Goal: Task Accomplishment & Management: Complete application form

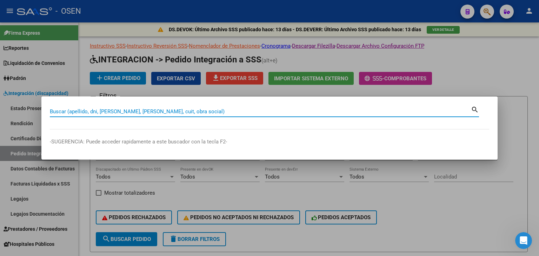
scroll to position [105, 0]
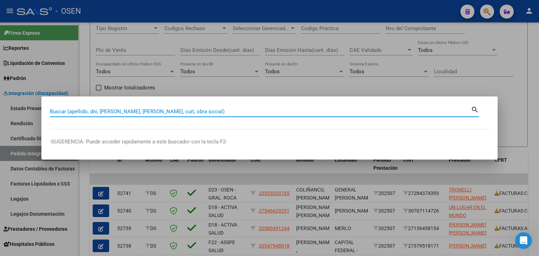
paste input "3"
type input "30065433"
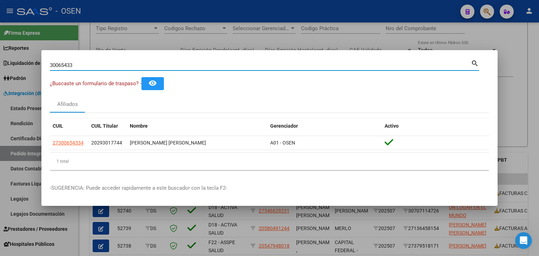
click at [518, 92] on div at bounding box center [269, 128] width 539 height 256
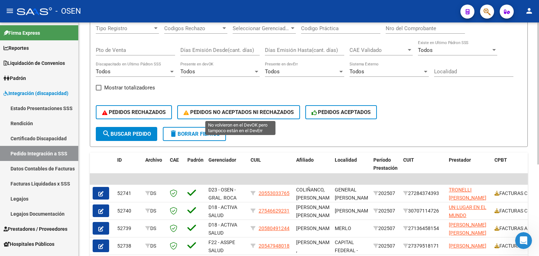
scroll to position [0, 0]
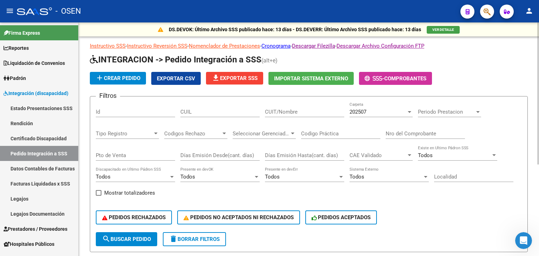
drag, startPoint x: 128, startPoint y: 79, endPoint x: 131, endPoint y: 88, distance: 9.7
click at [131, 88] on app-list-header "INTEGRACION -> Pedido Integración a SSS (alt+e) add Crear Pedido Exportar CSV f…" at bounding box center [309, 153] width 438 height 198
click at [33, 227] on span "Prestadores / Proveedores" at bounding box center [36, 229] width 64 height 8
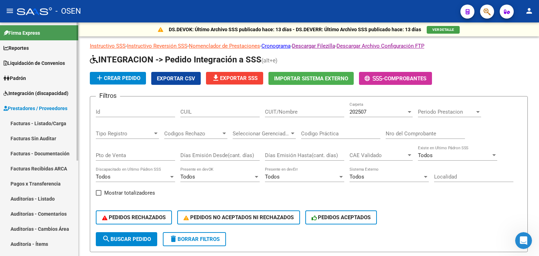
click at [35, 121] on link "Facturas - Listado/Carga" at bounding box center [39, 123] width 78 height 15
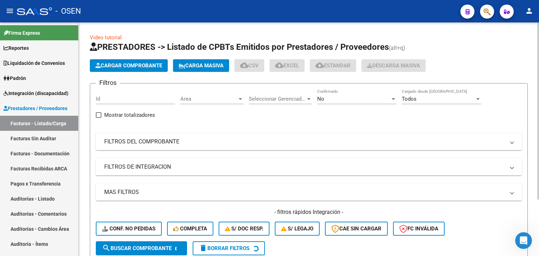
click at [117, 67] on span "Cargar Comprobante" at bounding box center [128, 65] width 67 height 6
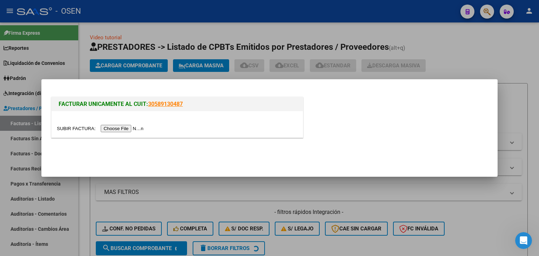
click at [120, 130] on input "file" at bounding box center [101, 128] width 89 height 7
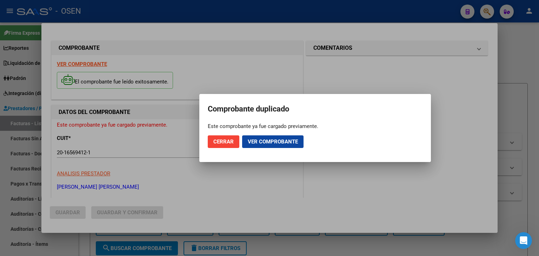
click at [259, 143] on span "Ver comprobante" at bounding box center [273, 142] width 50 height 6
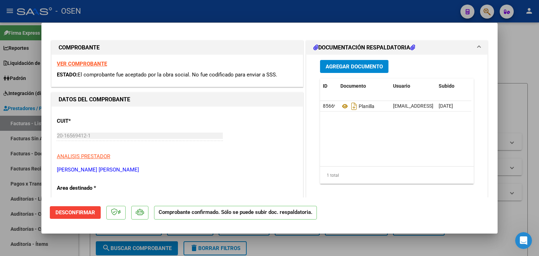
scroll to position [35, 0]
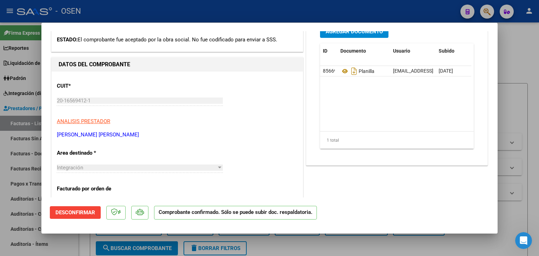
click at [87, 238] on div at bounding box center [269, 128] width 539 height 256
type input "$ 0,00"
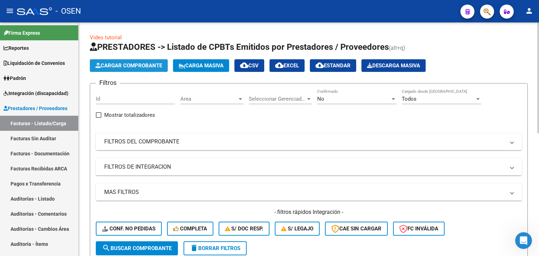
click at [124, 66] on span "Cargar Comprobante" at bounding box center [128, 65] width 67 height 6
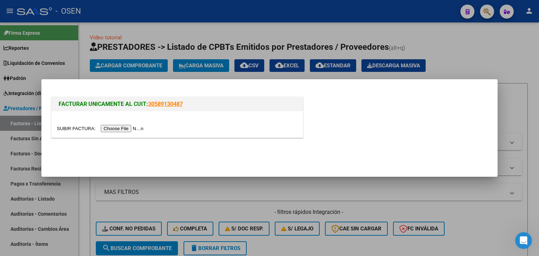
click at [120, 128] on input "file" at bounding box center [101, 128] width 89 height 7
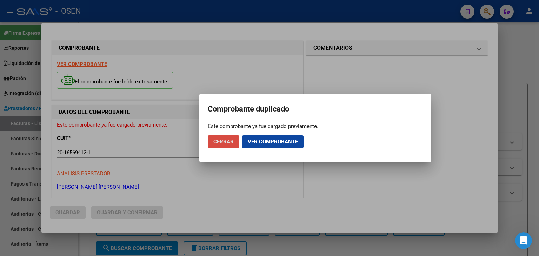
click at [224, 140] on span "Cerrar" at bounding box center [223, 142] width 20 height 6
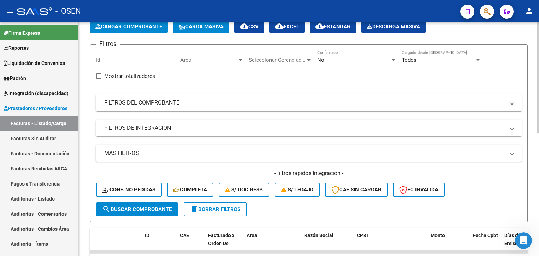
scroll to position [0, 0]
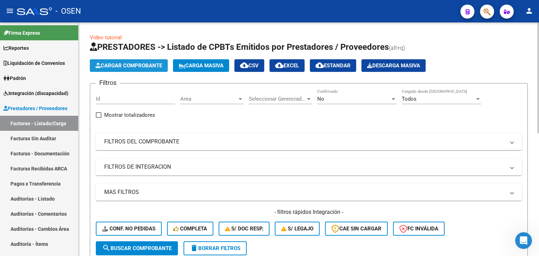
click at [144, 68] on span "Cargar Comprobante" at bounding box center [128, 65] width 67 height 6
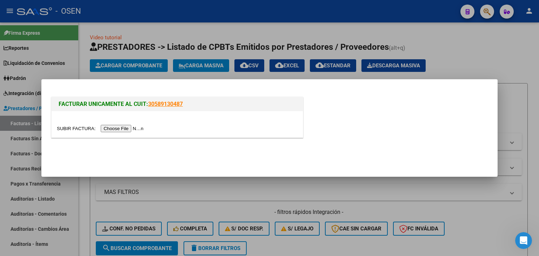
click at [130, 127] on input "file" at bounding box center [101, 128] width 89 height 7
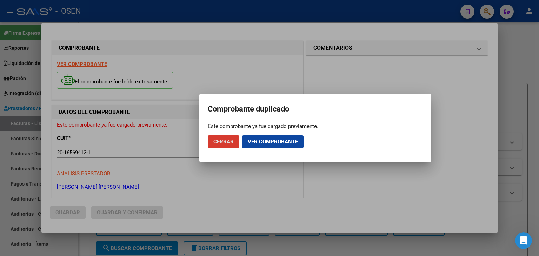
click at [531, 101] on div at bounding box center [269, 128] width 539 height 256
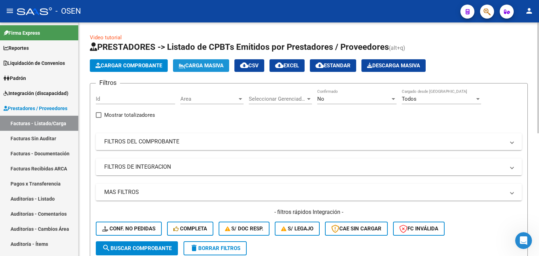
click at [209, 62] on span "Carga Masiva" at bounding box center [201, 65] width 45 height 6
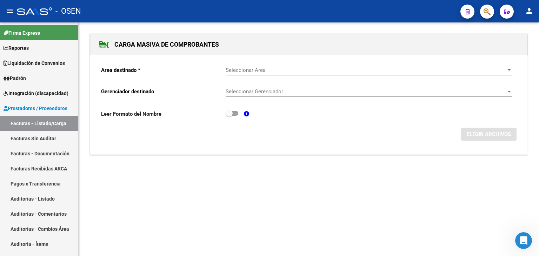
click at [252, 68] on span "Seleccionar Area" at bounding box center [366, 70] width 280 height 6
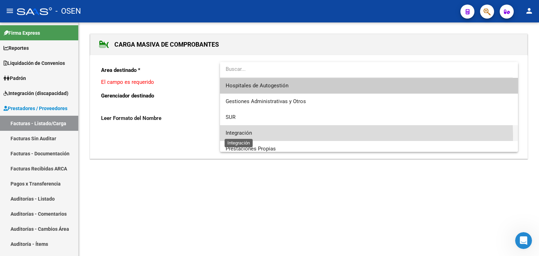
click at [251, 136] on span "Integración" at bounding box center [239, 133] width 26 height 6
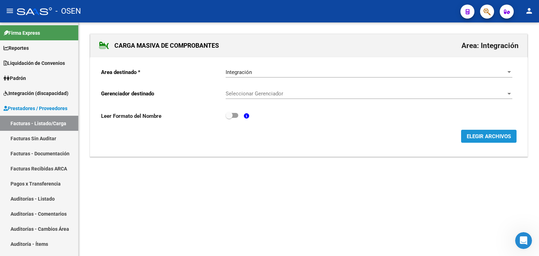
click at [476, 136] on span "ELEGIR ARCHIVOS" at bounding box center [489, 136] width 44 height 6
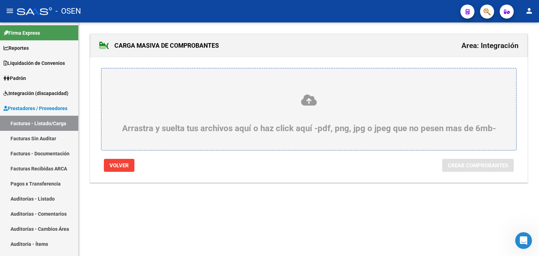
click at [245, 95] on icon at bounding box center [308, 100] width 381 height 13
click at [0, 0] on input "Arrastra y suelta tus archivos aquí o haz click aquí -pdf, png, jpg o jpeg que …" at bounding box center [0, 0] width 0 height 0
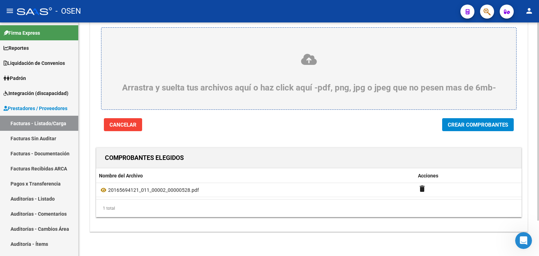
scroll to position [42, 0]
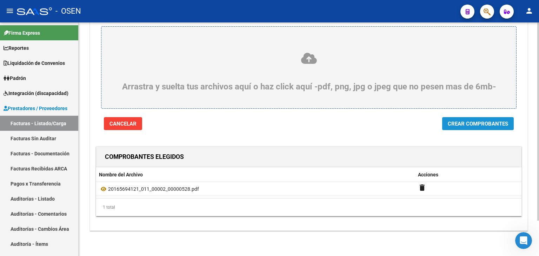
click at [472, 124] on span "Crear Comprobantes" at bounding box center [478, 124] width 60 height 6
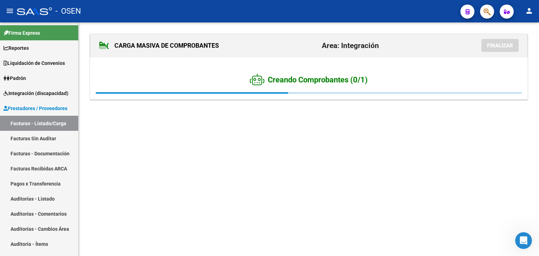
scroll to position [0, 0]
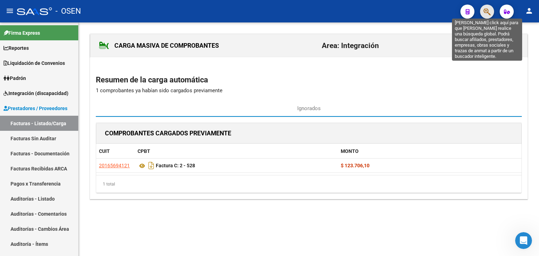
click at [489, 8] on icon "button" at bounding box center [487, 12] width 7 height 8
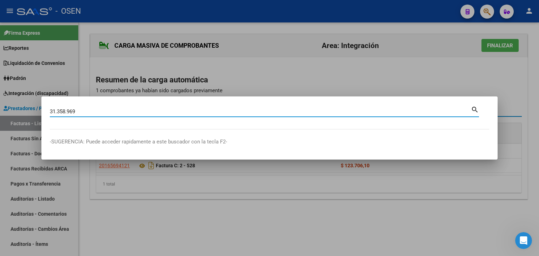
click at [67, 111] on input "31.358.969" at bounding box center [260, 111] width 421 height 6
click at [58, 113] on input "31.358969" at bounding box center [260, 111] width 421 height 6
type input "31358969"
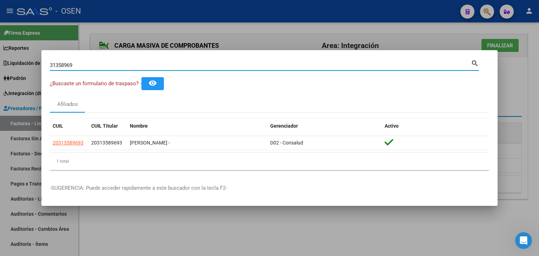
click at [253, 31] on div at bounding box center [269, 128] width 539 height 256
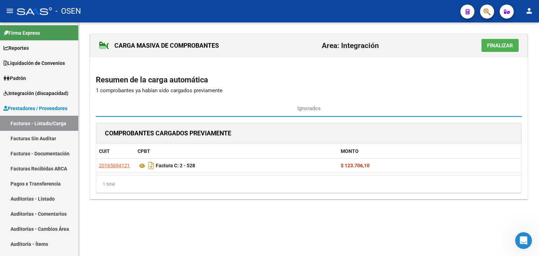
click at [485, 7] on span "button" at bounding box center [487, 12] width 7 height 14
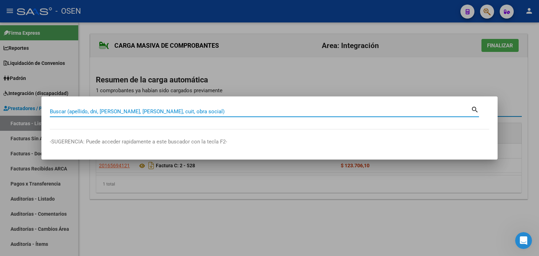
paste input "31.358.969"
click at [67, 112] on input "31.358.969" at bounding box center [260, 111] width 421 height 6
click at [58, 111] on input "31.358969" at bounding box center [260, 111] width 421 height 6
type input "31358969"
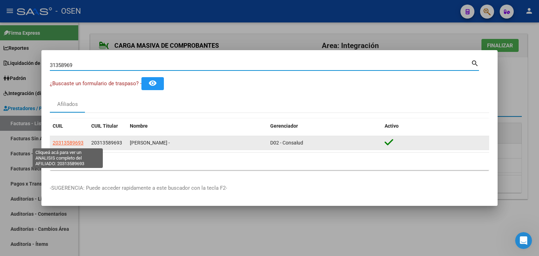
click at [73, 143] on span "20313589693" at bounding box center [68, 143] width 31 height 6
type textarea "20313589693"
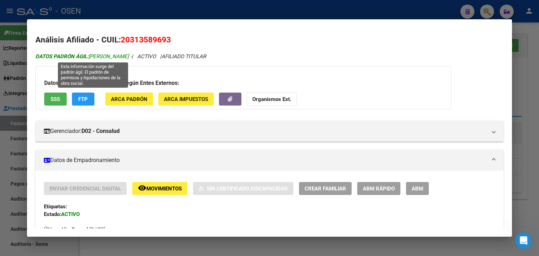
drag, startPoint x: 99, startPoint y: 55, endPoint x: 146, endPoint y: 55, distance: 46.7
click at [132, 55] on span "DATOS PADRÓN ÁGIL: ZARATE MIGUEL ANGEL -" at bounding box center [83, 56] width 96 height 6
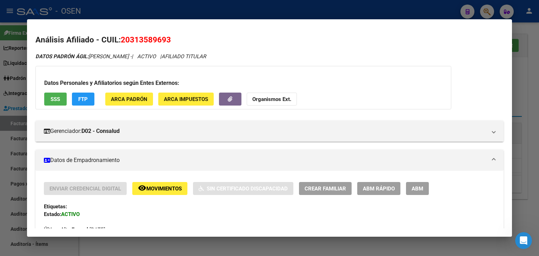
drag, startPoint x: 122, startPoint y: 41, endPoint x: 171, endPoint y: 39, distance: 49.2
click at [171, 39] on h2 "Análisis Afiliado - CUIL: 20313589693" at bounding box center [269, 40] width 468 height 12
copy span "20313589693"
drag, startPoint x: 148, startPoint y: 5, endPoint x: 101, endPoint y: 19, distance: 48.4
click at [140, 9] on div at bounding box center [269, 128] width 539 height 256
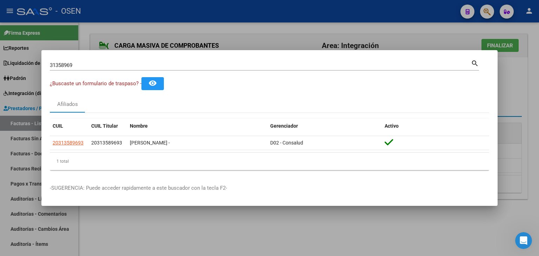
click at [27, 118] on div at bounding box center [269, 128] width 539 height 256
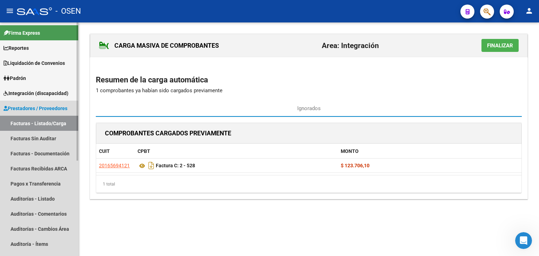
click at [29, 123] on link "Facturas - Listado/Carga" at bounding box center [39, 123] width 78 height 15
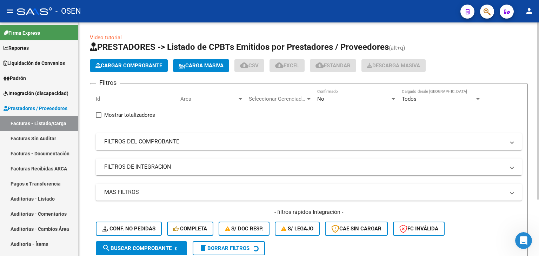
click at [127, 66] on span "Cargar Comprobante" at bounding box center [128, 65] width 67 height 6
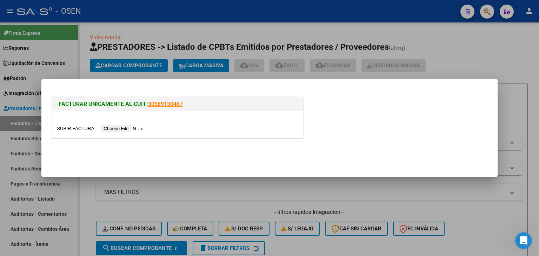
click at [139, 127] on input "file" at bounding box center [101, 128] width 89 height 7
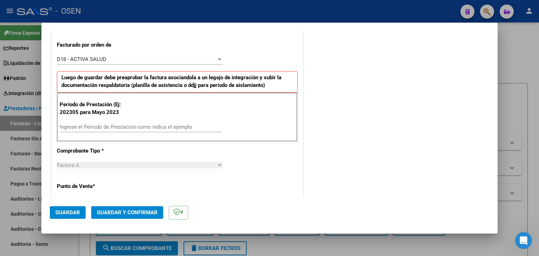
scroll to position [176, 0]
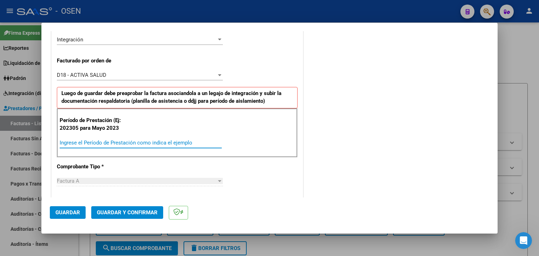
click at [86, 141] on input "Ingrese el Período de Prestación como indica el ejemplo" at bounding box center [141, 143] width 162 height 6
type input "202507"
click at [70, 210] on span "Guardar" at bounding box center [67, 213] width 25 height 6
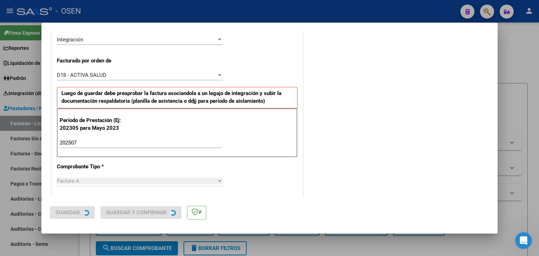
scroll to position [0, 0]
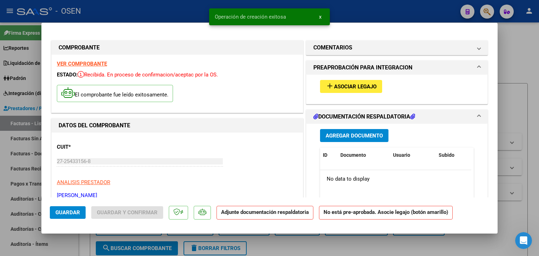
click at [365, 87] on span "Asociar Legajo" at bounding box center [355, 87] width 42 height 6
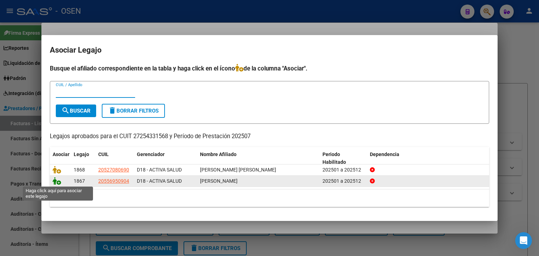
click at [57, 180] on icon at bounding box center [57, 181] width 8 height 8
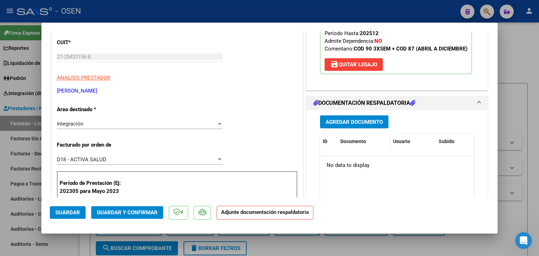
scroll to position [105, 0]
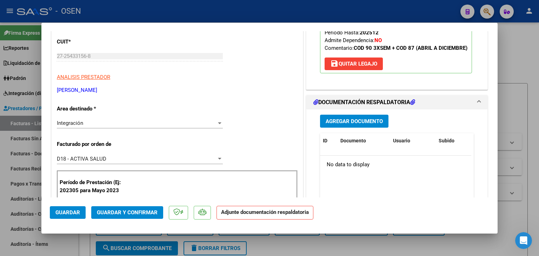
click at [348, 124] on span "Agregar Documento" at bounding box center [354, 121] width 57 height 6
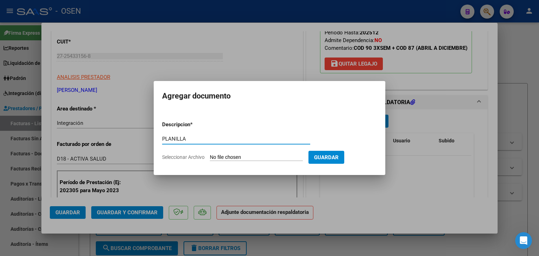
type input "PLANILLA"
click at [210, 154] on input "Seleccionar Archivo" at bounding box center [256, 157] width 93 height 7
type input "C:\fakepath\Tobias LEOTTA-ASIS JULIO-25.pdf"
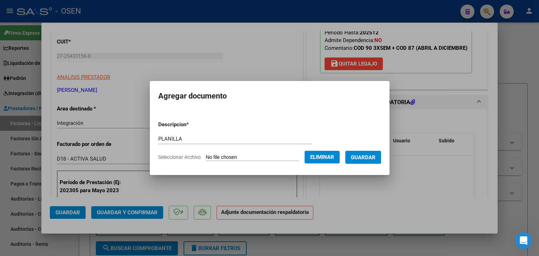
click at [376, 159] on span "Guardar" at bounding box center [363, 157] width 25 height 6
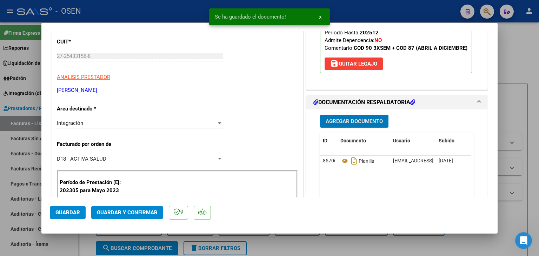
click at [60, 212] on span "Guardar" at bounding box center [67, 213] width 25 height 6
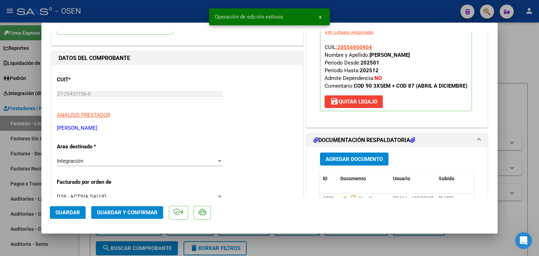
scroll to position [35, 0]
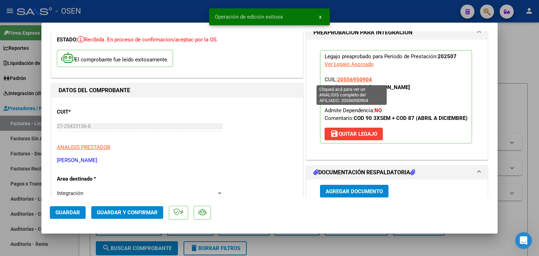
click at [348, 79] on span "20556950904" at bounding box center [354, 80] width 35 height 6
type textarea "20556950904"
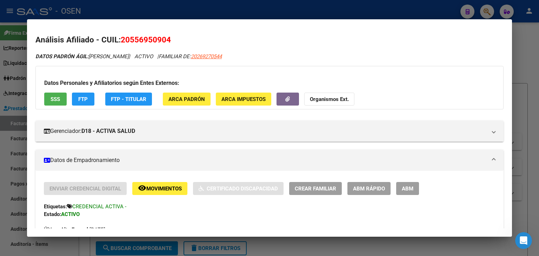
click at [258, 9] on div at bounding box center [269, 128] width 539 height 256
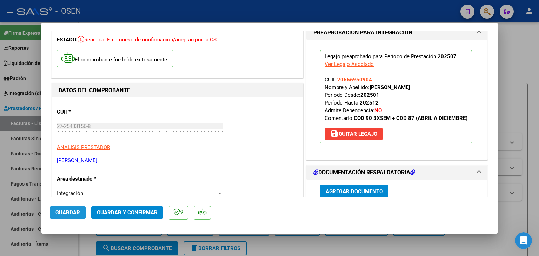
click at [58, 211] on span "Guardar" at bounding box center [67, 213] width 25 height 6
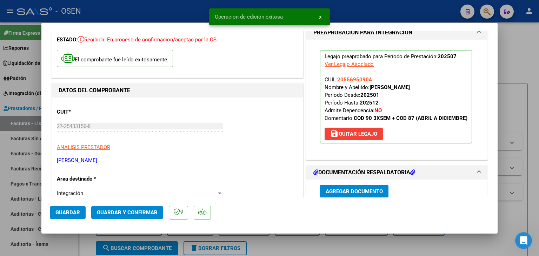
click at [88, 242] on div at bounding box center [269, 128] width 539 height 256
type input "$ 0,00"
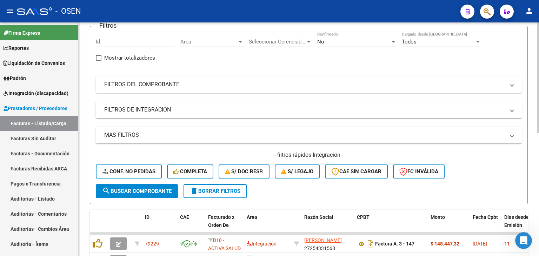
scroll to position [0, 0]
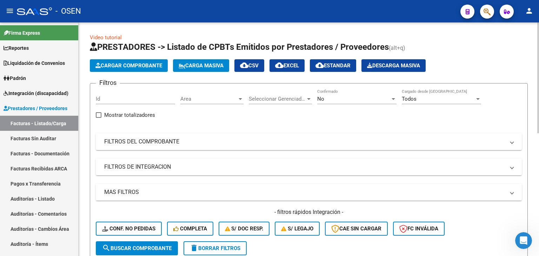
click at [142, 67] on span "Cargar Comprobante" at bounding box center [128, 65] width 67 height 6
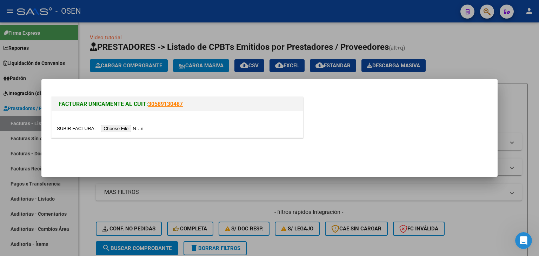
click at [131, 129] on input "file" at bounding box center [101, 128] width 89 height 7
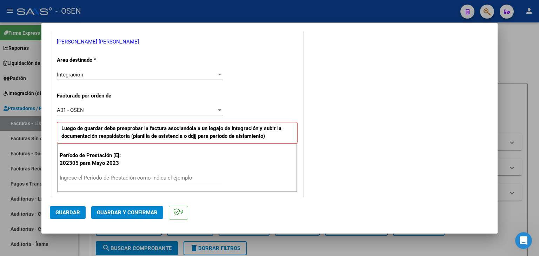
scroll to position [211, 0]
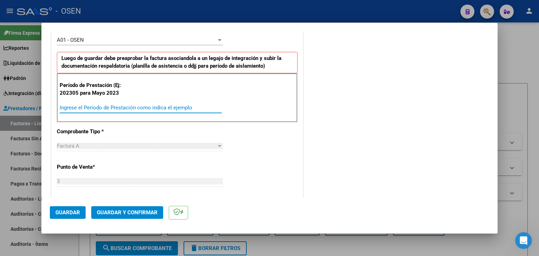
click at [109, 105] on input "Ingrese el Período de Prestación como indica el ejemplo" at bounding box center [141, 108] width 162 height 6
type input "202507"
click at [78, 210] on span "Guardar" at bounding box center [67, 213] width 25 height 6
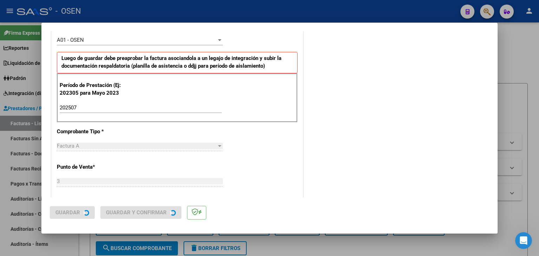
scroll to position [0, 0]
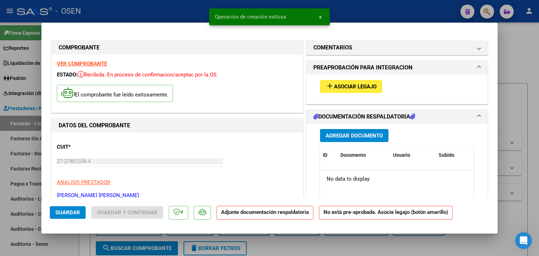
click at [347, 88] on span "Asociar Legajo" at bounding box center [355, 87] width 42 height 6
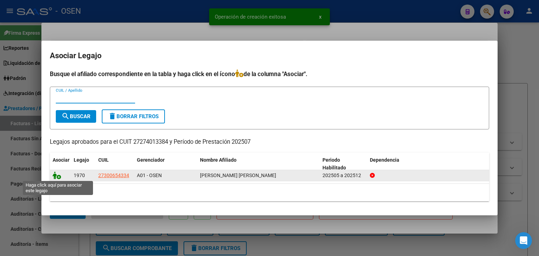
click at [59, 177] on icon at bounding box center [57, 176] width 8 height 8
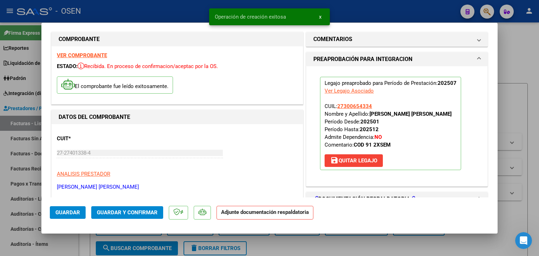
scroll to position [105, 0]
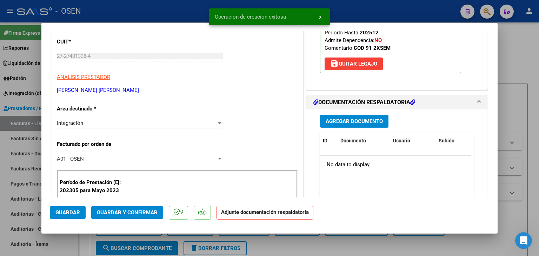
click at [359, 118] on span "Agregar Documento" at bounding box center [354, 121] width 57 height 6
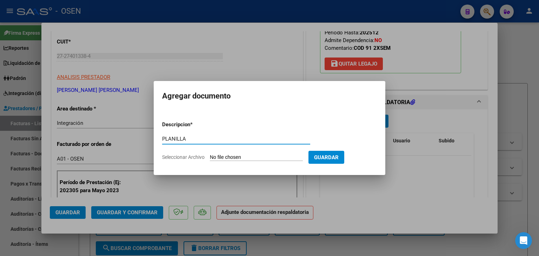
type input "PLANILLA"
click at [210, 154] on input "Seleccionar Archivo" at bounding box center [256, 157] width 93 height 7
type input "C:\fakepath\Arana julio psp.pdf"
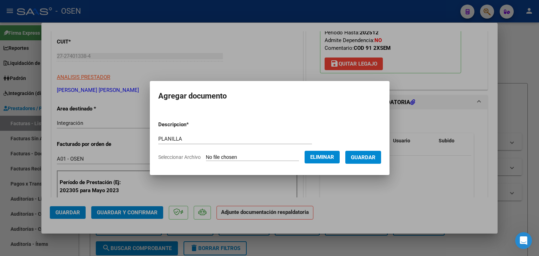
click at [376, 159] on span "Guardar" at bounding box center [363, 157] width 25 height 6
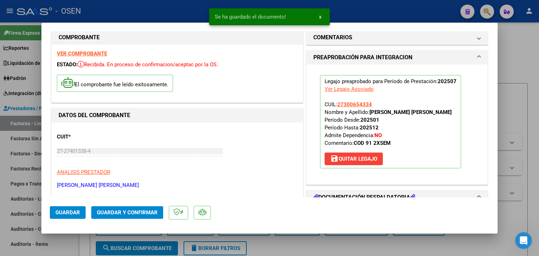
scroll to position [0, 0]
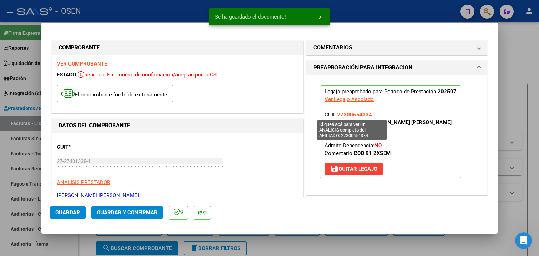
click at [348, 112] on span "27300654334" at bounding box center [354, 115] width 35 height 6
type textarea "27300654334"
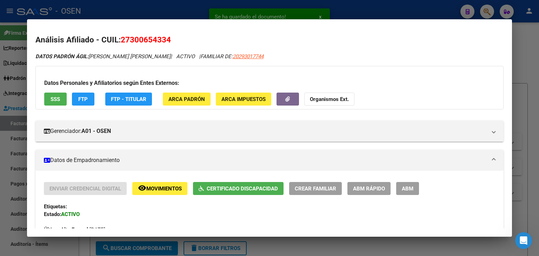
click at [181, 8] on div at bounding box center [269, 128] width 539 height 256
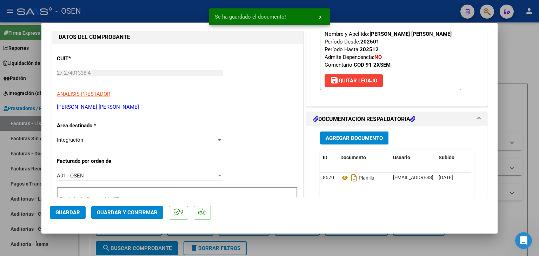
scroll to position [105, 0]
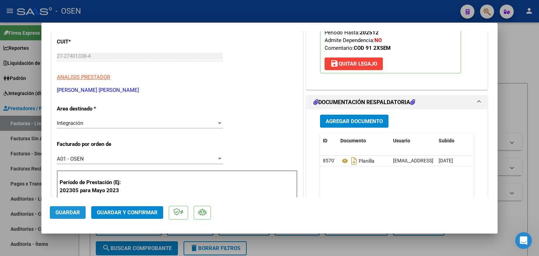
drag, startPoint x: 68, startPoint y: 212, endPoint x: 81, endPoint y: 236, distance: 27.7
click at [69, 212] on span "Guardar" at bounding box center [67, 213] width 25 height 6
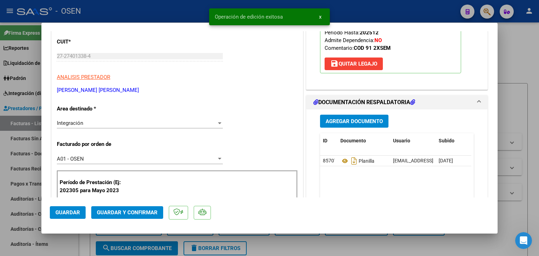
click at [84, 247] on div at bounding box center [269, 128] width 539 height 256
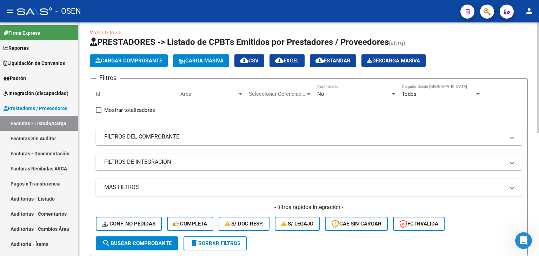
scroll to position [0, 0]
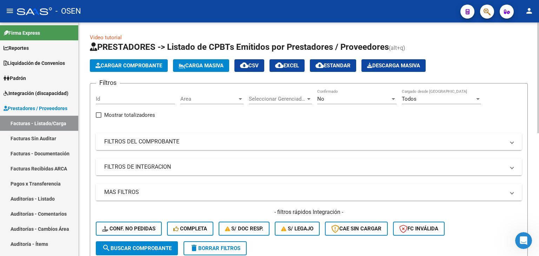
click at [131, 61] on button "Cargar Comprobante" at bounding box center [129, 65] width 78 height 13
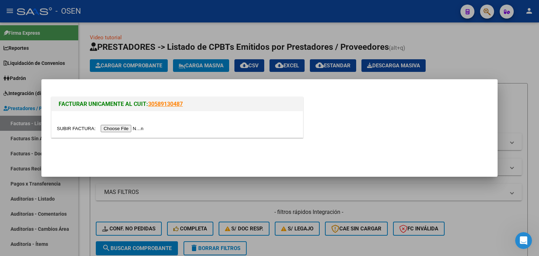
click at [109, 128] on input "file" at bounding box center [101, 128] width 89 height 7
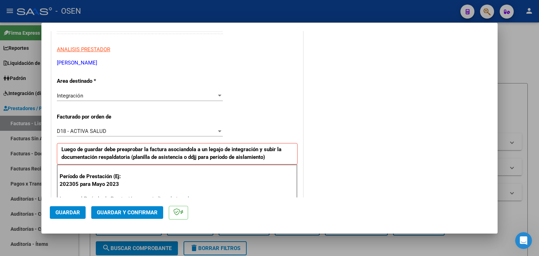
scroll to position [140, 0]
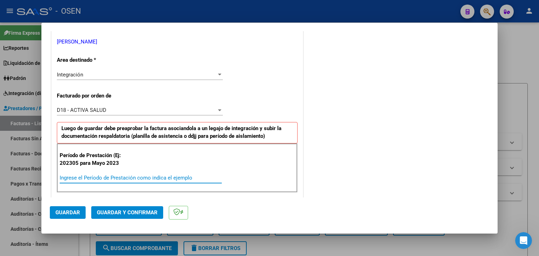
click at [105, 176] on input "Ingrese el Período de Prestación como indica el ejemplo" at bounding box center [141, 178] width 162 height 6
type input "202507"
click at [71, 216] on button "Guardar" at bounding box center [68, 212] width 36 height 13
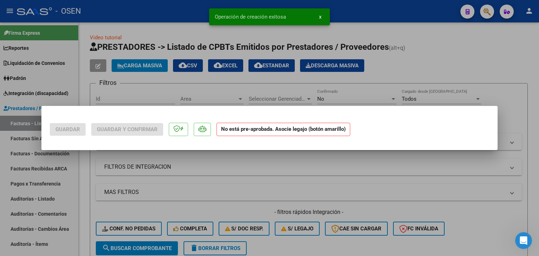
scroll to position [0, 0]
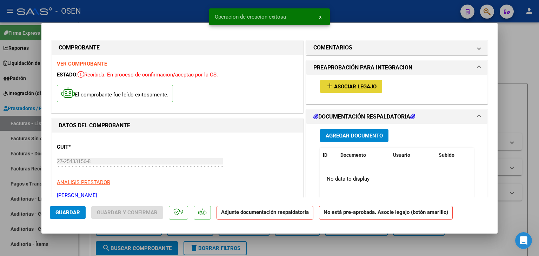
click at [362, 87] on span "Asociar Legajo" at bounding box center [355, 87] width 42 height 6
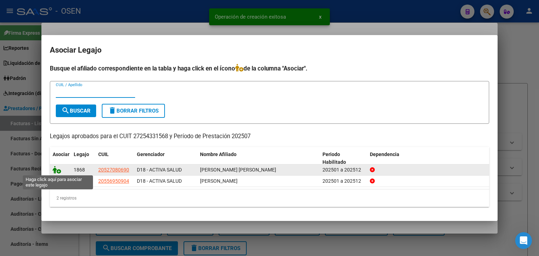
click at [56, 170] on icon at bounding box center [57, 170] width 8 height 8
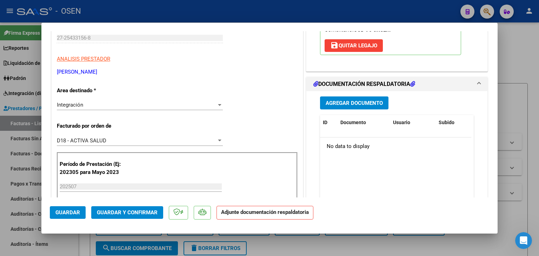
scroll to position [176, 0]
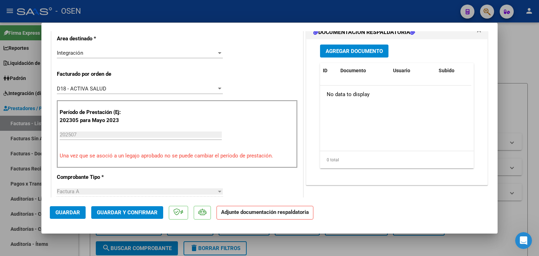
click at [351, 52] on span "Agregar Documento" at bounding box center [354, 51] width 57 height 6
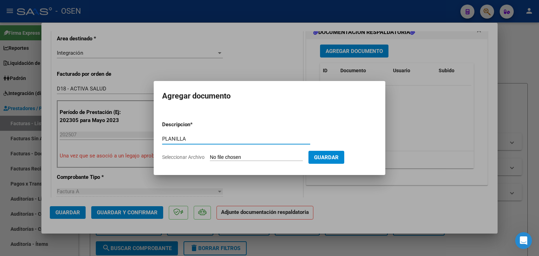
type input "PLANILLA"
click at [210, 154] on input "Seleccionar Archivo" at bounding box center [256, 157] width 93 height 7
type input "C:\fakepath\Ian LEOTTA-ASIS JULIO-25.pdf"
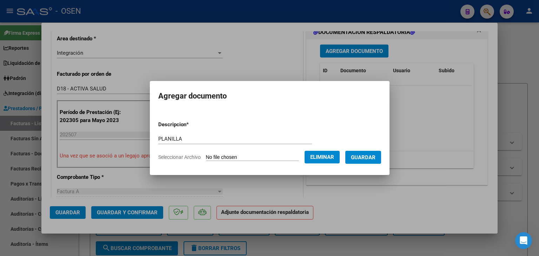
click at [370, 161] on span "Guardar" at bounding box center [363, 157] width 25 height 6
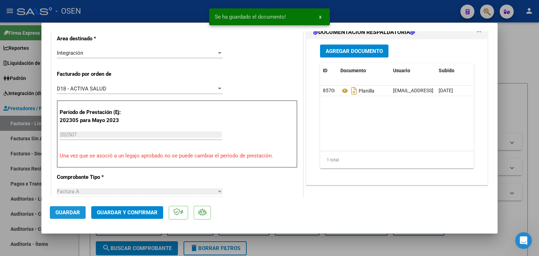
click at [66, 210] on span "Guardar" at bounding box center [67, 213] width 25 height 6
click at [84, 241] on div at bounding box center [269, 128] width 539 height 256
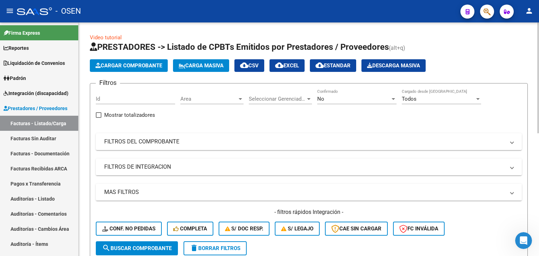
click at [143, 62] on button "Cargar Comprobante" at bounding box center [129, 65] width 78 height 13
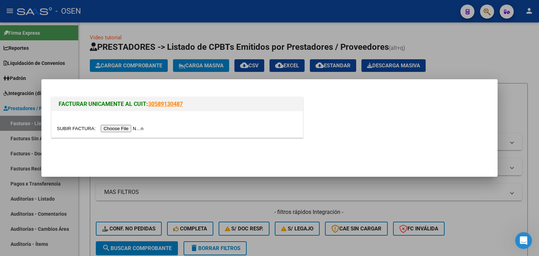
click at [123, 130] on input "file" at bounding box center [101, 128] width 89 height 7
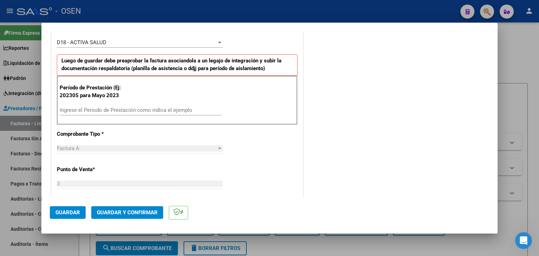
scroll to position [211, 0]
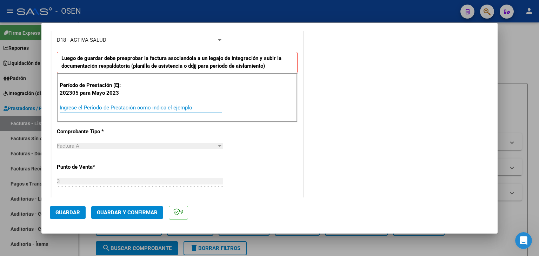
click at [113, 106] on input "Ingrese el Período de Prestación como indica el ejemplo" at bounding box center [141, 108] width 162 height 6
type input "202507"
click at [73, 209] on button "Guardar" at bounding box center [68, 212] width 36 height 13
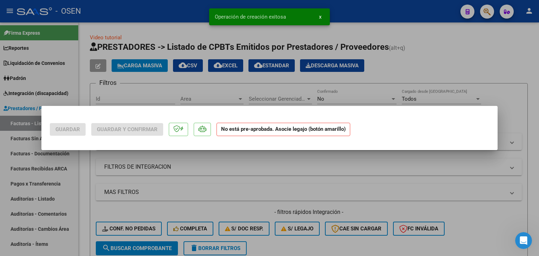
scroll to position [0, 0]
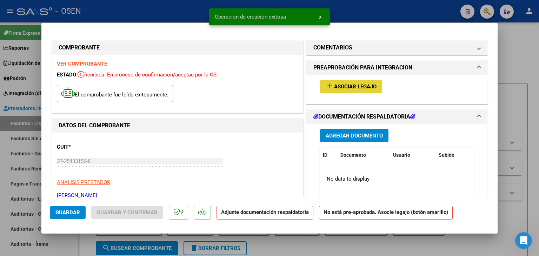
click at [355, 86] on span "Asociar Legajo" at bounding box center [355, 87] width 42 height 6
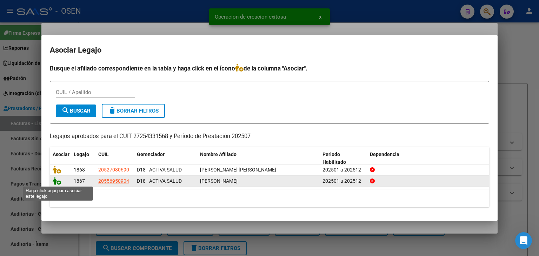
click at [53, 182] on icon at bounding box center [57, 181] width 8 height 8
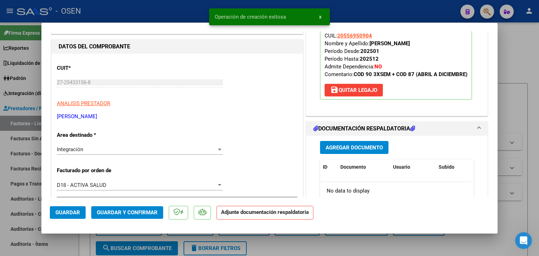
scroll to position [140, 0]
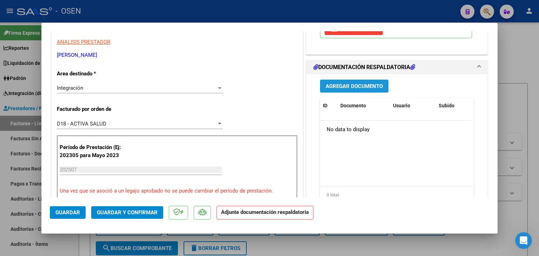
click at [352, 90] on span "Agregar Documento" at bounding box center [354, 86] width 57 height 6
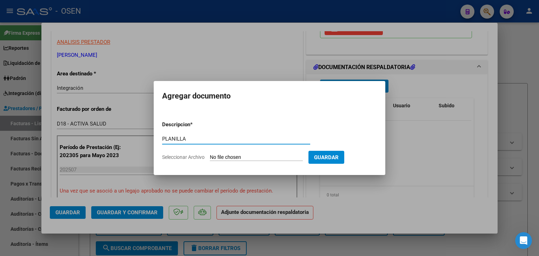
type input "PLANILLA"
click at [210, 154] on input "Seleccionar Archivo" at bounding box center [256, 157] width 93 height 7
type input "C:\fakepath\Tobias LEOTTA- ASIS JULIO-25 M.Apoyo.pdf"
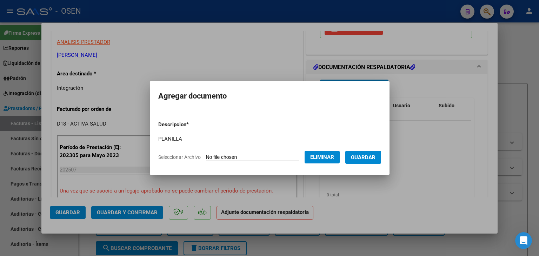
click at [376, 160] on span "Guardar" at bounding box center [363, 157] width 25 height 6
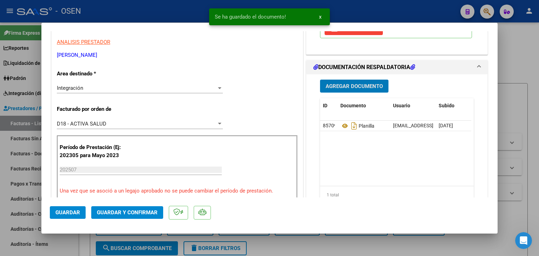
click at [63, 212] on span "Guardar" at bounding box center [67, 213] width 25 height 6
click at [83, 243] on div at bounding box center [269, 128] width 539 height 256
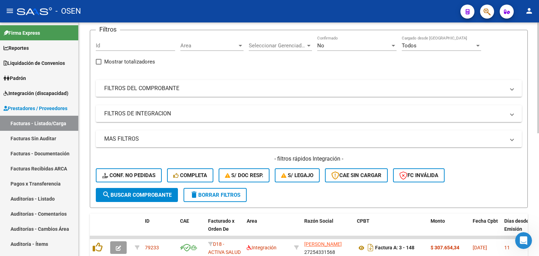
scroll to position [0, 0]
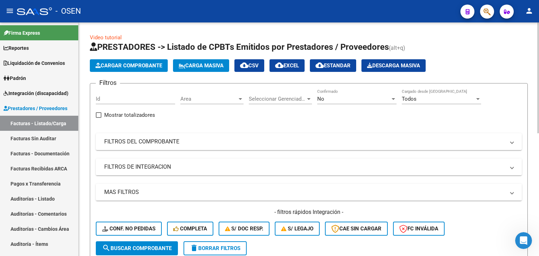
click at [124, 66] on span "Cargar Comprobante" at bounding box center [128, 65] width 67 height 6
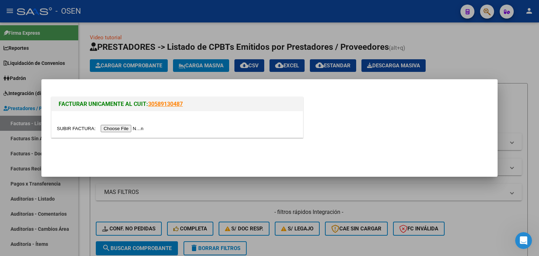
click at [110, 128] on input "file" at bounding box center [101, 128] width 89 height 7
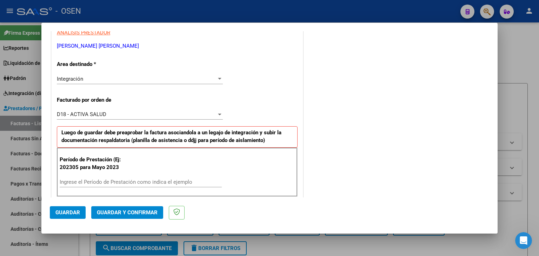
scroll to position [140, 0]
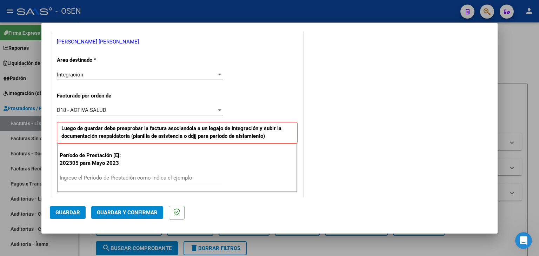
click at [105, 173] on div "Ingrese el Período de Prestación como indica el ejemplo" at bounding box center [141, 178] width 162 height 11
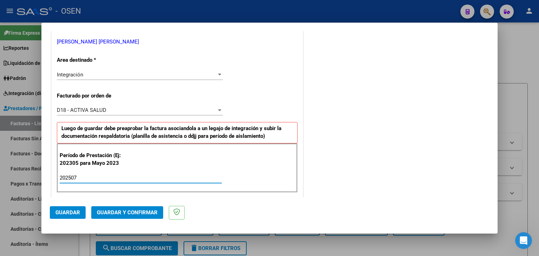
type input "202507"
click at [69, 215] on span "Guardar" at bounding box center [67, 213] width 25 height 6
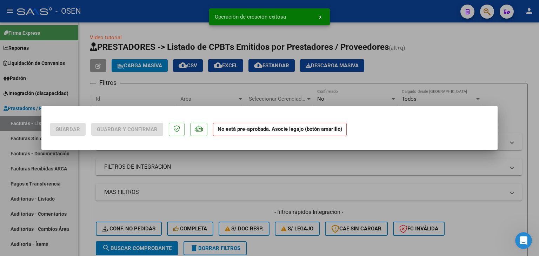
scroll to position [0, 0]
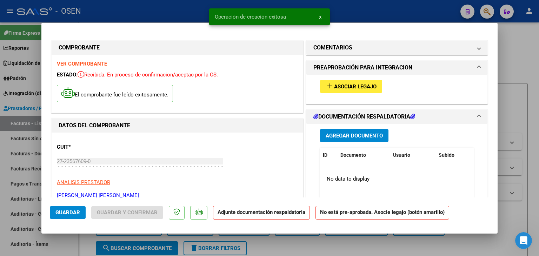
click at [350, 81] on button "add Asociar Legajo" at bounding box center [351, 86] width 62 height 13
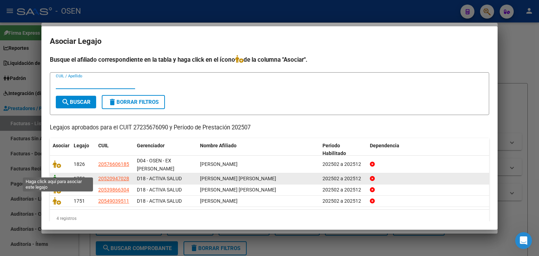
click at [56, 175] on icon at bounding box center [57, 179] width 8 height 8
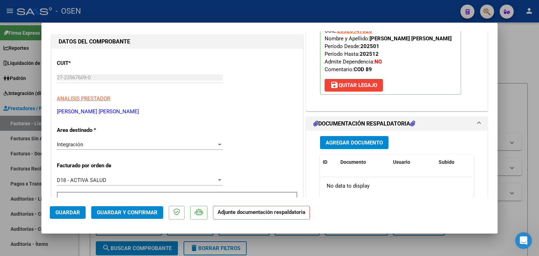
scroll to position [140, 0]
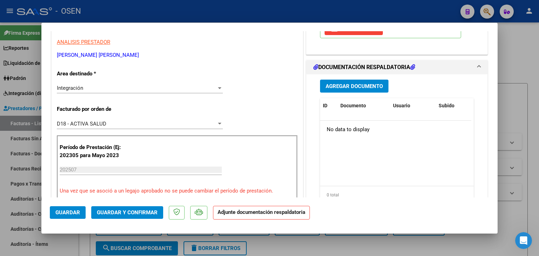
click at [337, 88] on span "Agregar Documento" at bounding box center [354, 86] width 57 height 6
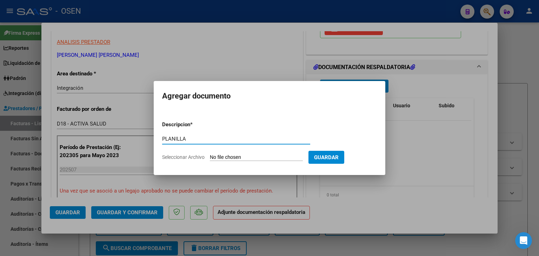
type input "PLANILLA"
click at [210, 154] on input "Seleccionar Archivo" at bounding box center [256, 157] width 93 height 7
type input "C:\fakepath\ASIST SAIE JULIO NUÑEZ DAIAN.pdf"
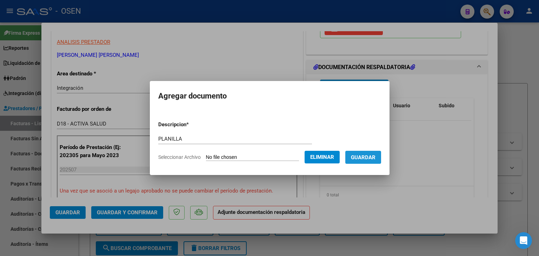
click at [372, 153] on button "Guardar" at bounding box center [363, 157] width 36 height 13
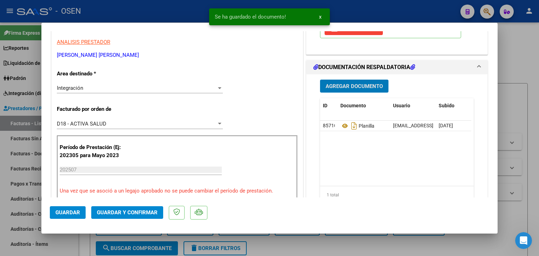
click at [71, 214] on span "Guardar" at bounding box center [67, 213] width 25 height 6
click at [92, 249] on div at bounding box center [269, 128] width 539 height 256
type input "$ 0,00"
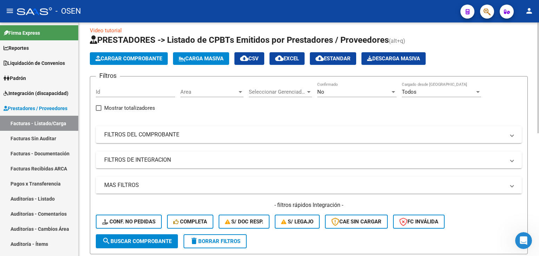
scroll to position [0, 0]
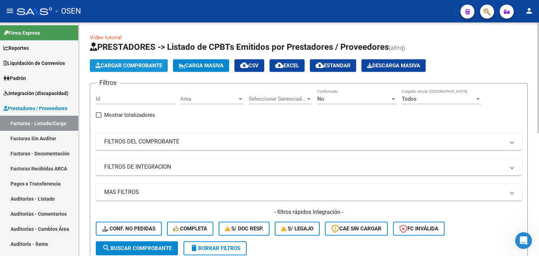
click at [126, 61] on button "Cargar Comprobante" at bounding box center [129, 65] width 78 height 13
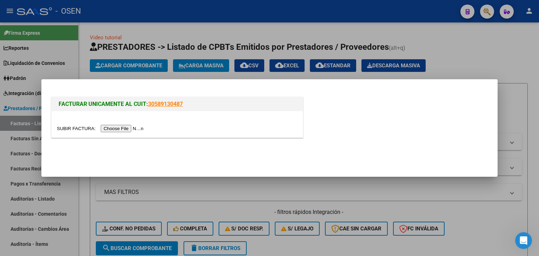
click at [134, 130] on input "file" at bounding box center [101, 128] width 89 height 7
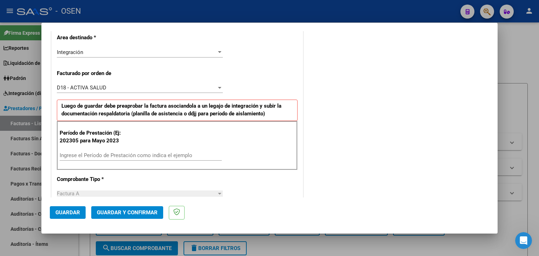
scroll to position [176, 0]
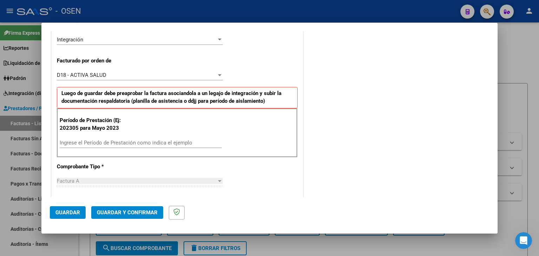
click at [88, 144] on input "Ingrese el Período de Prestación como indica el ejemplo" at bounding box center [141, 143] width 162 height 6
type input "202507"
click at [72, 208] on button "Guardar" at bounding box center [68, 212] width 36 height 13
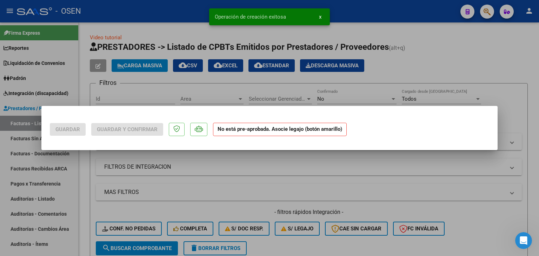
scroll to position [0, 0]
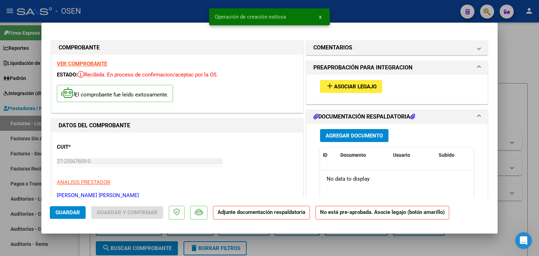
click at [373, 88] on span "Asociar Legajo" at bounding box center [355, 87] width 42 height 6
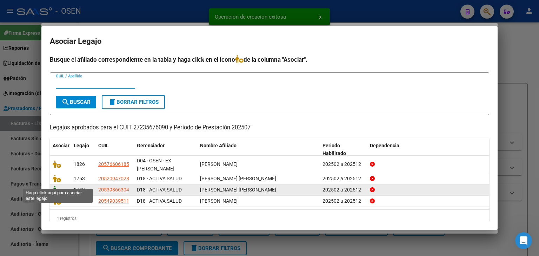
click at [58, 186] on icon at bounding box center [57, 190] width 8 height 8
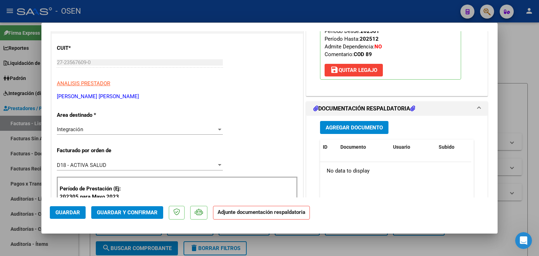
scroll to position [176, 0]
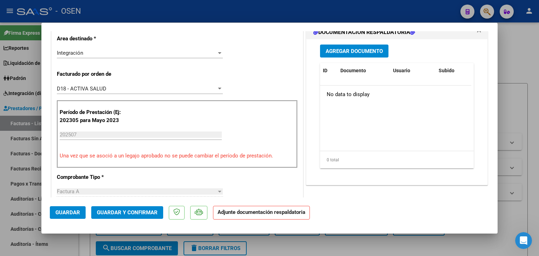
click at [352, 51] on span "Agregar Documento" at bounding box center [354, 51] width 57 height 6
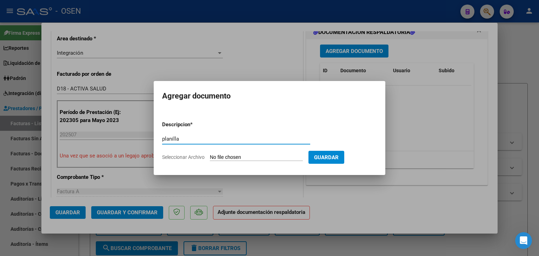
type input "planilla"
click at [210, 154] on input "Seleccionar Archivo" at bounding box center [256, 157] width 93 height 7
type input "C:\fakepath\ASIST SAIE JULIO NUÑEZ.pdf"
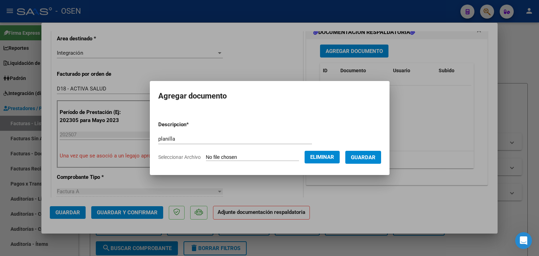
click at [375, 156] on span "Guardar" at bounding box center [363, 157] width 25 height 6
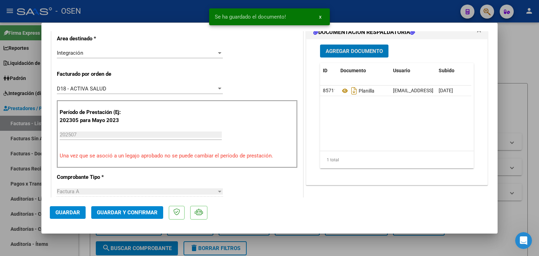
click at [63, 213] on span "Guardar" at bounding box center [67, 213] width 25 height 6
click at [85, 247] on div at bounding box center [269, 128] width 539 height 256
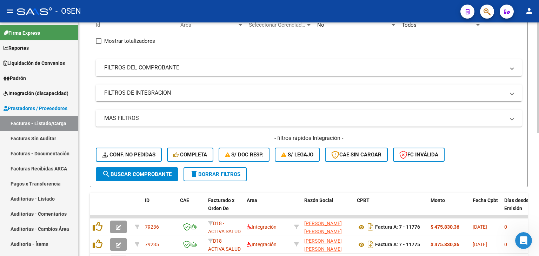
scroll to position [0, 0]
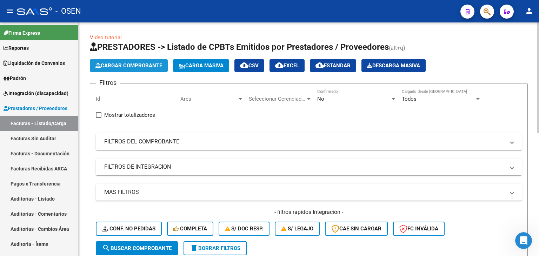
click at [126, 65] on span "Cargar Comprobante" at bounding box center [128, 65] width 67 height 6
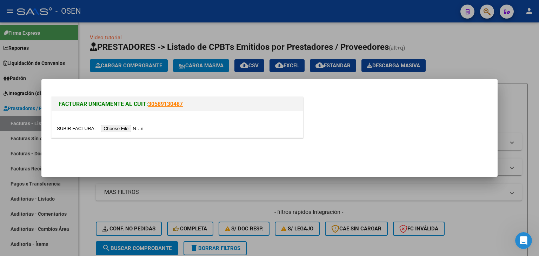
click at [119, 128] on input "file" at bounding box center [101, 128] width 89 height 7
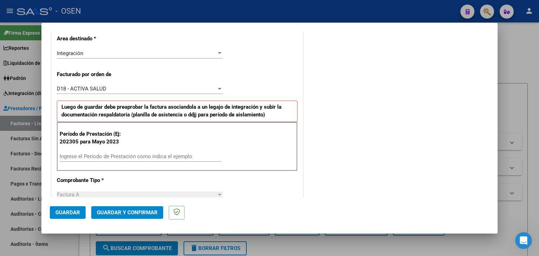
scroll to position [176, 0]
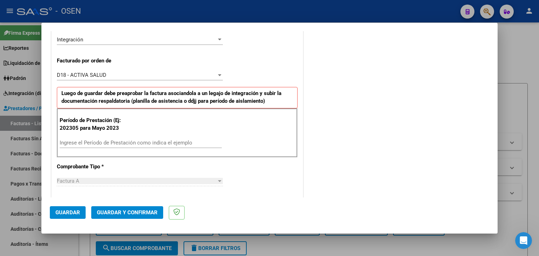
click at [105, 141] on input "Ingrese el Período de Prestación como indica el ejemplo" at bounding box center [141, 143] width 162 height 6
type input "202507"
click at [65, 206] on mat-dialog-actions "Guardar Guardar y Confirmar" at bounding box center [269, 212] width 439 height 28
click at [58, 214] on span "Guardar" at bounding box center [67, 213] width 25 height 6
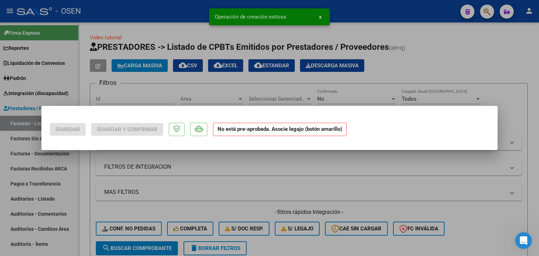
scroll to position [0, 0]
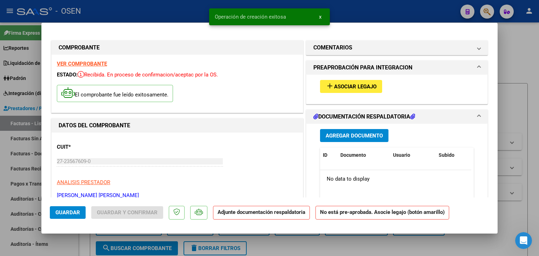
click at [357, 81] on button "add Asociar Legajo" at bounding box center [351, 86] width 62 height 13
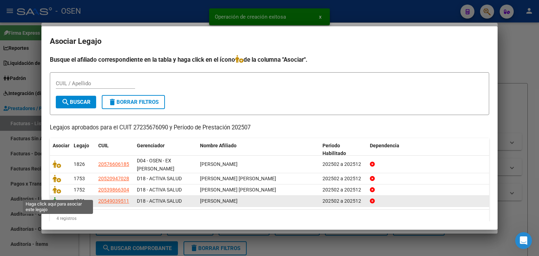
click at [54, 197] on icon at bounding box center [57, 201] width 8 height 8
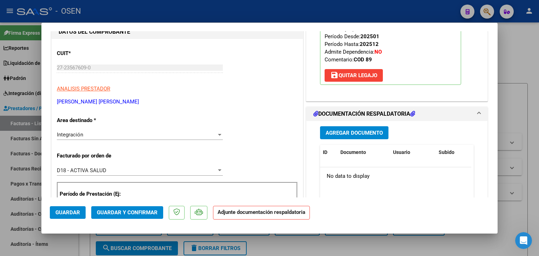
scroll to position [176, 0]
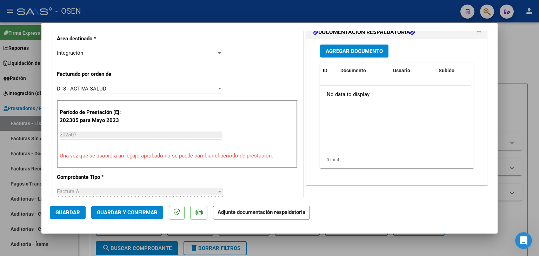
click at [361, 56] on button "Agregar Documento" at bounding box center [354, 51] width 68 height 13
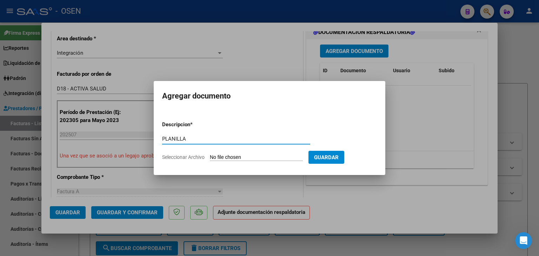
type input "PLANILLA"
click at [210, 154] on input "Seleccionar Archivo" at bounding box center [256, 157] width 93 height 7
type input "C:\fakepath\ASIST SAIE JULIO HOGAZ BAEZ ALEXIS.pdf"
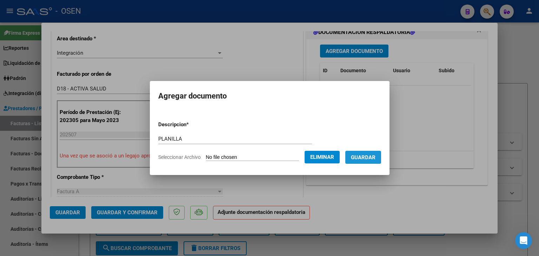
drag, startPoint x: 374, startPoint y: 157, endPoint x: 343, endPoint y: 159, distance: 31.3
click at [373, 157] on span "Guardar" at bounding box center [363, 157] width 25 height 6
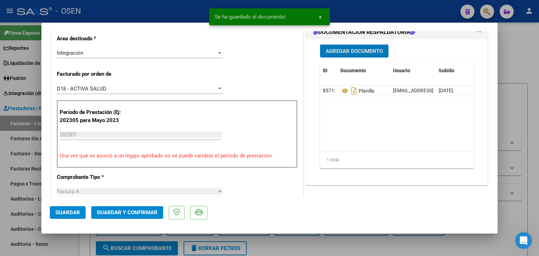
click at [62, 212] on span "Guardar" at bounding box center [67, 213] width 25 height 6
click at [82, 241] on div at bounding box center [269, 128] width 539 height 256
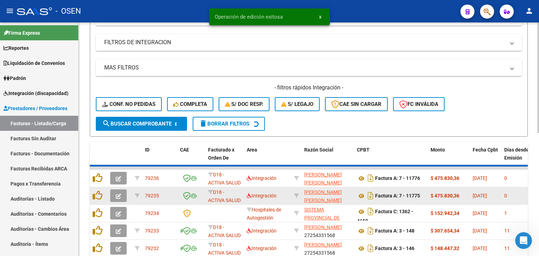
scroll to position [140, 0]
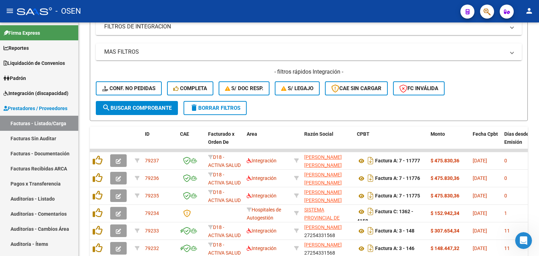
click at [492, 13] on button "button" at bounding box center [487, 12] width 14 height 14
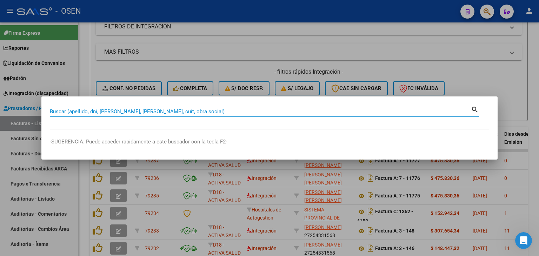
click at [162, 110] on input "Buscar (apellido, dni, [PERSON_NAME], [PERSON_NAME], cuit, obra social)" at bounding box center [260, 111] width 421 height 6
paste input "33009655"
type input "33009655"
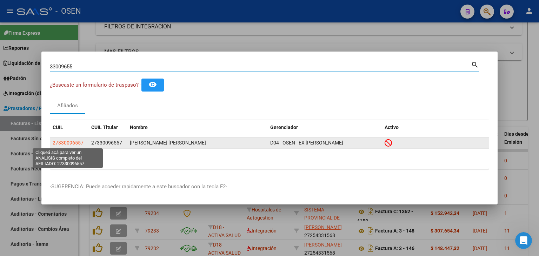
click at [68, 145] on span "27330096557" at bounding box center [68, 143] width 31 height 6
type textarea "27330096557"
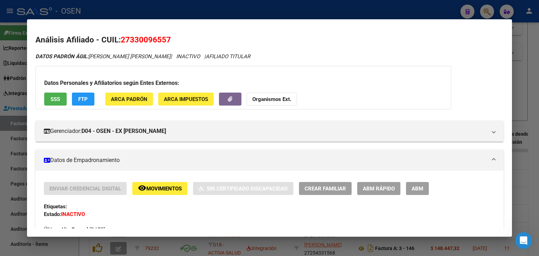
click at [60, 95] on button "SSS" at bounding box center [55, 99] width 22 height 13
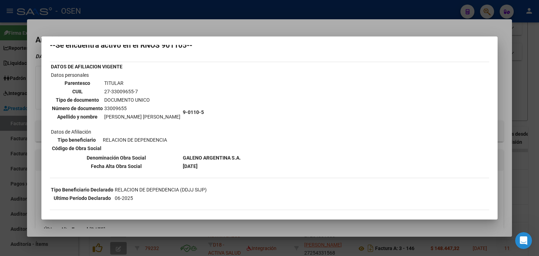
scroll to position [65, 0]
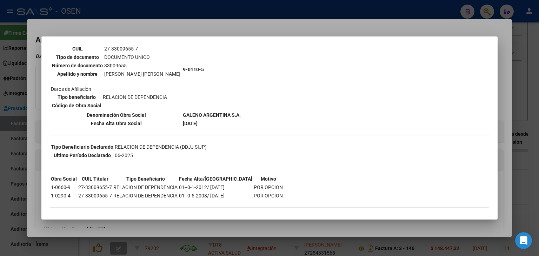
click at [152, 13] on div at bounding box center [269, 128] width 539 height 256
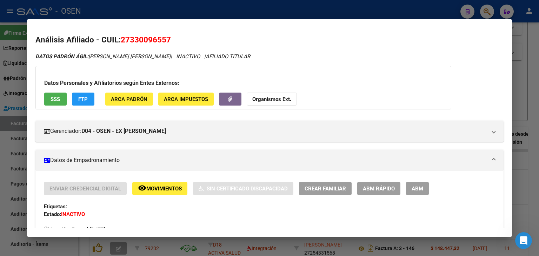
click at [151, 7] on div at bounding box center [269, 128] width 539 height 256
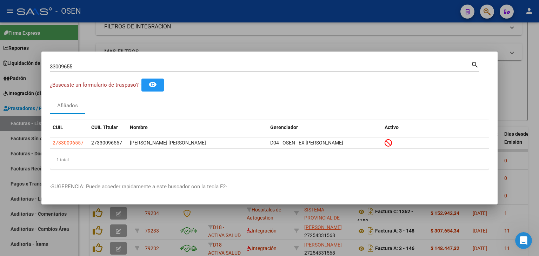
click at [197, 38] on div at bounding box center [269, 128] width 539 height 256
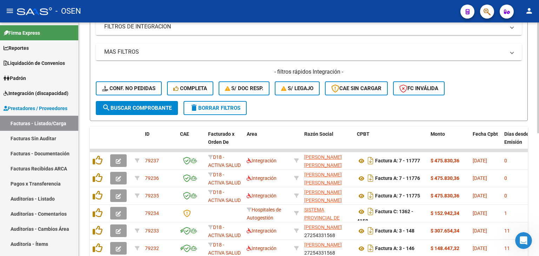
scroll to position [0, 0]
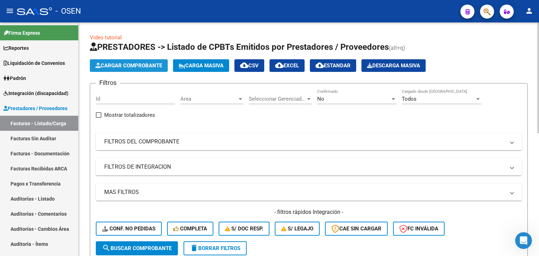
click at [136, 65] on span "Cargar Comprobante" at bounding box center [128, 65] width 67 height 6
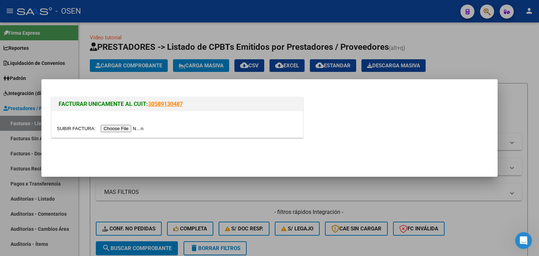
click at [119, 130] on input "file" at bounding box center [101, 128] width 89 height 7
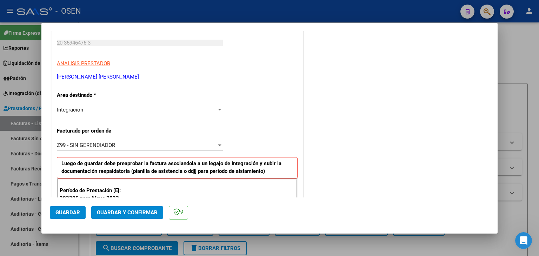
scroll to position [176, 0]
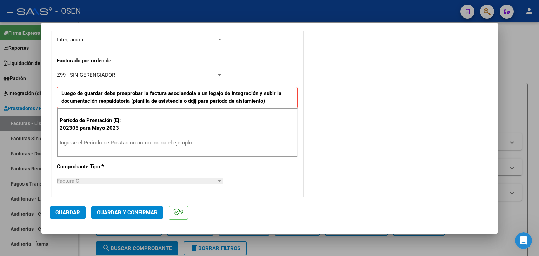
click at [103, 140] on input "Ingrese el Período de Prestación como indica el ejemplo" at bounding box center [141, 143] width 162 height 6
type input "202507"
click at [70, 209] on button "Guardar" at bounding box center [68, 212] width 36 height 13
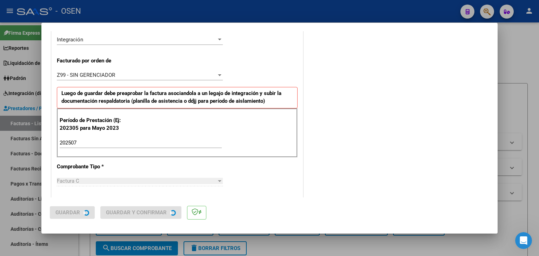
scroll to position [0, 0]
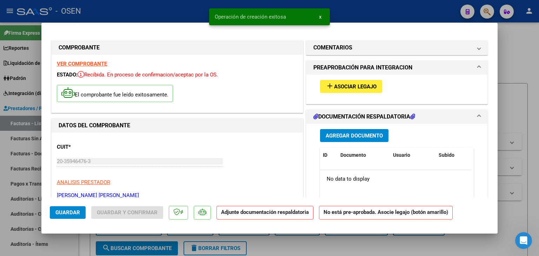
click at [370, 84] on span "Asociar Legajo" at bounding box center [355, 87] width 42 height 6
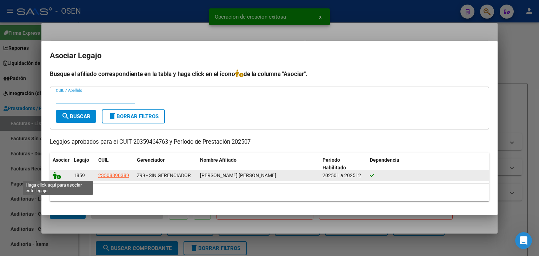
click at [58, 177] on icon at bounding box center [57, 176] width 8 height 8
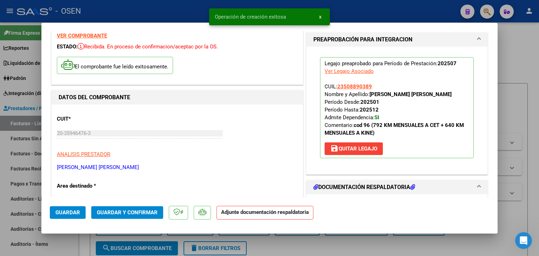
scroll to position [140, 0]
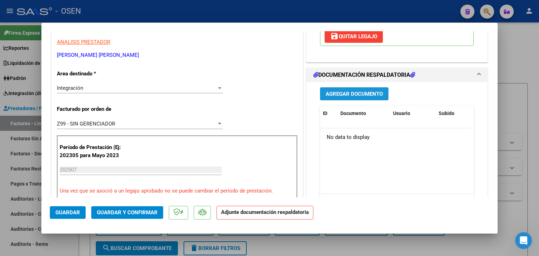
click at [361, 95] on span "Agregar Documento" at bounding box center [354, 94] width 57 height 6
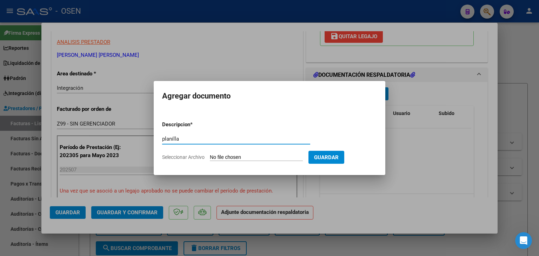
type input "planilla"
click at [210, 154] on input "Seleccionar Archivo" at bounding box center [256, 157] width 93 height 7
type input "C:\fakepath\Asistencia Valentino CET Julio .pdf"
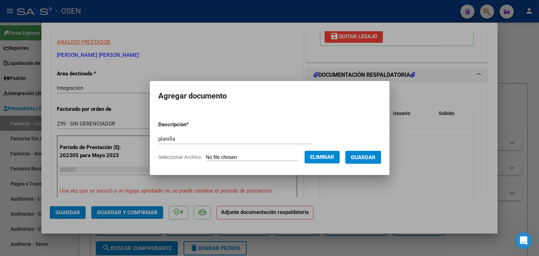
click at [376, 157] on span "Guardar" at bounding box center [363, 157] width 25 height 6
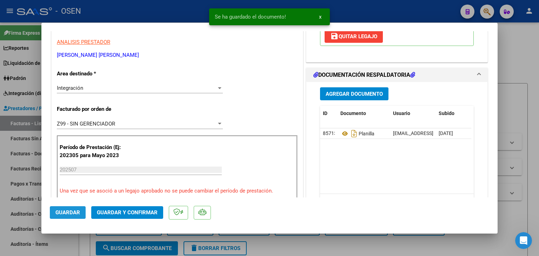
click at [68, 212] on span "Guardar" at bounding box center [67, 213] width 25 height 6
click at [84, 243] on div at bounding box center [269, 128] width 539 height 256
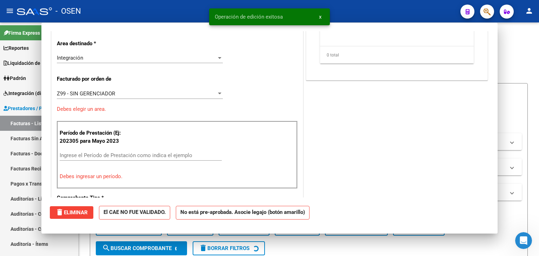
scroll to position [0, 0]
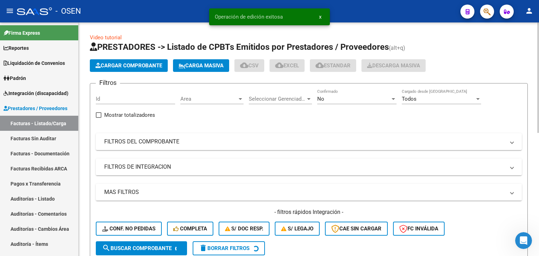
click at [150, 63] on span "Cargar Comprobante" at bounding box center [128, 65] width 67 height 6
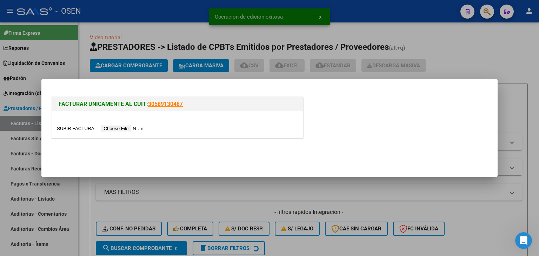
click at [128, 131] on input "file" at bounding box center [101, 128] width 89 height 7
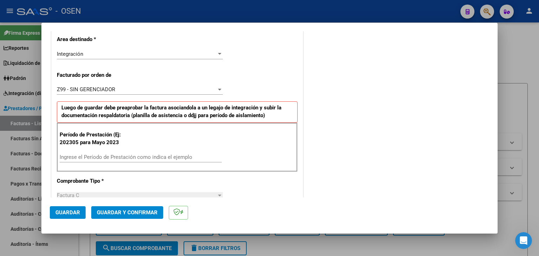
scroll to position [211, 0]
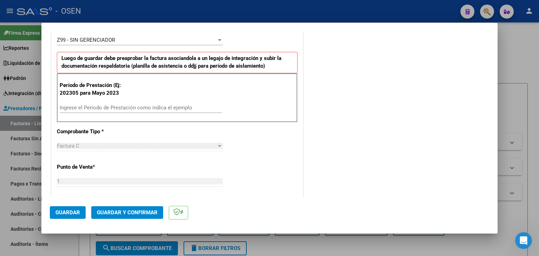
click at [104, 110] on input "Ingrese el Período de Prestación como indica el ejemplo" at bounding box center [141, 108] width 162 height 6
type input "202507"
click at [71, 211] on span "Guardar" at bounding box center [67, 213] width 25 height 6
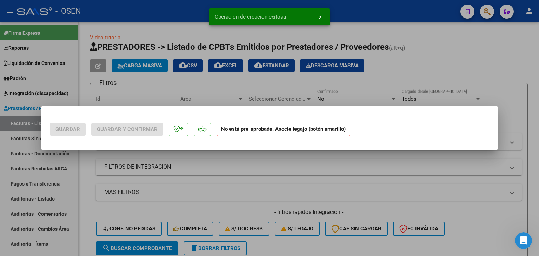
scroll to position [0, 0]
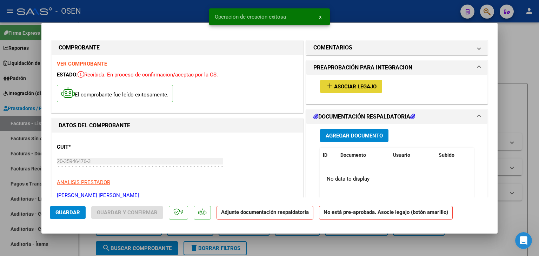
click at [376, 82] on button "add Asociar Legajo" at bounding box center [351, 86] width 62 height 13
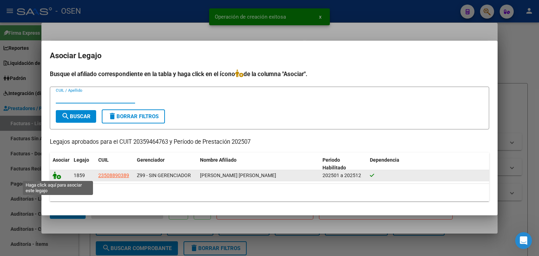
click at [58, 176] on icon at bounding box center [57, 176] width 8 height 8
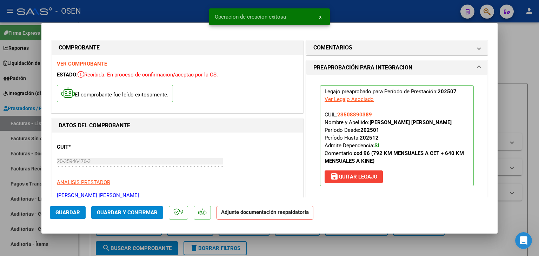
scroll to position [105, 0]
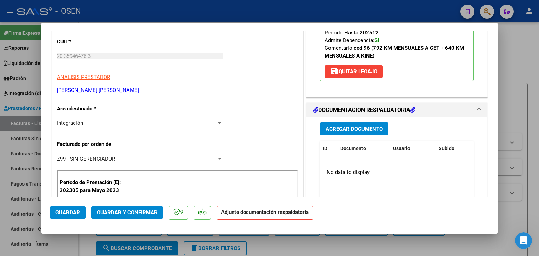
click at [340, 123] on button "Agregar Documento" at bounding box center [354, 129] width 68 height 13
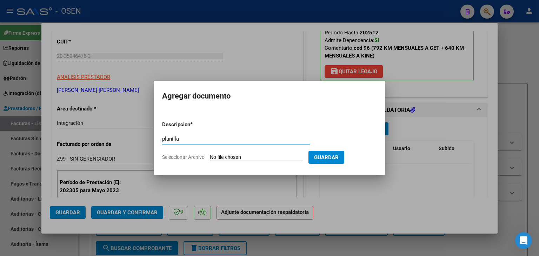
type input "planilla"
click at [210, 154] on input "Seleccionar Archivo" at bounding box center [256, 157] width 93 height 7
type input "C:\fakepath\Asistencia Valentino Kine Julio .pdf"
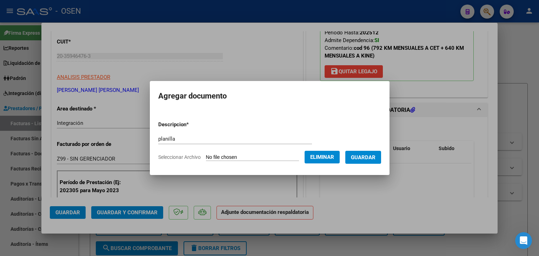
click at [374, 158] on span "Guardar" at bounding box center [363, 157] width 25 height 6
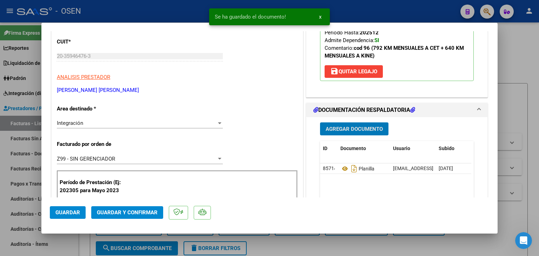
click at [65, 212] on span "Guardar" at bounding box center [67, 213] width 25 height 6
click at [83, 244] on div at bounding box center [269, 128] width 539 height 256
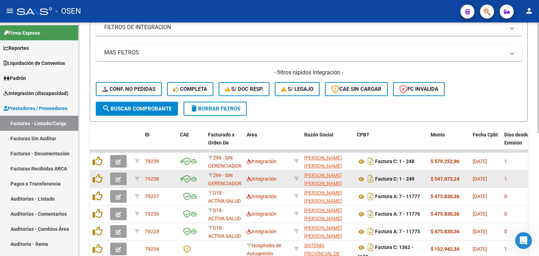
scroll to position [140, 0]
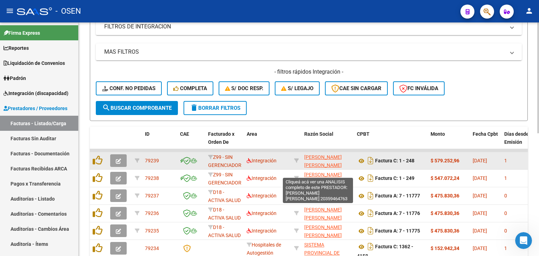
click at [318, 154] on span "ALDERETE MARCELO ALEJANDRO" at bounding box center [323, 161] width 38 height 14
type textarea "20359464763"
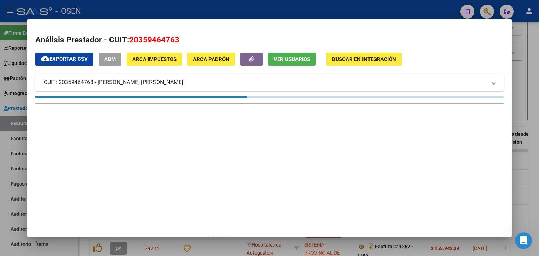
click at [252, 61] on icon "button" at bounding box center [251, 59] width 5 height 5
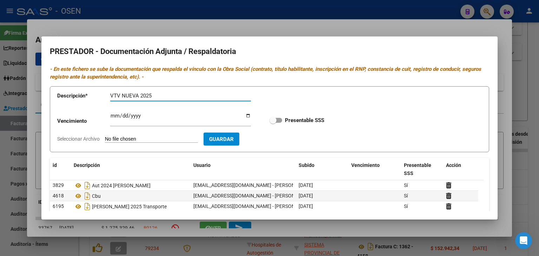
type input "VTV NUEVA 2025"
click at [105, 136] on input "Seleccionar Archivo" at bounding box center [151, 139] width 93 height 7
type input "C:\fakepath\VTV Agosto 2025.pdf"
click at [274, 140] on span "Guardar" at bounding box center [262, 139] width 25 height 6
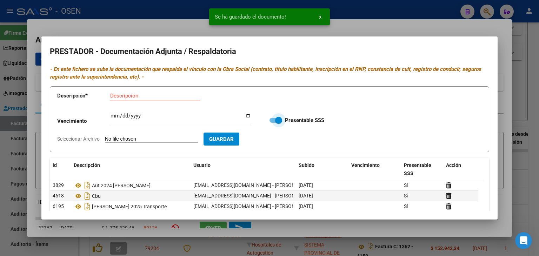
click at [270, 117] on label "Presentable SSS" at bounding box center [297, 120] width 55 height 8
click at [273, 123] on input "Presentable SSS" at bounding box center [273, 123] width 0 height 0
checkbox input "false"
click at [503, 83] on div at bounding box center [269, 128] width 539 height 256
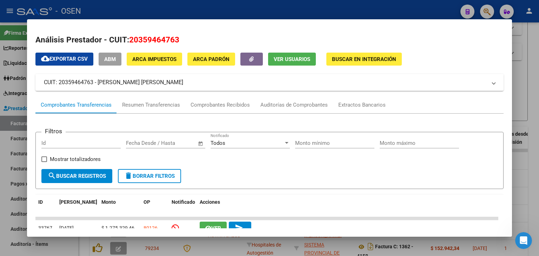
scroll to position [70, 0]
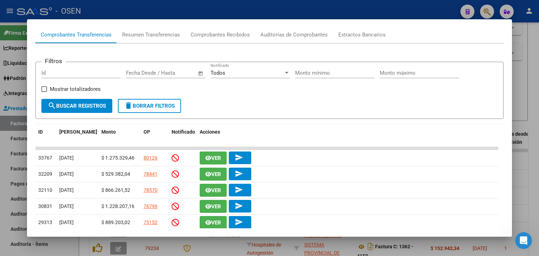
click at [250, 11] on div at bounding box center [269, 128] width 539 height 256
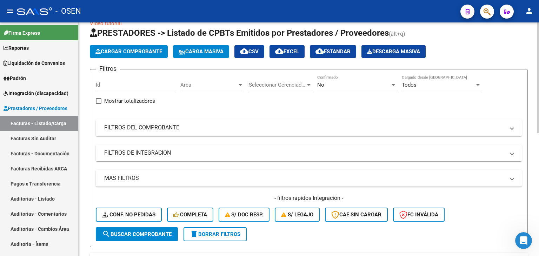
scroll to position [13, 0]
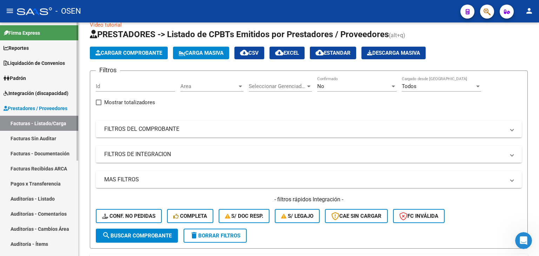
click at [55, 109] on span "Prestadores / Proveedores" at bounding box center [36, 109] width 64 height 8
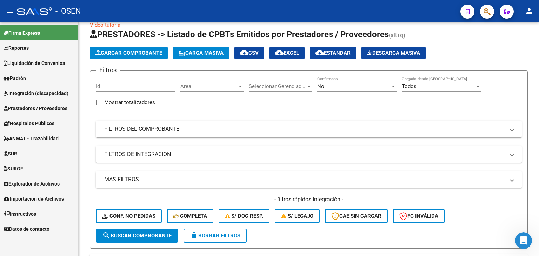
click at [57, 91] on span "Integración (discapacidad)" at bounding box center [36, 94] width 65 height 8
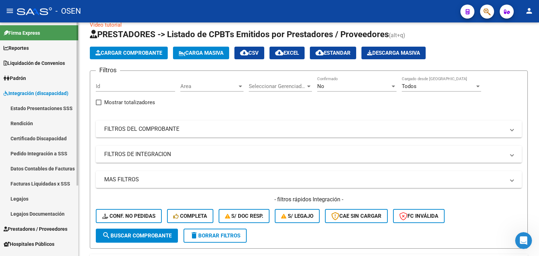
click at [57, 91] on span "Integración (discapacidad)" at bounding box center [36, 94] width 65 height 8
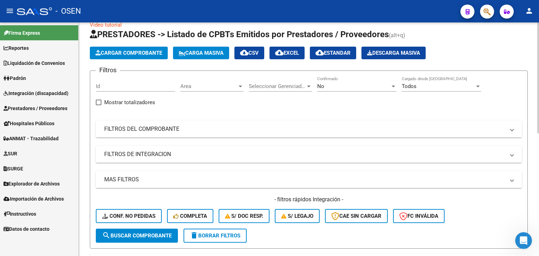
click at [338, 87] on div "No" at bounding box center [353, 86] width 73 height 6
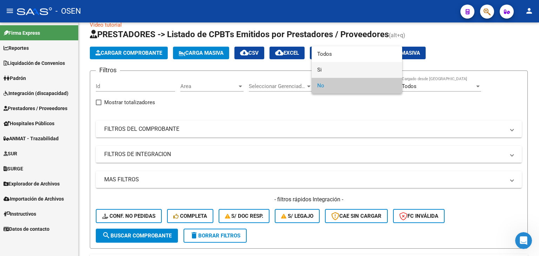
click at [333, 71] on span "Si" at bounding box center [356, 70] width 79 height 16
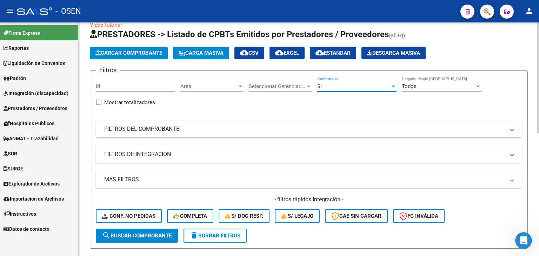
click at [212, 87] on span "Area" at bounding box center [208, 86] width 57 height 6
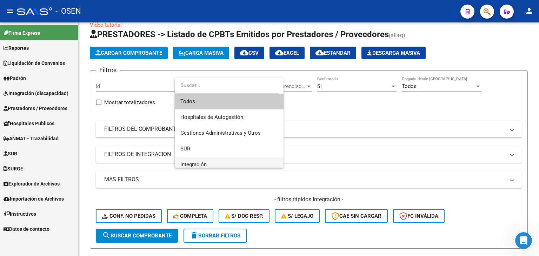
click at [209, 164] on span "Integración" at bounding box center [229, 165] width 98 height 16
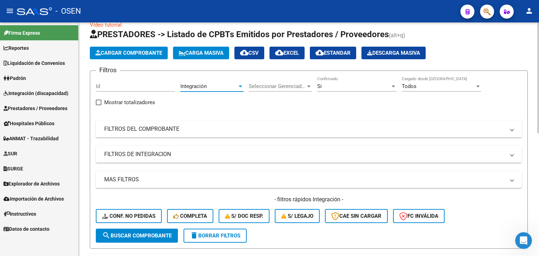
click at [174, 155] on mat-panel-title "FILTROS DE INTEGRACION" at bounding box center [304, 155] width 401 height 8
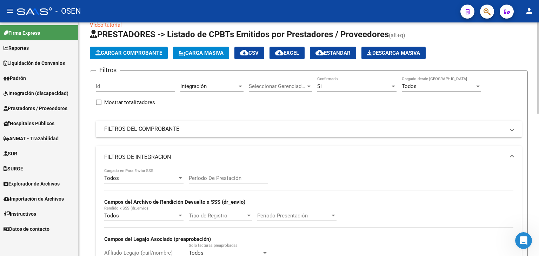
click at [156, 178] on div "Todos" at bounding box center [140, 178] width 73 height 6
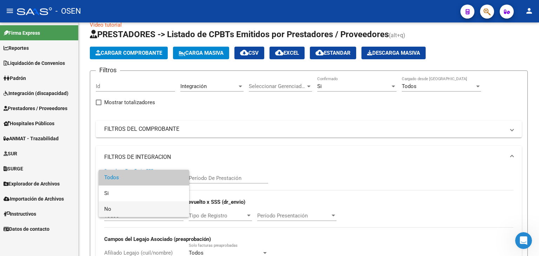
click at [161, 206] on span "No" at bounding box center [143, 209] width 79 height 16
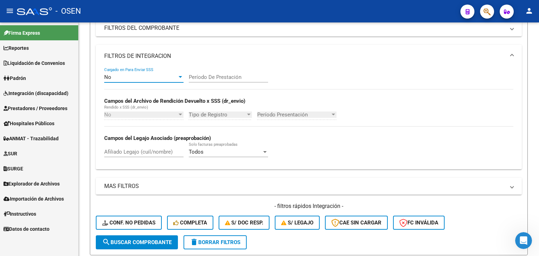
scroll to position [116, 0]
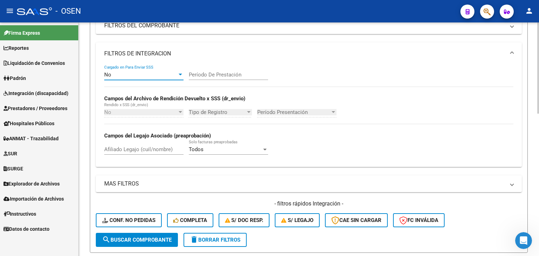
click at [154, 240] on span "search Buscar Comprobante" at bounding box center [137, 240] width 70 height 6
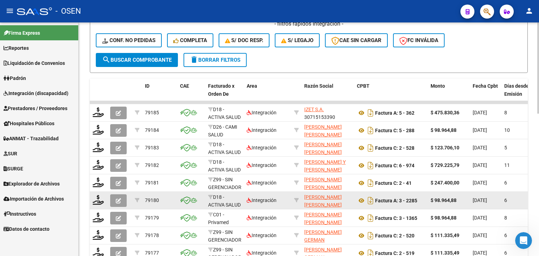
scroll to position [296, 0]
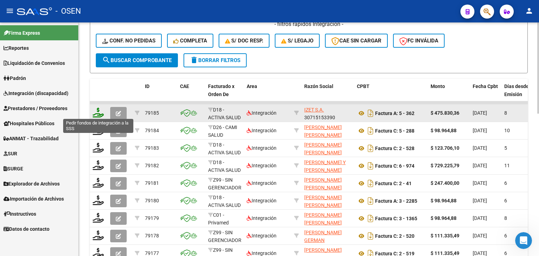
click at [98, 111] on icon at bounding box center [98, 113] width 11 height 10
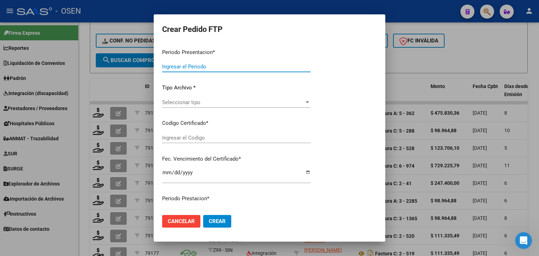
type input "202507"
type input "$ 475.830,36"
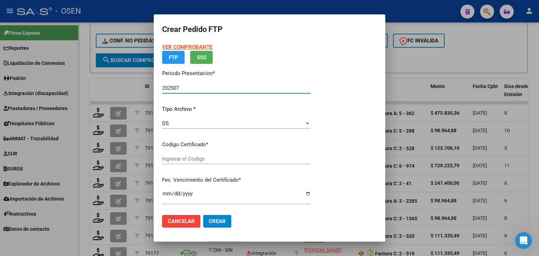
type input "ARG02000557303372025061020350610BUE316"
type input "2035-10-06"
click at [204, 157] on span "Seleccionar certificado" at bounding box center [233, 159] width 142 height 6
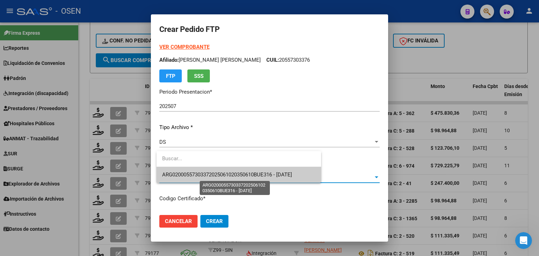
click at [211, 174] on span "ARG02000557303372025061020350610BUE316 - 2035-10-06" at bounding box center [227, 175] width 130 height 6
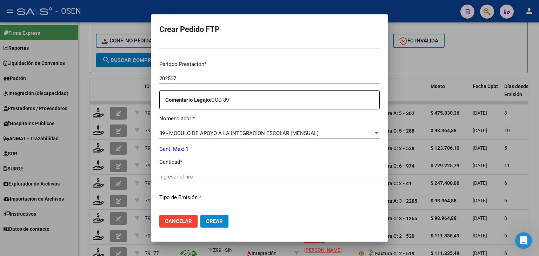
scroll to position [211, 0]
click at [197, 177] on input "Ingresar el nro" at bounding box center [269, 176] width 220 height 6
type input "1"
click at [226, 222] on button "Crear" at bounding box center [214, 221] width 28 height 13
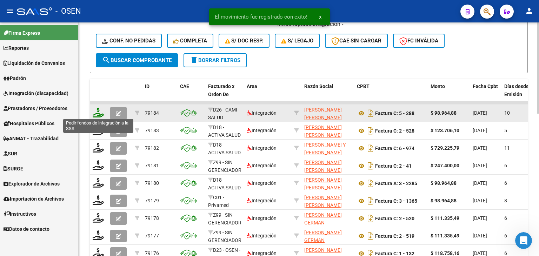
click at [100, 112] on icon at bounding box center [98, 113] width 11 height 10
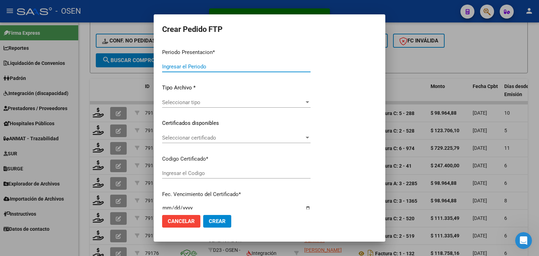
type input "202507"
type input "$ 98.964,88"
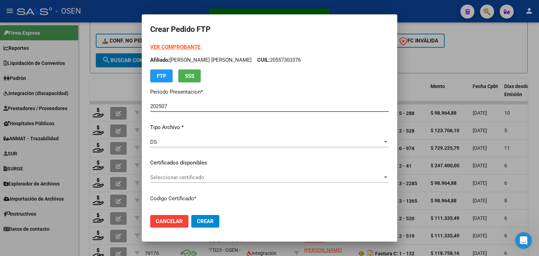
type input "ARG02000594677462023071220260712COR476"
type input "2026-07-12"
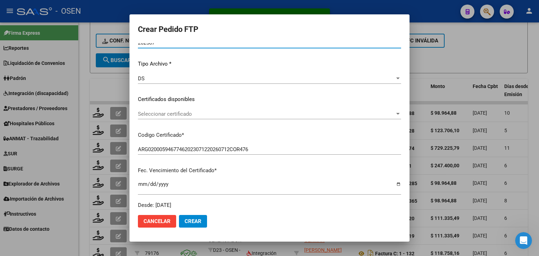
scroll to position [70, 0]
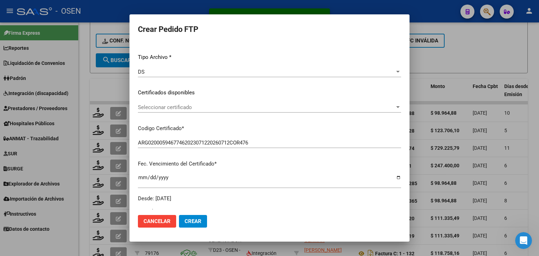
click at [167, 107] on span "Seleccionar certificado" at bounding box center [266, 107] width 257 height 6
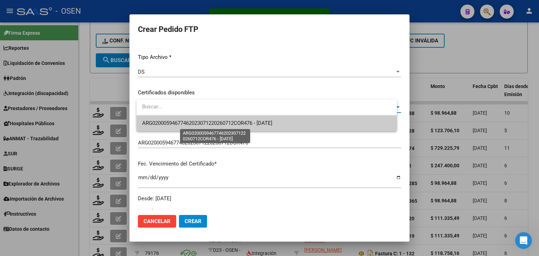
click at [188, 127] on span "ARG02000594677462023071220260712COR476 - 2026-07-12" at bounding box center [266, 123] width 249 height 16
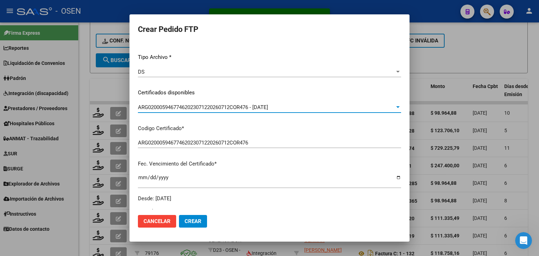
scroll to position [176, 0]
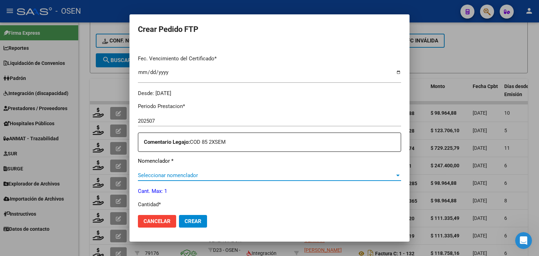
click at [184, 173] on span "Seleccionar nomenclador" at bounding box center [266, 175] width 257 height 6
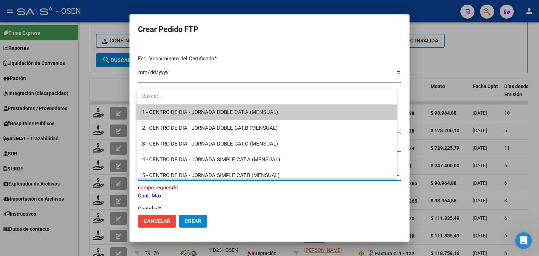
click at [246, 58] on div at bounding box center [269, 128] width 539 height 256
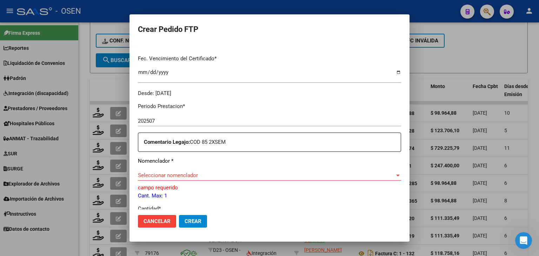
click at [186, 174] on span "Seleccionar nomenclador" at bounding box center [266, 175] width 257 height 6
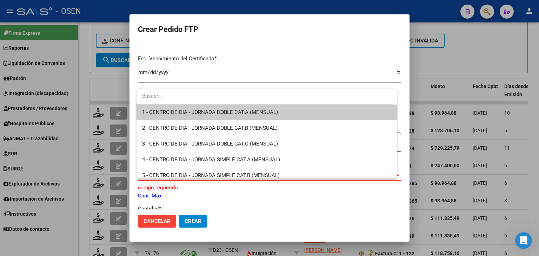
click at [236, 65] on div at bounding box center [269, 128] width 539 height 256
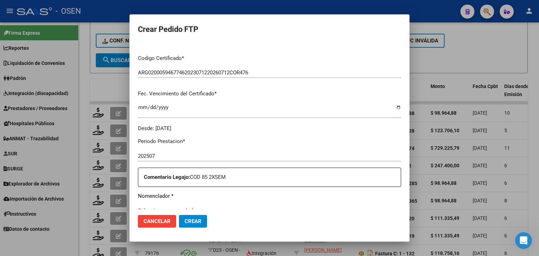
scroll to position [211, 0]
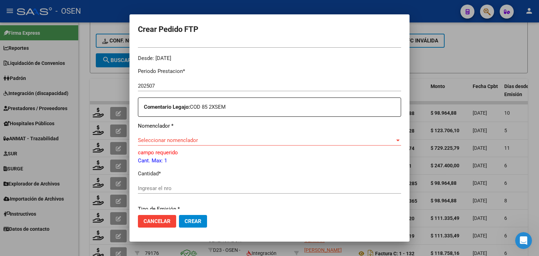
click at [184, 138] on span "Seleccionar nomenclador" at bounding box center [266, 140] width 257 height 6
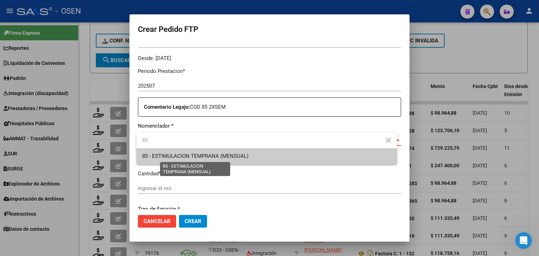
type input "85"
click at [181, 154] on span "85 - ESTIMULACION TEMPRANA (MENSUAL)" at bounding box center [195, 156] width 106 height 6
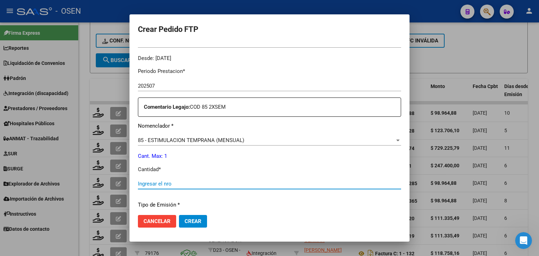
click at [173, 186] on input "Ingresar el nro" at bounding box center [269, 184] width 263 height 6
type input "1"
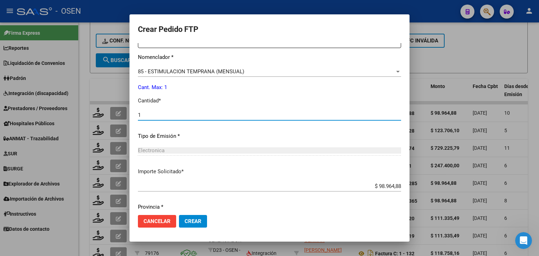
scroll to position [303, 0]
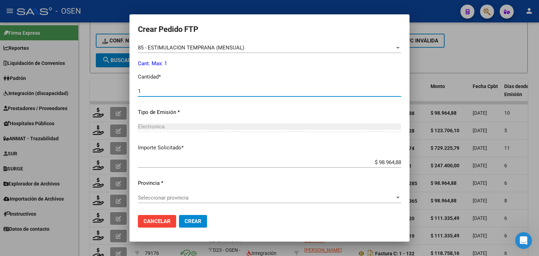
click at [195, 198] on span "Seleccionar provincia" at bounding box center [266, 198] width 257 height 6
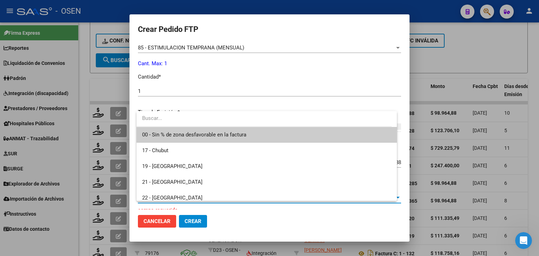
click at [206, 131] on span "00 - Sin % de zona desfavorable en la factura" at bounding box center [266, 135] width 249 height 16
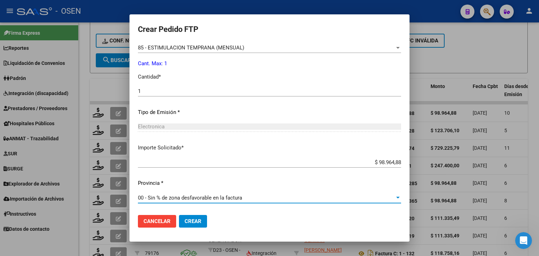
click at [201, 223] on span "Crear" at bounding box center [193, 221] width 17 height 6
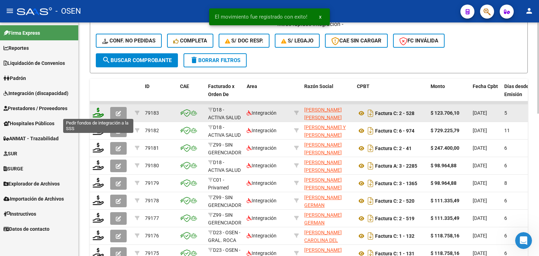
click at [98, 114] on icon at bounding box center [98, 113] width 11 height 10
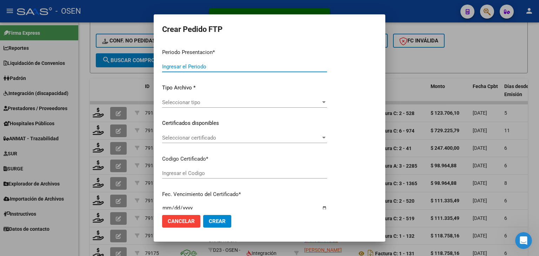
type input "202507"
type input "$ 123.706,10"
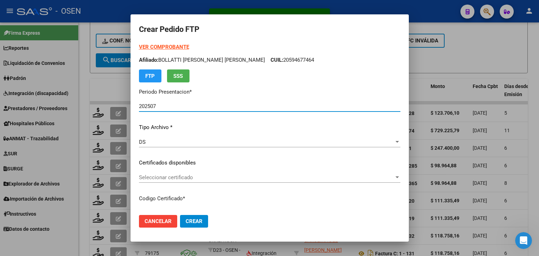
type input "ARG02000508850052022062120270621BS440"
type input "2027-06-21"
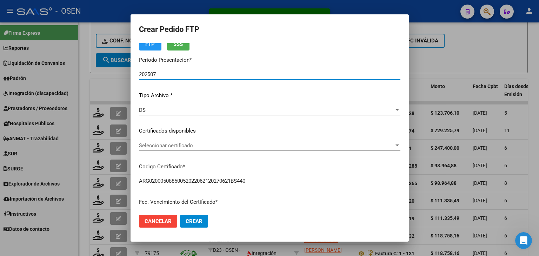
scroll to position [35, 0]
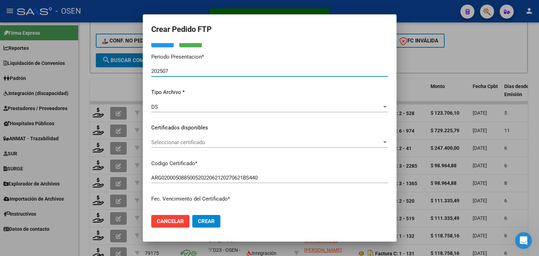
click at [187, 142] on span "Seleccionar certificado" at bounding box center [266, 142] width 231 height 6
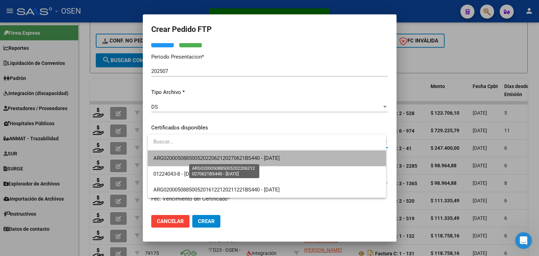
click at [193, 156] on span "ARG02000508850052022062120270621BS440 - 2027-06-21" at bounding box center [216, 158] width 126 height 6
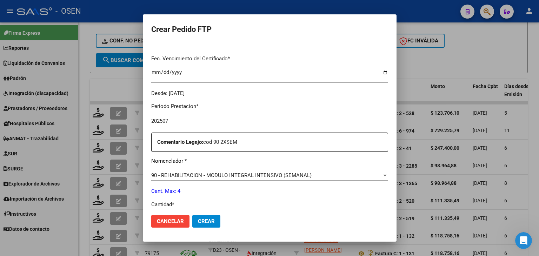
scroll to position [246, 0]
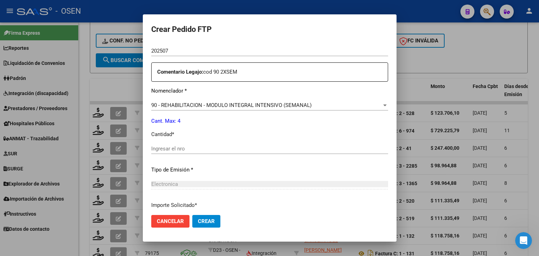
click at [176, 147] on input "Ingresar el nro" at bounding box center [269, 149] width 237 height 6
type input "4"
click at [213, 225] on button "Crear" at bounding box center [206, 221] width 28 height 13
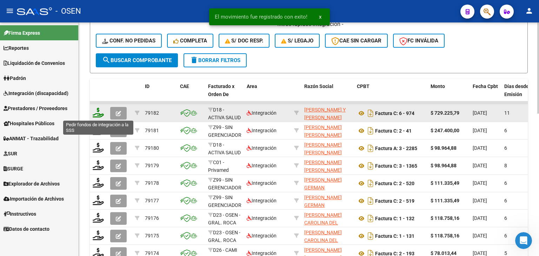
click at [98, 111] on icon at bounding box center [98, 113] width 11 height 10
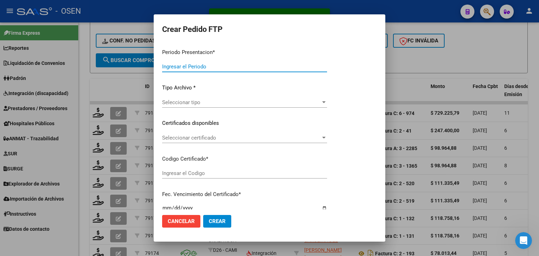
type input "202507"
type input "$ 729.225,79"
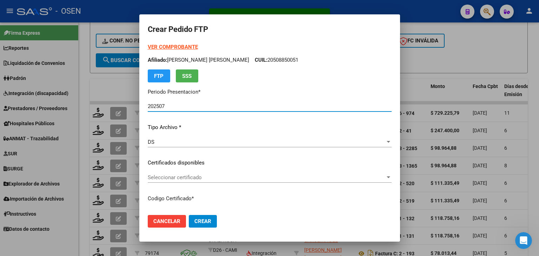
type input "01637662-6"
type input "[DATE]"
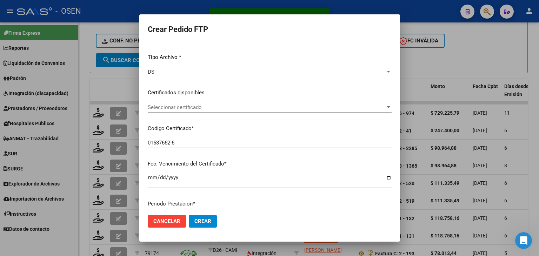
click at [194, 108] on span "Seleccionar certificado" at bounding box center [267, 107] width 238 height 6
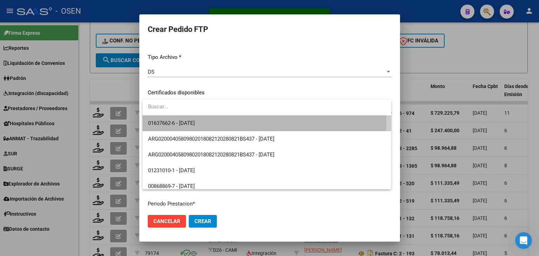
click at [197, 119] on span "01637662-6 - [DATE]" at bounding box center [267, 123] width 238 height 16
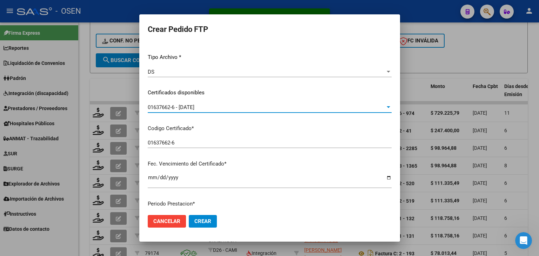
click at [194, 106] on span "01637662-6 - [DATE]" at bounding box center [171, 107] width 47 height 6
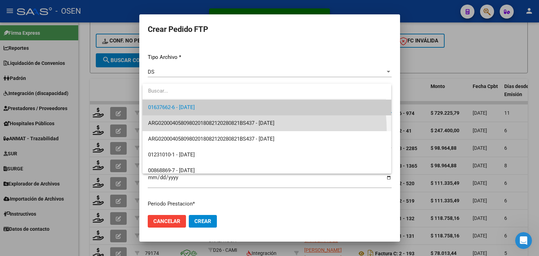
click at [227, 131] on span "ARG02000405809802018082120280821BS437 - [DATE]" at bounding box center [267, 123] width 238 height 16
type input "ARG02000405809802018082120280821BS437"
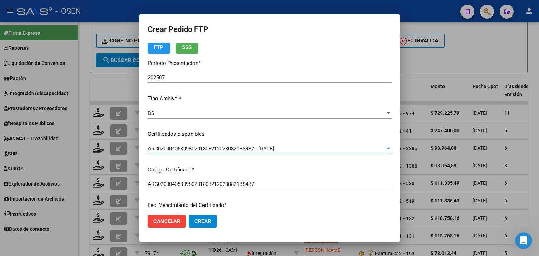
scroll to position [0, 0]
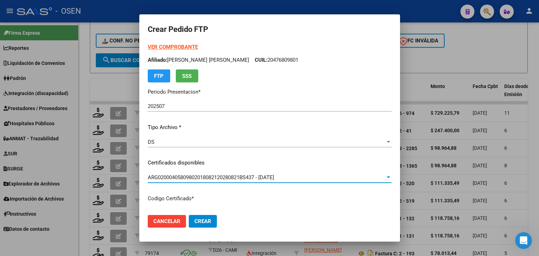
click at [180, 45] on strong "VER COMPROBANTE" at bounding box center [173, 47] width 50 height 6
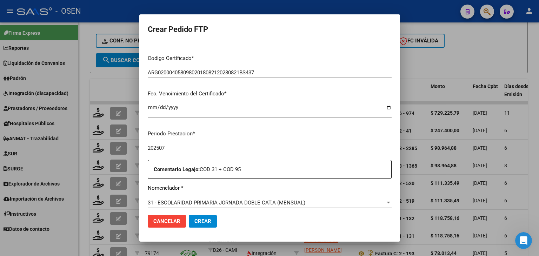
scroll to position [211, 0]
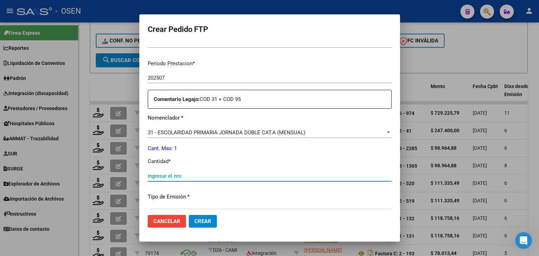
click at [163, 174] on input "Ingresar el nro" at bounding box center [270, 176] width 244 height 6
type input "1"
click at [204, 222] on span "Crear" at bounding box center [202, 221] width 17 height 6
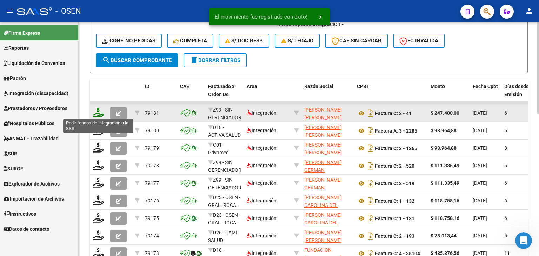
click at [95, 111] on icon at bounding box center [98, 113] width 11 height 10
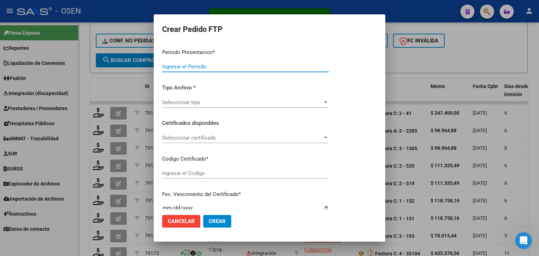
type input "202507"
type input "$ 247.400,00"
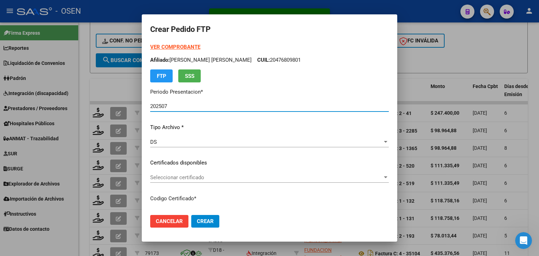
type input "ARG02000508890382023012620330126BS427"
type input "2033-01-26"
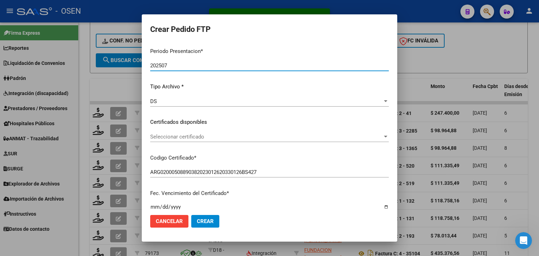
scroll to position [70, 0]
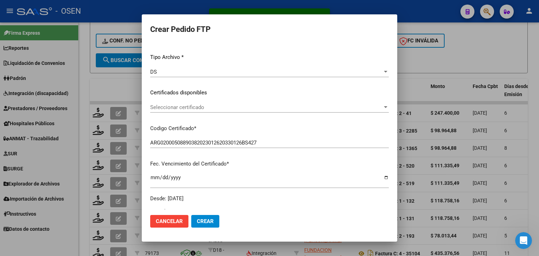
click at [206, 108] on span "Seleccionar certificado" at bounding box center [266, 107] width 232 height 6
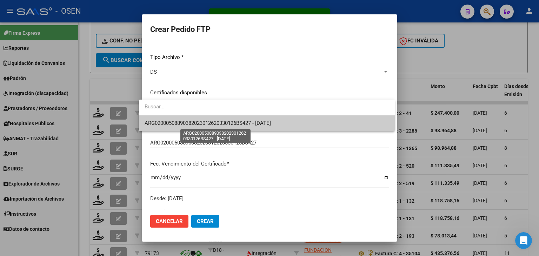
click at [212, 123] on span "ARG02000508890382023012620330126BS427 - 2033-01-26" at bounding box center [208, 123] width 126 height 6
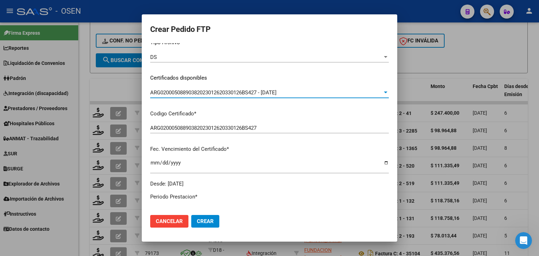
scroll to position [246, 0]
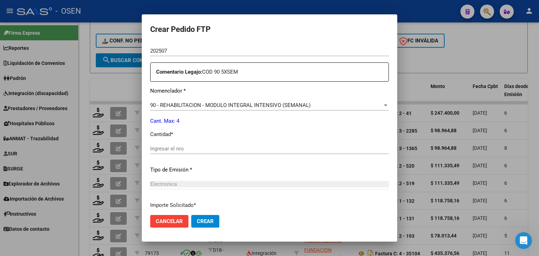
click at [176, 147] on input "Ingresar el nro" at bounding box center [269, 149] width 239 height 6
type input "4"
click at [201, 222] on span "Crear" at bounding box center [205, 221] width 17 height 6
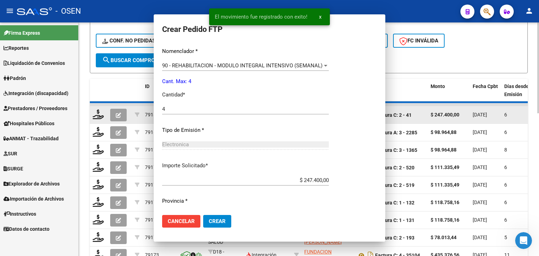
scroll to position [0, 0]
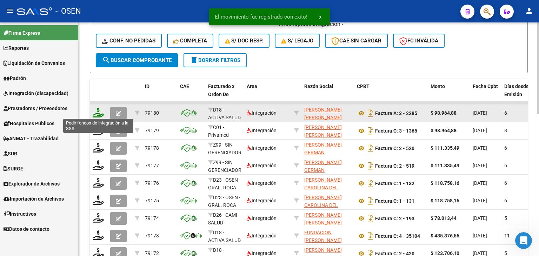
click at [96, 113] on icon at bounding box center [98, 113] width 11 height 10
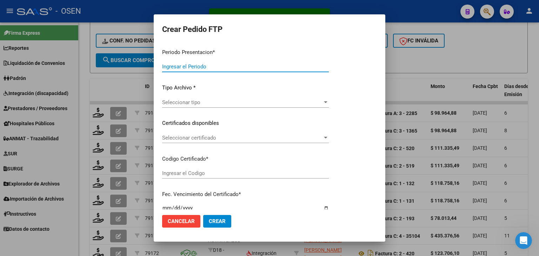
type input "202507"
type input "$ 98.964,88"
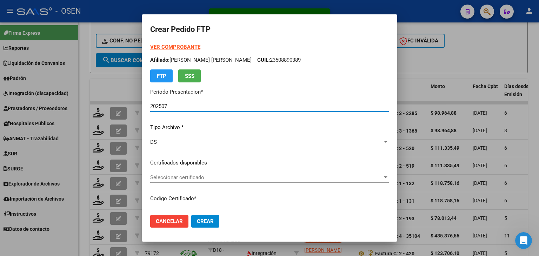
type input "ARG02000549039512021122220241222BS352"
type input "2024-12-22"
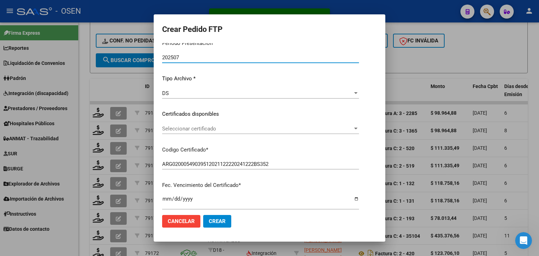
scroll to position [70, 0]
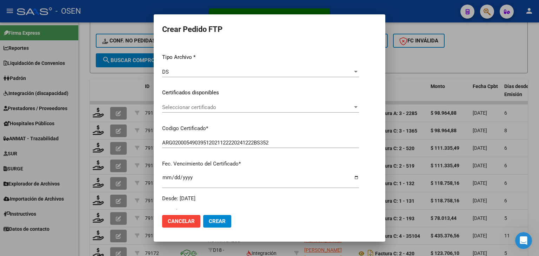
click at [177, 107] on span "Seleccionar certificado" at bounding box center [257, 107] width 191 height 6
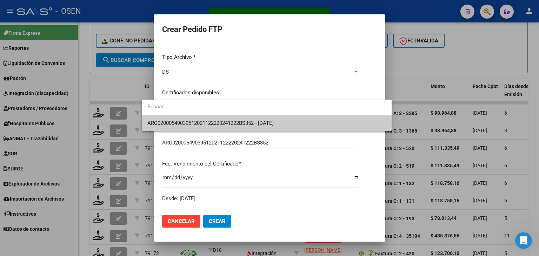
click at [177, 119] on span "ARG02000549039512021122220241222BS352 - 2024-12-22" at bounding box center [266, 123] width 239 height 16
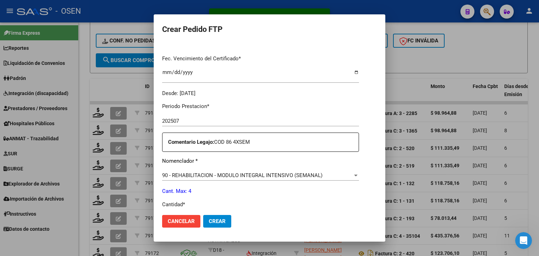
scroll to position [246, 0]
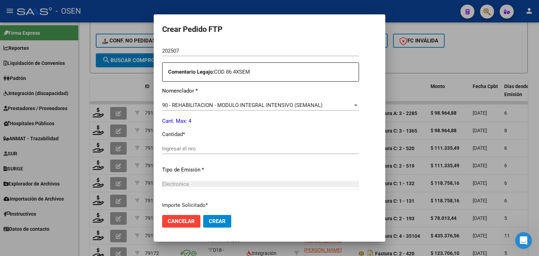
click at [167, 147] on input "Ingresar el nro" at bounding box center [260, 149] width 197 height 6
type input "4"
click at [209, 218] on span "Crear" at bounding box center [217, 221] width 17 height 6
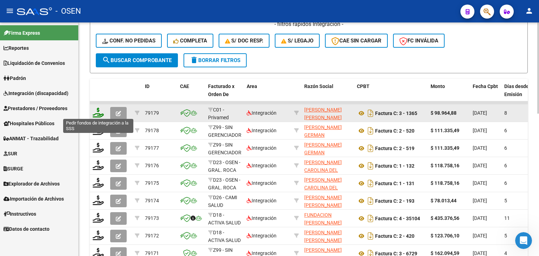
click at [96, 108] on icon at bounding box center [98, 113] width 11 height 10
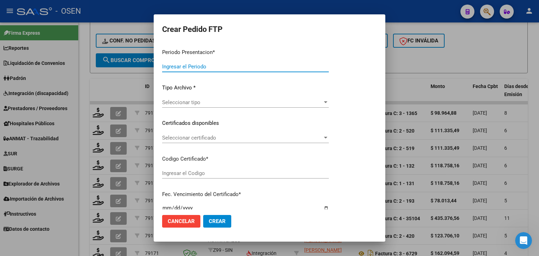
type input "202507"
type input "$ 98.964,88"
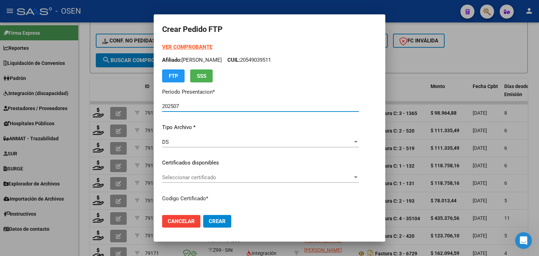
type input "ARG01000503953862016033120190331BS430"
type input "[DATE]"
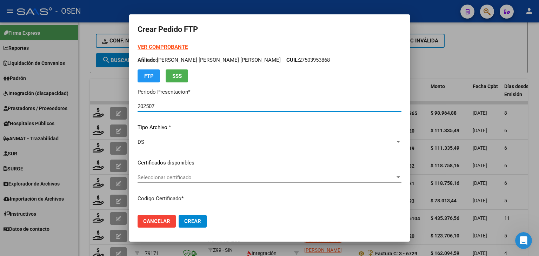
click at [192, 180] on span "Seleccionar certificado" at bounding box center [267, 177] width 258 height 6
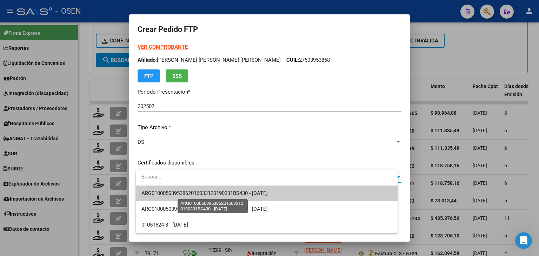
click at [204, 193] on span "ARG01000503953862016033120190331BS430 - [DATE]" at bounding box center [204, 193] width 126 height 6
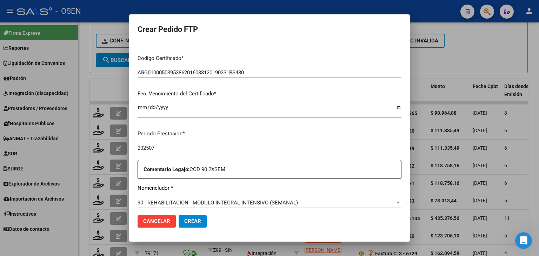
scroll to position [211, 0]
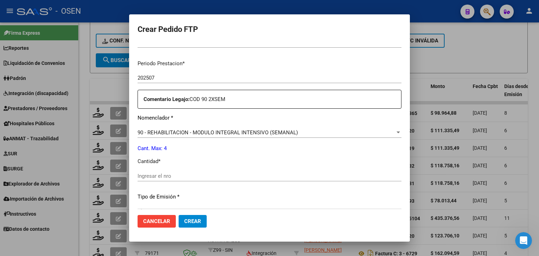
click at [163, 173] on input "Ingresar el nro" at bounding box center [270, 176] width 264 height 6
type input "4"
click at [196, 219] on span "Crear" at bounding box center [192, 221] width 17 height 6
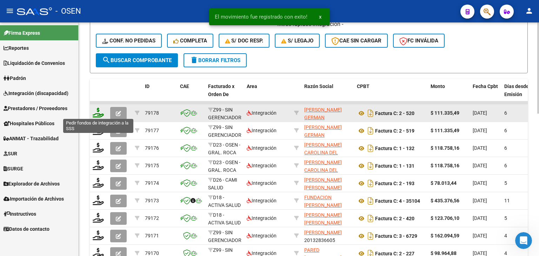
click at [98, 112] on icon at bounding box center [98, 113] width 11 height 10
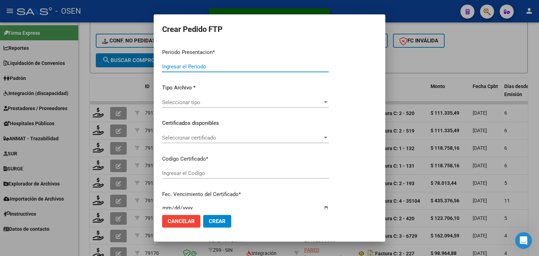
type input "202507"
type input "$ 111.335,49"
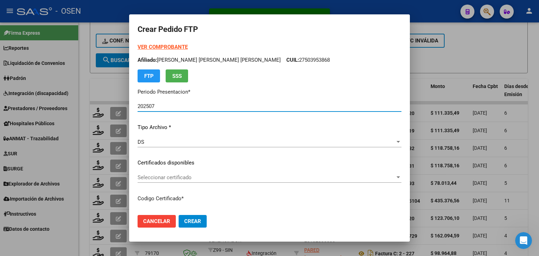
type input "ARG01000565055902023032820280328BS423"
type input "2028-03-28"
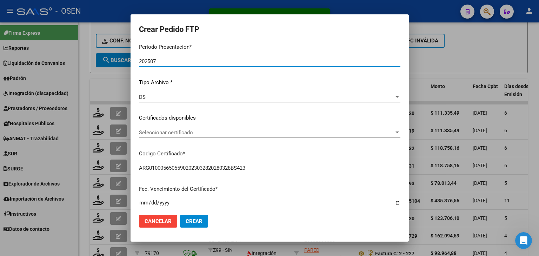
scroll to position [70, 0]
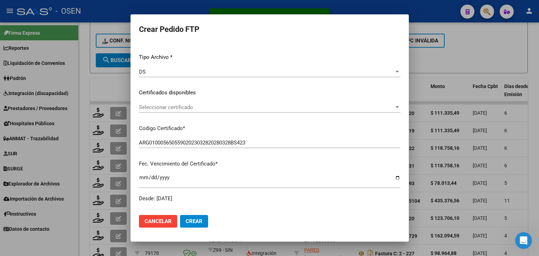
click at [200, 107] on span "Seleccionar certificado" at bounding box center [266, 107] width 255 height 6
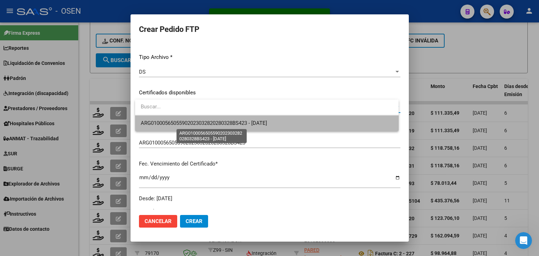
click at [203, 123] on span "ARG01000565055902023032820280328BS423 - 2028-03-28" at bounding box center [204, 123] width 126 height 6
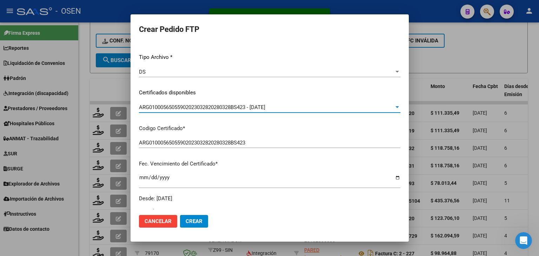
scroll to position [211, 0]
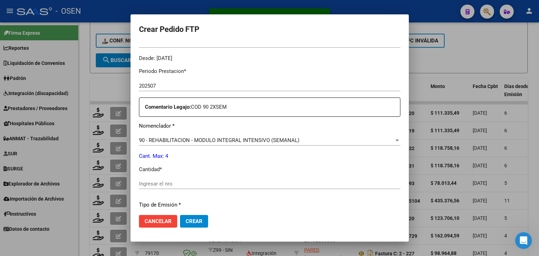
click at [168, 182] on input "Ingresar el nro" at bounding box center [270, 184] width 262 height 6
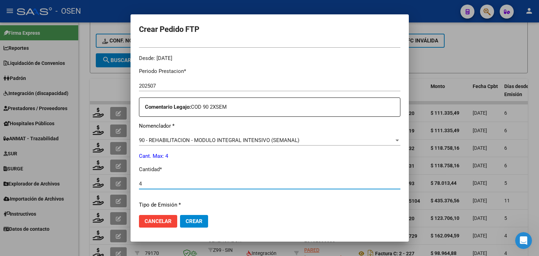
type input "4"
click at [198, 224] on span "Crear" at bounding box center [194, 221] width 17 height 6
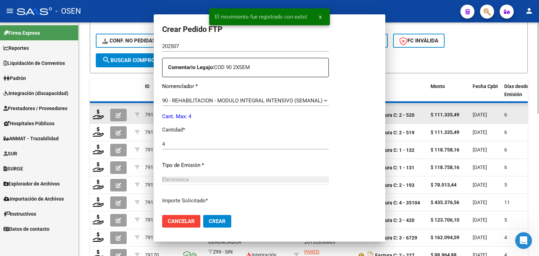
scroll to position [171, 0]
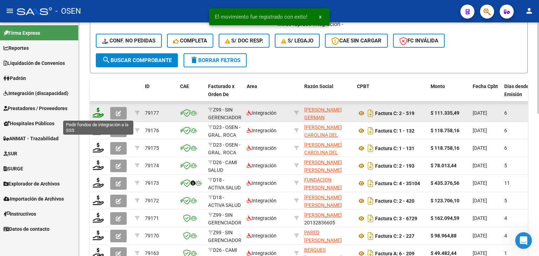
click at [96, 112] on icon at bounding box center [98, 113] width 11 height 10
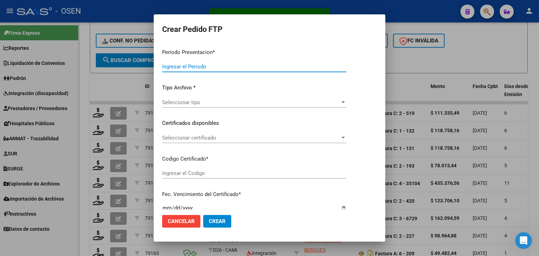
type input "202507"
type input "$ 111.335,49"
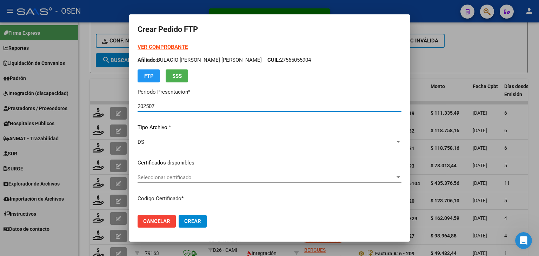
type input "ARG02000546683182023091920280919BS423"
type input "2028-09-19"
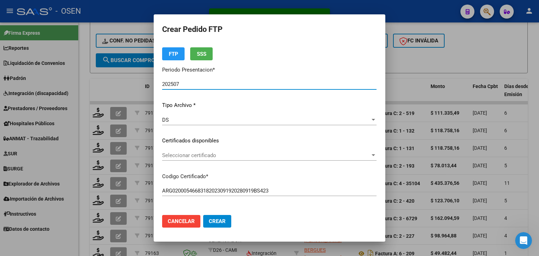
scroll to position [105, 0]
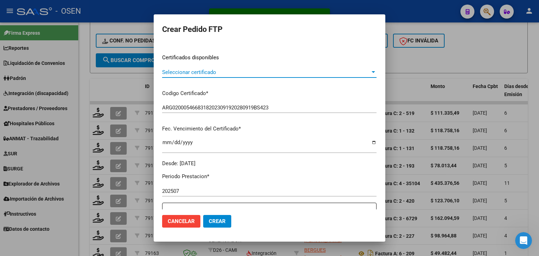
click at [193, 71] on span "Seleccionar certificado" at bounding box center [266, 72] width 208 height 6
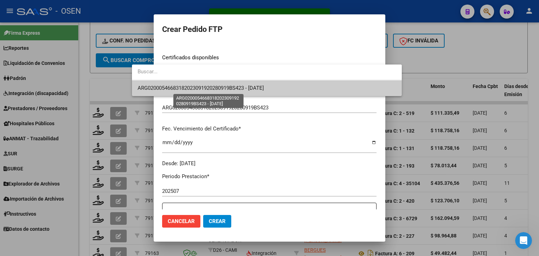
click at [198, 86] on span "ARG02000546683182023091920280919BS423 - 2028-09-19" at bounding box center [201, 88] width 126 height 6
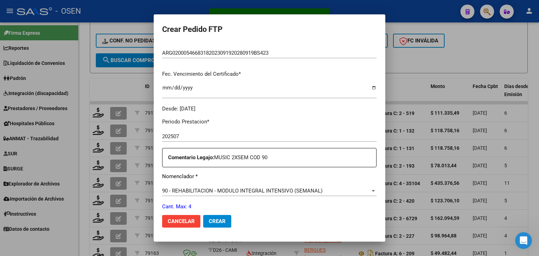
scroll to position [211, 0]
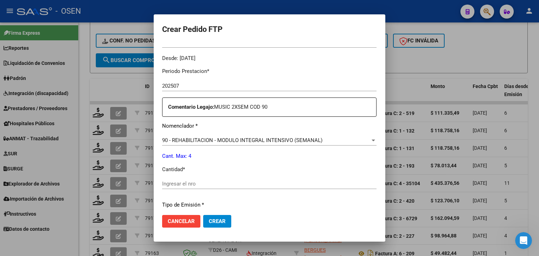
click at [171, 181] on input "Ingresar el nro" at bounding box center [269, 184] width 214 height 6
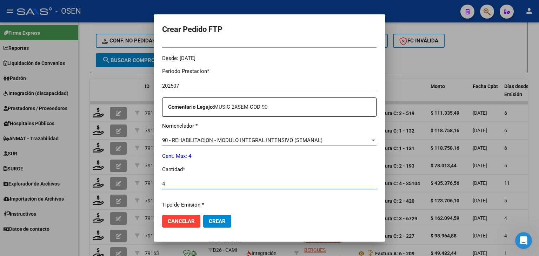
type input "4"
click at [209, 218] on span "Crear" at bounding box center [217, 221] width 17 height 6
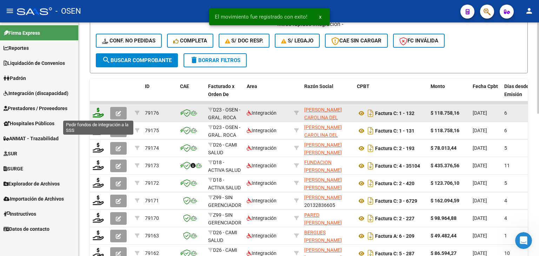
click at [98, 112] on icon at bounding box center [98, 113] width 11 height 10
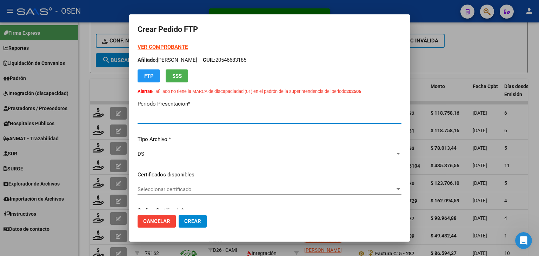
type input "202507"
type input "$ 118.758,16"
type input "ARG02000236487942025012420400124RIO142"
type input "2040-01-24"
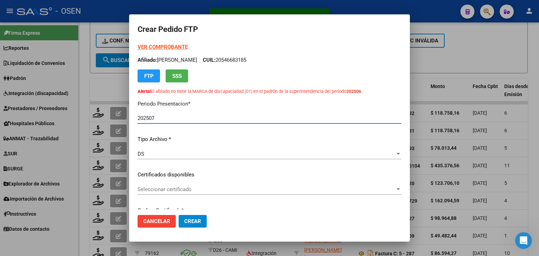
scroll to position [35, 0]
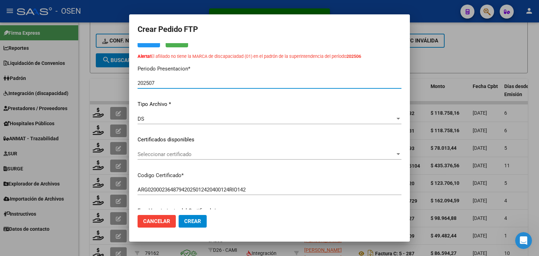
click at [199, 151] on div "Seleccionar certificado Seleccionar certificado" at bounding box center [270, 154] width 264 height 11
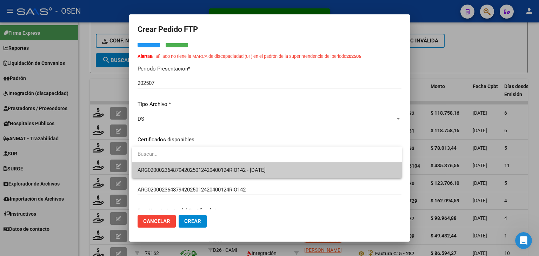
click at [204, 169] on span "ARG02000236487942025012420400124RIO142 - 2040-01-24" at bounding box center [202, 170] width 128 height 6
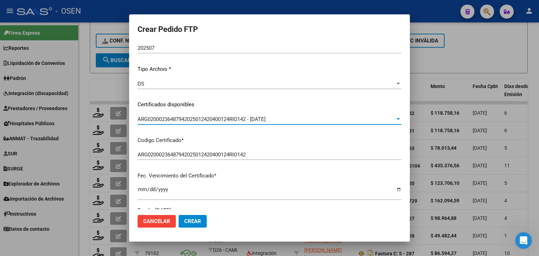
scroll to position [176, 0]
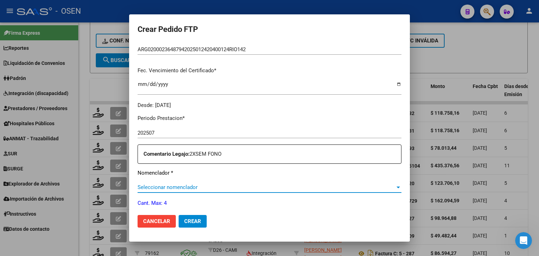
click at [185, 186] on span "Seleccionar nomenclador" at bounding box center [267, 187] width 258 height 6
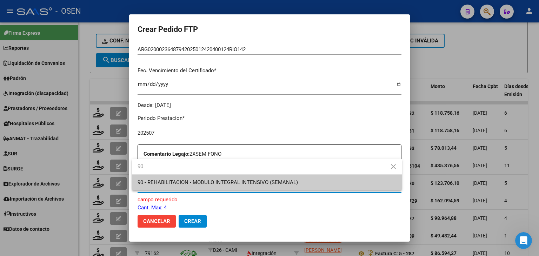
type input "90"
click at [168, 179] on span "90 - REHABILITACION - MODULO INTEGRAL INTENSIVO (SEMANAL)" at bounding box center [267, 183] width 259 height 16
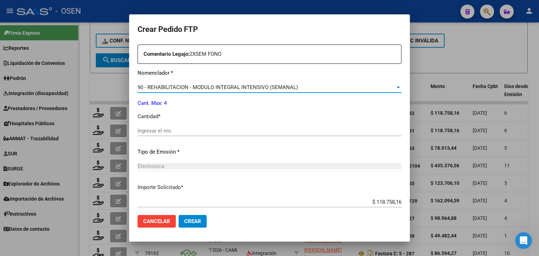
scroll to position [281, 0]
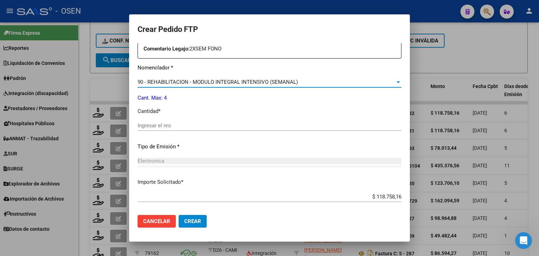
click at [166, 123] on input "Ingresar el nro" at bounding box center [270, 126] width 264 height 6
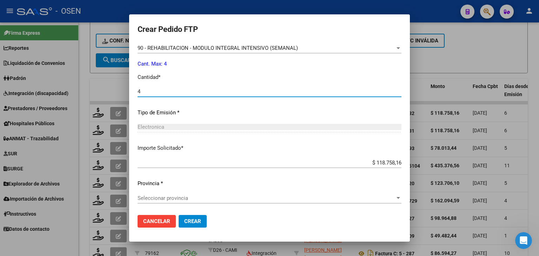
scroll to position [315, 0]
type input "4"
click at [168, 196] on span "Seleccionar provincia" at bounding box center [267, 198] width 258 height 6
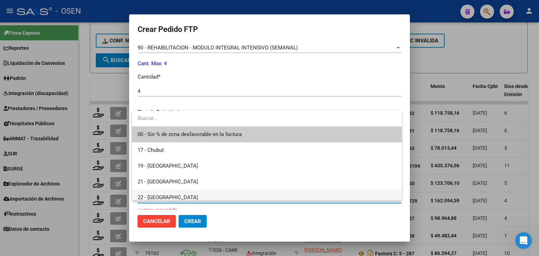
click at [193, 192] on span "22 - [GEOGRAPHIC_DATA]" at bounding box center [267, 198] width 259 height 16
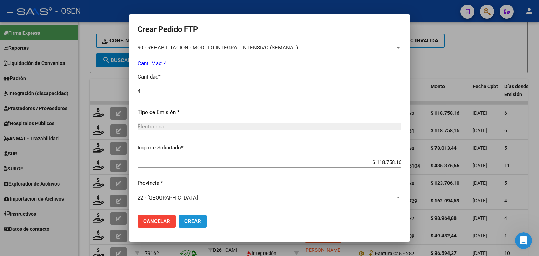
click at [198, 225] on button "Crear" at bounding box center [193, 221] width 28 height 13
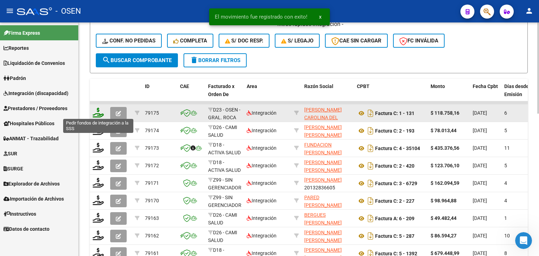
click at [101, 110] on icon at bounding box center [98, 113] width 11 height 10
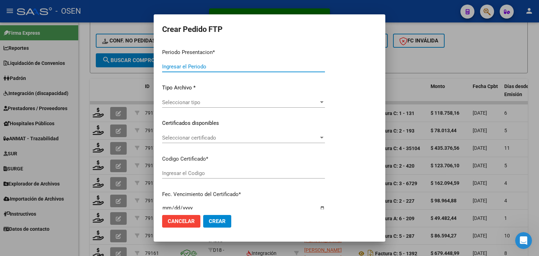
type input "202507"
type input "202506"
type input "$ 118.758,16"
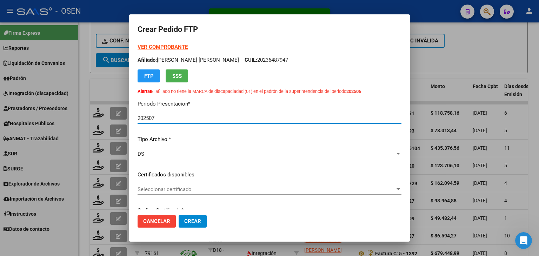
type input "ARG02000236487942025012420400124RIO142"
type input "2040-01-24"
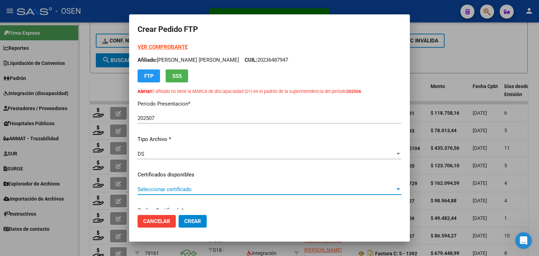
click at [198, 191] on span "Seleccionar certificado" at bounding box center [267, 189] width 258 height 6
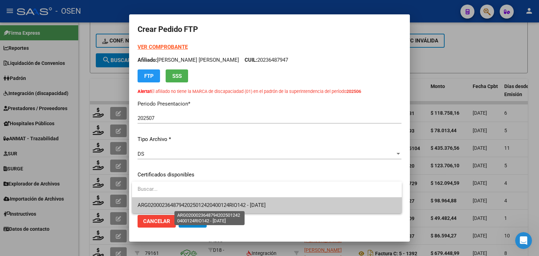
drag, startPoint x: 225, startPoint y: 205, endPoint x: 228, endPoint y: 186, distance: 19.9
click at [225, 204] on span "ARG02000236487942025012420400124RIO142 - 2040-01-24" at bounding box center [202, 205] width 128 height 6
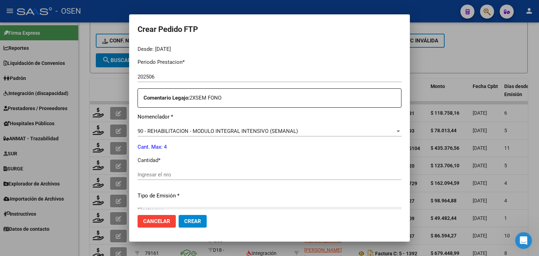
scroll to position [246, 0]
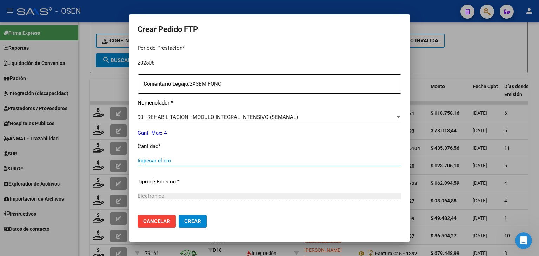
click at [164, 160] on input "Ingresar el nro" at bounding box center [270, 161] width 264 height 6
type input "4"
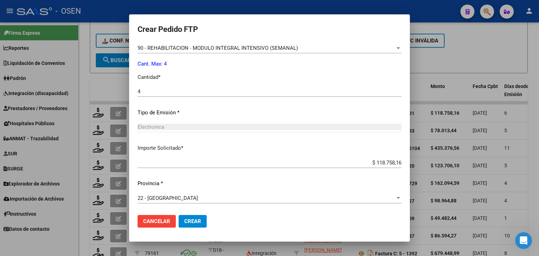
scroll to position [315, 0]
click at [185, 223] on span "Crear" at bounding box center [192, 221] width 17 height 6
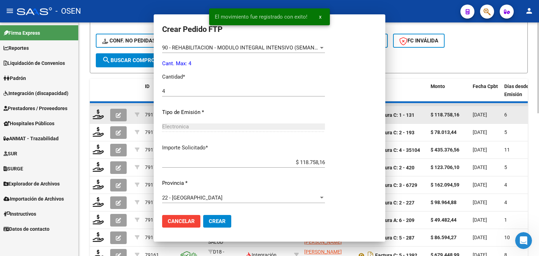
scroll to position [0, 0]
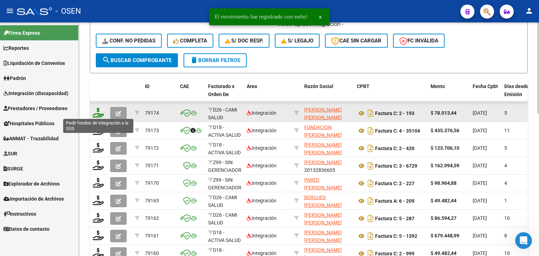
click at [100, 109] on icon at bounding box center [98, 113] width 11 height 10
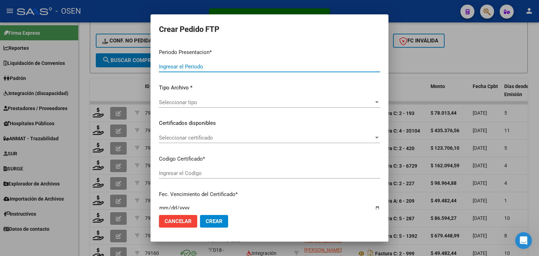
type input "202507"
type input "$ 78.013,44"
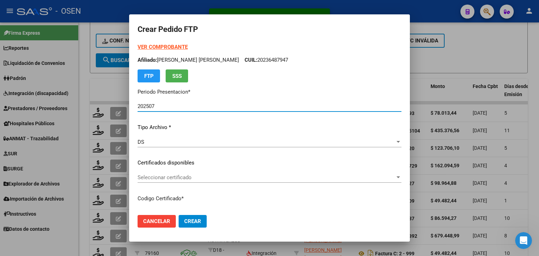
type input "ARG01000363165702025031220330312COR13898"
type input "2033-03-12"
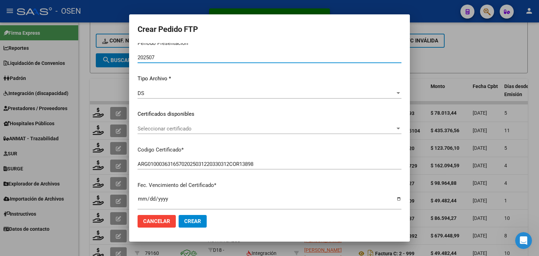
scroll to position [105, 0]
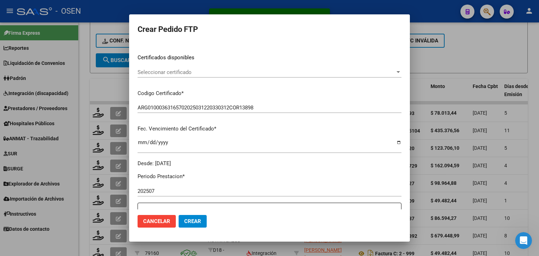
click at [204, 71] on span "Seleccionar certificado" at bounding box center [267, 72] width 258 height 6
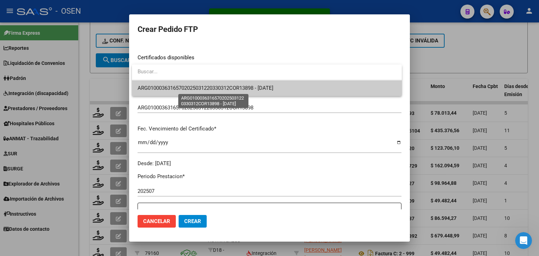
click at [206, 90] on span "ARG01000363165702025031220330312COR13898 - 2033-03-12" at bounding box center [206, 88] width 136 height 6
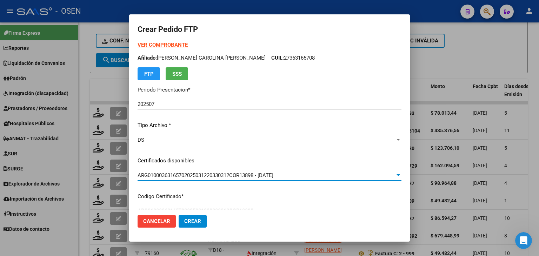
scroll to position [0, 0]
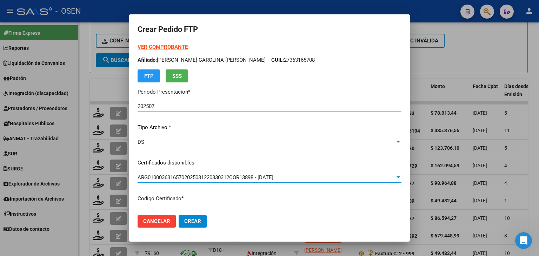
click at [171, 45] on strong "VER COMPROBANTE" at bounding box center [163, 47] width 50 height 6
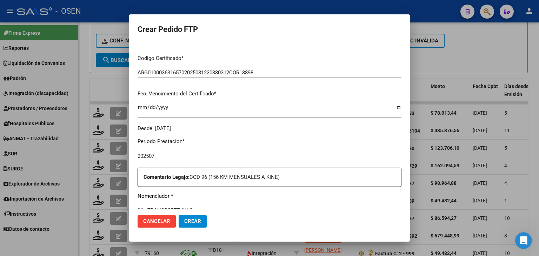
scroll to position [211, 0]
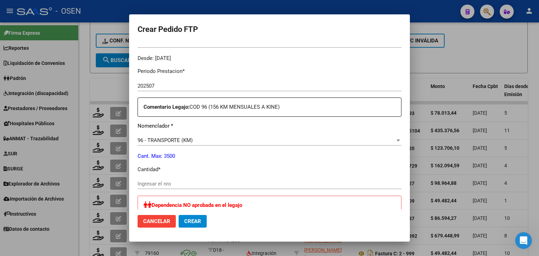
click at [156, 181] on input "Ingresar el nro" at bounding box center [270, 184] width 264 height 6
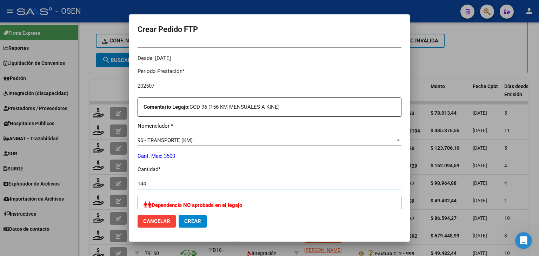
type input "144"
click at [189, 223] on span "Crear" at bounding box center [192, 221] width 17 height 6
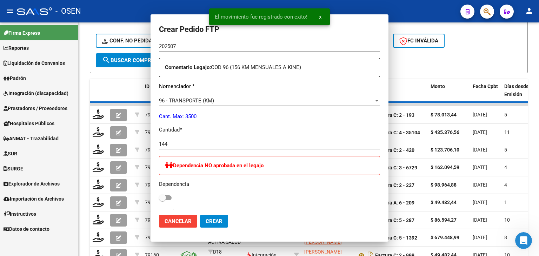
scroll to position [0, 0]
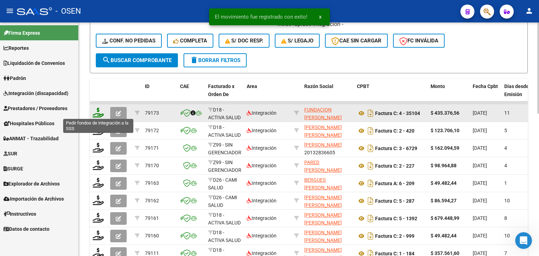
click at [100, 111] on icon at bounding box center [98, 113] width 11 height 10
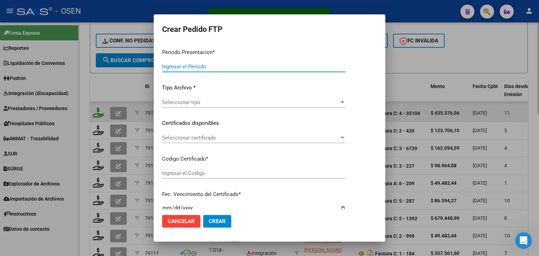
type input "202507"
type input "$ 435.376,56"
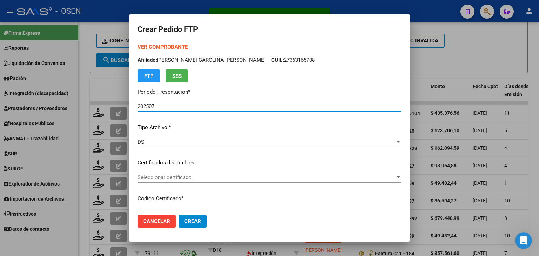
type input "ARG02000512701942024020620340206CIU536"
type input "[DATE]"
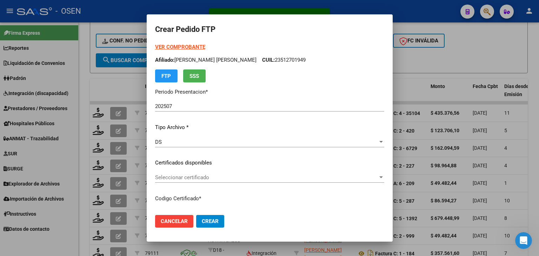
click at [196, 181] on div "Seleccionar certificado Seleccionar certificado" at bounding box center [269, 177] width 229 height 11
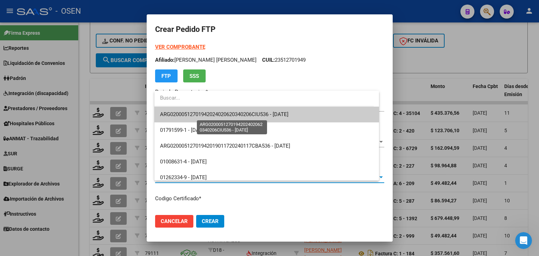
click at [245, 115] on span "ARG02000512701942024020620340206CIU536 - [DATE]" at bounding box center [224, 114] width 128 height 6
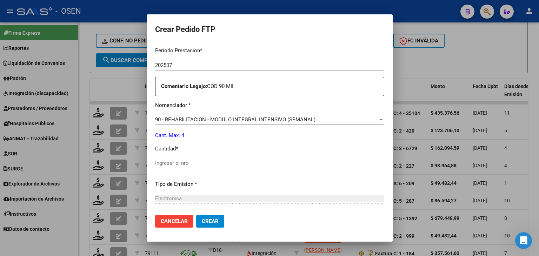
scroll to position [246, 0]
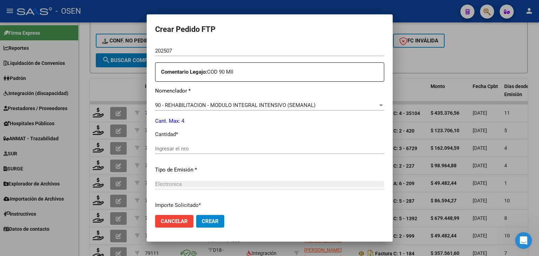
click at [180, 148] on input "Ingresar el nro" at bounding box center [269, 149] width 229 height 6
type input "4"
click at [219, 221] on span "Crear" at bounding box center [210, 221] width 17 height 6
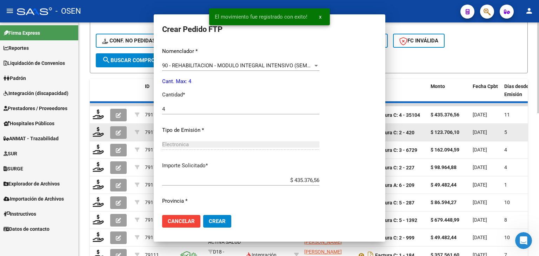
scroll to position [0, 0]
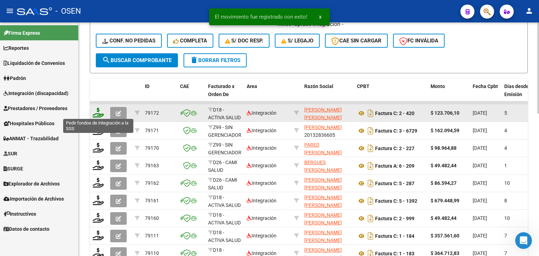
click at [100, 108] on icon at bounding box center [98, 113] width 11 height 10
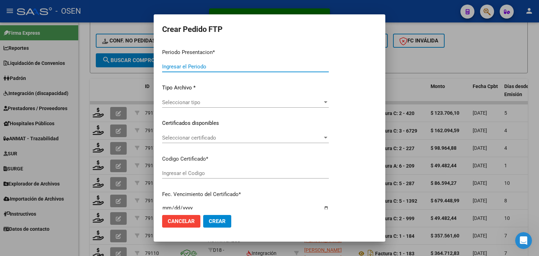
type input "202507"
type input "$ 123.706,10"
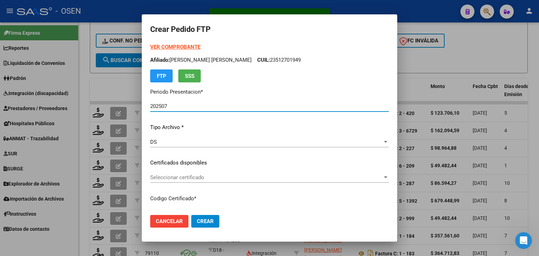
type input "ARG01000512226702022120120321201CBA536"
type input "2032-12-01"
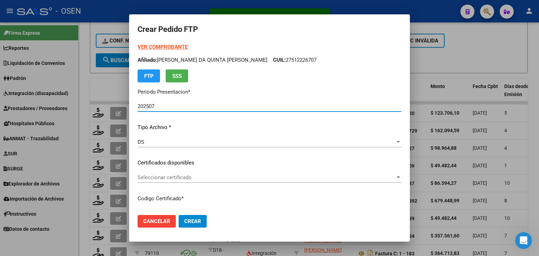
click at [190, 177] on span "Seleccionar certificado" at bounding box center [267, 177] width 258 height 6
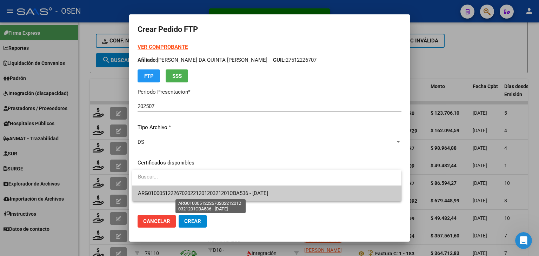
click at [212, 193] on span "ARG01000512226702022120120321201CBA536 - 2032-12-01" at bounding box center [203, 193] width 130 height 6
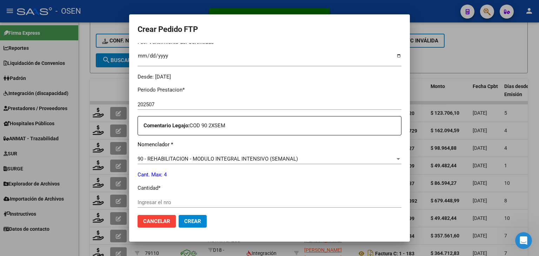
scroll to position [211, 0]
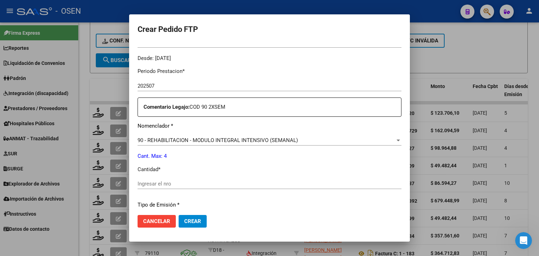
click at [163, 183] on input "Ingresar el nro" at bounding box center [270, 184] width 264 height 6
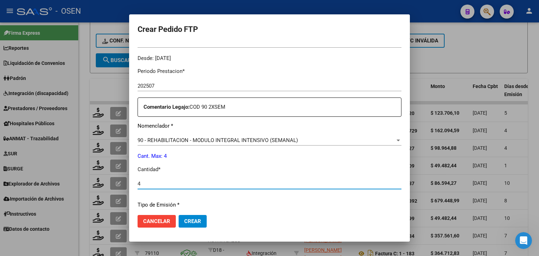
type input "4"
click at [199, 228] on mat-dialog-actions "Cancelar Crear" at bounding box center [270, 222] width 264 height 24
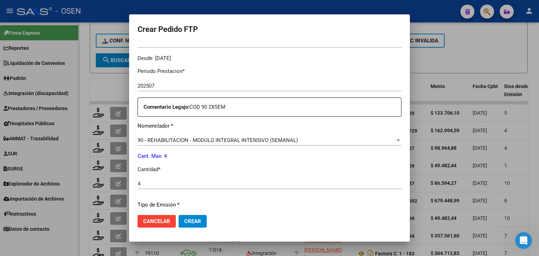
click at [196, 223] on span "Crear" at bounding box center [192, 221] width 17 height 6
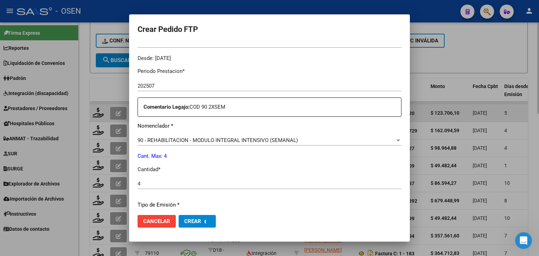
scroll to position [0, 0]
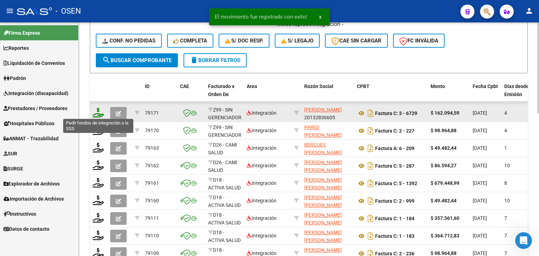
click at [101, 110] on icon at bounding box center [98, 113] width 11 height 10
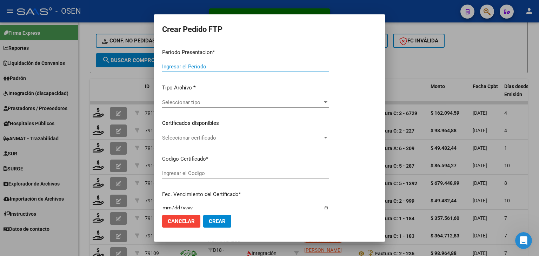
type input "202507"
type input "$ 162.094,59"
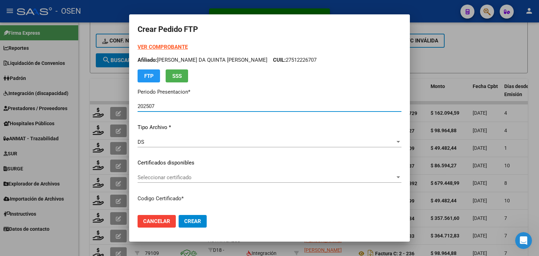
type input "ARG02000547333882025011020300110BUE317"
type input "2030-01-10"
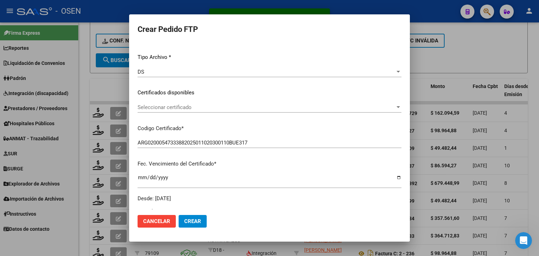
click at [201, 107] on span "Seleccionar certificado" at bounding box center [267, 107] width 258 height 6
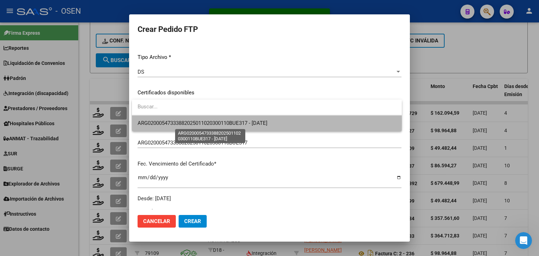
click at [212, 123] on span "ARG02000547333882025011020300110BUE317 - 2030-01-10" at bounding box center [203, 123] width 130 height 6
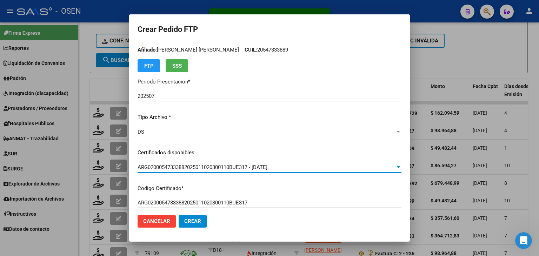
scroll to position [0, 0]
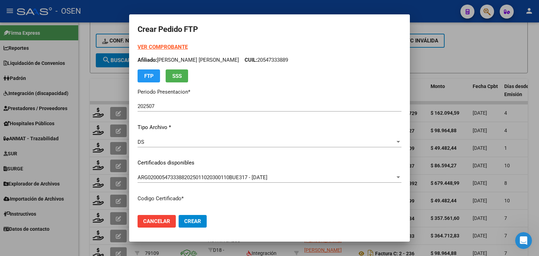
click at [171, 46] on strong "VER COMPROBANTE" at bounding box center [163, 47] width 50 height 6
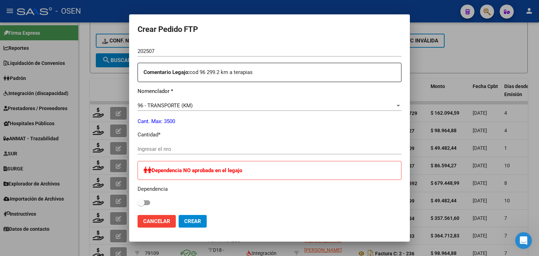
scroll to position [246, 0]
click at [168, 147] on input "Ingresar el nro" at bounding box center [270, 149] width 264 height 6
type input "300"
click at [197, 217] on button "Crear" at bounding box center [193, 221] width 28 height 13
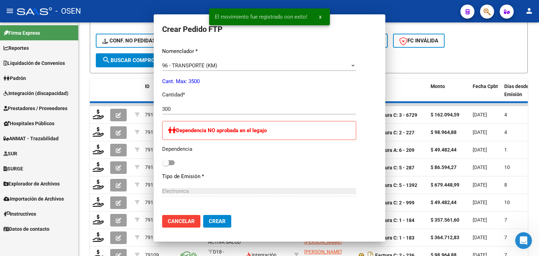
scroll to position [0, 0]
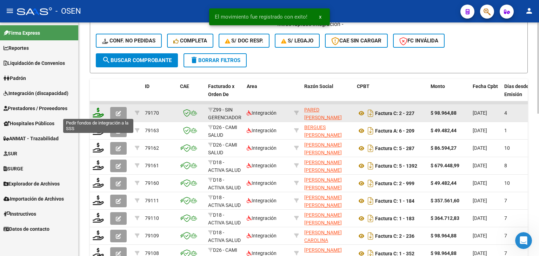
click at [96, 115] on icon at bounding box center [98, 113] width 11 height 10
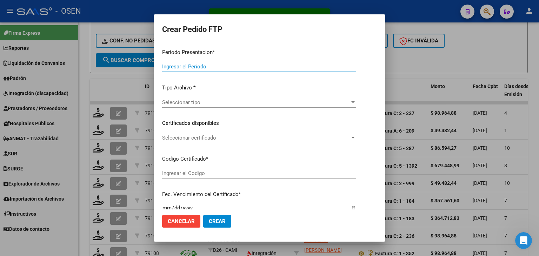
type input "202507"
type input "$ 98.964,88"
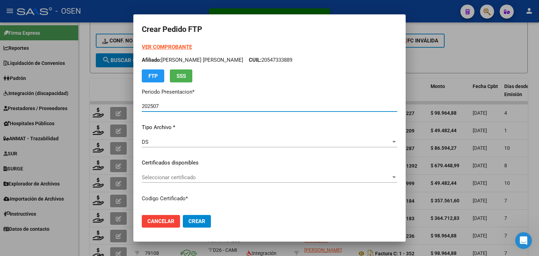
type input "ARG01000565055902023032820280328BS423"
type input "2028-03-28"
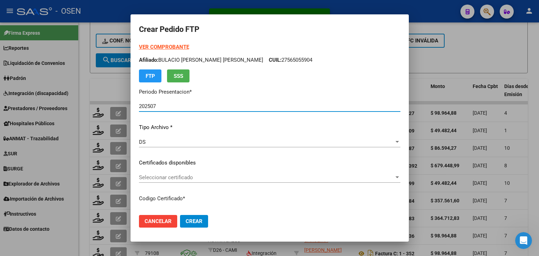
scroll to position [35, 0]
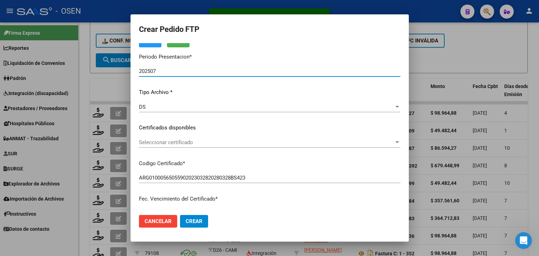
click at [197, 144] on span "Seleccionar certificado" at bounding box center [266, 142] width 255 height 6
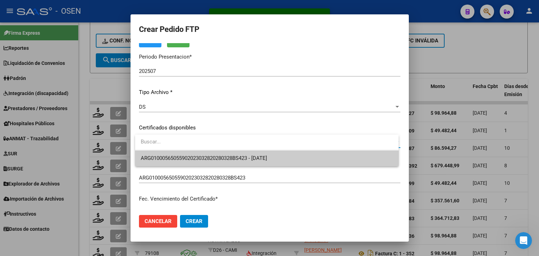
click at [205, 163] on span "ARG01000565055902023032820280328BS423 - 2028-03-28" at bounding box center [267, 159] width 252 height 16
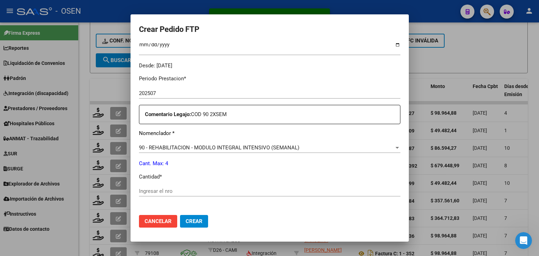
scroll to position [211, 0]
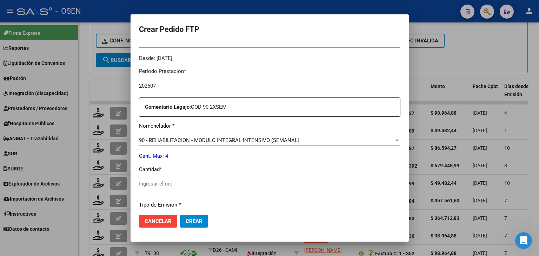
click at [185, 179] on div "Ingresar el nro" at bounding box center [270, 184] width 262 height 11
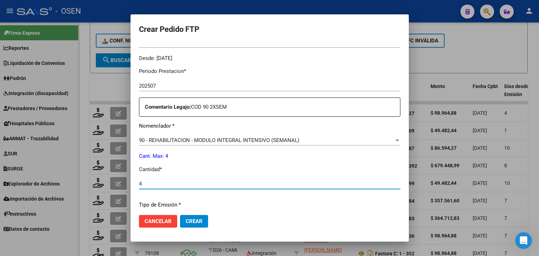
type input "4"
click at [201, 220] on span "Crear" at bounding box center [194, 221] width 17 height 6
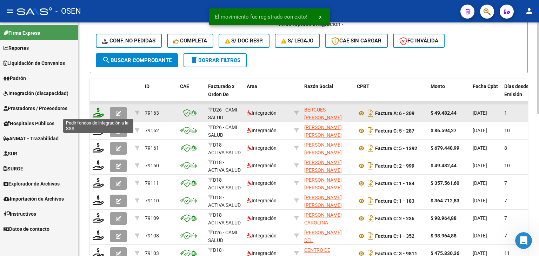
click at [99, 111] on icon at bounding box center [98, 113] width 11 height 10
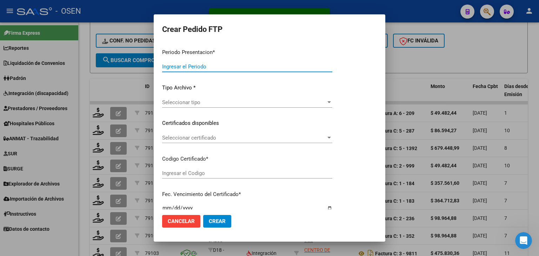
type input "202507"
type input "$ 49.482,44"
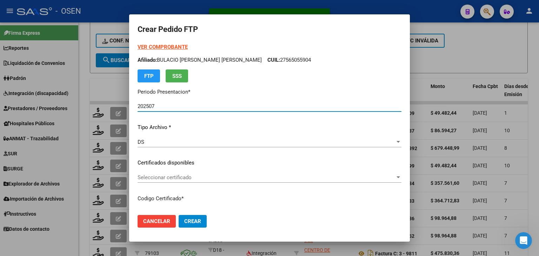
type input "ARG01000363165702025031220330312COR13898"
type input "2033-03-12"
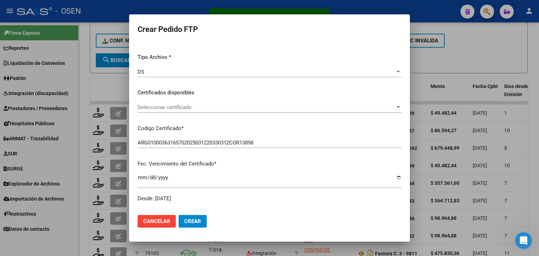
click at [183, 106] on span "Seleccionar certificado" at bounding box center [267, 107] width 258 height 6
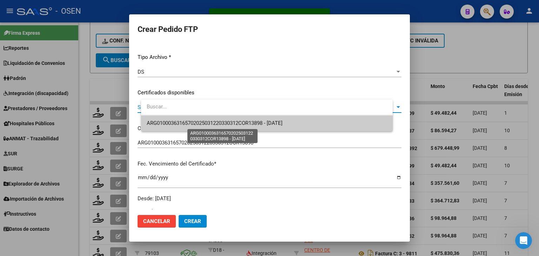
click at [185, 122] on span "ARG01000363165702025031220330312COR13898 - 2033-03-12" at bounding box center [215, 123] width 136 height 6
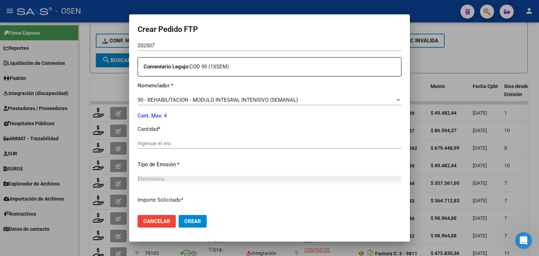
scroll to position [281, 0]
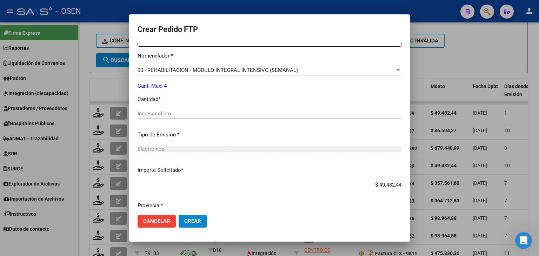
click at [161, 113] on input "Ingresar el nro" at bounding box center [270, 114] width 264 height 6
type input "4"
click at [199, 221] on span "Crear" at bounding box center [192, 221] width 17 height 6
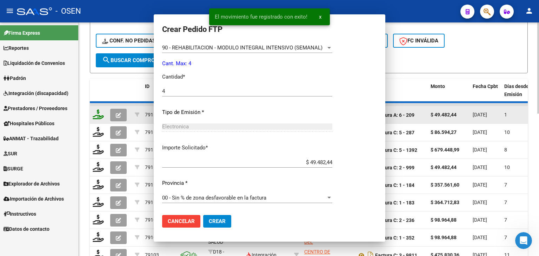
scroll to position [0, 0]
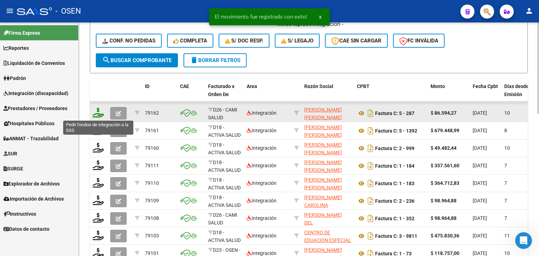
click at [98, 113] on icon at bounding box center [98, 113] width 11 height 10
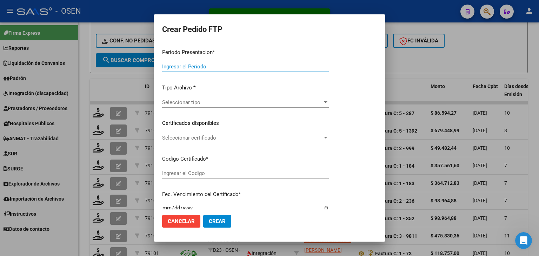
type input "202507"
type input "202506"
type input "$ 86.594,27"
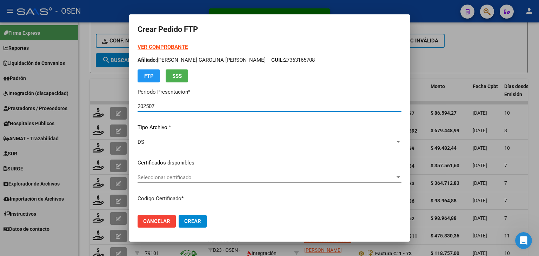
type input "ARG02000594677462023071220260712COR476"
type input "2026-07-12"
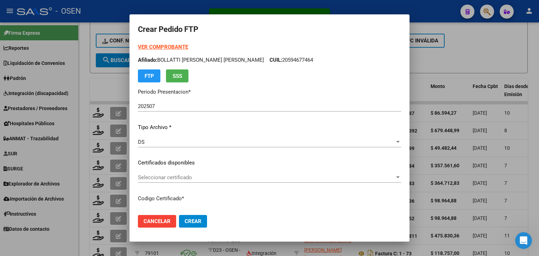
scroll to position [70, 0]
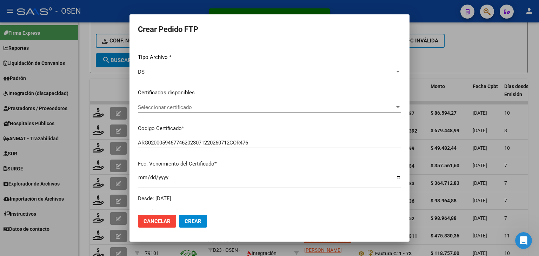
click at [206, 108] on span "Seleccionar certificado" at bounding box center [266, 107] width 257 height 6
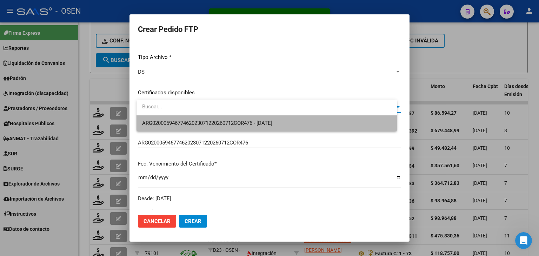
click at [210, 117] on span "ARG02000594677462023071220260712COR476 - 2026-07-12" at bounding box center [266, 123] width 249 height 16
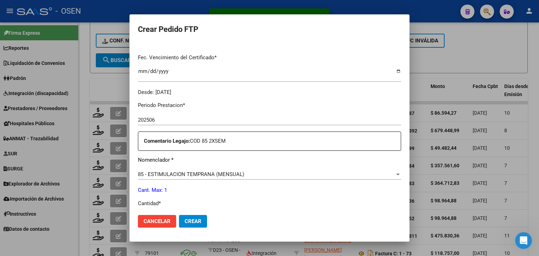
scroll to position [246, 0]
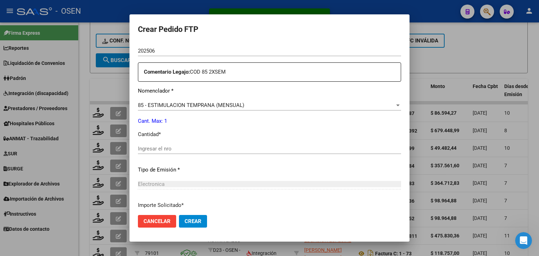
click at [182, 151] on input "Ingresar el nro" at bounding box center [269, 149] width 263 height 6
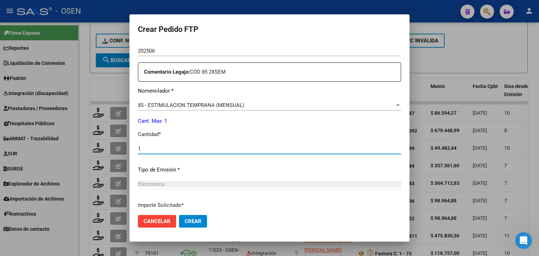
scroll to position [0, 0]
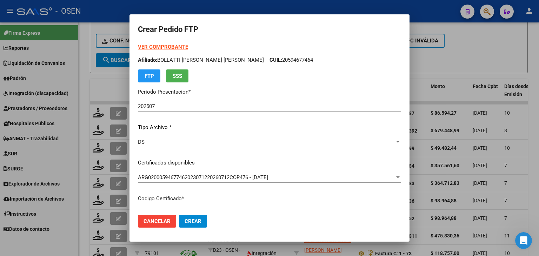
type input "1"
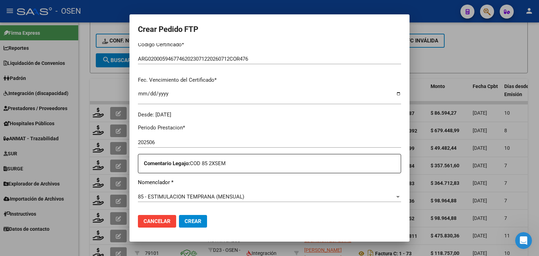
scroll to position [246, 0]
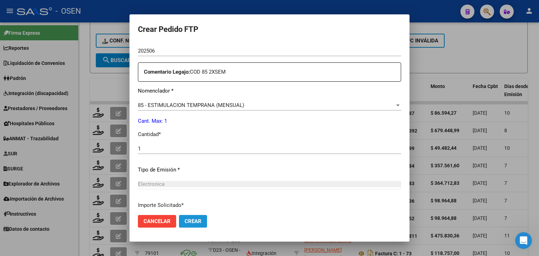
click at [197, 223] on span "Crear" at bounding box center [193, 221] width 17 height 6
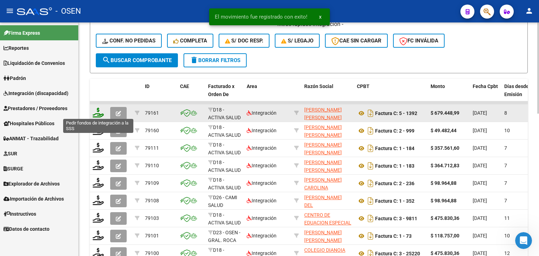
click at [97, 114] on icon at bounding box center [98, 113] width 11 height 10
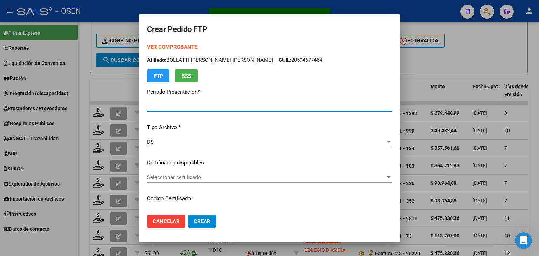
type input "202507"
type input "$ 679.448,99"
type input "ARG02000477937392023101720331017BS436"
type input "2033-10-17"
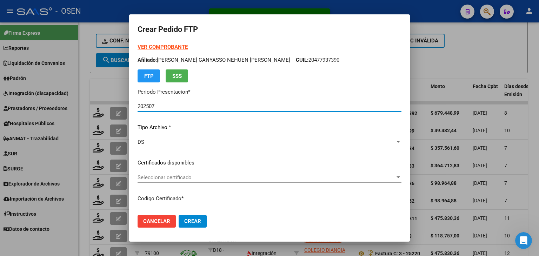
click at [182, 178] on span "Seleccionar certificado" at bounding box center [267, 177] width 258 height 6
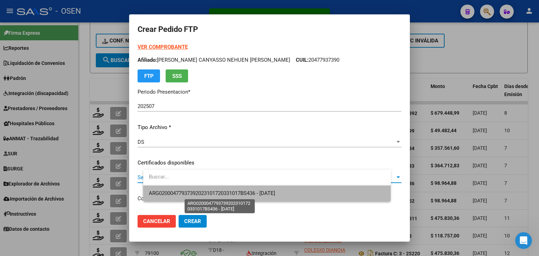
click at [206, 191] on span "ARG02000477937392023101720331017BS436 - 2033-10-17" at bounding box center [212, 193] width 126 height 6
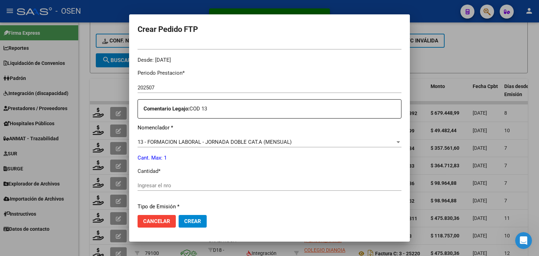
scroll to position [211, 0]
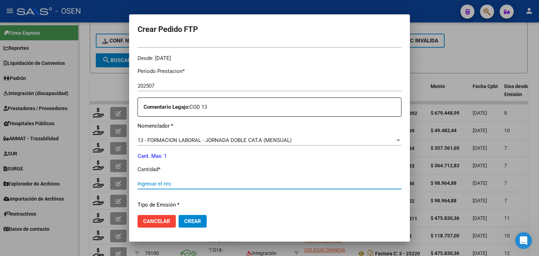
click at [174, 183] on input "Ingresar el nro" at bounding box center [270, 184] width 264 height 6
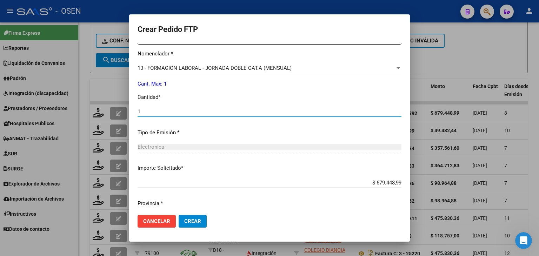
scroll to position [303, 0]
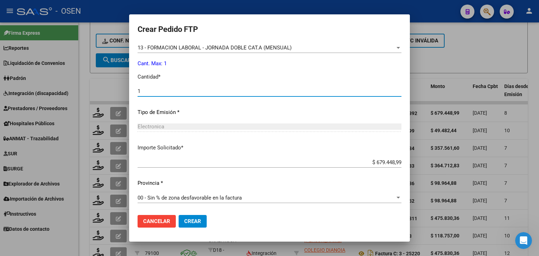
type input "1"
click at [201, 219] on span "Crear" at bounding box center [192, 221] width 17 height 6
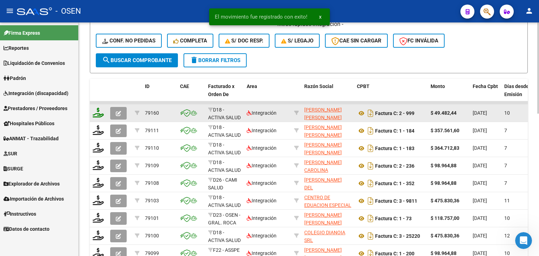
click at [98, 113] on icon at bounding box center [98, 113] width 11 height 10
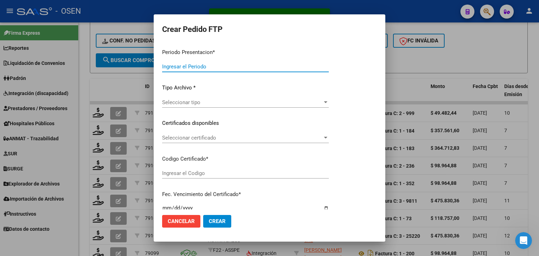
type input "202507"
type input "$ 49.482,44"
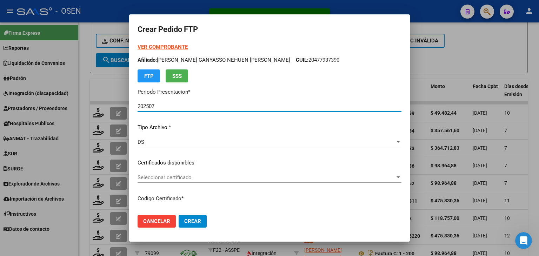
type input "01795888-1"
type input "2029-02-27"
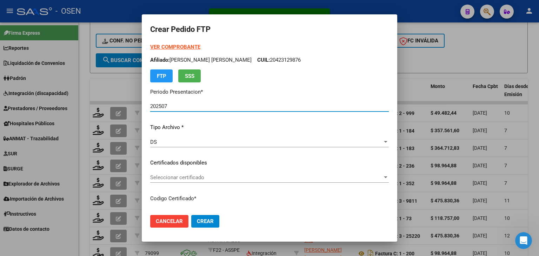
click at [179, 180] on span "Seleccionar certificado" at bounding box center [266, 177] width 232 height 6
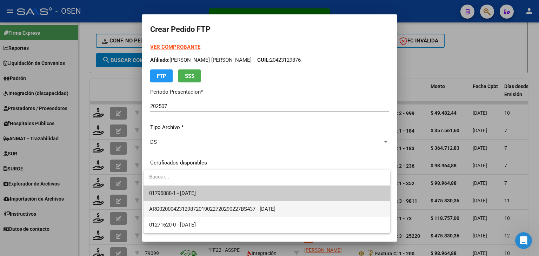
click at [191, 205] on span "ARG02000423129872019022720290227BS437 - 2029-02-27" at bounding box center [267, 209] width 236 height 16
type input "ARG02000423129872019022720290227BS437"
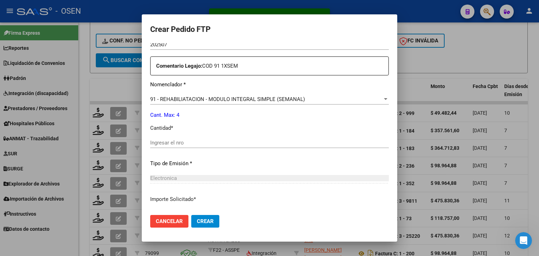
scroll to position [246, 0]
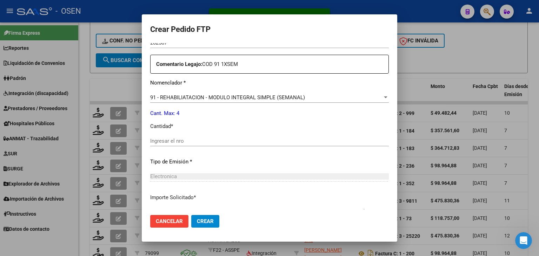
click at [190, 143] on input "Ingresar el nro" at bounding box center [269, 141] width 239 height 6
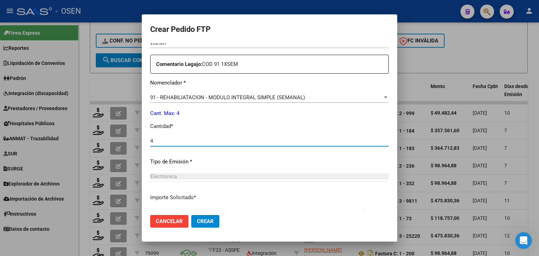
type input "4"
click at [205, 224] on span "Crear" at bounding box center [205, 221] width 17 height 6
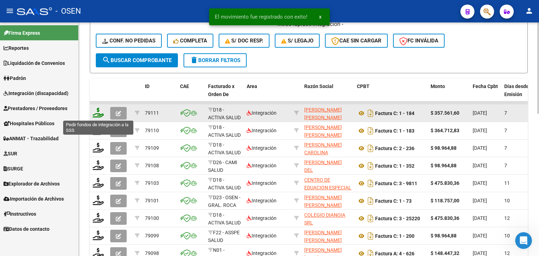
click at [94, 112] on icon at bounding box center [98, 113] width 11 height 10
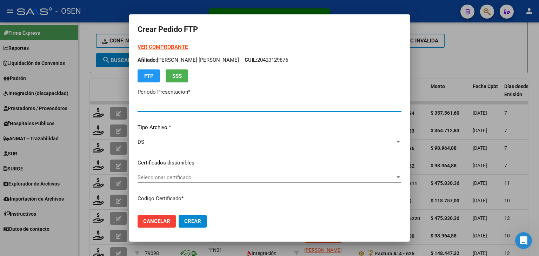
type input "202507"
type input "$ 357.561,60"
type input "01637662-6"
type input "[DATE]"
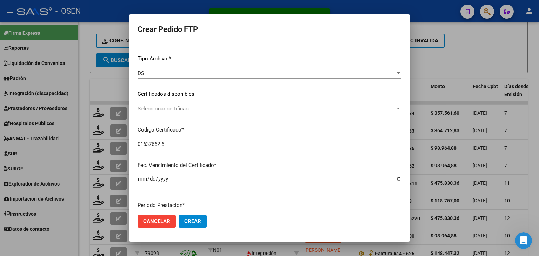
scroll to position [70, 0]
click at [183, 105] on span "Seleccionar certificado" at bounding box center [267, 107] width 258 height 6
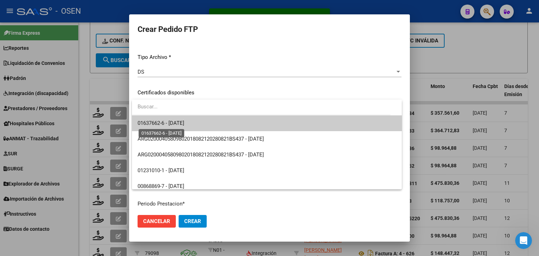
click at [184, 120] on span "01637662-6 - [DATE]" at bounding box center [161, 123] width 47 height 6
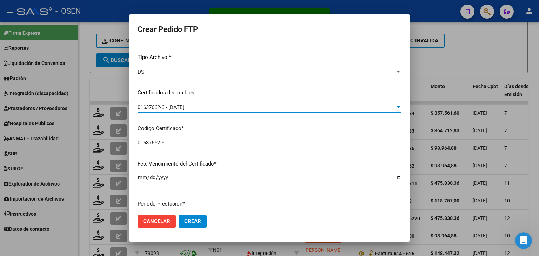
click at [198, 108] on div "01637662-6 - [DATE]" at bounding box center [267, 107] width 258 height 6
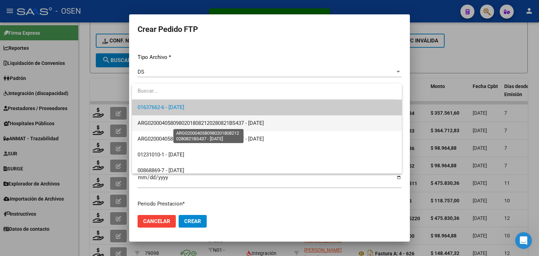
click at [213, 122] on span "ARG02000405809802018082120280821BS437 - [DATE]" at bounding box center [201, 123] width 126 height 6
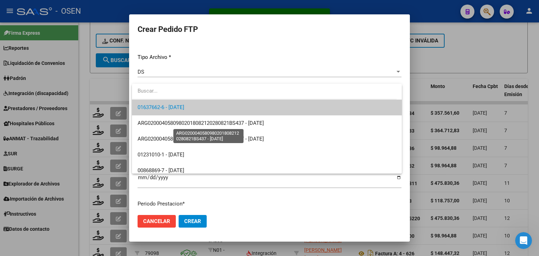
type input "ARG02000405809802018082120280821BS437"
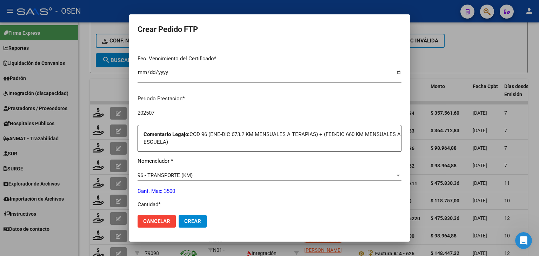
scroll to position [0, 0]
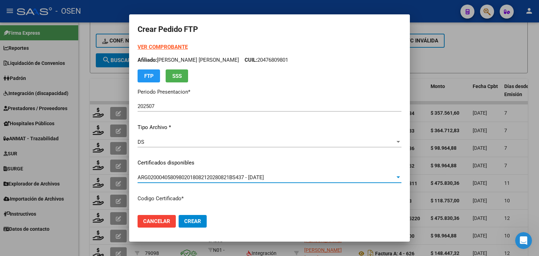
click at [160, 45] on strong "VER COMPROBANTE" at bounding box center [163, 47] width 50 height 6
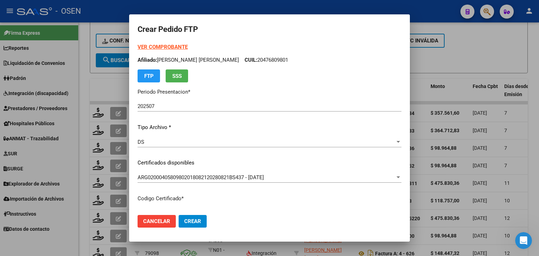
scroll to position [211, 0]
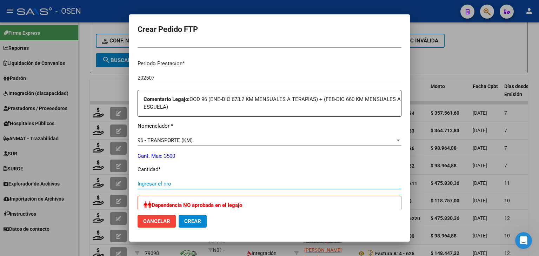
click at [170, 181] on input "Ingresar el nro" at bounding box center [270, 184] width 264 height 6
type input "660"
click at [193, 221] on span "Crear" at bounding box center [192, 221] width 17 height 6
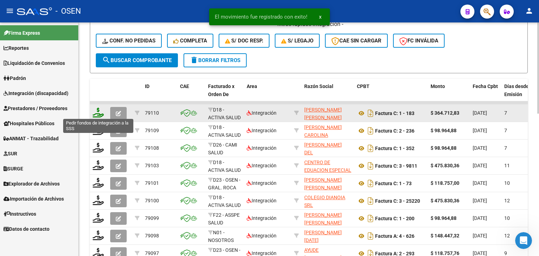
click at [98, 108] on icon at bounding box center [98, 113] width 11 height 10
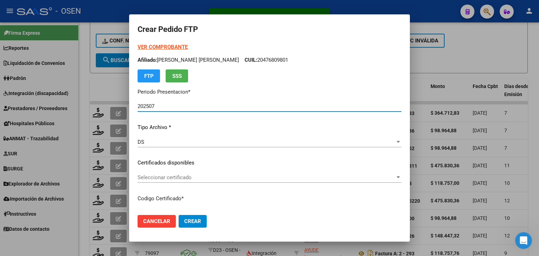
click at [161, 46] on strong "VER COMPROBANTE" at bounding box center [163, 47] width 50 height 6
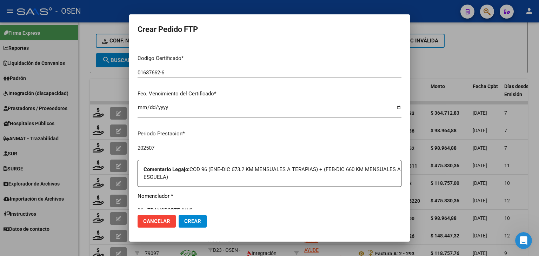
scroll to position [70, 0]
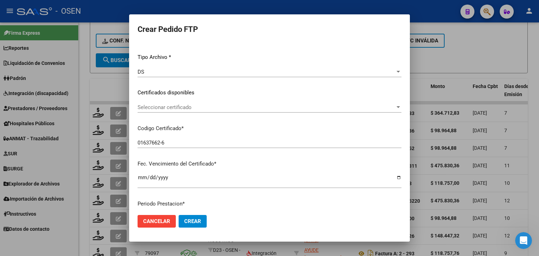
click at [191, 110] on span "Seleccionar certificado" at bounding box center [267, 107] width 258 height 6
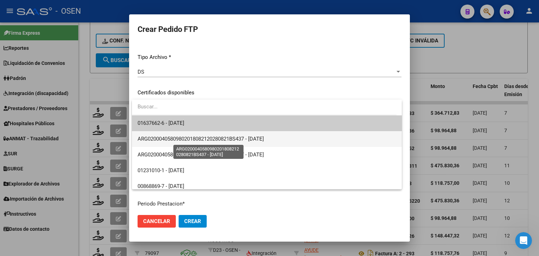
click at [197, 136] on span "ARG02000405809802018082120280821BS437 - [DATE]" at bounding box center [201, 139] width 126 height 6
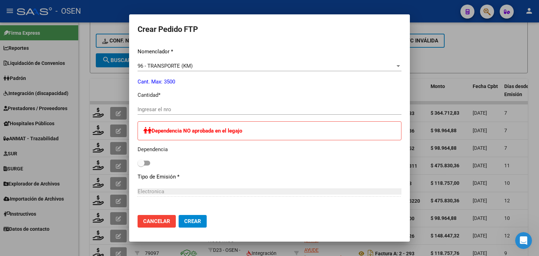
scroll to position [316, 0]
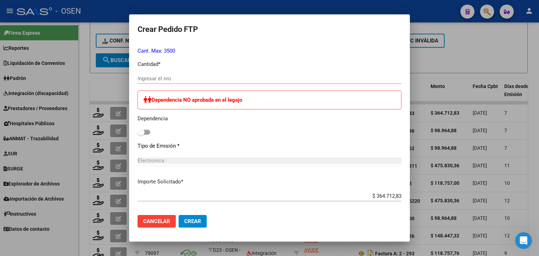
click at [174, 73] on div "Ingresar el nro" at bounding box center [270, 78] width 264 height 11
click at [197, 222] on span "Crear" at bounding box center [192, 221] width 17 height 6
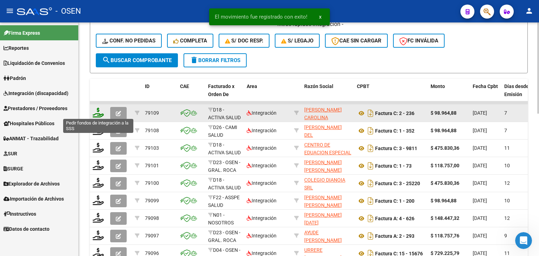
click at [97, 114] on icon at bounding box center [98, 113] width 11 height 10
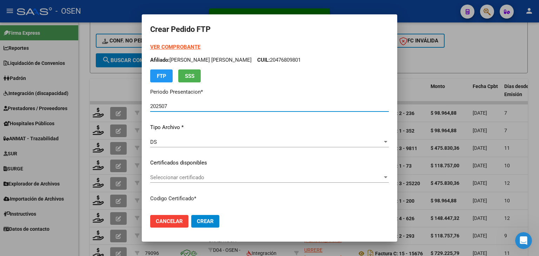
click at [188, 180] on span "Seleccionar certificado" at bounding box center [266, 177] width 232 height 6
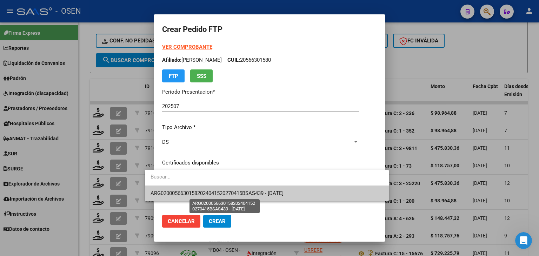
click at [196, 191] on span "ARG02000566301582024041520270415BSAS439 - 2027-04-15" at bounding box center [217, 193] width 133 height 6
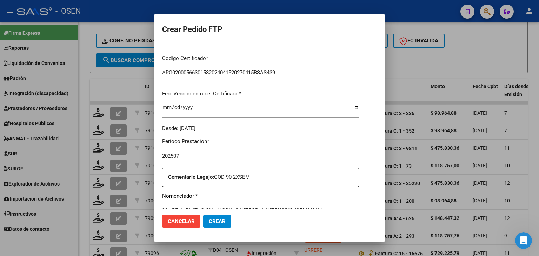
scroll to position [211, 0]
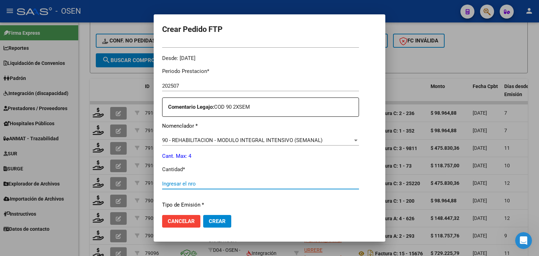
click at [169, 184] on input "Ingresar el nro" at bounding box center [260, 184] width 197 height 6
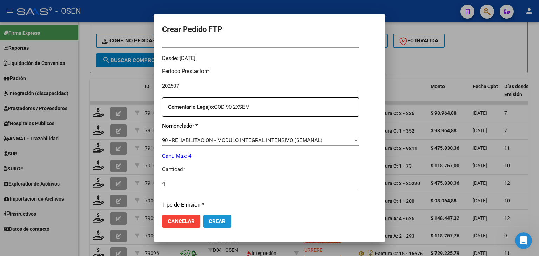
click at [209, 222] on span "Crear" at bounding box center [217, 221] width 17 height 6
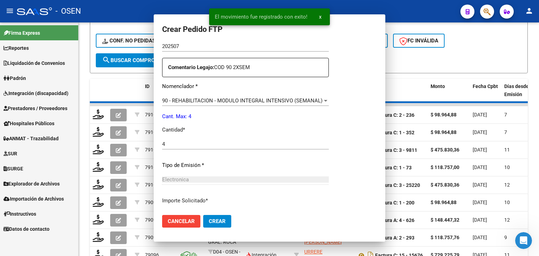
scroll to position [0, 0]
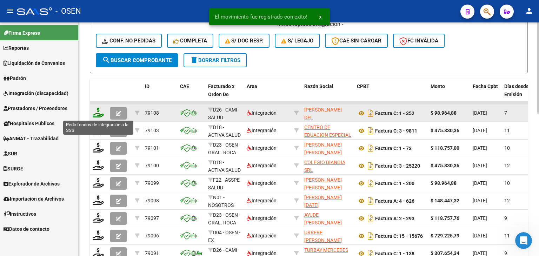
click at [97, 111] on icon at bounding box center [98, 113] width 11 height 10
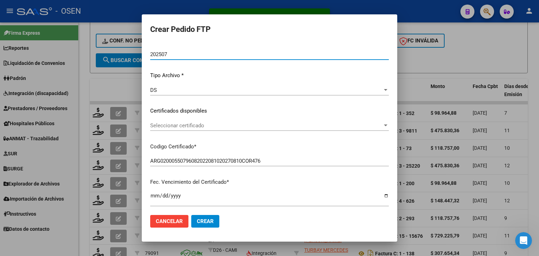
scroll to position [70, 0]
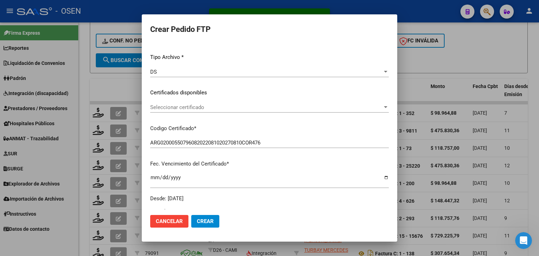
click at [213, 110] on span "Seleccionar certificado" at bounding box center [266, 107] width 232 height 6
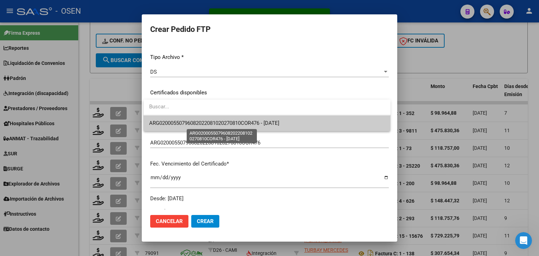
click at [217, 121] on span "ARG02000550796082022081020270810COR476 - 2027-08-10" at bounding box center [214, 123] width 130 height 6
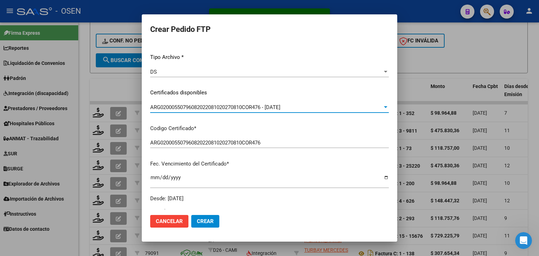
scroll to position [211, 0]
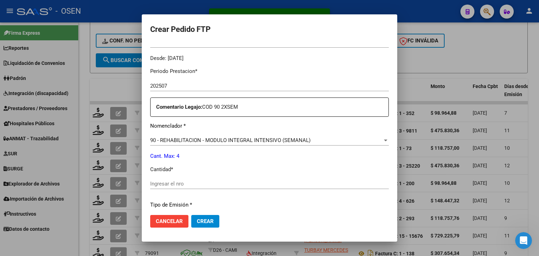
click at [166, 183] on input "Ingresar el nro" at bounding box center [269, 184] width 239 height 6
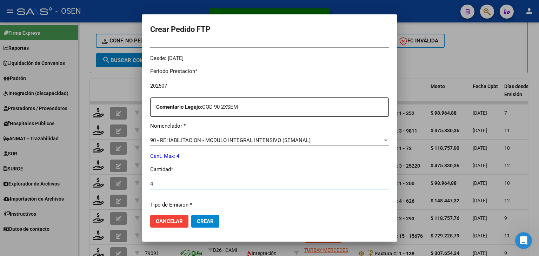
click at [206, 229] on mat-dialog-actions "Cancelar Crear" at bounding box center [269, 222] width 239 height 24
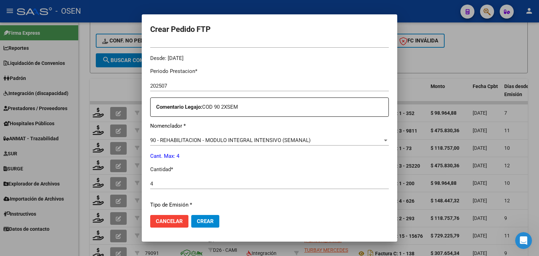
click at [207, 224] on span "Crear" at bounding box center [205, 221] width 17 height 6
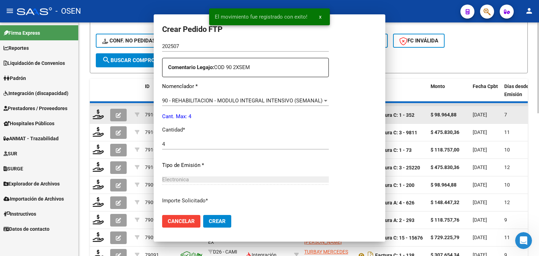
scroll to position [0, 0]
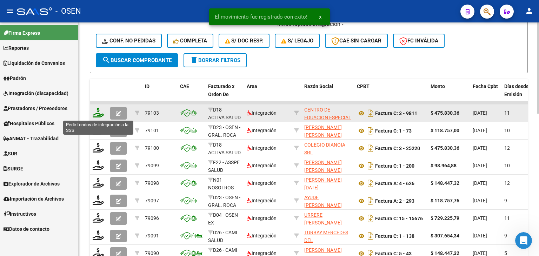
click at [97, 110] on icon at bounding box center [98, 113] width 11 height 10
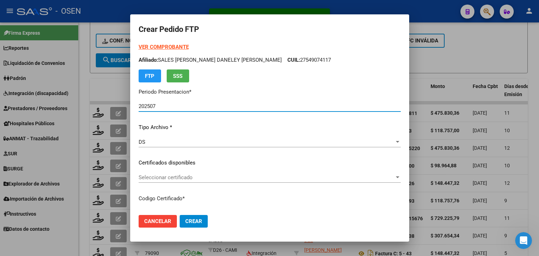
click at [204, 177] on span "Seleccionar certificado" at bounding box center [267, 177] width 256 height 6
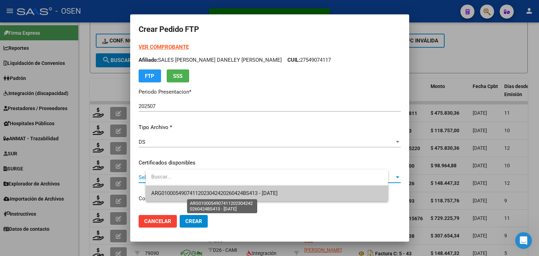
click at [218, 191] on span "ARG01000549074112023042420260424BS413 - 2026-04-24" at bounding box center [214, 193] width 126 height 6
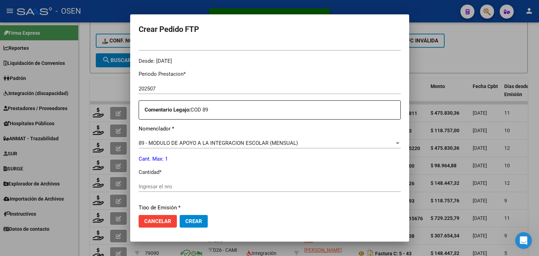
scroll to position [246, 0]
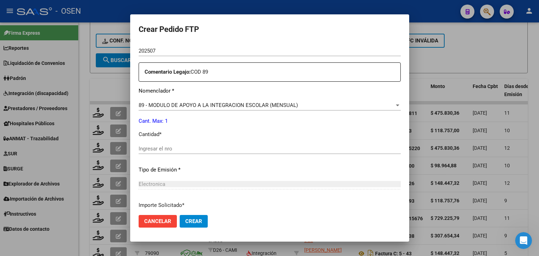
click at [188, 150] on input "Ingresar el nro" at bounding box center [270, 149] width 262 height 6
click at [202, 218] on span "Crear" at bounding box center [193, 221] width 17 height 6
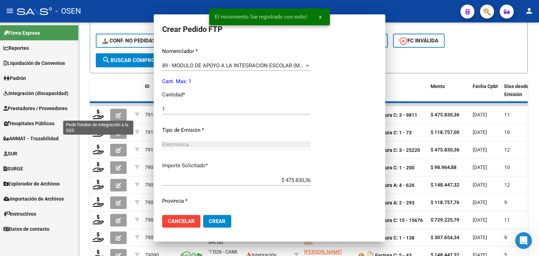
scroll to position [0, 0]
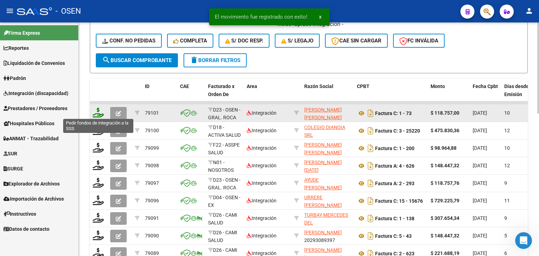
click at [97, 108] on icon at bounding box center [98, 113] width 11 height 10
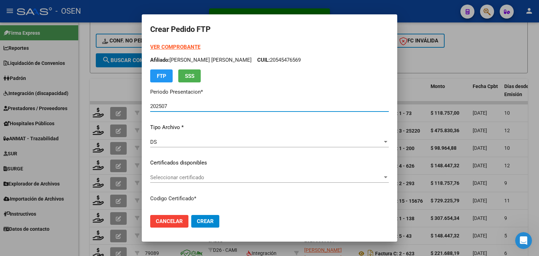
click at [202, 177] on span "Seleccionar certificado" at bounding box center [266, 177] width 232 height 6
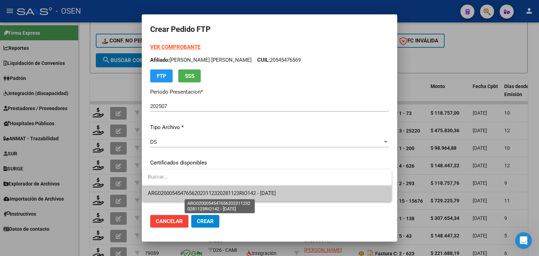
click at [260, 196] on span "ARG02000545476562023112320281123RIO142 - 2028-11-23" at bounding box center [212, 193] width 128 height 6
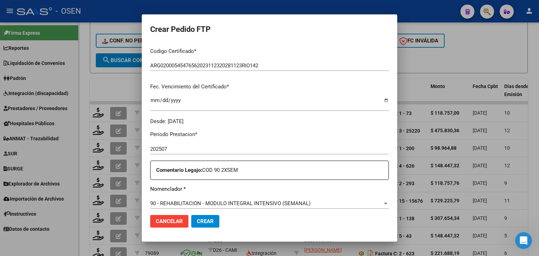
scroll to position [176, 0]
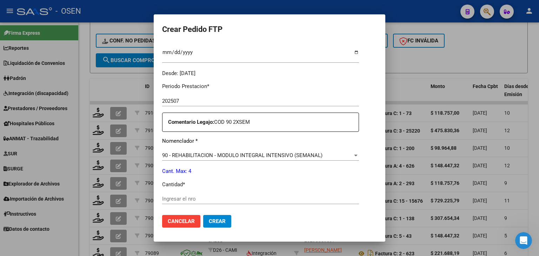
scroll to position [246, 0]
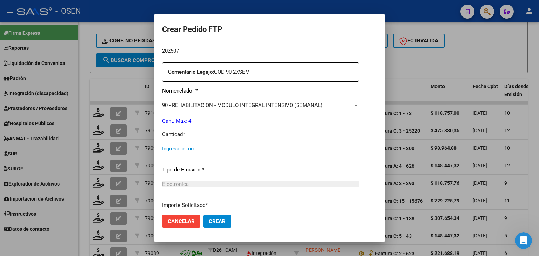
click at [179, 149] on input "Ingresar el nro" at bounding box center [260, 149] width 197 height 6
type input "4"
click at [209, 222] on span "Crear" at bounding box center [217, 221] width 17 height 6
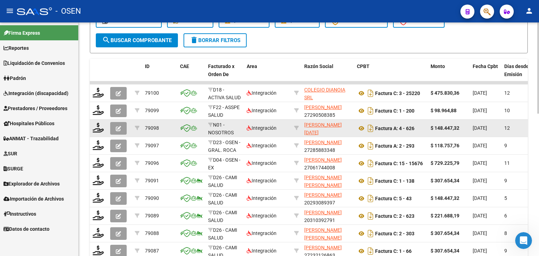
scroll to position [366, 0]
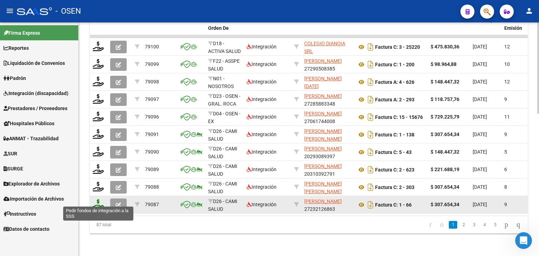
click at [98, 199] on icon at bounding box center [98, 204] width 11 height 10
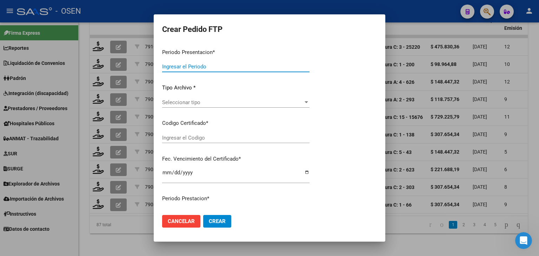
type input "202507"
type input "$ 307.654,34"
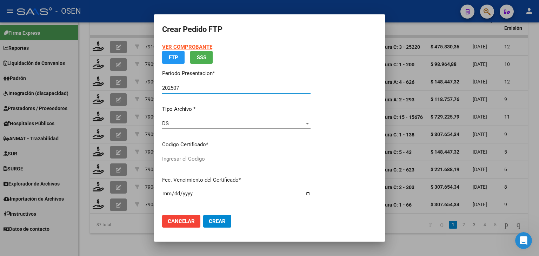
type input "ARG02000550796082022081020270810COR476"
type input "2027-08-10"
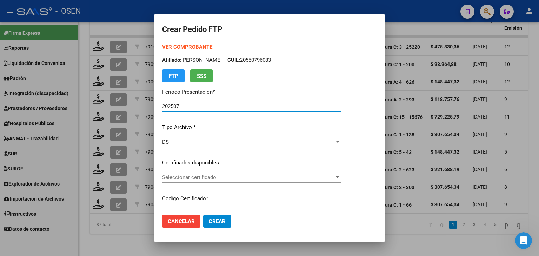
click at [216, 182] on div "Seleccionar certificado Seleccionar certificado" at bounding box center [251, 177] width 179 height 11
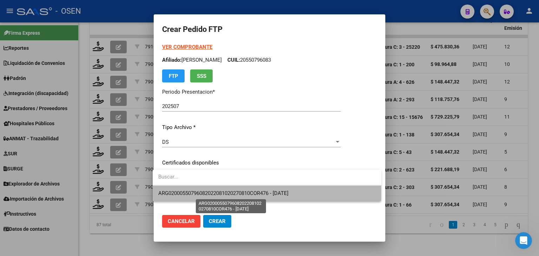
drag, startPoint x: 226, startPoint y: 192, endPoint x: 224, endPoint y: 125, distance: 67.1
click at [226, 192] on span "ARG02000550796082022081020270810COR476 - 2027-08-10" at bounding box center [223, 193] width 130 height 6
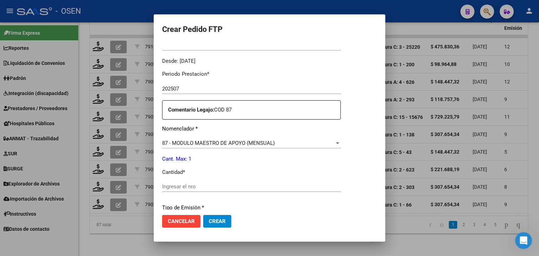
scroll to position [246, 0]
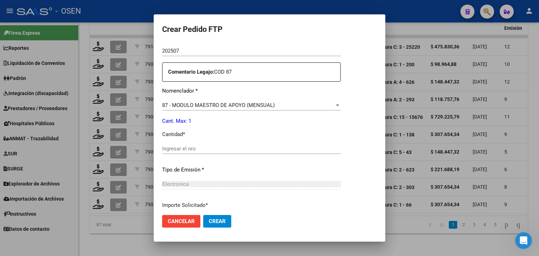
click at [188, 148] on input "Ingresar el nro" at bounding box center [251, 149] width 179 height 6
type input "1"
click at [213, 222] on span "Crear" at bounding box center [217, 221] width 17 height 6
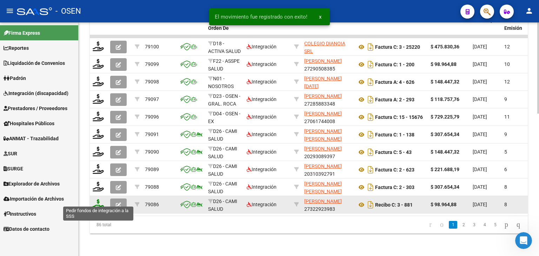
click at [99, 199] on icon at bounding box center [98, 204] width 11 height 10
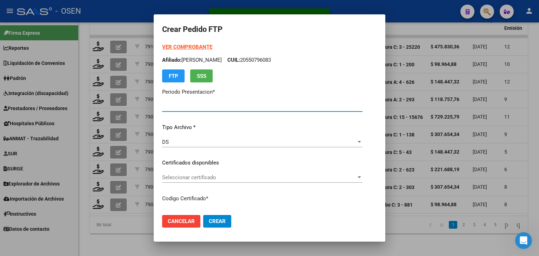
type input "202507"
type input "$ 98.964,88"
type input "ARG02000594677462023071220260712COR476"
type input "2026-07-12"
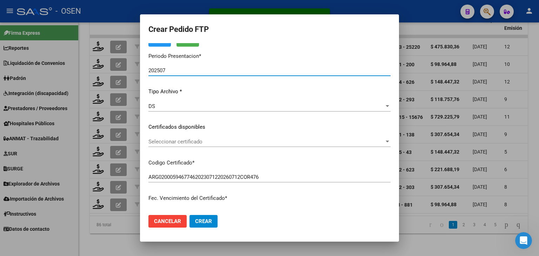
scroll to position [70, 0]
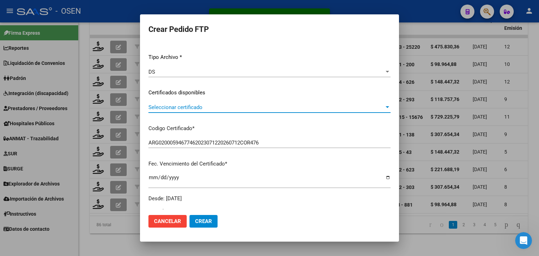
click at [229, 108] on span "Seleccionar certificado" at bounding box center [266, 107] width 236 height 6
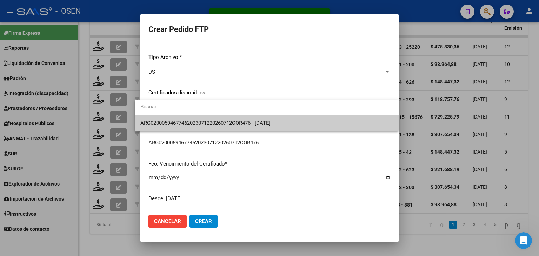
click at [234, 129] on span "ARG02000594677462023071220260712COR476 - 2026-07-12" at bounding box center [266, 123] width 253 height 16
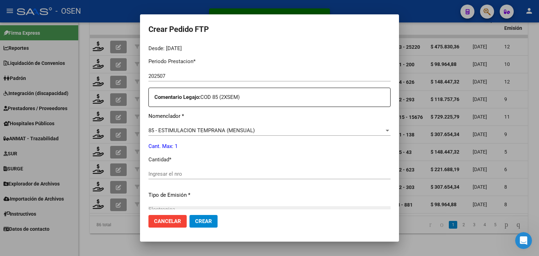
scroll to position [246, 0]
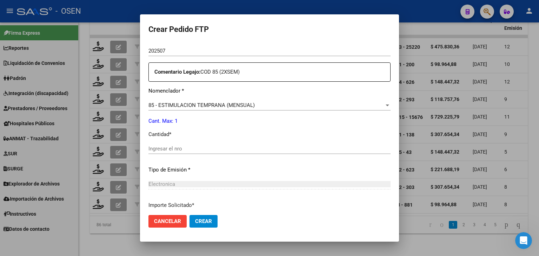
click at [171, 148] on input "Ingresar el nro" at bounding box center [269, 149] width 242 height 6
type input "1"
click at [200, 221] on span "Crear" at bounding box center [203, 221] width 17 height 6
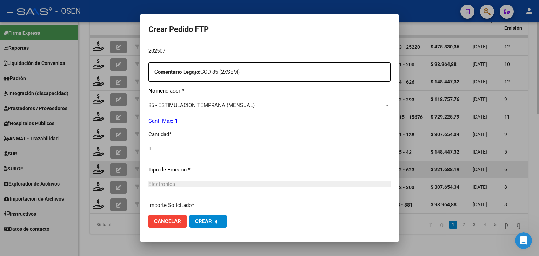
scroll to position [206, 0]
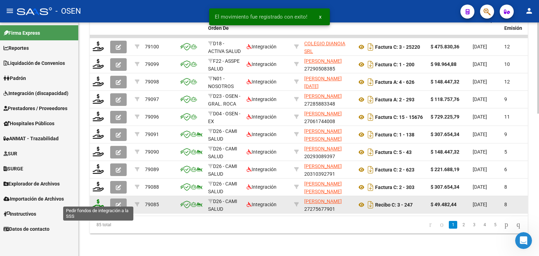
click at [97, 201] on icon at bounding box center [98, 204] width 11 height 10
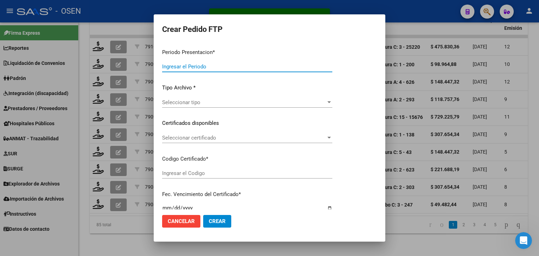
type input "202507"
type input "$ 49.482,44"
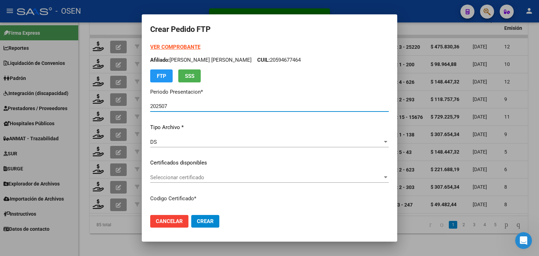
type input "ARG01000496187862025073020280730COR476"
type input "2028-07-30"
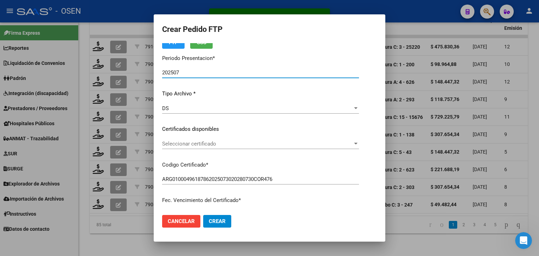
scroll to position [35, 0]
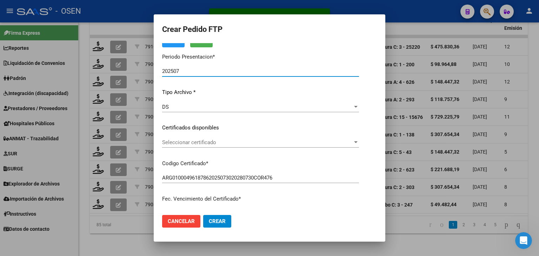
click at [207, 145] on span "Seleccionar certificado" at bounding box center [257, 142] width 191 height 6
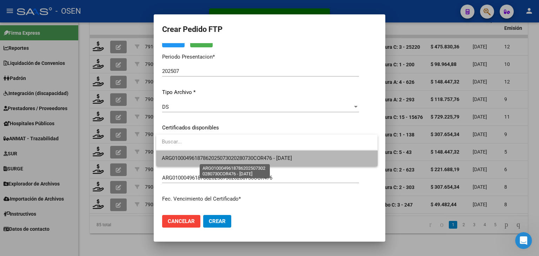
click at [211, 155] on span "ARG01000496187862025073020280730COR476 - 2028-07-30" at bounding box center [227, 158] width 130 height 6
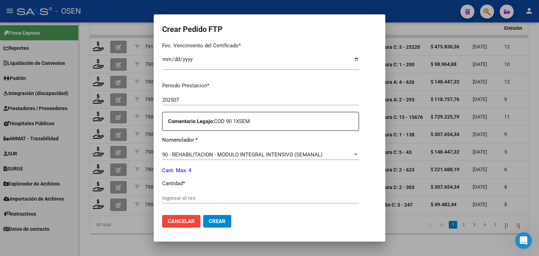
scroll to position [211, 0]
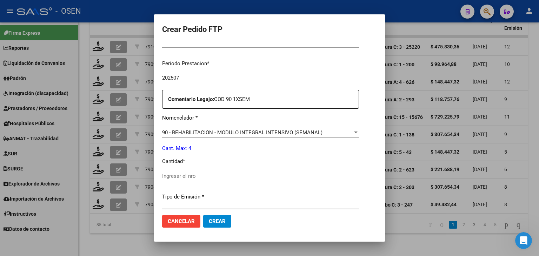
click at [184, 176] on input "Ingresar el nro" at bounding box center [260, 176] width 197 height 6
type input "4"
click at [213, 226] on button "Crear" at bounding box center [217, 221] width 28 height 13
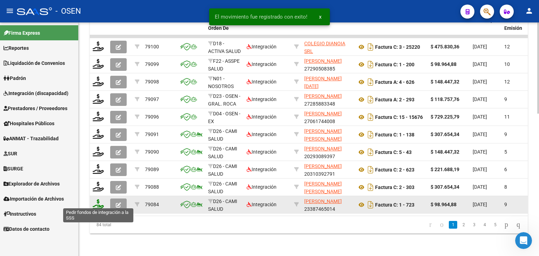
click at [98, 200] on icon at bounding box center [98, 204] width 11 height 10
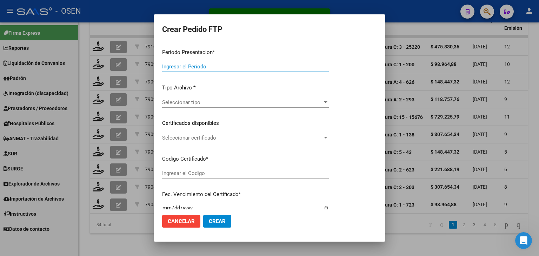
type input "202507"
type input "$ 98.964,88"
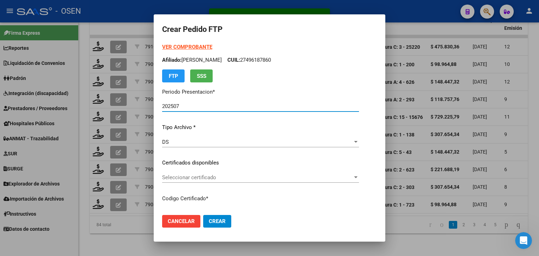
type input "ARG02000550796082022081020270810COR476"
type input "2027-08-10"
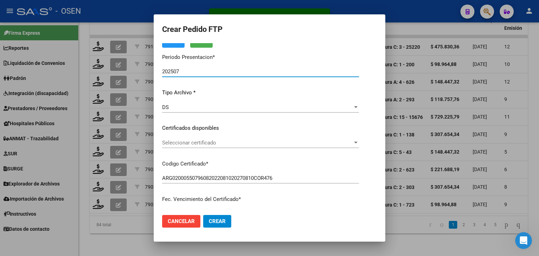
scroll to position [35, 0]
drag, startPoint x: 226, startPoint y: 157, endPoint x: 230, endPoint y: 149, distance: 8.2
click at [226, 156] on div "VER COMPROBANTE ARCA Padrón Afiliado: TABORDA DANTE BENJAMIN CUIL: 20550796083 …" at bounding box center [260, 123] width 197 height 230
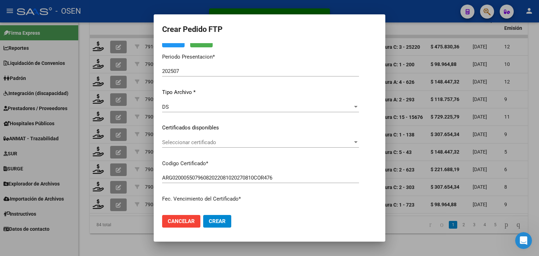
click at [231, 144] on span "Seleccionar certificado" at bounding box center [257, 142] width 191 height 6
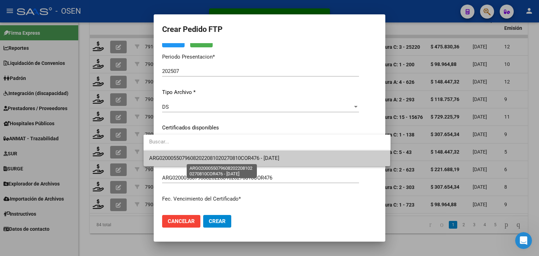
click at [279, 158] on span "ARG02000550796082022081020270810COR476 - 2027-08-10" at bounding box center [214, 158] width 130 height 6
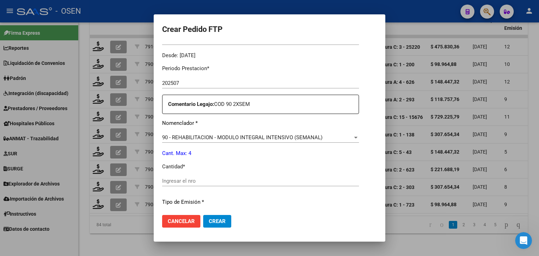
scroll to position [246, 0]
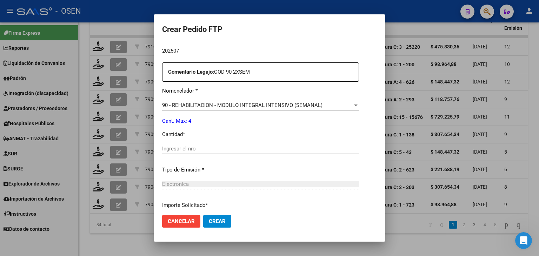
click at [173, 147] on input "Ingresar el nro" at bounding box center [260, 149] width 197 height 6
type input "4"
click at [212, 220] on span "Crear" at bounding box center [217, 221] width 17 height 6
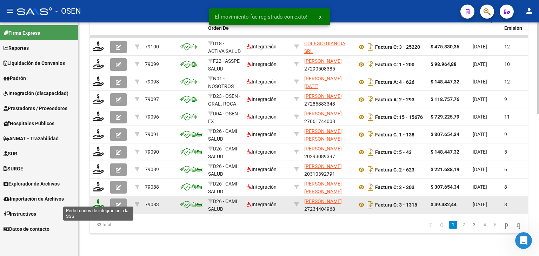
click at [96, 200] on icon at bounding box center [98, 204] width 11 height 10
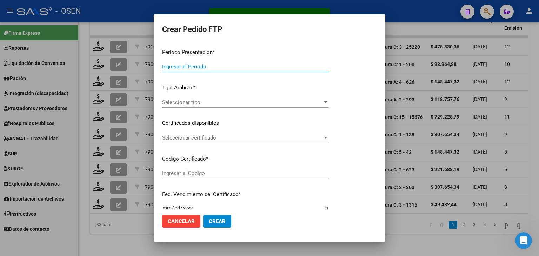
type input "202507"
type input "$ 49.482,44"
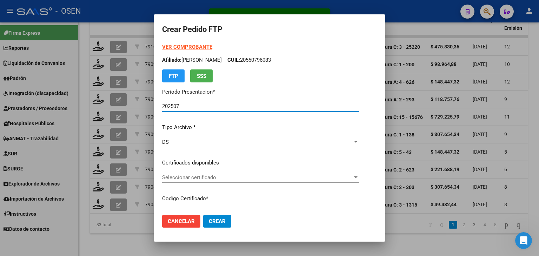
type input "ARG01000502400732022053020280530COR476"
type input "2028-05-30"
click at [218, 177] on span "Seleccionar certificado" at bounding box center [262, 177] width 201 height 6
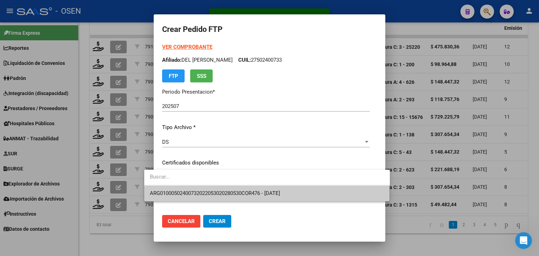
click at [226, 190] on span "ARG01000502400732022053020280530COR476 - 2028-05-30" at bounding box center [215, 193] width 130 height 6
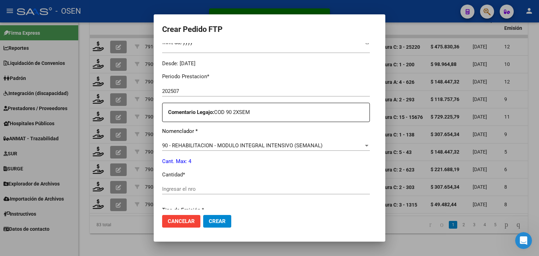
scroll to position [211, 0]
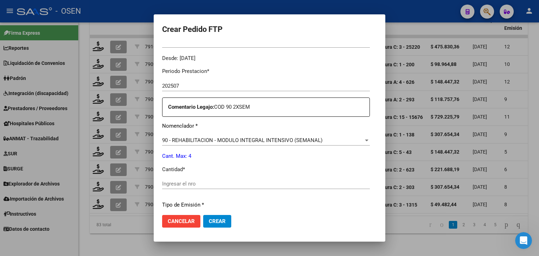
click at [199, 181] on input "Ingresar el nro" at bounding box center [266, 184] width 208 height 6
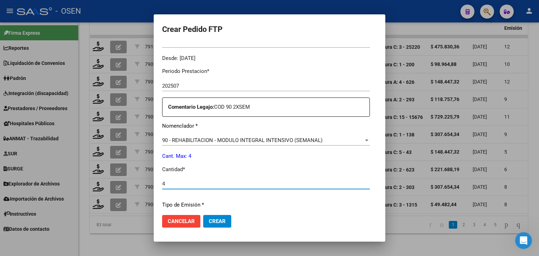
type input "4"
drag, startPoint x: 209, startPoint y: 220, endPoint x: 203, endPoint y: 175, distance: 45.3
click at [209, 220] on span "Crear" at bounding box center [217, 221] width 17 height 6
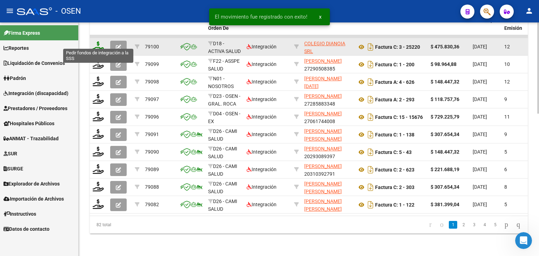
click at [99, 41] on icon at bounding box center [98, 46] width 11 height 10
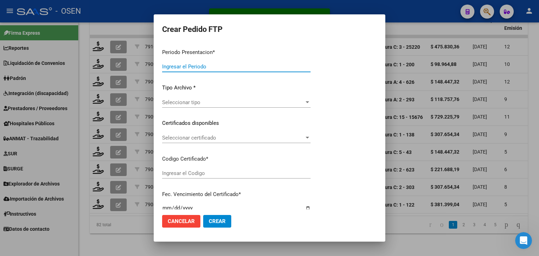
type input "202507"
type input "$ 475.830,36"
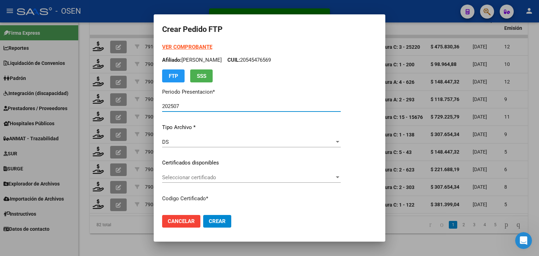
type input "ARG02000527080692025020320350203BUE430"
type input "2035-02-03"
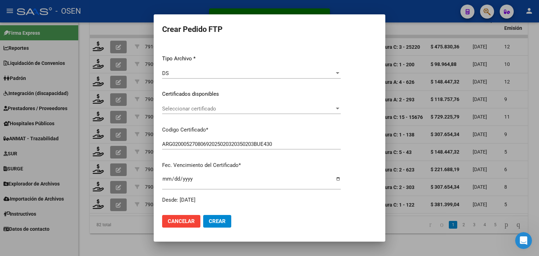
scroll to position [70, 0]
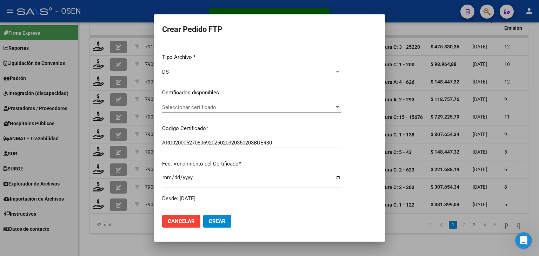
click at [216, 112] on div "Seleccionar certificado Seleccionar certificado" at bounding box center [251, 107] width 179 height 11
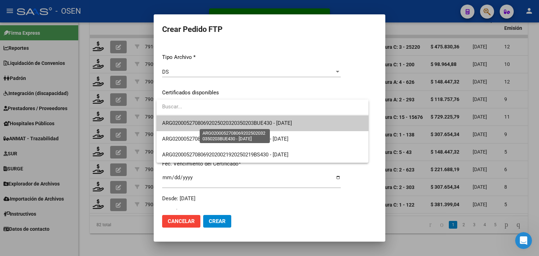
click at [219, 124] on span "ARG02000527080692025020320350203BUE430 - 2035-02-03" at bounding box center [227, 123] width 130 height 6
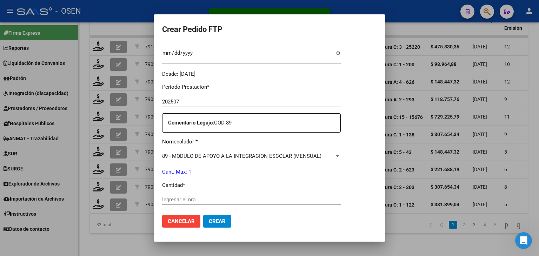
scroll to position [211, 0]
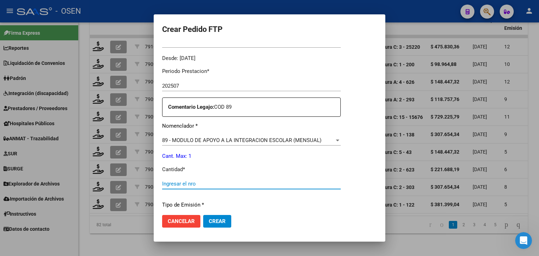
click at [177, 183] on input "Ingresar el nro" at bounding box center [251, 184] width 179 height 6
type input "1"
click at [216, 220] on span "Crear" at bounding box center [217, 221] width 17 height 6
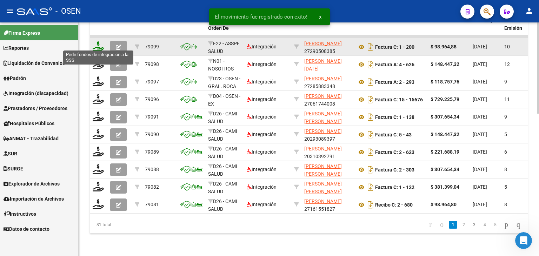
click at [97, 42] on icon at bounding box center [98, 46] width 11 height 10
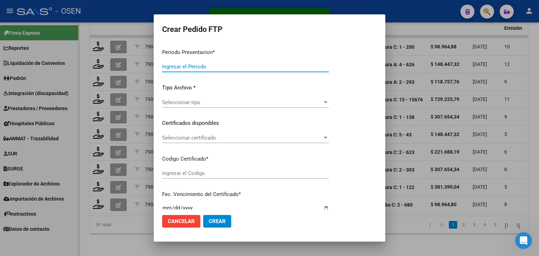
type input "202507"
type input "$ 98.964,88"
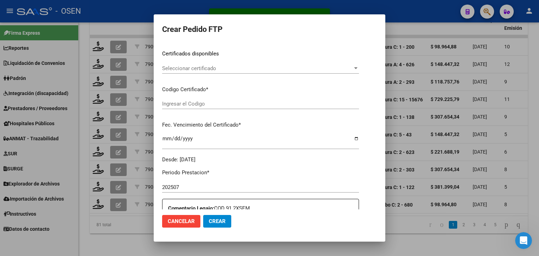
scroll to position [110, 0]
type input "ARG02000536039162023070620280706BS413"
type input "[DATE]"
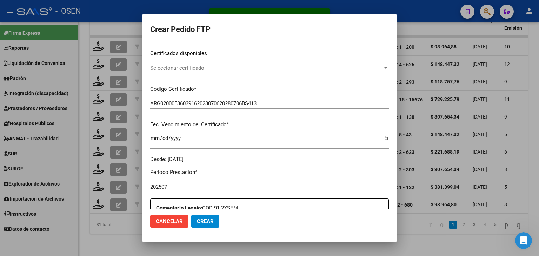
click at [217, 66] on span "Seleccionar certificado" at bounding box center [266, 68] width 232 height 6
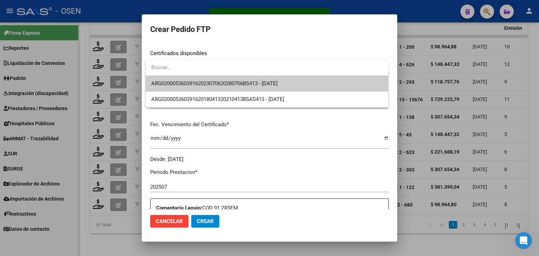
click at [218, 79] on span "ARG02000536039162023070620280706BS413 - [DATE]" at bounding box center [267, 84] width 232 height 16
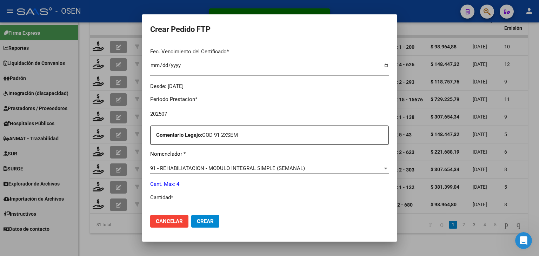
scroll to position [215, 0]
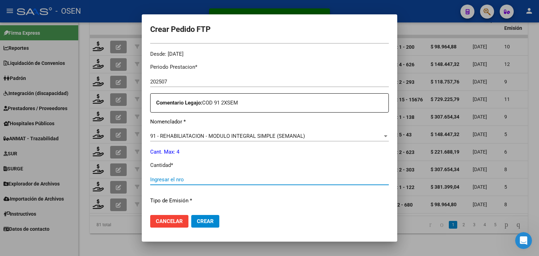
click at [170, 181] on input "Ingresar el nro" at bounding box center [269, 180] width 239 height 6
type input "4"
click at [204, 220] on span "Crear" at bounding box center [205, 221] width 17 height 6
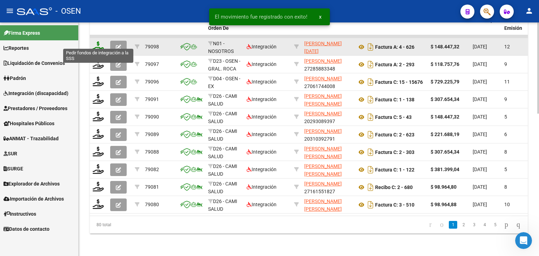
click at [96, 42] on icon at bounding box center [98, 46] width 11 height 10
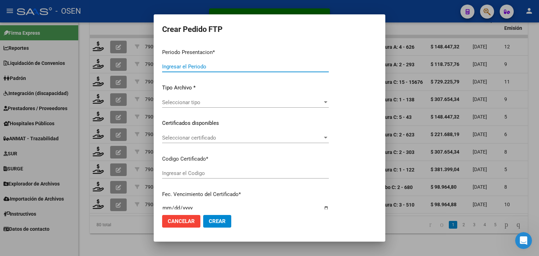
type input "202507"
type input "$ 148.447,32"
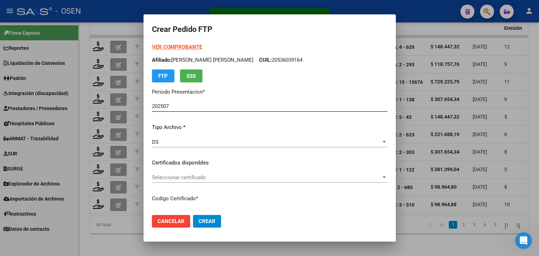
type input "ARG01000512226702022120120321201CBA536"
type input "2032-12-01"
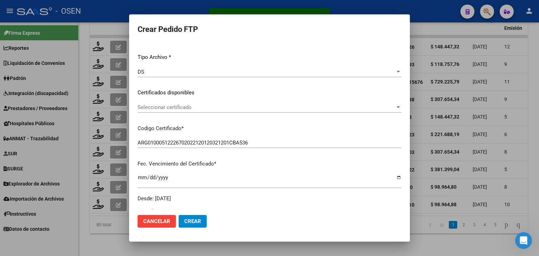
click at [197, 104] on span "Seleccionar certificado" at bounding box center [267, 107] width 258 height 6
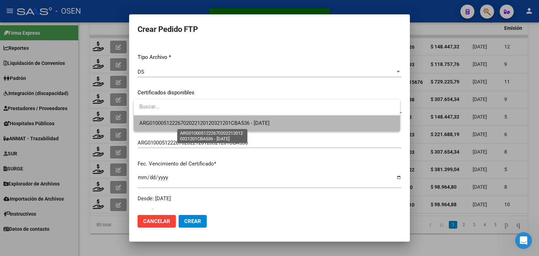
click at [208, 122] on span "ARG01000512226702022120120321201CBA536 - 2032-12-01" at bounding box center [204, 123] width 130 height 6
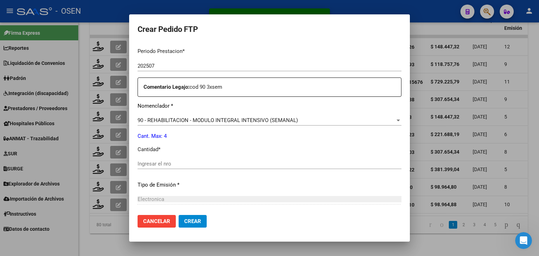
scroll to position [246, 0]
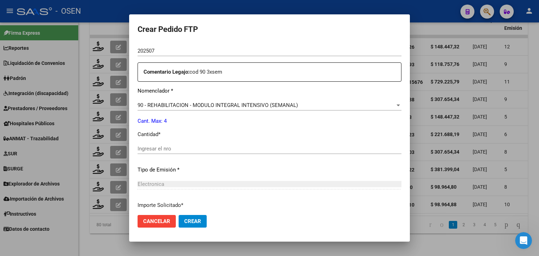
click at [173, 149] on input "Ingresar el nro" at bounding box center [270, 149] width 264 height 6
type input "4"
click at [203, 222] on button "Crear" at bounding box center [193, 221] width 28 height 13
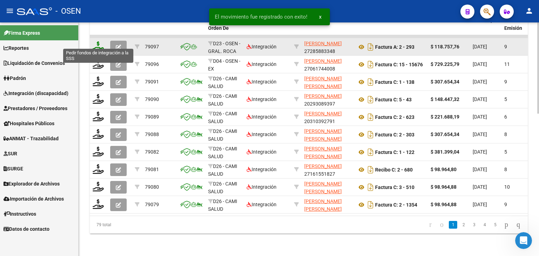
click at [95, 41] on icon at bounding box center [98, 46] width 11 height 10
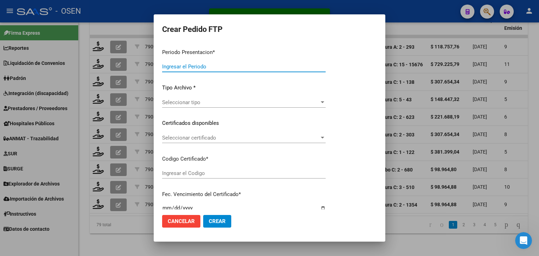
type input "202507"
type input "$ 118.757,76"
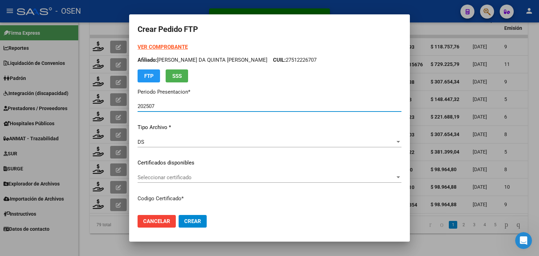
type input "ARG02000545476562023112320281123RIO142"
type input "2028-11-23"
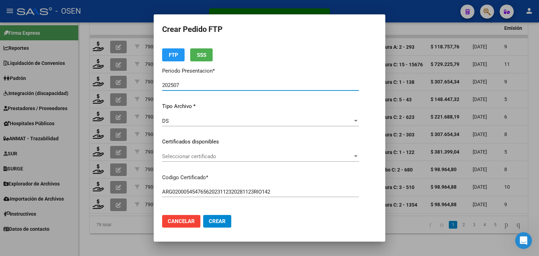
scroll to position [35, 0]
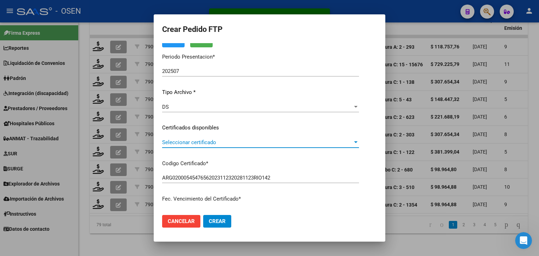
click at [207, 143] on span "Seleccionar certificado" at bounding box center [257, 142] width 191 height 6
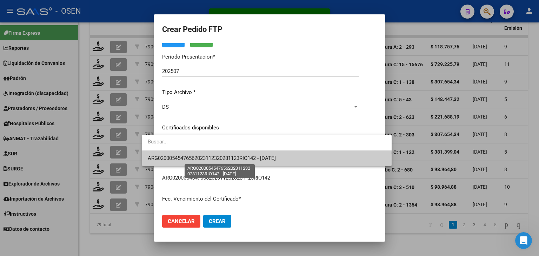
click at [217, 157] on span "ARG02000545476562023112320281123RIO142 - 2028-11-23" at bounding box center [212, 158] width 128 height 6
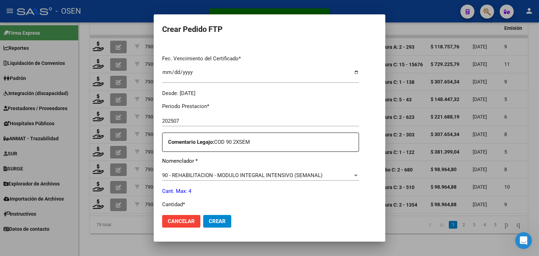
scroll to position [211, 0]
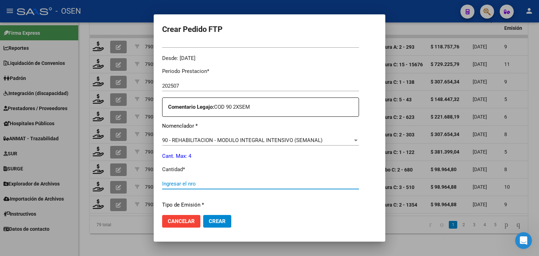
click at [170, 184] on input "Ingresar el nro" at bounding box center [260, 184] width 197 height 6
type input "4"
click at [209, 224] on span "Crear" at bounding box center [217, 221] width 17 height 6
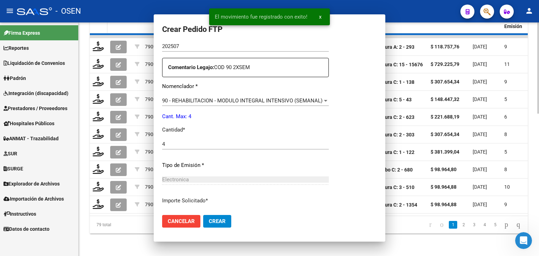
scroll to position [0, 0]
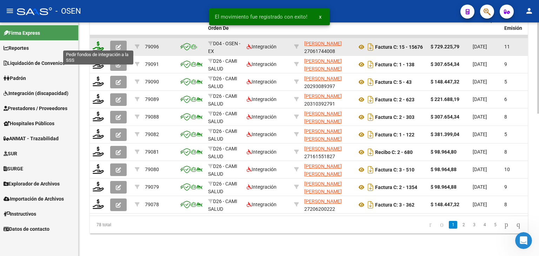
click at [98, 43] on icon at bounding box center [98, 46] width 11 height 10
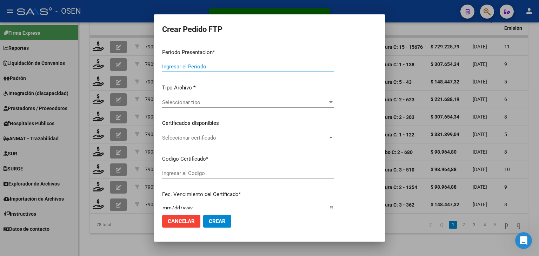
type input "202507"
type input "$ 729.225,79"
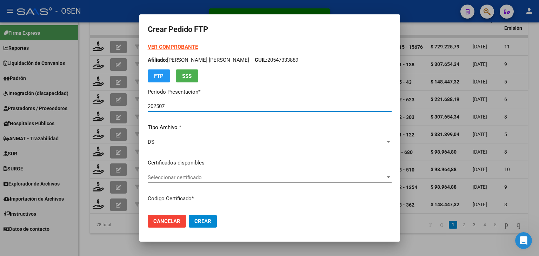
type input "ARG02000547333882025011020300110BUE317"
type input "2030-01-10"
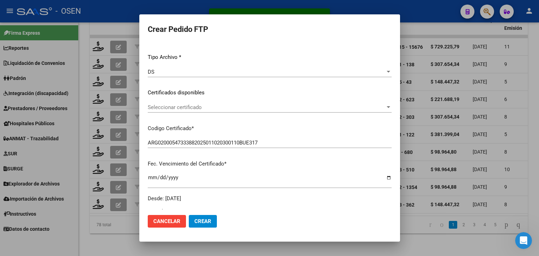
click at [212, 111] on div "Seleccionar certificado Seleccionar certificado" at bounding box center [270, 107] width 244 height 11
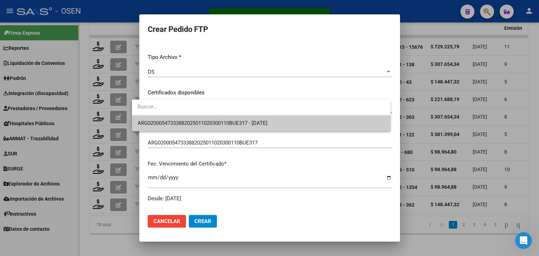
click at [217, 126] on span "ARG02000547333882025011020300110BUE317 - 2030-01-10" at bounding box center [203, 123] width 130 height 6
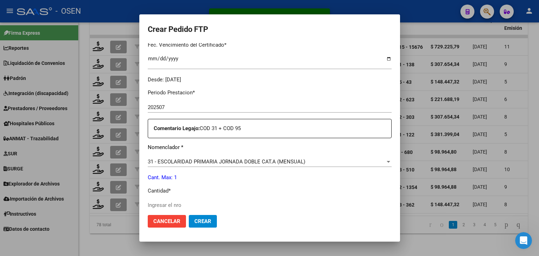
scroll to position [211, 0]
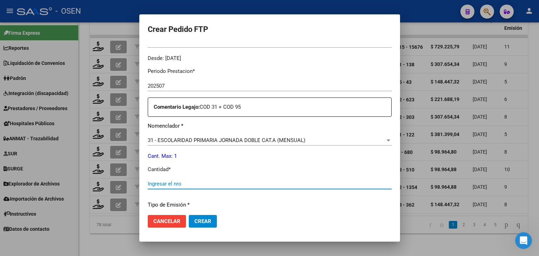
click at [157, 185] on input "Ingresar el nro" at bounding box center [270, 184] width 244 height 6
type input "1"
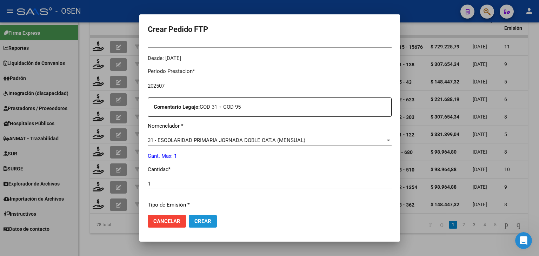
click at [196, 223] on span "Crear" at bounding box center [202, 221] width 17 height 6
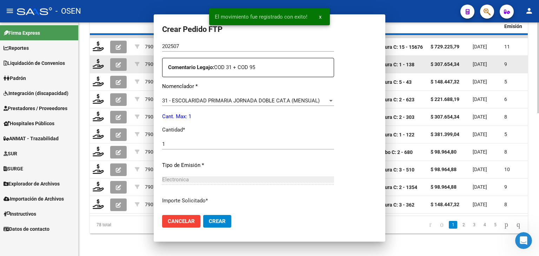
scroll to position [0, 0]
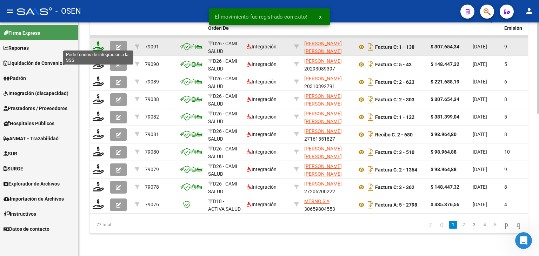
click at [97, 41] on icon at bounding box center [98, 46] width 11 height 10
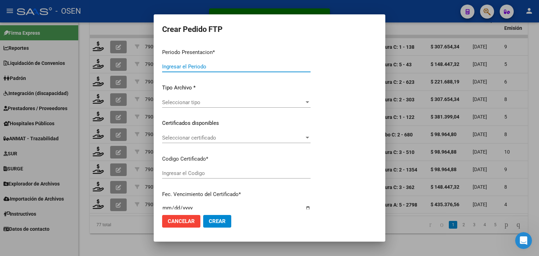
type input "202507"
type input "$ 307.654,34"
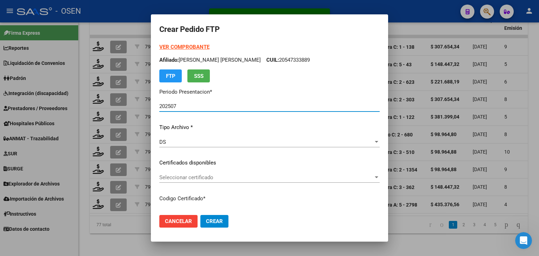
type input "ARG01000502400732022053020280530COR476"
type input "2028-05-30"
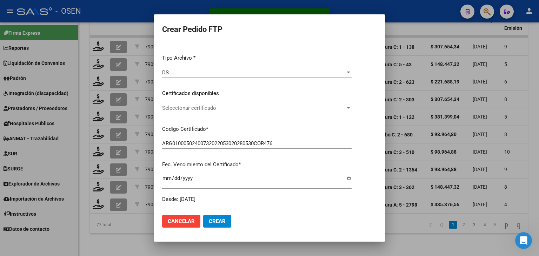
scroll to position [70, 0]
click at [214, 108] on span "Seleccionar certificado" at bounding box center [253, 107] width 183 height 6
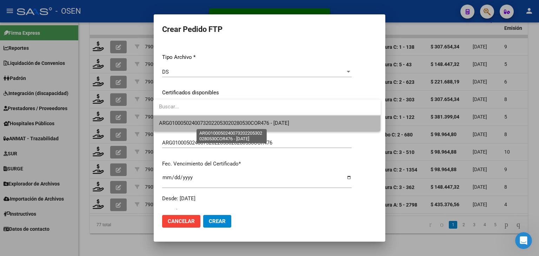
click at [220, 125] on span "ARG01000502400732022053020280530COR476 - 2028-05-30" at bounding box center [224, 123] width 130 height 6
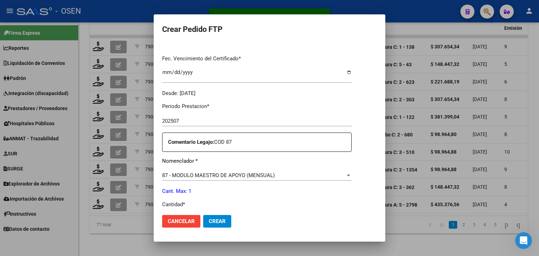
scroll to position [211, 0]
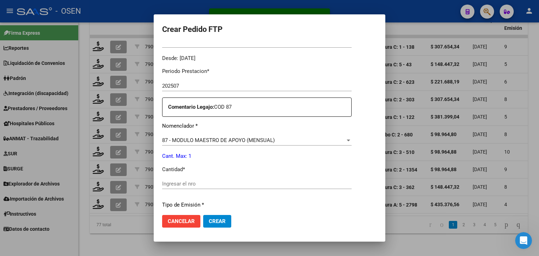
click at [180, 181] on input "Ingresar el nro" at bounding box center [257, 184] width 190 height 6
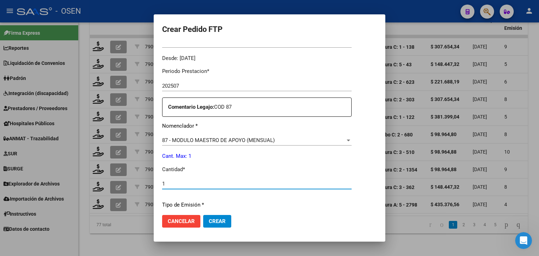
type input "1"
click at [218, 222] on span "Crear" at bounding box center [217, 221] width 17 height 6
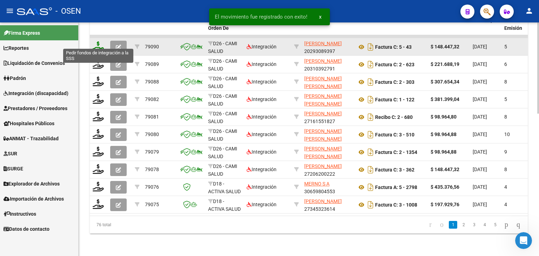
click at [97, 41] on icon at bounding box center [98, 46] width 11 height 10
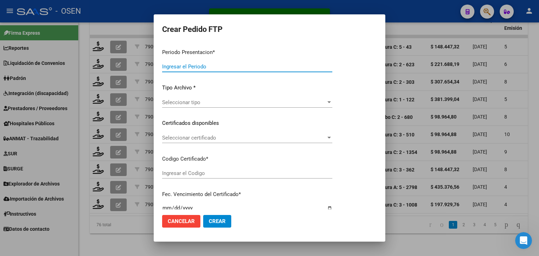
type input "202507"
type input "$ 148.447,32"
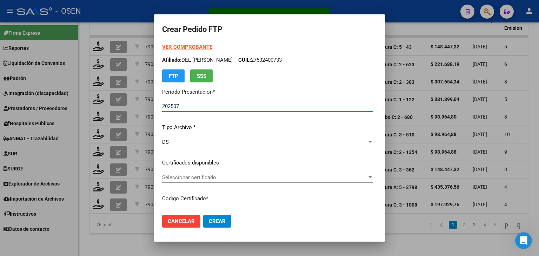
type input "ARG01000363165702025031220330312COR13898"
type input "2033-03-12"
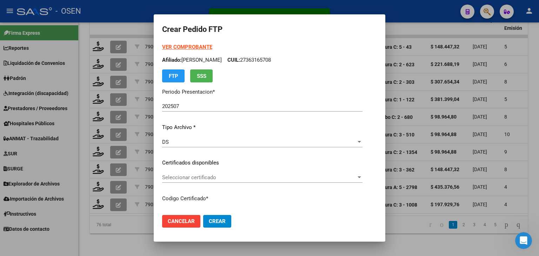
scroll to position [70, 0]
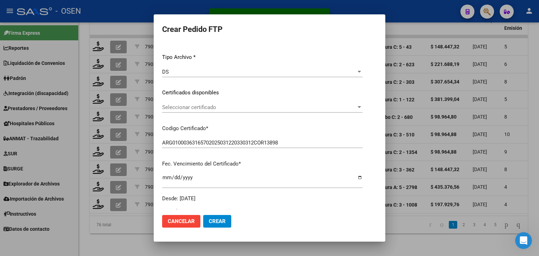
click at [198, 108] on span "Seleccionar certificado" at bounding box center [259, 107] width 194 height 6
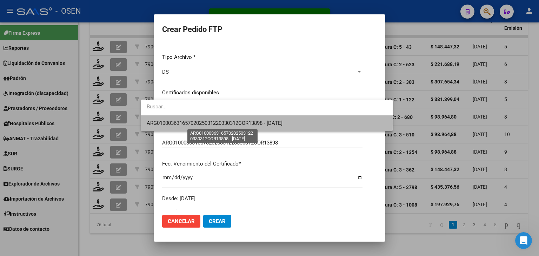
click at [206, 124] on span "ARG01000363165702025031220330312COR13898 - 2033-03-12" at bounding box center [215, 123] width 136 height 6
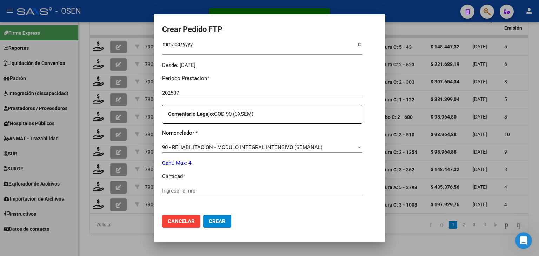
scroll to position [211, 0]
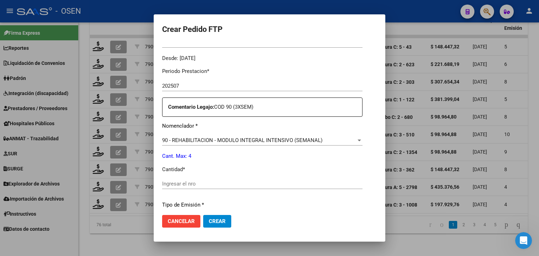
click at [188, 187] on div "Ingresar el nro" at bounding box center [262, 184] width 200 height 11
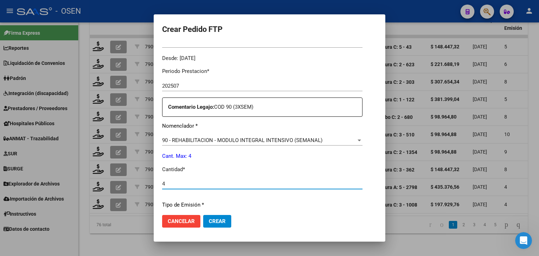
type input "4"
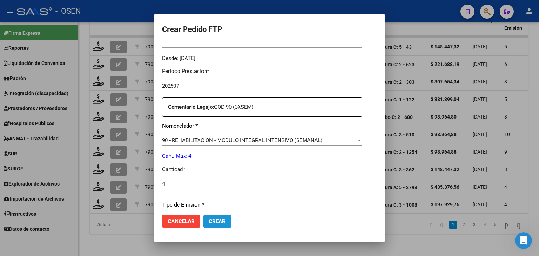
click at [209, 224] on span "Crear" at bounding box center [217, 221] width 17 height 6
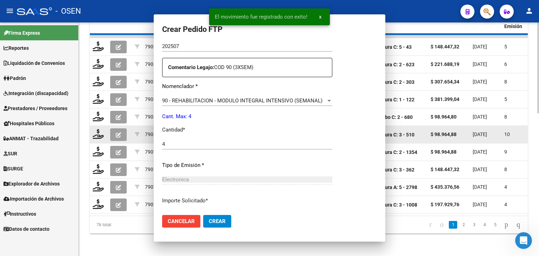
scroll to position [0, 0]
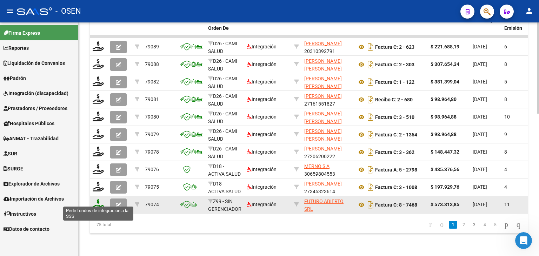
click at [96, 204] on icon at bounding box center [98, 204] width 11 height 10
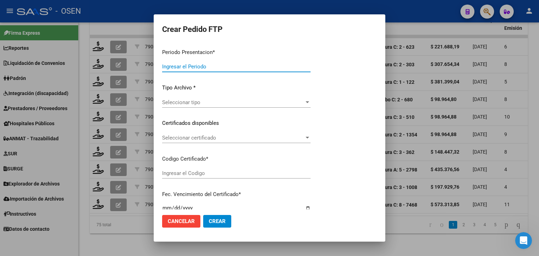
type input "202507"
type input "$ 573.313,85"
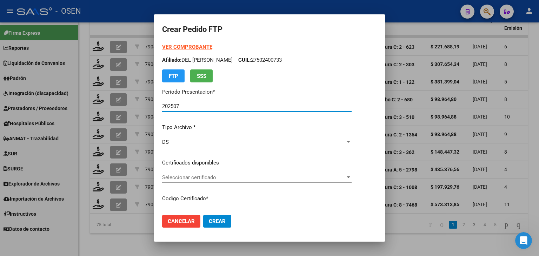
type input "ARG01000570765162025011020300110BUE317"
type input "2030-01-10"
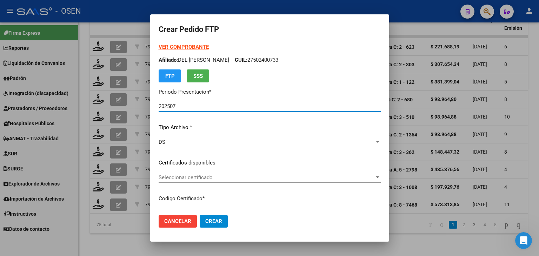
scroll to position [35, 0]
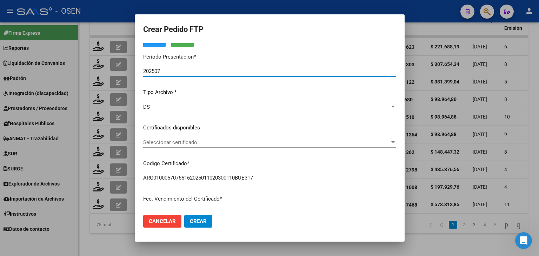
click at [185, 146] on div "Seleccionar certificado Seleccionar certificado" at bounding box center [269, 142] width 253 height 11
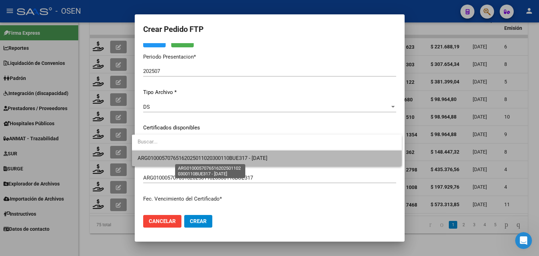
click at [188, 160] on span "ARG01000570765162025011020300110BUE317 - 2030-01-10" at bounding box center [203, 158] width 130 height 6
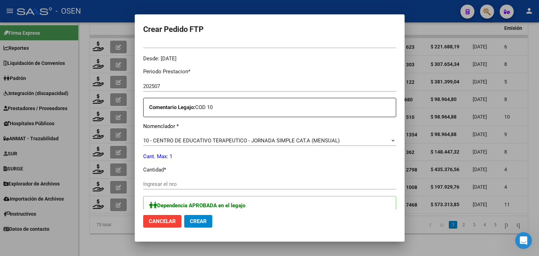
scroll to position [211, 0]
click at [173, 176] on div "Periodo Prestacion * 202507 Ingresar el Periodo Prestacion Comentario Legajo: C…" at bounding box center [269, 205] width 253 height 287
click at [163, 186] on input "Ingresar el nro" at bounding box center [269, 184] width 253 height 6
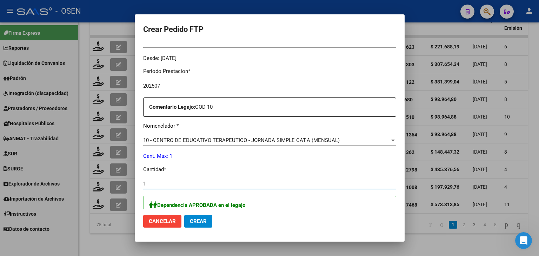
scroll to position [316, 0]
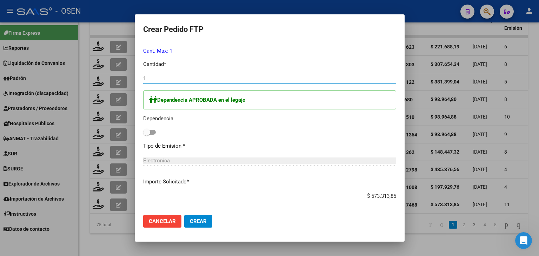
type input "1"
click at [145, 131] on span at bounding box center [149, 132] width 13 height 5
click at [146, 135] on input "checkbox" at bounding box center [146, 135] width 0 height 0
checkbox input "true"
click at [199, 219] on span "Crear" at bounding box center [198, 221] width 17 height 6
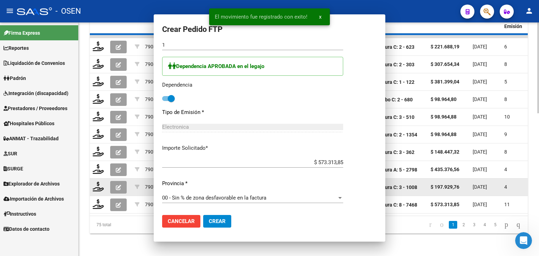
scroll to position [0, 0]
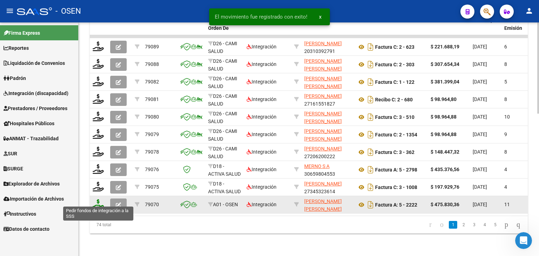
click at [94, 200] on icon at bounding box center [98, 204] width 11 height 10
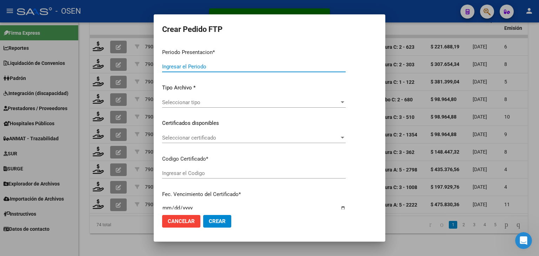
type input "202507"
type input "$ 475.830,36"
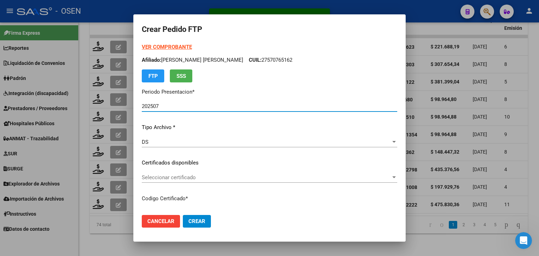
type input "ARG01000572448212022102120271021BS436"
type input "[DATE]"
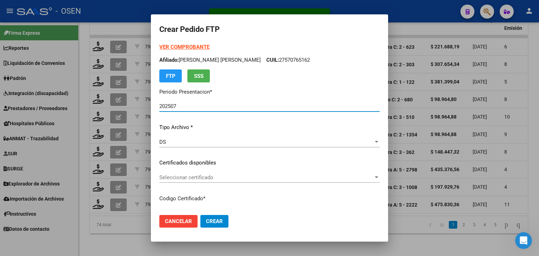
scroll to position [35, 0]
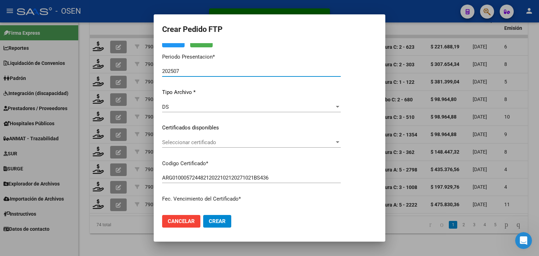
click at [204, 146] on div "Seleccionar certificado Seleccionar certificado" at bounding box center [251, 142] width 179 height 11
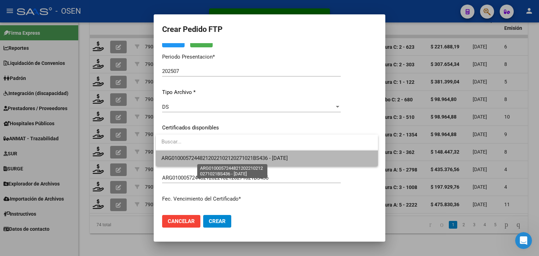
click at [208, 159] on span "ARG01000572448212022102120271021BS436 - [DATE]" at bounding box center [224, 158] width 126 height 6
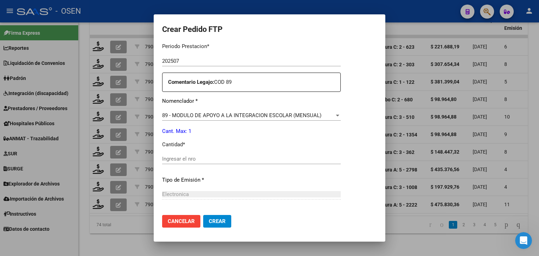
scroll to position [246, 0]
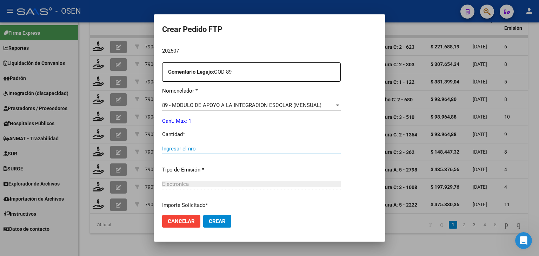
click at [181, 147] on input "Ingresar el nro" at bounding box center [251, 149] width 179 height 6
type input "1"
click at [221, 219] on span "Crear" at bounding box center [217, 221] width 17 height 6
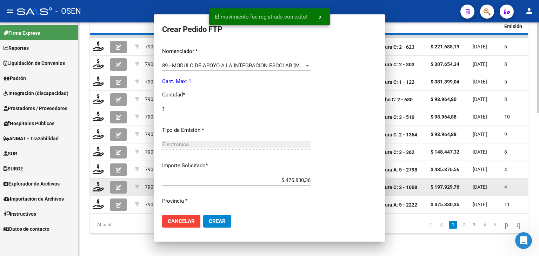
scroll to position [206, 0]
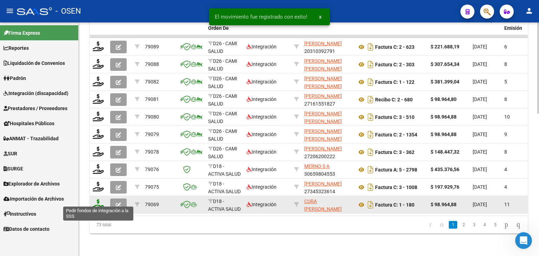
click at [99, 199] on icon at bounding box center [98, 204] width 11 height 10
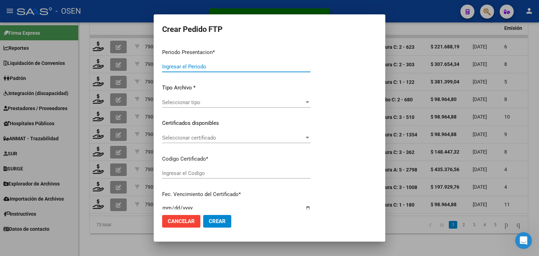
type input "202507"
type input "$ 98.964,88"
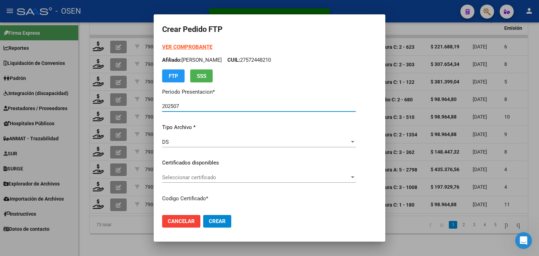
type input "ARG01000578173562022111120271111BS436"
type input "[DATE]"
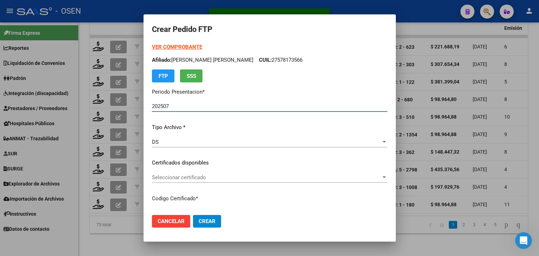
scroll to position [35, 0]
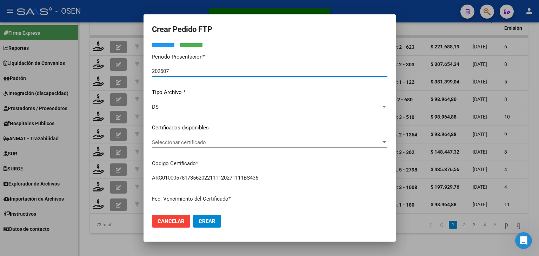
click at [209, 146] on div "Seleccionar certificado Seleccionar certificado" at bounding box center [270, 142] width 236 height 11
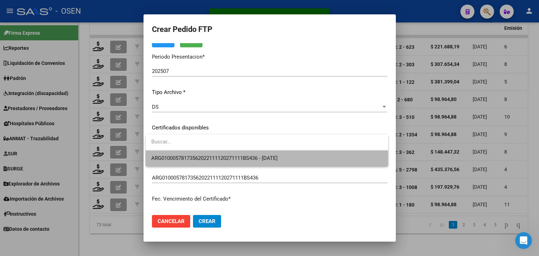
click at [216, 162] on span "ARG01000578173562022111120271111BS436 - [DATE]" at bounding box center [266, 159] width 231 height 16
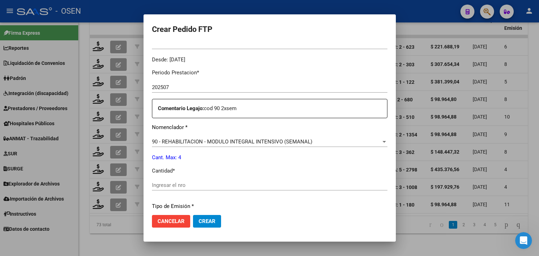
scroll to position [211, 0]
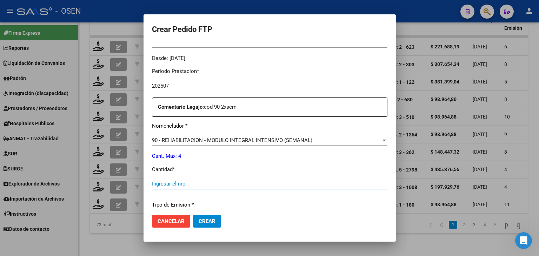
click at [184, 183] on input "Ingresar el nro" at bounding box center [270, 184] width 236 height 6
type input "4"
click at [209, 221] on span "Crear" at bounding box center [207, 221] width 17 height 6
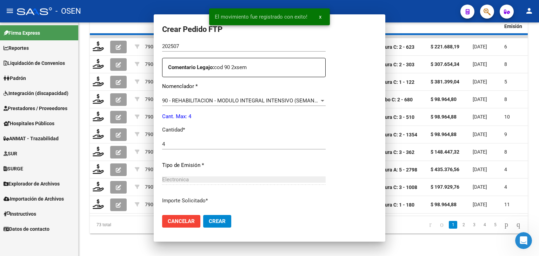
scroll to position [171, 0]
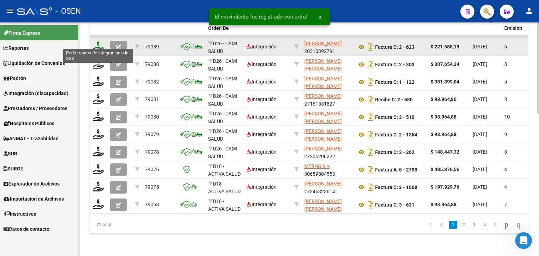
click at [100, 43] on icon at bounding box center [98, 46] width 11 height 10
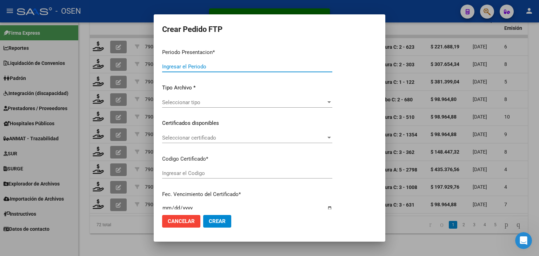
type input "202507"
type input "$ 221.688,19"
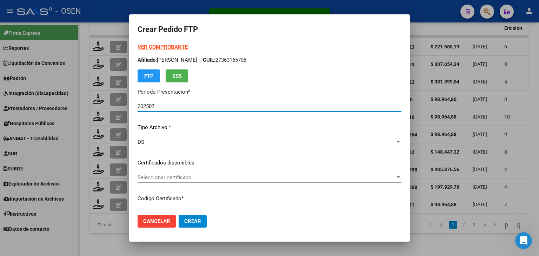
type input "ARG02000550796082022081020270810COR476"
type input "2027-08-10"
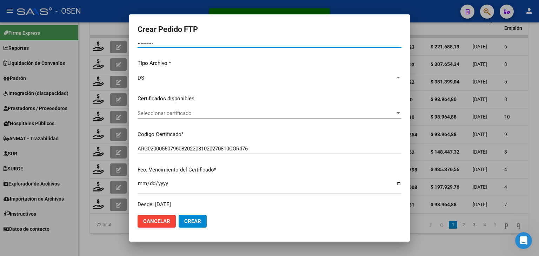
scroll to position [70, 0]
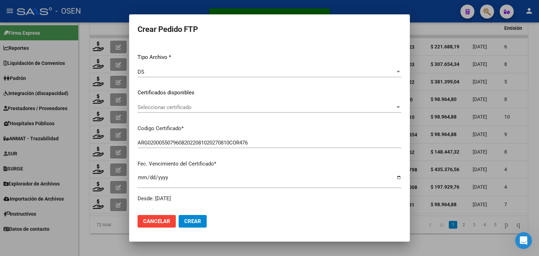
click at [216, 111] on div "Seleccionar certificado Seleccionar certificado" at bounding box center [270, 107] width 264 height 11
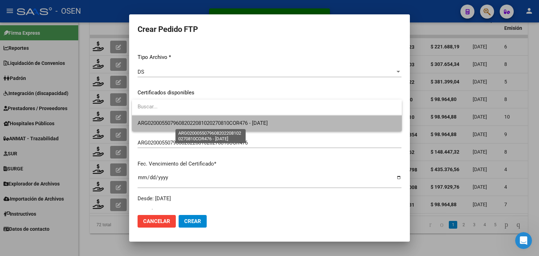
click at [225, 121] on span "ARG02000550796082022081020270810COR476 - 2027-08-10" at bounding box center [203, 123] width 130 height 6
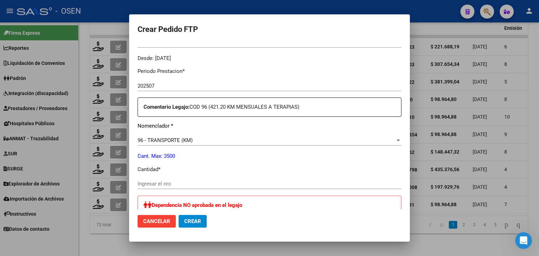
scroll to position [0, 0]
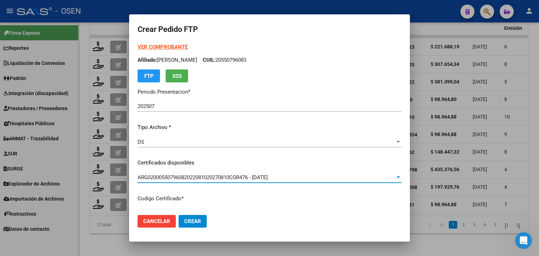
click at [164, 46] on strong "VER COMPROBANTE" at bounding box center [163, 47] width 50 height 6
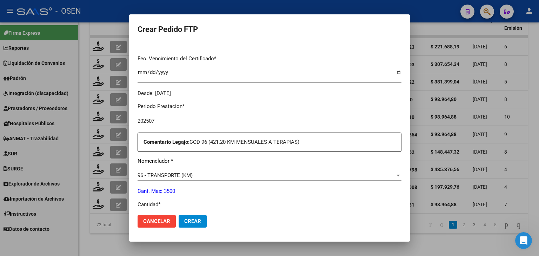
scroll to position [246, 0]
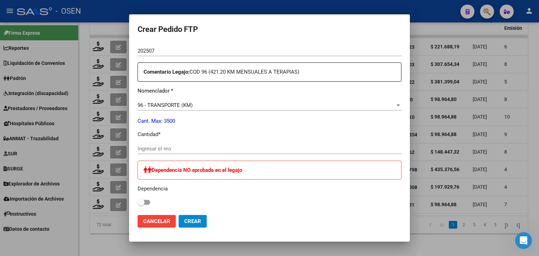
click at [169, 151] on input "Ingresar el nro" at bounding box center [270, 149] width 264 height 6
type input "410"
click at [197, 219] on span "Crear" at bounding box center [192, 221] width 17 height 6
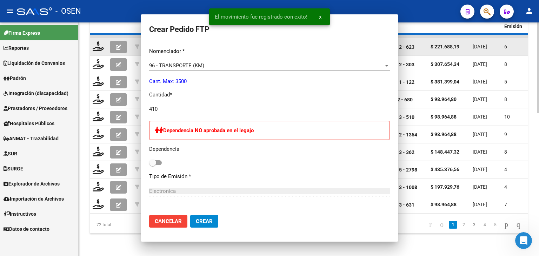
scroll to position [0, 0]
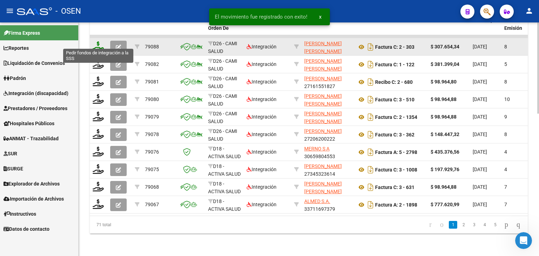
click at [98, 42] on icon at bounding box center [98, 46] width 11 height 10
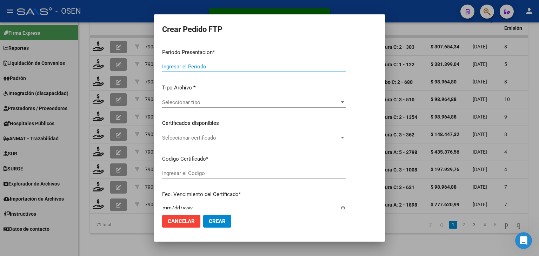
type input "202507"
type input "$ 307.654,34"
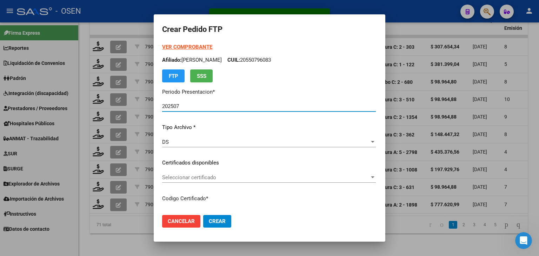
type input "ARG01000496187862025073020280730COR476"
type input "2028-07-30"
click at [188, 176] on span "Seleccionar certificado" at bounding box center [248, 177] width 172 height 6
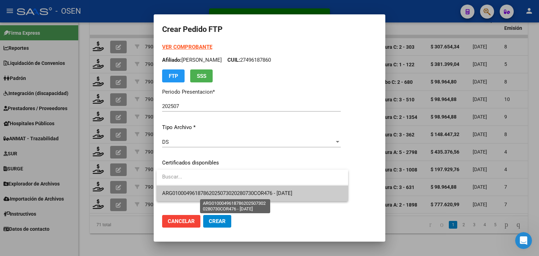
click at [201, 191] on span "ARG01000496187862025073020280730COR476 - 2028-07-30" at bounding box center [227, 193] width 130 height 6
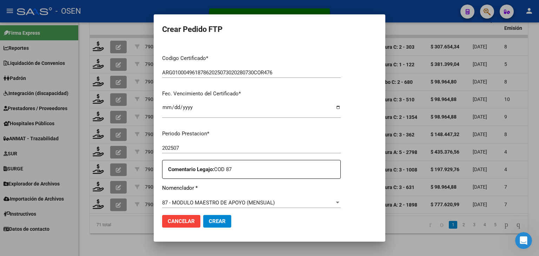
scroll to position [211, 0]
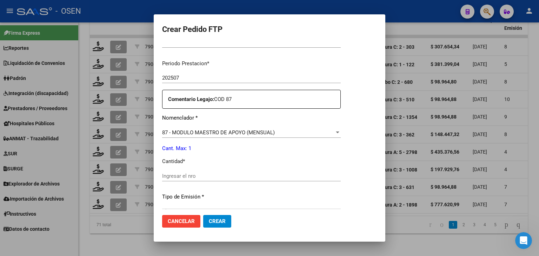
click at [187, 175] on input "Ingresar el nro" at bounding box center [251, 176] width 179 height 6
type input "1"
click at [219, 214] on mat-dialog-actions "Cancelar Crear" at bounding box center [269, 222] width 215 height 24
click at [220, 221] on span "Crear" at bounding box center [217, 221] width 17 height 6
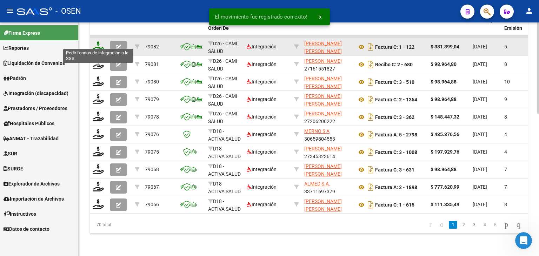
click at [95, 41] on icon at bounding box center [98, 46] width 11 height 10
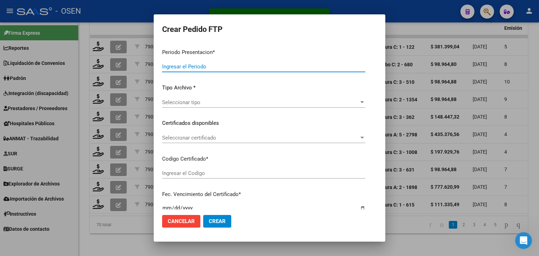
type input "202507"
type input "$ 381.399,04"
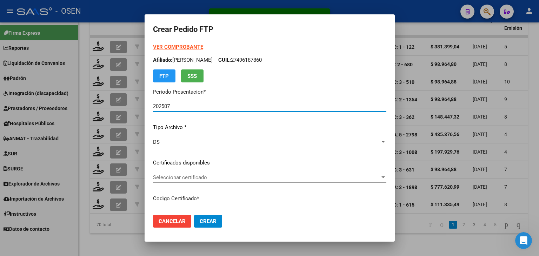
type input "ARG01000502400732022053020280530COR476"
type input "2028-05-30"
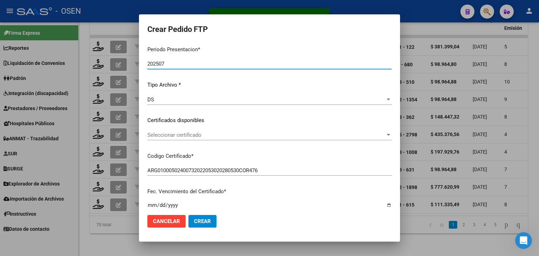
scroll to position [70, 0]
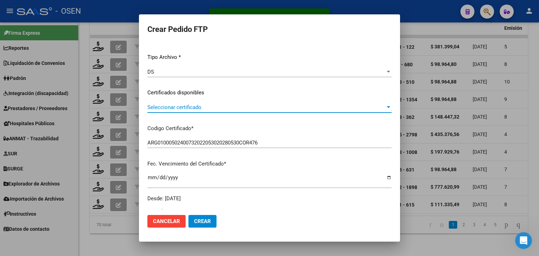
click at [203, 109] on span "Seleccionar certificado" at bounding box center [266, 107] width 238 height 6
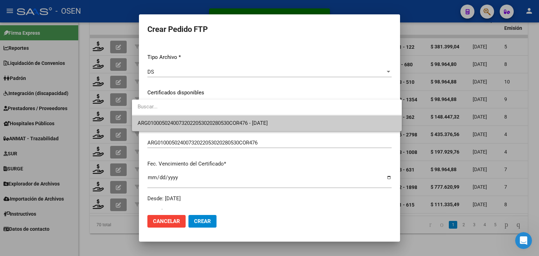
click at [211, 129] on span "ARG01000502400732022053020280530COR476 - 2028-05-30" at bounding box center [267, 123] width 259 height 16
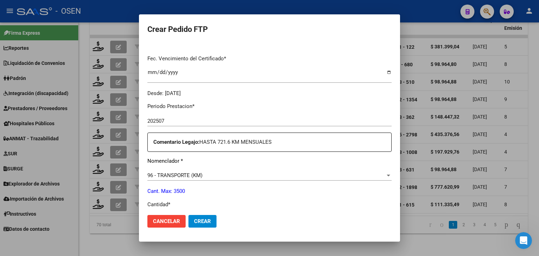
scroll to position [0, 0]
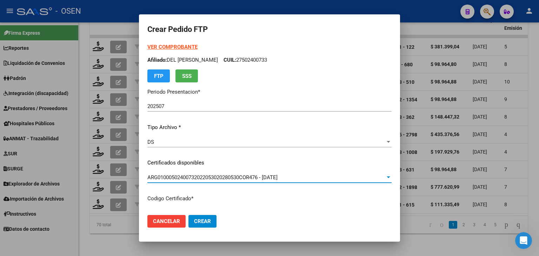
click at [165, 44] on strong "VER COMPROBANTE" at bounding box center [172, 47] width 50 height 6
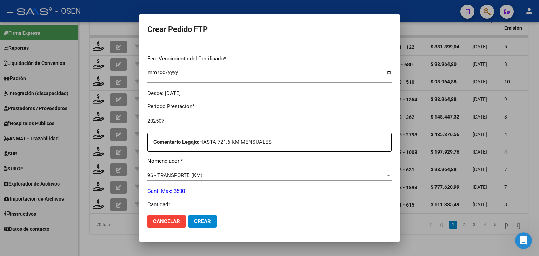
scroll to position [211, 0]
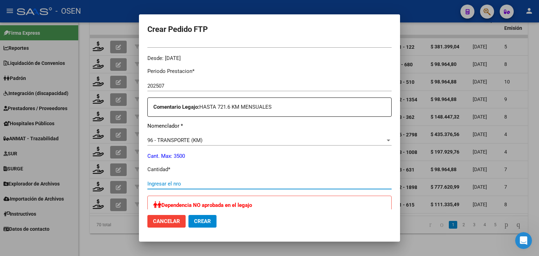
click at [170, 183] on input "Ingresar el nro" at bounding box center [269, 184] width 244 height 6
type input "704"
click at [194, 220] on span "Crear" at bounding box center [202, 221] width 17 height 6
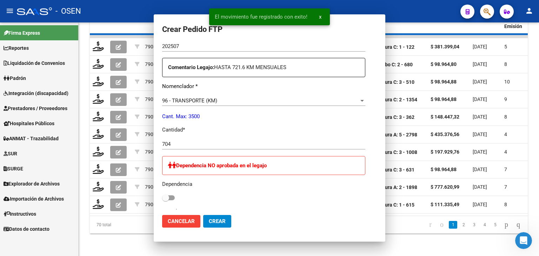
scroll to position [0, 0]
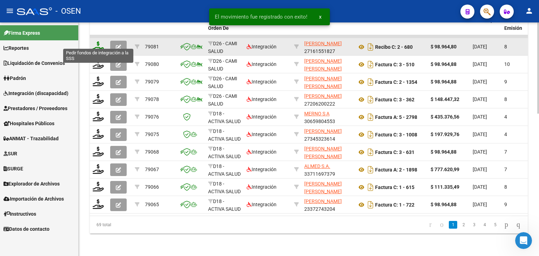
click at [94, 41] on icon at bounding box center [98, 46] width 11 height 10
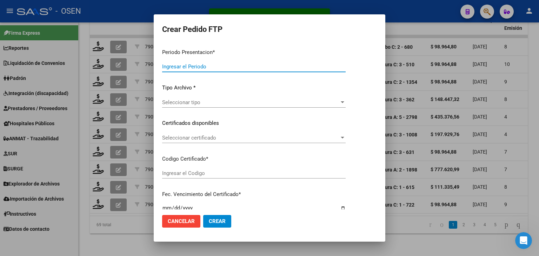
type input "202507"
type input "$ 98.964,80"
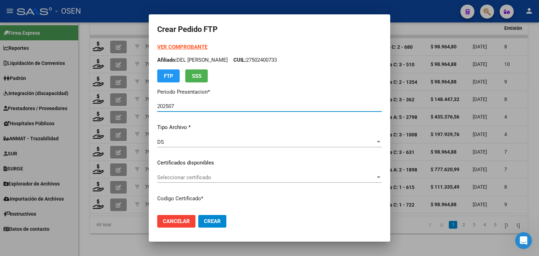
type input "ARG01000496187862025073020280730COR476"
type input "2028-07-30"
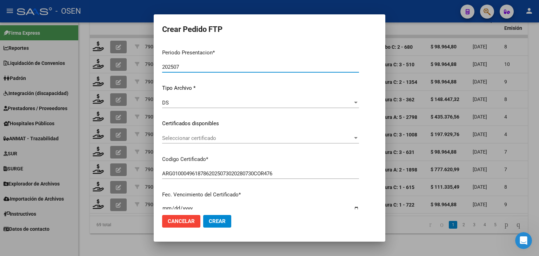
scroll to position [70, 0]
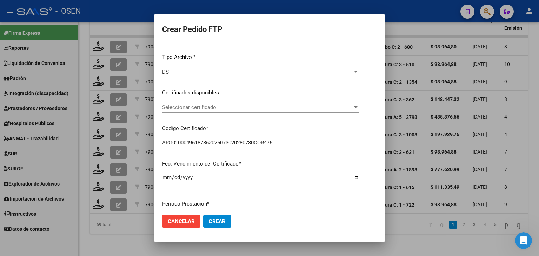
click at [218, 111] on div "Seleccionar certificado Seleccionar certificado" at bounding box center [260, 107] width 197 height 11
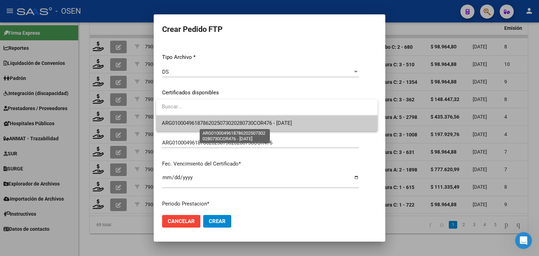
click at [220, 120] on span "ARG01000496187862025073020280730COR476 - 2028-07-30" at bounding box center [227, 123] width 130 height 6
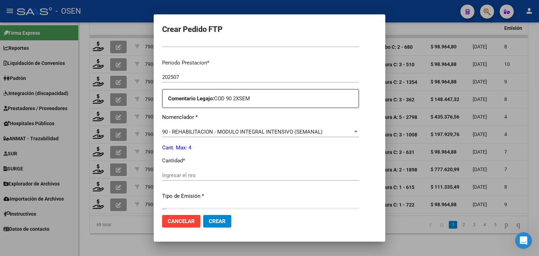
scroll to position [246, 0]
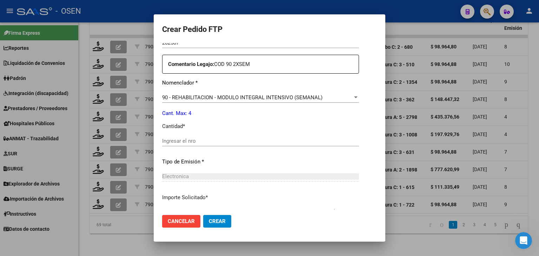
click at [191, 140] on input "Ingresar el nro" at bounding box center [260, 141] width 197 height 6
type input "4"
click at [226, 221] on button "Crear" at bounding box center [217, 221] width 28 height 13
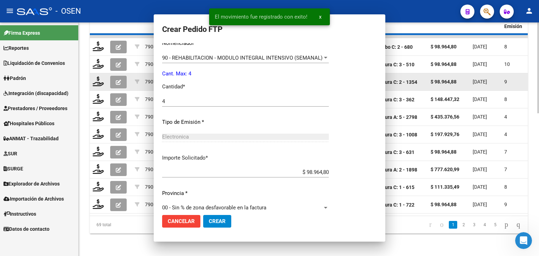
scroll to position [0, 0]
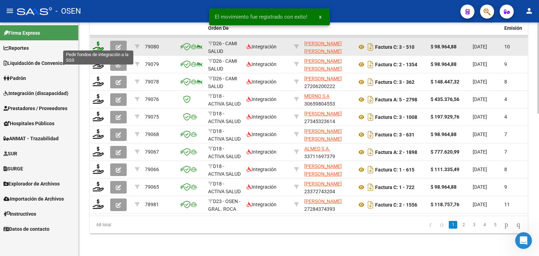
click at [99, 41] on icon at bounding box center [98, 46] width 11 height 10
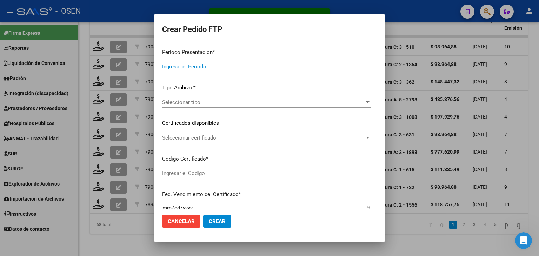
type input "202507"
type input "$ 98.964,88"
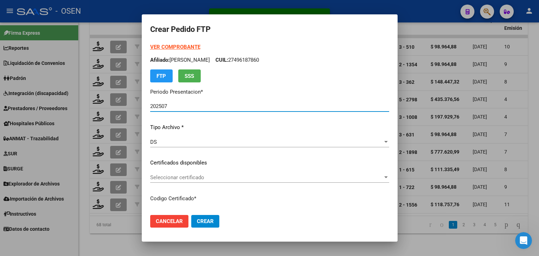
type input "ARG02000550796082022081020270810COR476"
type input "2027-08-10"
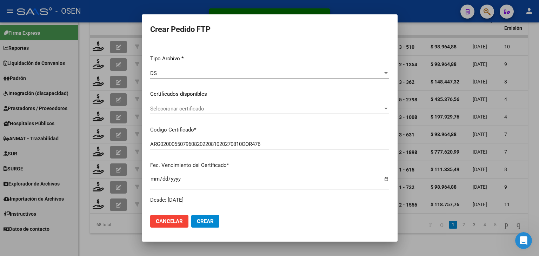
scroll to position [70, 0]
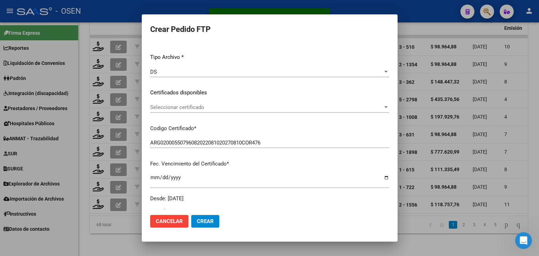
click at [192, 108] on span "Seleccionar certificado" at bounding box center [266, 107] width 233 height 6
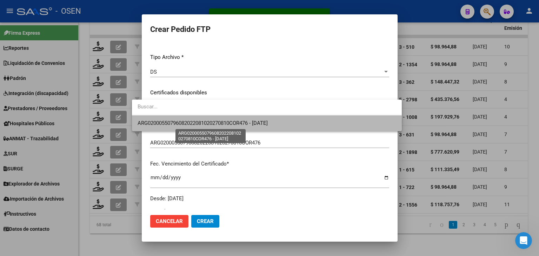
click at [199, 123] on span "ARG02000550796082022081020270810COR476 - 2027-08-10" at bounding box center [203, 123] width 130 height 6
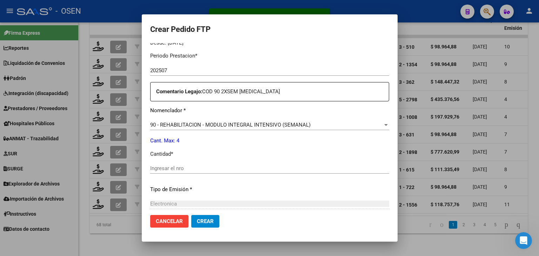
scroll to position [246, 0]
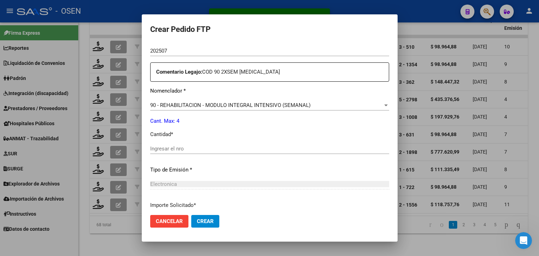
click at [174, 151] on input "Ingresar el nro" at bounding box center [269, 149] width 239 height 6
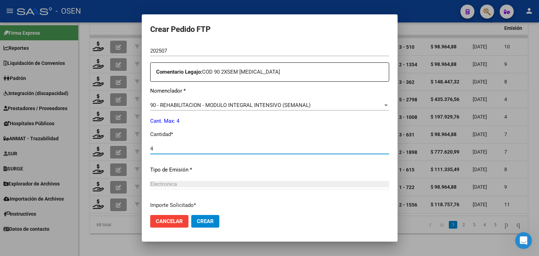
type input "4"
click at [199, 218] on span "Crear" at bounding box center [205, 221] width 17 height 6
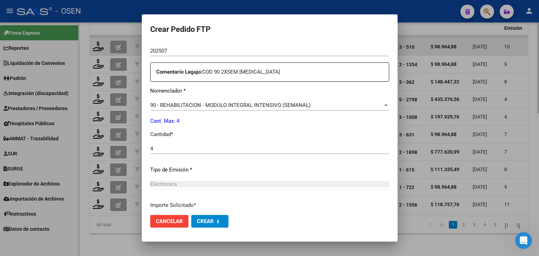
scroll to position [0, 0]
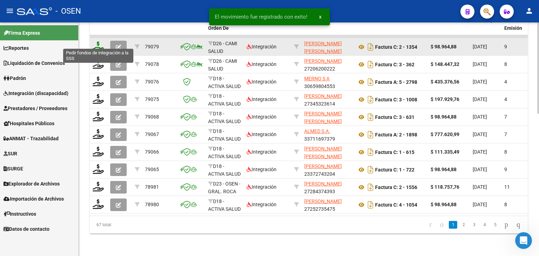
click at [101, 41] on icon at bounding box center [98, 46] width 11 height 10
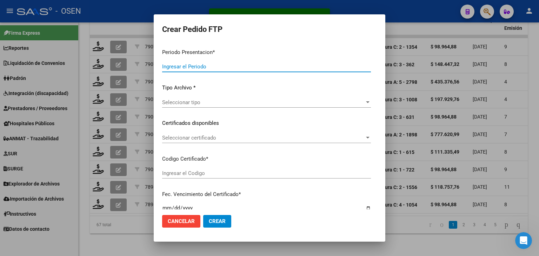
type input "202507"
type input "$ 98.964,88"
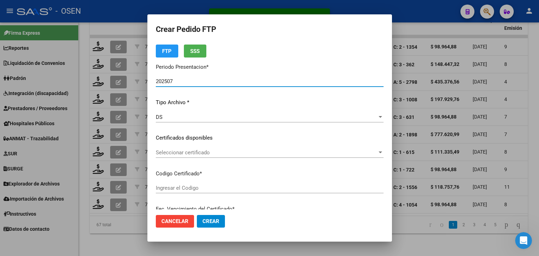
type input "ARG02000550796082022081020270810COR476"
type input "2027-08-10"
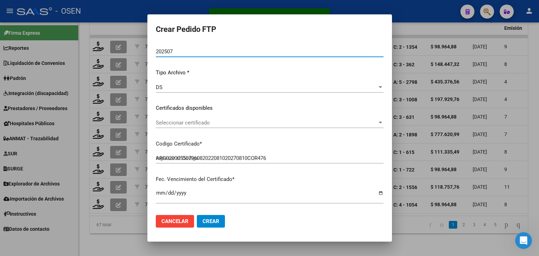
scroll to position [70, 0]
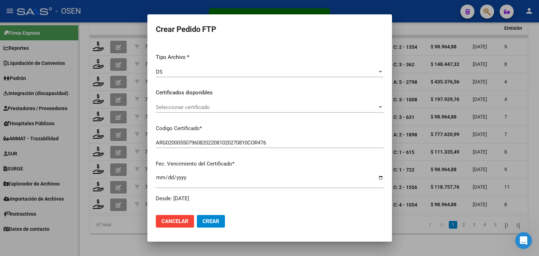
click at [181, 108] on span "Seleccionar certificado" at bounding box center [266, 107] width 221 height 6
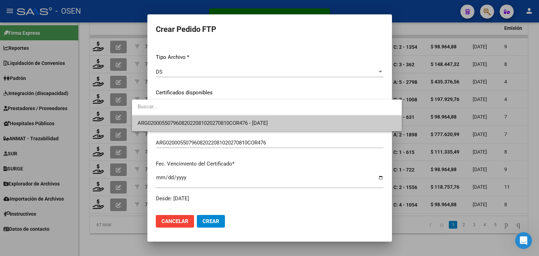
click at [184, 119] on span "ARG02000550796082022081020270810COR476 - 2027-08-10" at bounding box center [267, 123] width 259 height 16
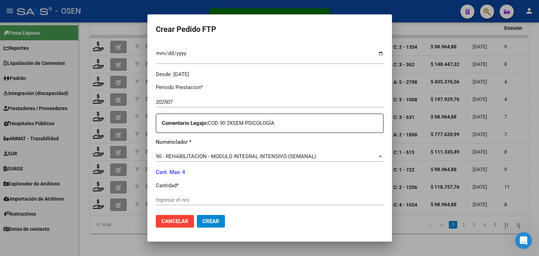
scroll to position [211, 0]
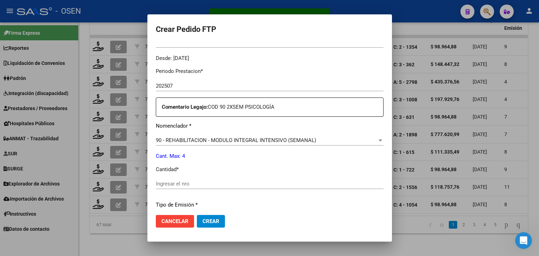
click at [181, 180] on div "Ingresar el nro" at bounding box center [270, 184] width 228 height 11
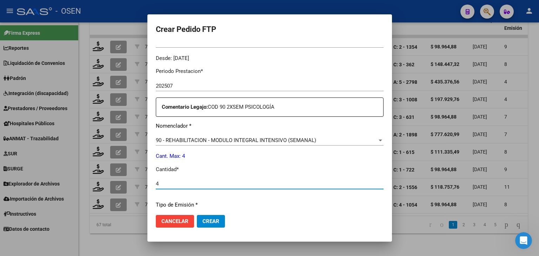
type input "4"
click at [197, 216] on button "Crear" at bounding box center [211, 221] width 28 height 13
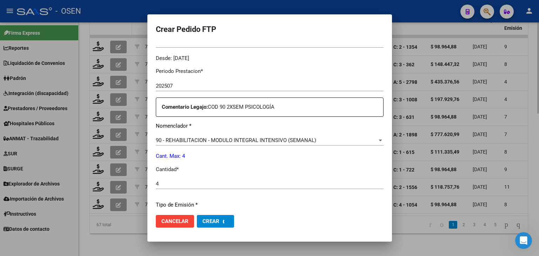
scroll to position [0, 0]
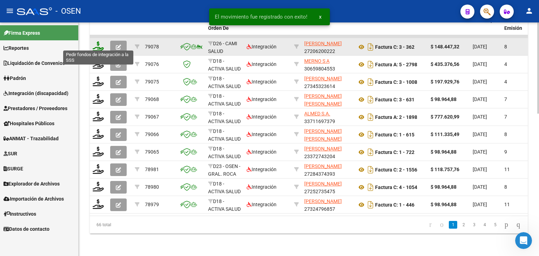
click at [100, 42] on icon at bounding box center [98, 46] width 11 height 10
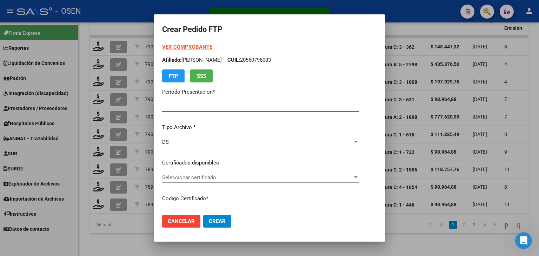
type input "202507"
type input "$ 148.447,32"
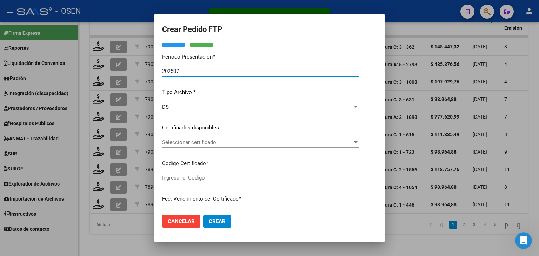
type input "ARG02000594677462023071220260712COR476"
type input "2026-07-12"
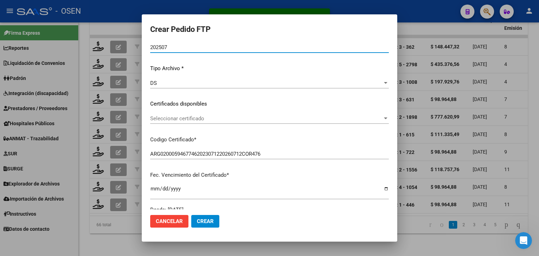
scroll to position [70, 0]
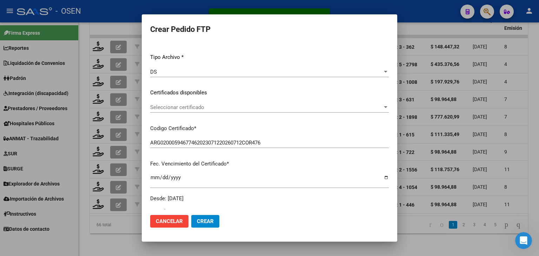
click at [213, 111] on div "Seleccionar certificado Seleccionar certificado" at bounding box center [269, 107] width 239 height 11
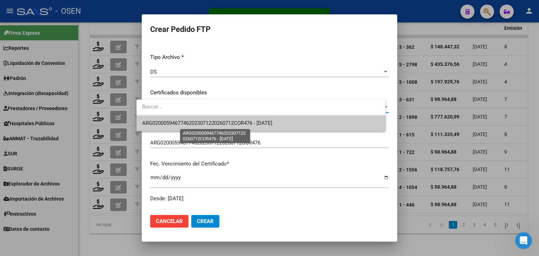
click at [217, 123] on span "ARG02000594677462023071220260712COR476 - 2026-07-12" at bounding box center [207, 123] width 130 height 6
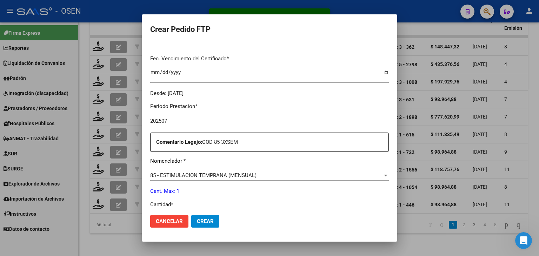
scroll to position [246, 0]
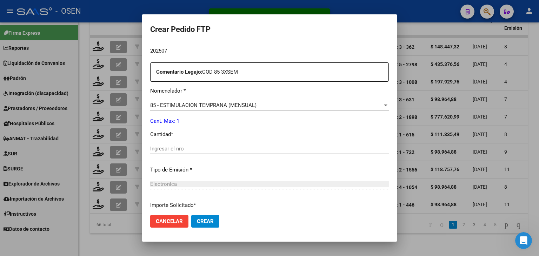
click at [183, 149] on input "Ingresar el nro" at bounding box center [269, 149] width 239 height 6
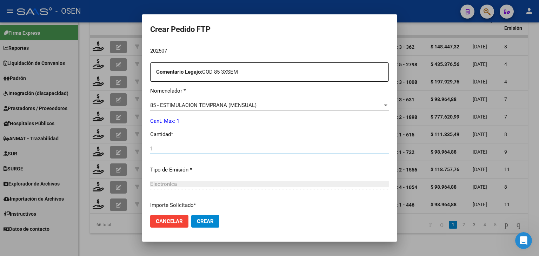
type input "1"
click at [198, 223] on span "Crear" at bounding box center [205, 221] width 17 height 6
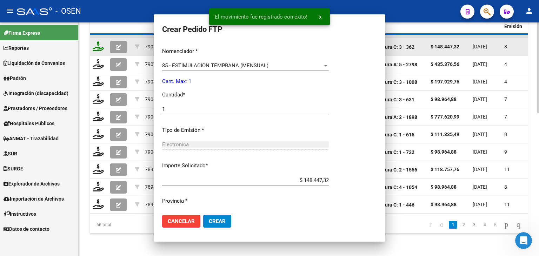
scroll to position [0, 0]
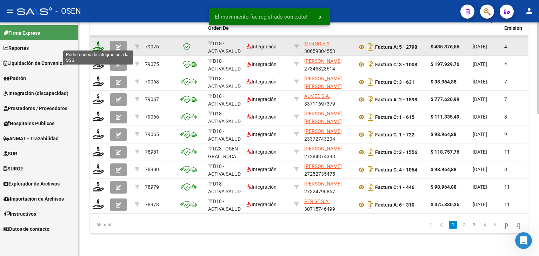
click at [99, 42] on icon at bounding box center [98, 46] width 11 height 10
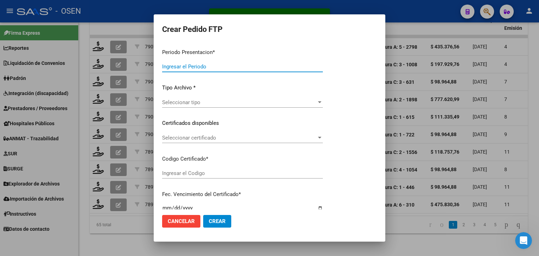
scroll to position [74, 0]
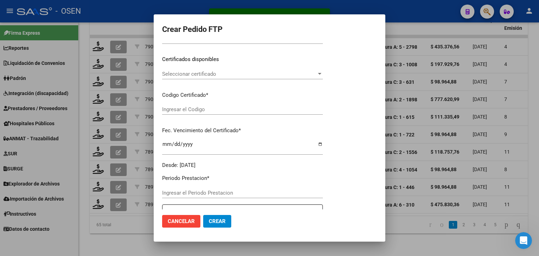
type input "202507"
type input "$ 435.376,56"
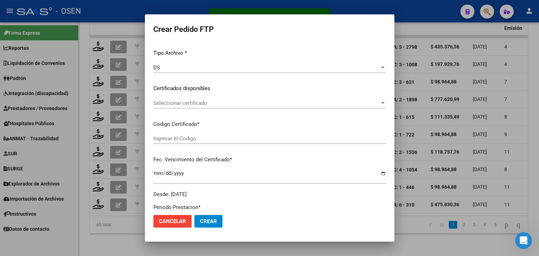
type input "ARG00002236700292025012420350124BUE311"
type input "2035-01-24"
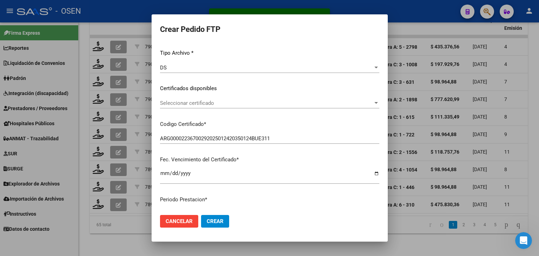
click at [212, 117] on div "VER COMPROBANTE ARCA Padrón Afiliado: DISCHIARO SEBASTIAN JABIER CUIL: 20236700…" at bounding box center [269, 80] width 219 height 222
click at [209, 100] on span "Seleccionar certificado" at bounding box center [266, 103] width 213 height 6
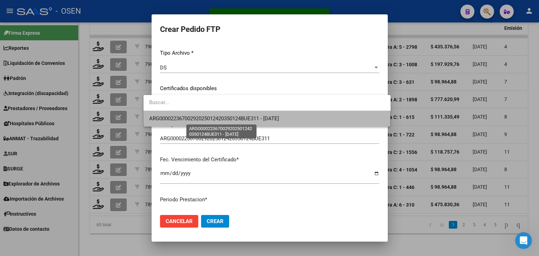
drag, startPoint x: 211, startPoint y: 115, endPoint x: 214, endPoint y: 110, distance: 6.6
click at [212, 117] on span "ARG00002236700292025012420350124BUE311 - 2035-01-24" at bounding box center [214, 118] width 130 height 6
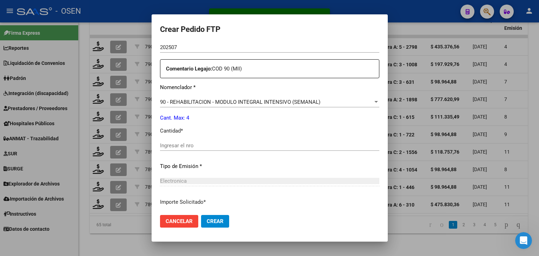
scroll to position [250, 0]
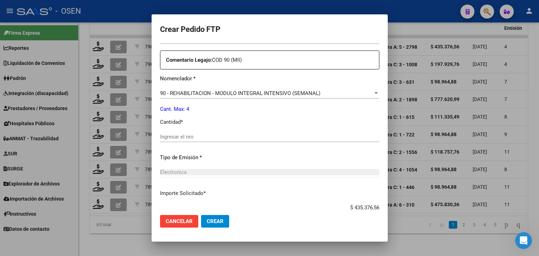
click at [194, 138] on input "Ingresar el nro" at bounding box center [269, 137] width 219 height 6
type input "4"
click at [206, 225] on button "Crear" at bounding box center [215, 221] width 28 height 13
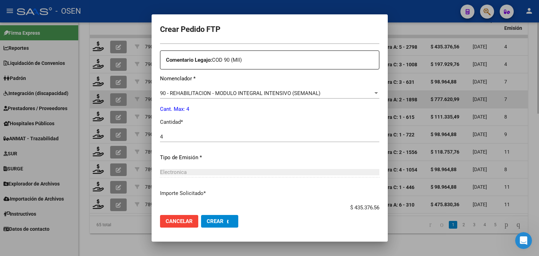
scroll to position [0, 0]
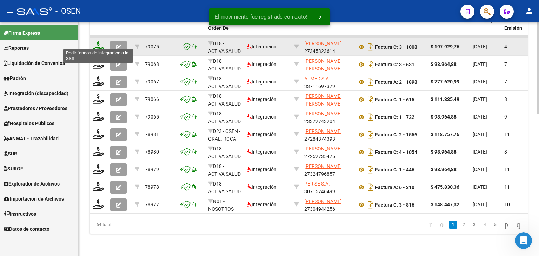
click at [96, 45] on icon at bounding box center [98, 46] width 11 height 10
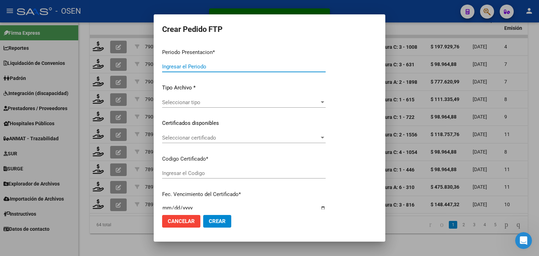
type input "202507"
type input "$ 197.929,76"
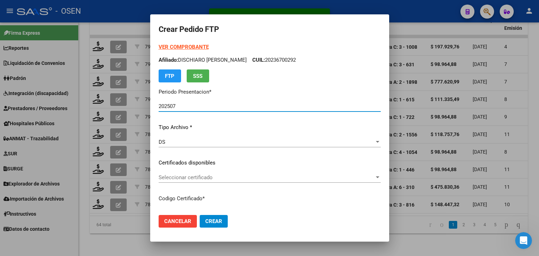
type input "ARG02000566301582024041520270415BSAS439"
type input "2027-04-15"
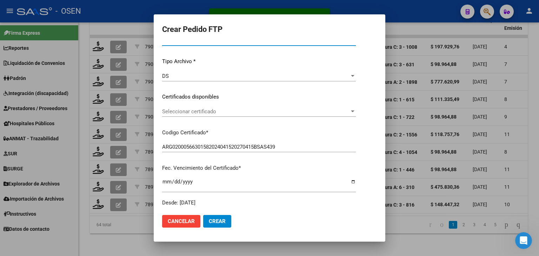
scroll to position [70, 0]
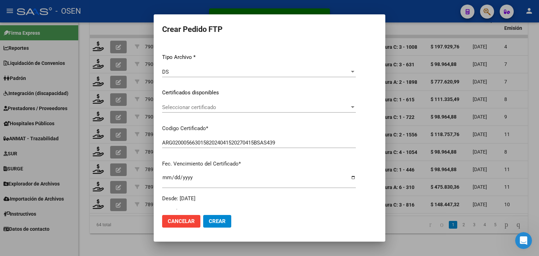
click at [219, 112] on div "Seleccionar certificado Seleccionar certificado" at bounding box center [259, 107] width 194 height 11
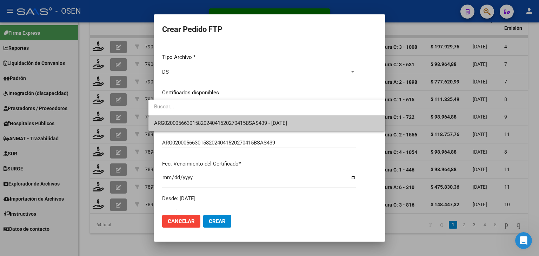
click at [221, 119] on span "ARG02000566301582024041520270415BSAS439 - 2027-04-15" at bounding box center [267, 123] width 226 height 16
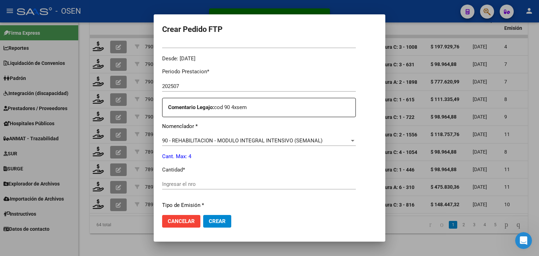
scroll to position [211, 0]
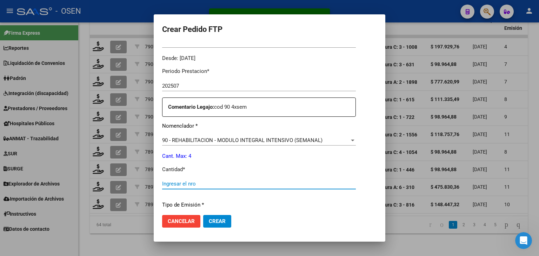
click at [192, 184] on input "Ingresar el nro" at bounding box center [259, 184] width 194 height 6
type input "4"
drag, startPoint x: 206, startPoint y: 224, endPoint x: 205, endPoint y: 218, distance: 6.7
click at [209, 224] on span "Crear" at bounding box center [217, 221] width 17 height 6
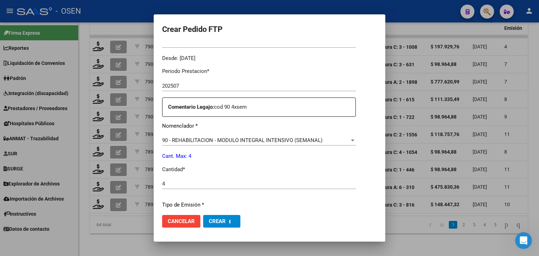
scroll to position [0, 0]
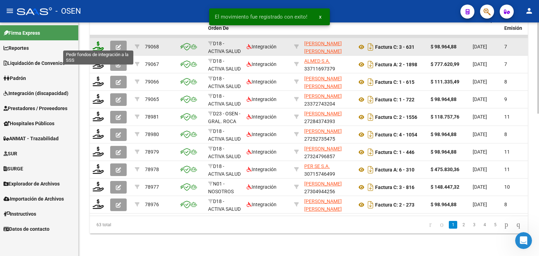
click at [97, 41] on icon at bounding box center [98, 46] width 11 height 10
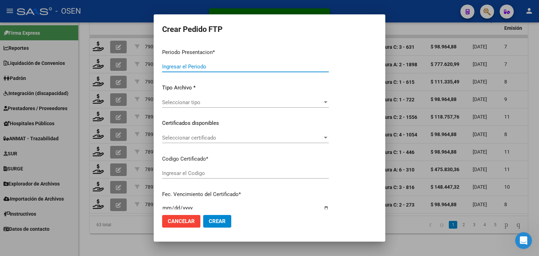
type input "202507"
type input "$ 98.964,88"
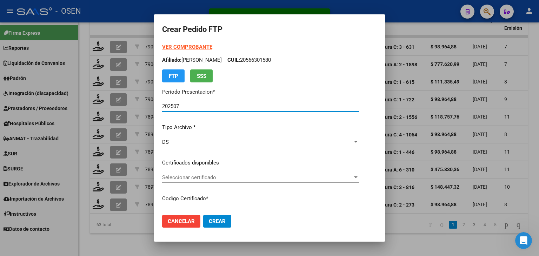
scroll to position [35, 0]
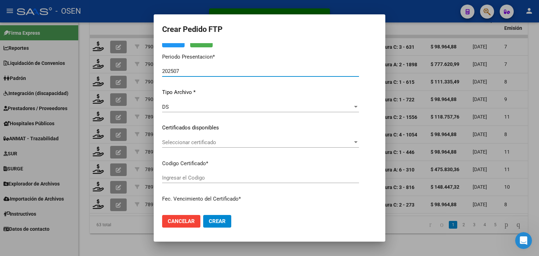
type input "01637662-6"
type input "[DATE]"
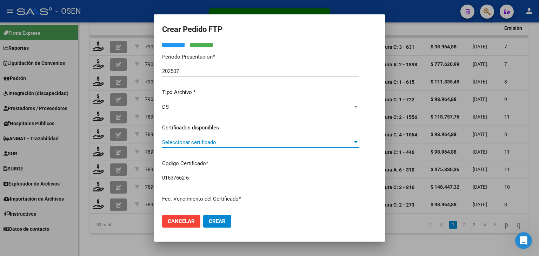
click at [208, 144] on span "Seleccionar certificado" at bounding box center [257, 142] width 191 height 6
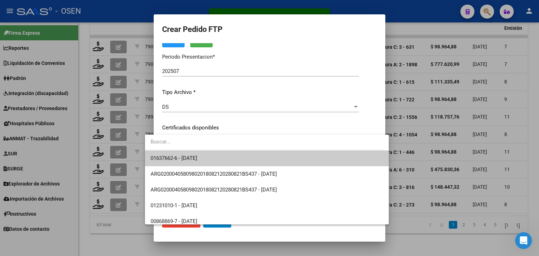
click at [212, 151] on span "01637662-6 - [DATE]" at bounding box center [267, 159] width 233 height 16
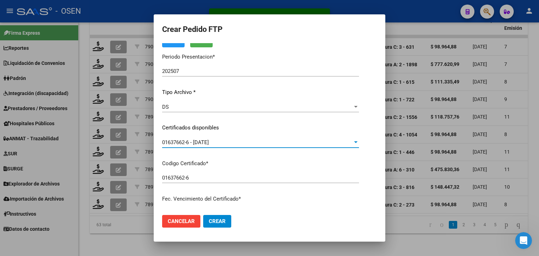
click at [216, 139] on div "01637662-6 - [DATE]" at bounding box center [257, 142] width 191 height 6
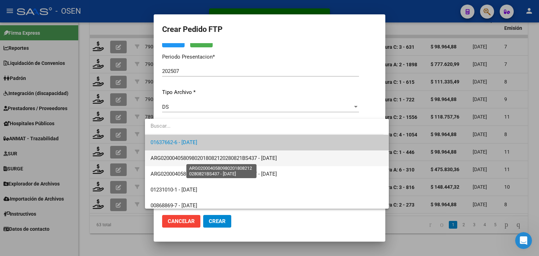
click at [227, 156] on span "ARG02000405809802018082120280821BS437 - [DATE]" at bounding box center [214, 158] width 126 height 6
type input "ARG02000405809802018082120280821BS437"
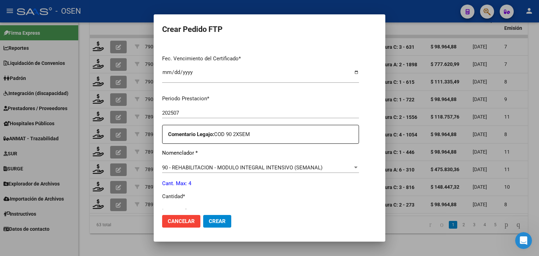
scroll to position [246, 0]
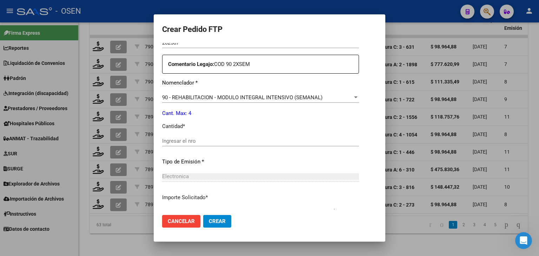
click at [187, 141] on input "Ingresar el nro" at bounding box center [260, 141] width 197 height 6
type input "4"
click at [216, 215] on button "Crear" at bounding box center [217, 221] width 28 height 13
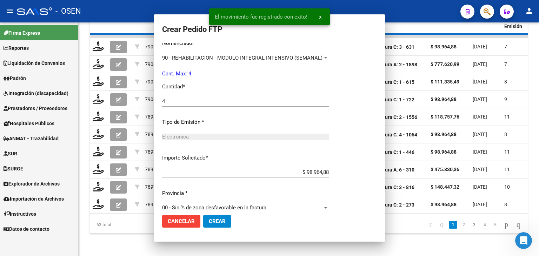
scroll to position [0, 0]
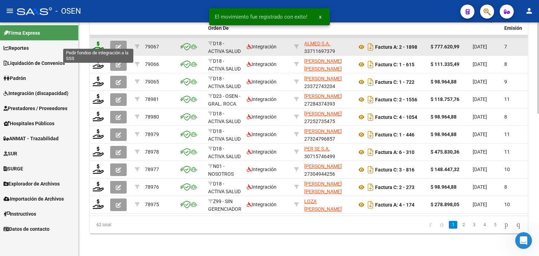
click at [97, 42] on icon at bounding box center [98, 46] width 11 height 10
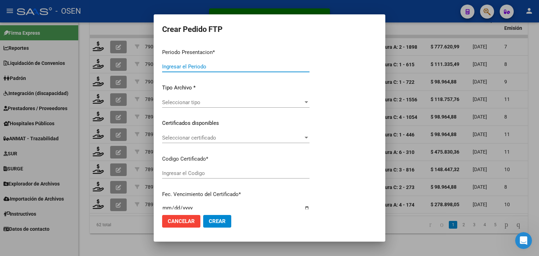
type input "202507"
type input "$ 777.620,99"
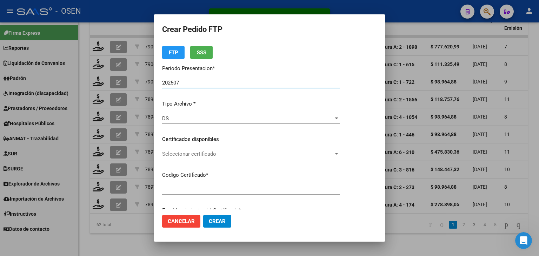
type input "ARG02000489296972022111820271118BS437"
type input "[DATE]"
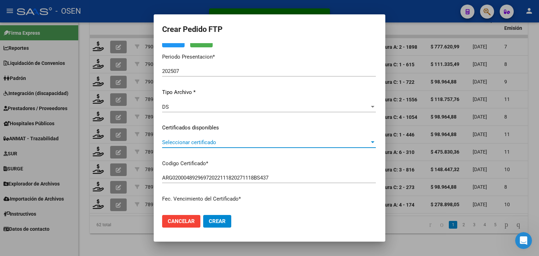
click at [209, 142] on span "Seleccionar certificado" at bounding box center [265, 142] width 207 height 6
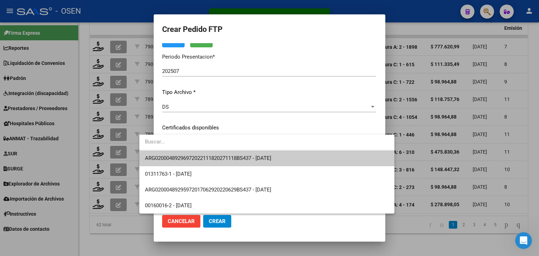
click at [208, 154] on span "ARG02000489296972022111820271118BS437 - [DATE]" at bounding box center [267, 159] width 244 height 16
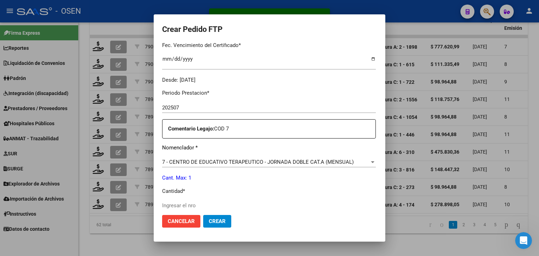
scroll to position [246, 0]
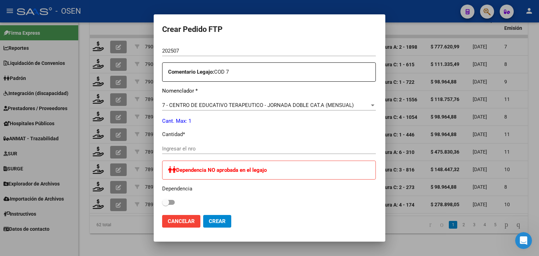
click at [182, 149] on input "Ingresar el nro" at bounding box center [269, 149] width 214 height 6
type input "1"
click at [209, 224] on span "Crear" at bounding box center [217, 221] width 17 height 6
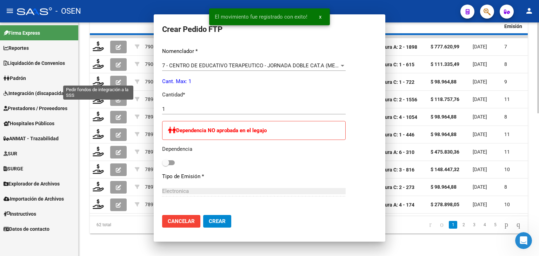
scroll to position [0, 0]
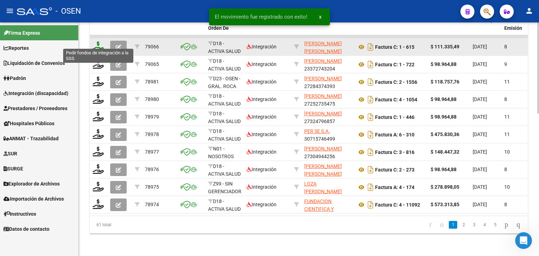
click at [95, 41] on icon at bounding box center [98, 46] width 11 height 10
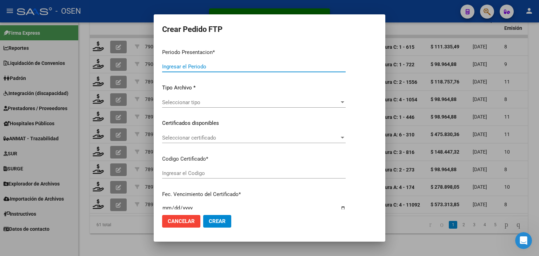
type input "202507"
type input "$ 111.335,49"
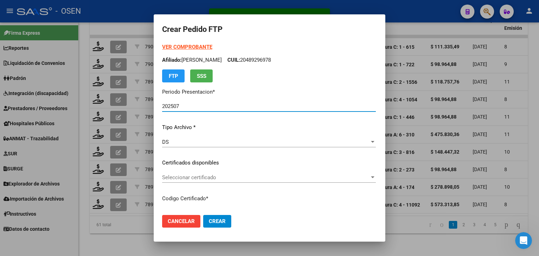
type input "ARG02000508850052022062120270621BS440"
type input "2027-06-21"
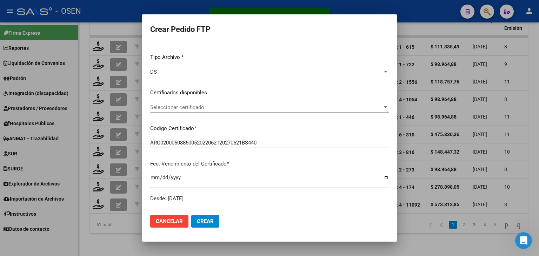
click at [217, 111] on div "Seleccionar certificado Seleccionar certificado" at bounding box center [269, 107] width 239 height 11
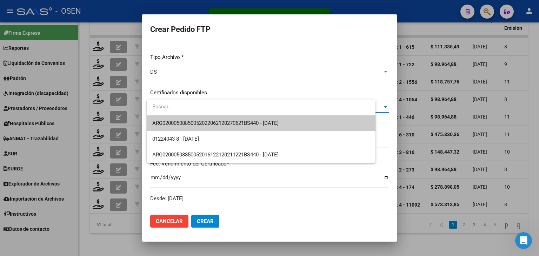
click at [220, 121] on span "ARG02000508850052022062120270621BS440 - 2027-06-21" at bounding box center [215, 123] width 126 height 6
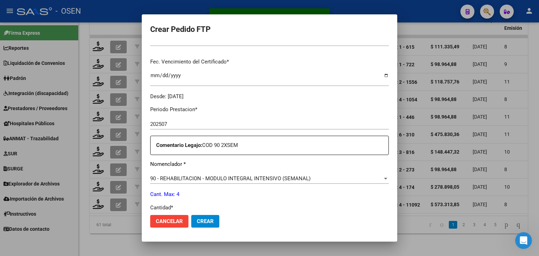
scroll to position [211, 0]
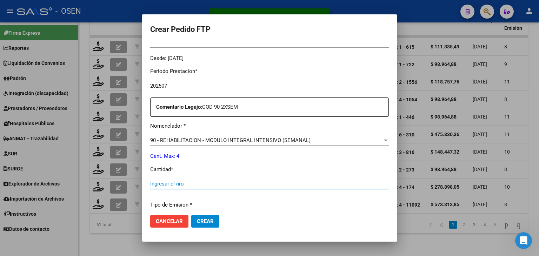
click at [203, 183] on input "Ingresar el nro" at bounding box center [269, 184] width 239 height 6
type input "4"
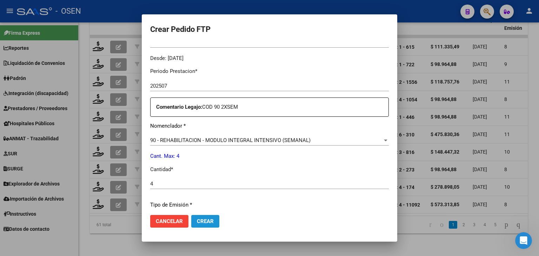
click at [209, 222] on span "Crear" at bounding box center [205, 221] width 17 height 6
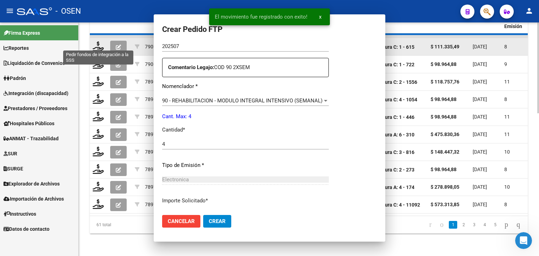
scroll to position [0, 0]
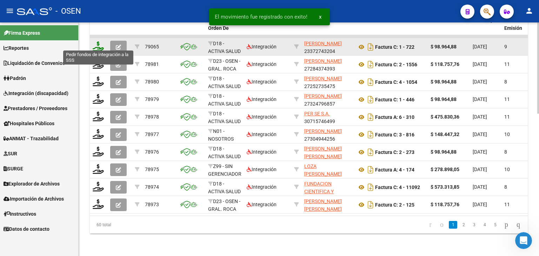
click at [98, 41] on icon at bounding box center [98, 46] width 11 height 10
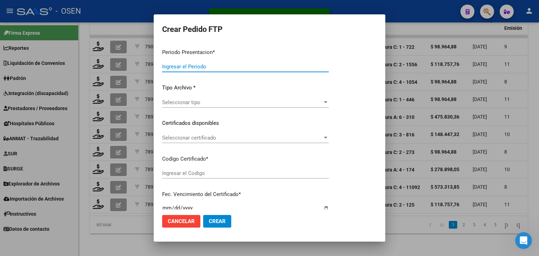
type input "202507"
type input "$ 98.964,88"
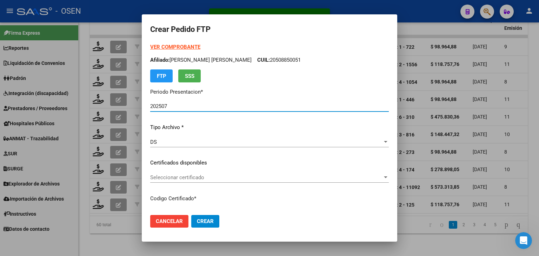
type input "ARG01000578173562022111120271111BS436"
type input "[DATE]"
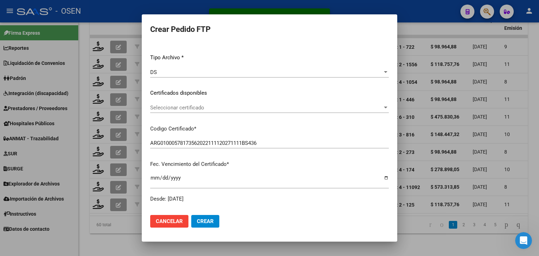
scroll to position [70, 0]
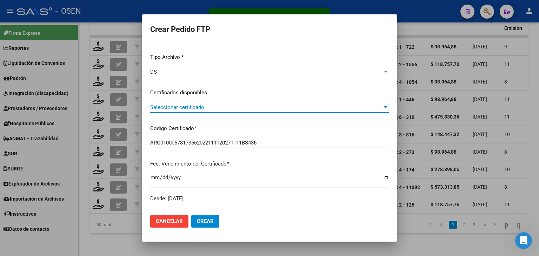
click at [221, 106] on span "Seleccionar certificado" at bounding box center [266, 107] width 232 height 6
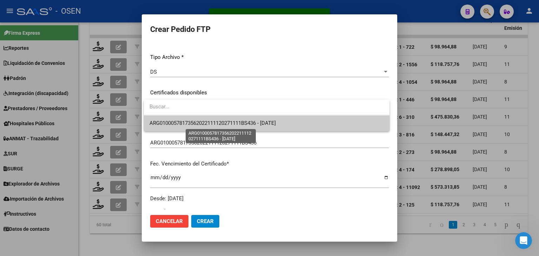
click at [221, 122] on span "ARG01000578173562022111120271111BS436 - [DATE]" at bounding box center [213, 123] width 126 height 6
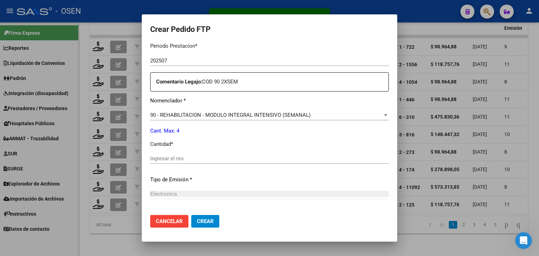
scroll to position [246, 0]
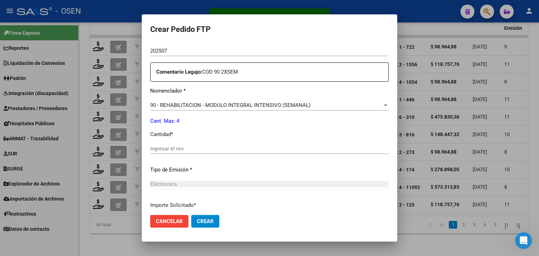
click at [197, 147] on input "Ingresar el nro" at bounding box center [269, 149] width 239 height 6
type input "4"
drag, startPoint x: 204, startPoint y: 231, endPoint x: 203, endPoint y: 226, distance: 4.9
click at [204, 229] on mat-dialog-actions "Cancelar Crear" at bounding box center [269, 222] width 239 height 24
click at [203, 226] on button "Crear" at bounding box center [205, 221] width 28 height 13
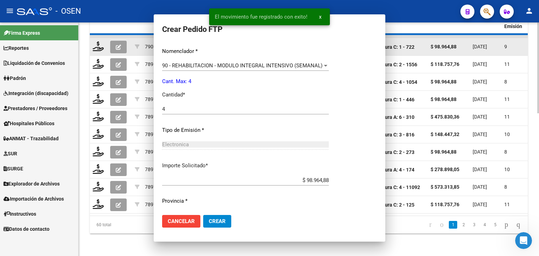
scroll to position [0, 0]
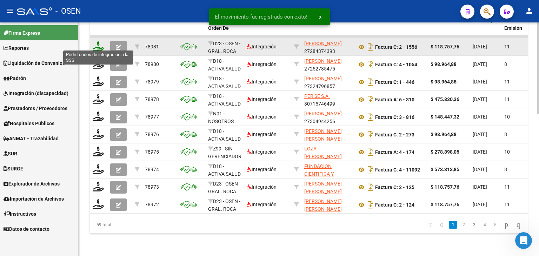
click at [97, 42] on icon at bounding box center [98, 46] width 11 height 10
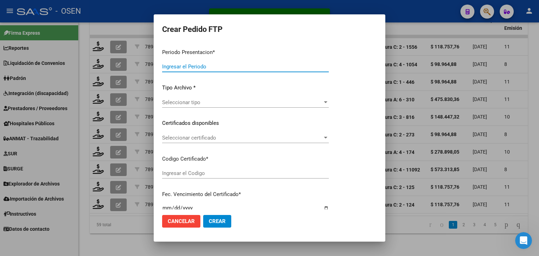
type input "202507"
type input "$ 118.757,76"
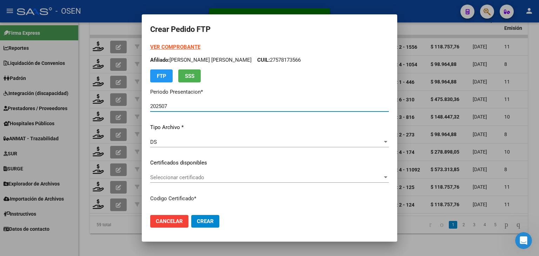
type input "ARG02000553033772022101220261012RIO142"
type input "2026-10-12"
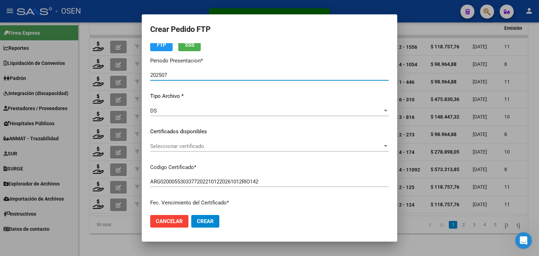
scroll to position [35, 0]
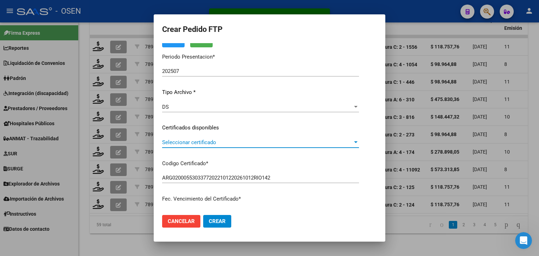
click at [195, 145] on span "Seleccionar certificado" at bounding box center [257, 142] width 191 height 6
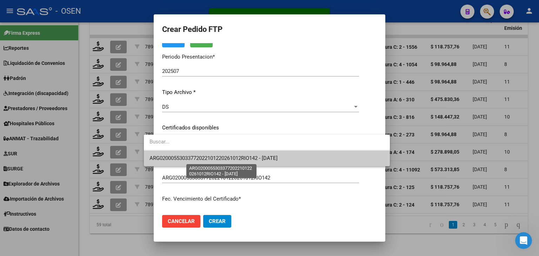
click at [201, 156] on span "ARG02000553033772022101220261012RIO142 - 2026-10-12" at bounding box center [214, 158] width 128 height 6
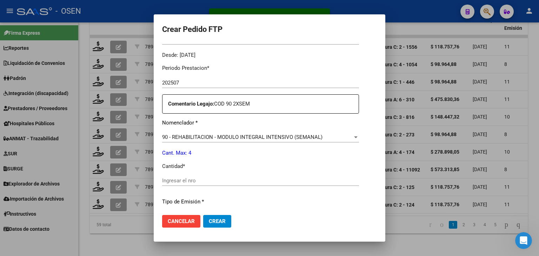
scroll to position [246, 0]
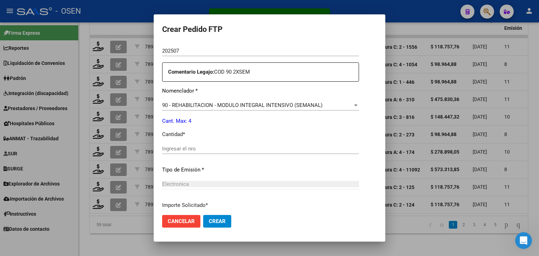
click at [197, 149] on input "Ingresar el nro" at bounding box center [260, 149] width 197 height 6
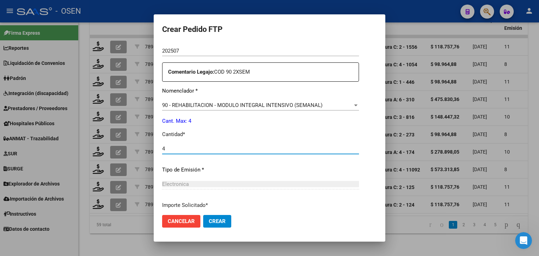
type input "4"
click at [212, 222] on span "Crear" at bounding box center [217, 221] width 17 height 6
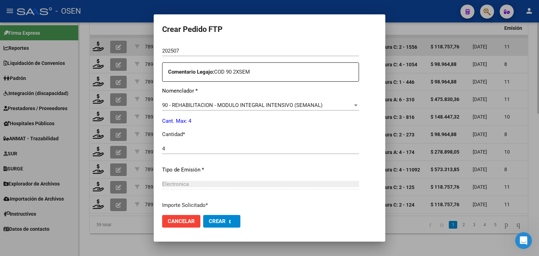
scroll to position [0, 0]
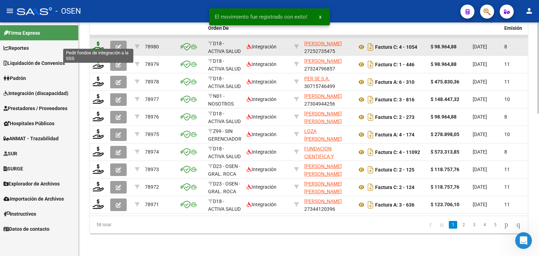
click at [98, 41] on icon at bounding box center [98, 46] width 11 height 10
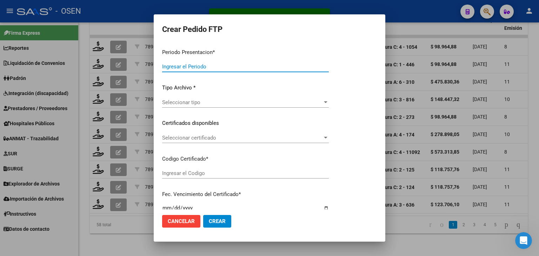
type input "202507"
type input "$ 98.964,88"
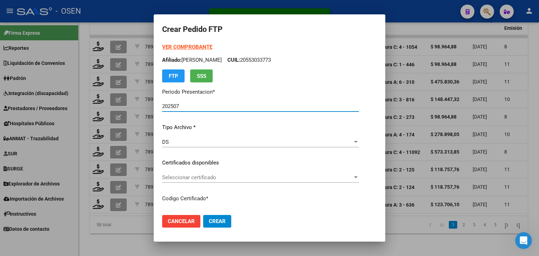
type input "ARG02000580491242022091320240913BS436"
type input "[DATE]"
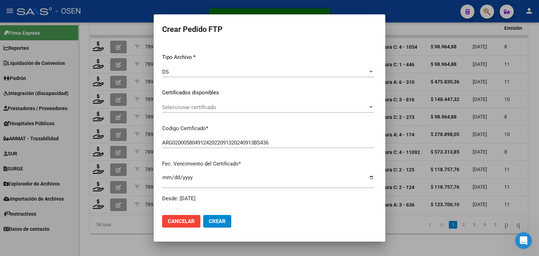
click at [230, 114] on div "Seleccionar certificado Seleccionar certificado" at bounding box center [268, 110] width 212 height 17
click at [231, 107] on span "Seleccionar certificado" at bounding box center [265, 107] width 206 height 6
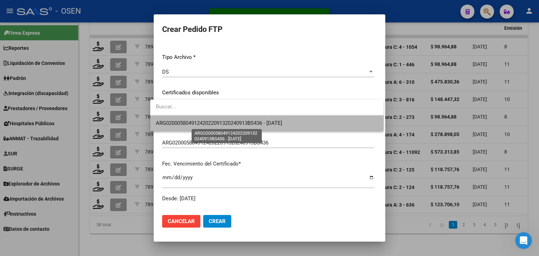
click at [234, 124] on span "ARG02000580491242022091320240913BS436 - [DATE]" at bounding box center [219, 123] width 126 height 6
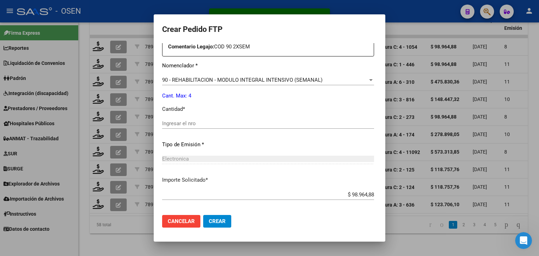
scroll to position [281, 0]
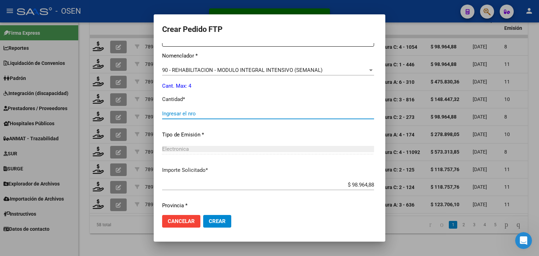
click at [216, 116] on input "Ingresar el nro" at bounding box center [268, 114] width 212 height 6
type input "4"
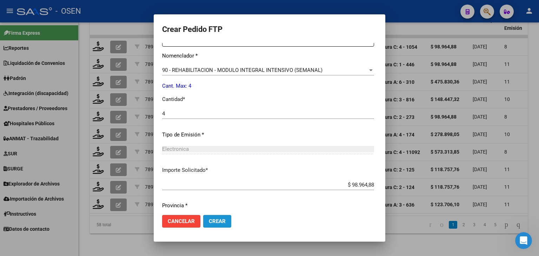
click at [216, 221] on span "Crear" at bounding box center [217, 221] width 17 height 6
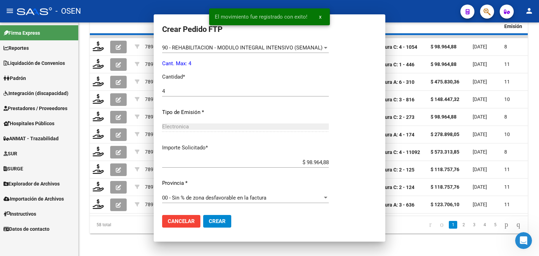
scroll to position [0, 0]
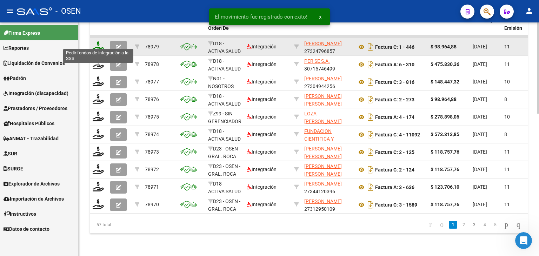
click at [96, 41] on icon at bounding box center [98, 46] width 11 height 10
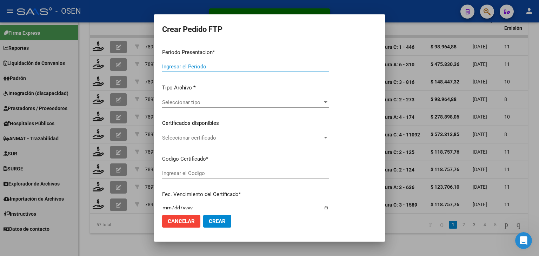
type input "202507"
type input "$ 98.964,88"
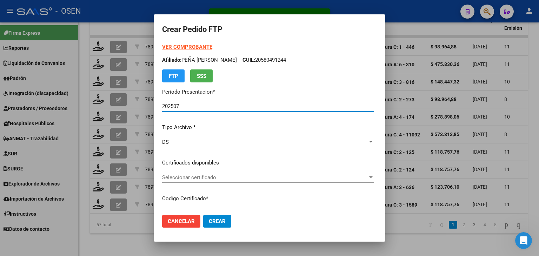
type input "ARG01000578173562022111120271111BS436"
type input "[DATE]"
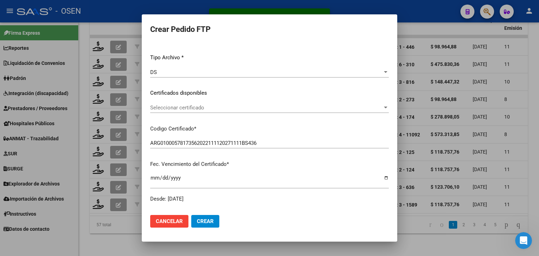
scroll to position [70, 0]
click at [223, 106] on span "Seleccionar certificado" at bounding box center [266, 107] width 232 height 6
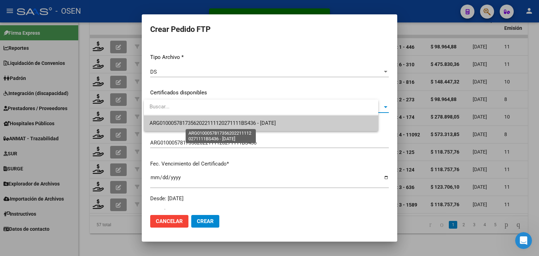
click at [227, 120] on span "ARG01000578173562022111120271111BS436 - [DATE]" at bounding box center [213, 123] width 126 height 6
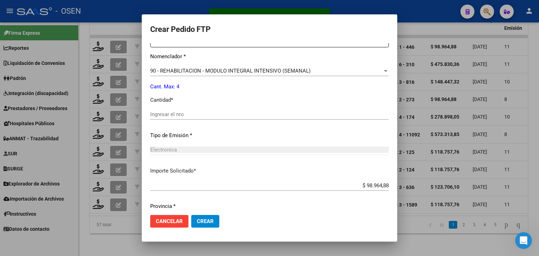
scroll to position [281, 0]
drag, startPoint x: 201, startPoint y: 121, endPoint x: 202, endPoint y: 118, distance: 3.7
click at [201, 121] on div "Ingresar el nro" at bounding box center [269, 116] width 239 height 17
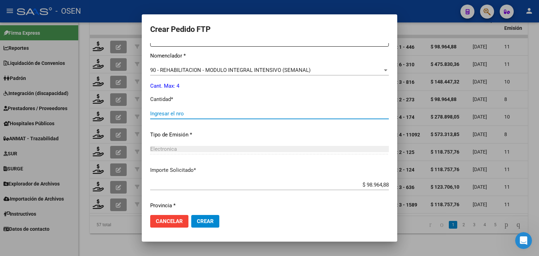
click at [203, 115] on input "Ingresar el nro" at bounding box center [269, 114] width 239 height 6
type input "4"
click at [208, 222] on span "Crear" at bounding box center [205, 221] width 17 height 6
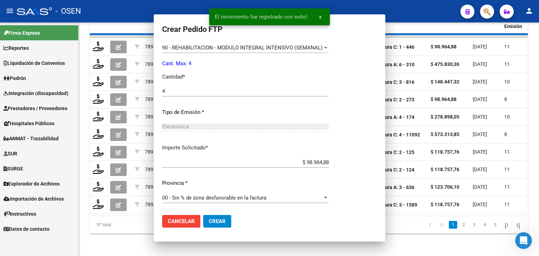
scroll to position [241, 0]
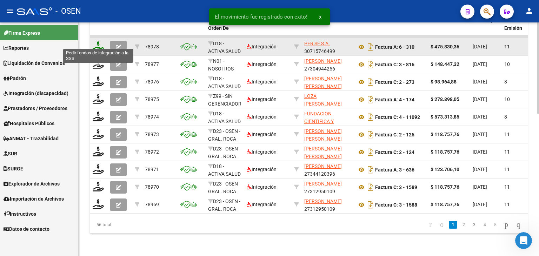
click at [99, 41] on icon at bounding box center [98, 46] width 11 height 10
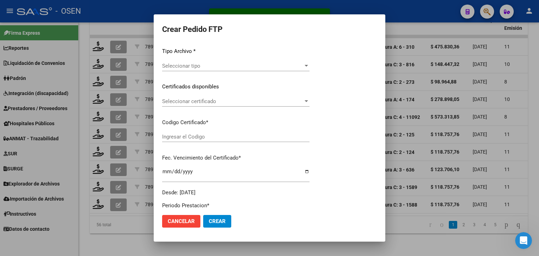
type input "202507"
type input "$ 475.830,36"
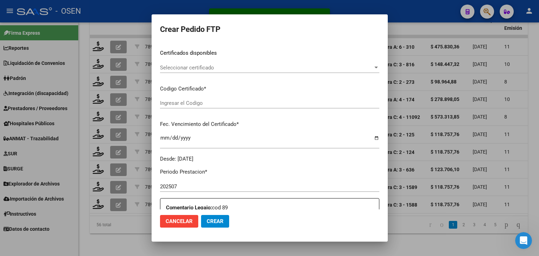
type input "ARG02000576846342024022620290226BS436"
type input "[DATE]"
click at [224, 72] on div "Seleccionar certificado Seleccionar certificado" at bounding box center [269, 67] width 219 height 11
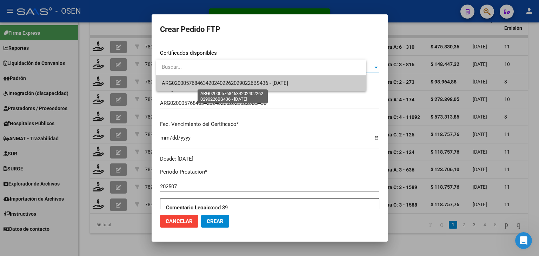
click at [228, 85] on span "ARG02000576846342024022620290226BS436 - [DATE]" at bounding box center [225, 83] width 126 height 6
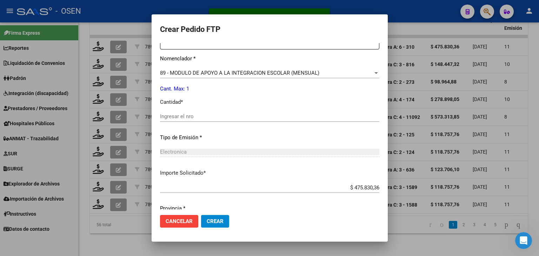
scroll to position [285, 0]
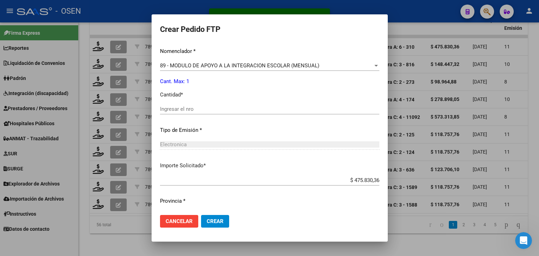
click at [208, 108] on input "Ingresar el nro" at bounding box center [269, 109] width 219 height 6
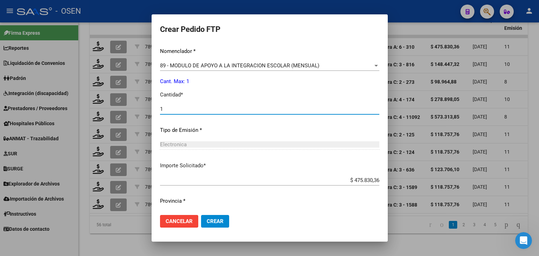
type input "1"
click at [221, 228] on mat-dialog-actions "Cancelar Crear" at bounding box center [269, 222] width 219 height 24
click at [222, 226] on button "Crear" at bounding box center [215, 221] width 28 height 13
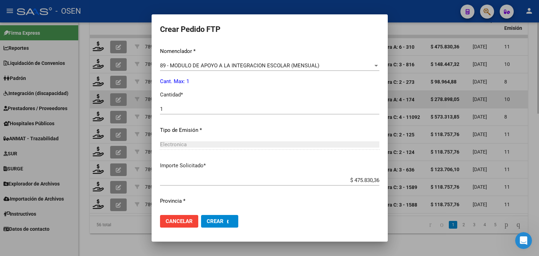
scroll to position [0, 0]
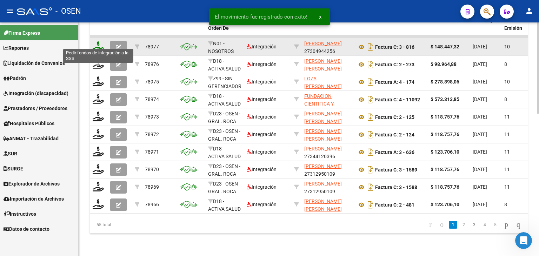
click at [94, 41] on icon at bounding box center [98, 46] width 11 height 10
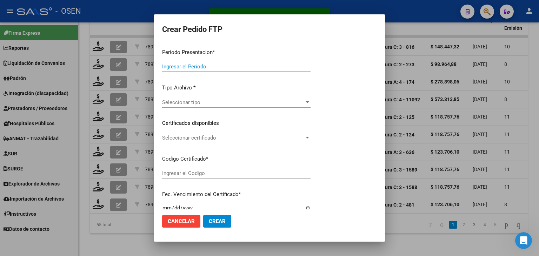
type input "202507"
type input "$ 148.447,32"
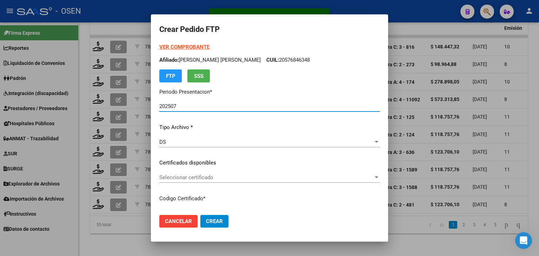
type input "ARG01000512226702022120120321201CBA536"
type input "2032-12-01"
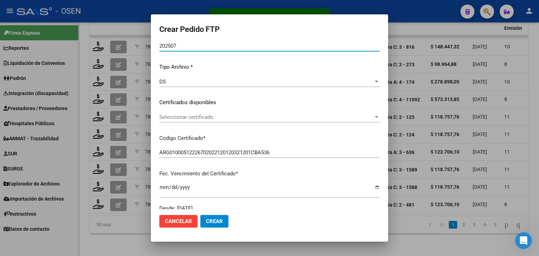
scroll to position [70, 0]
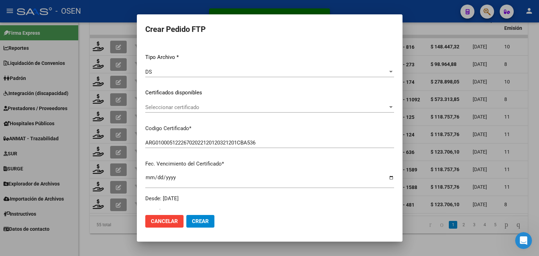
click at [191, 106] on span "Seleccionar certificado" at bounding box center [266, 107] width 243 height 6
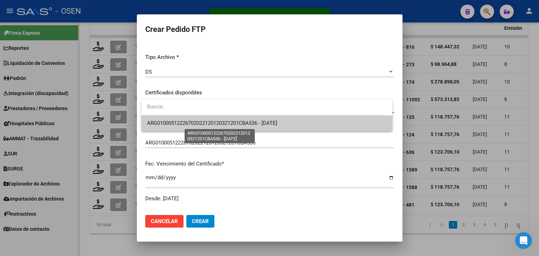
click at [194, 120] on span "ARG01000512226702022120120321201CBA536 - 2032-12-01" at bounding box center [212, 123] width 130 height 6
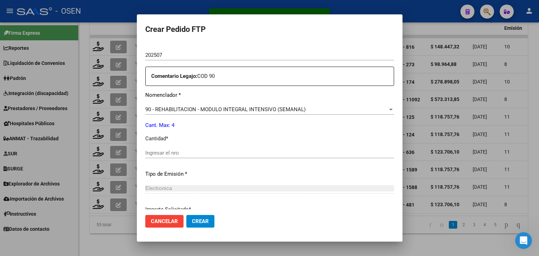
scroll to position [246, 0]
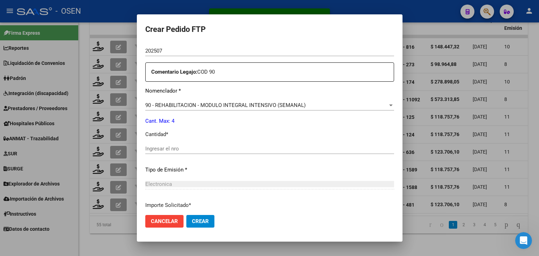
click at [182, 147] on input "Ingresar el nro" at bounding box center [269, 149] width 249 height 6
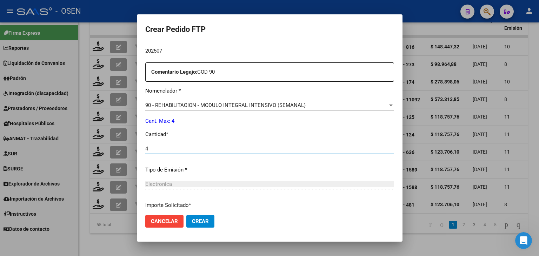
click at [208, 218] on span "Crear" at bounding box center [200, 221] width 17 height 6
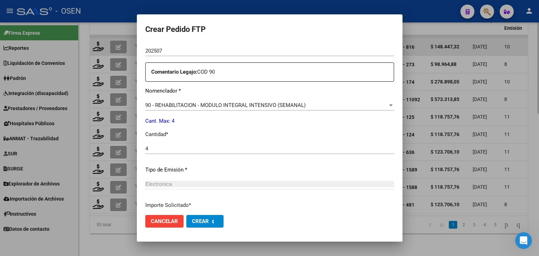
scroll to position [0, 0]
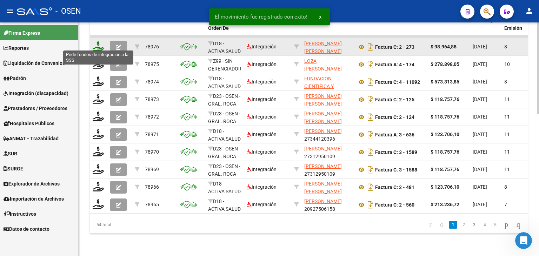
click at [98, 41] on icon at bounding box center [98, 46] width 11 height 10
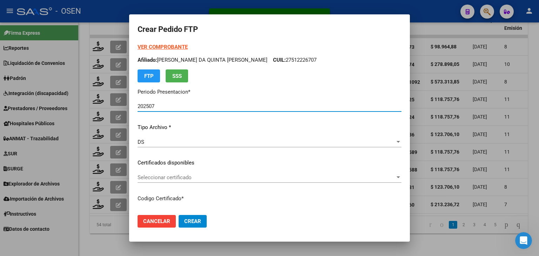
scroll to position [70, 0]
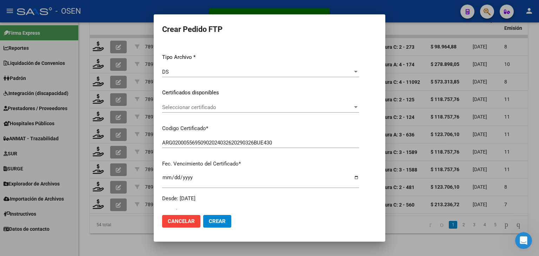
click at [213, 111] on div "Seleccionar certificado Seleccionar certificado" at bounding box center [260, 107] width 197 height 11
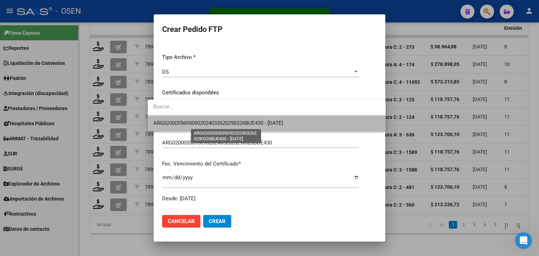
click at [219, 124] on span "ARG02000556950902024032620290326BUE430 - 2029-03-26" at bounding box center [218, 123] width 130 height 6
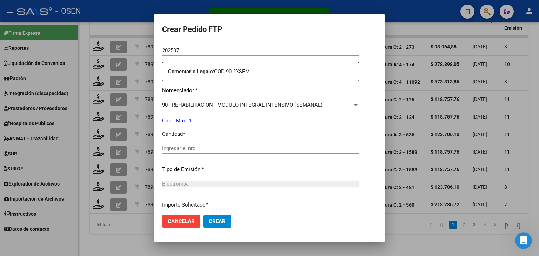
scroll to position [281, 0]
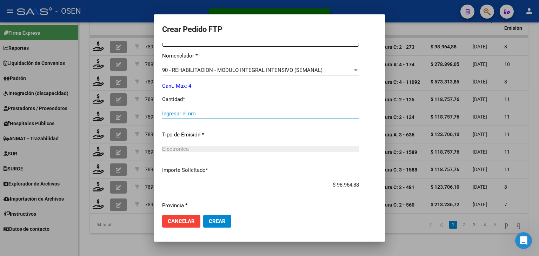
click at [191, 111] on input "Ingresar el nro" at bounding box center [260, 114] width 197 height 6
click at [214, 226] on button "Crear" at bounding box center [217, 221] width 28 height 13
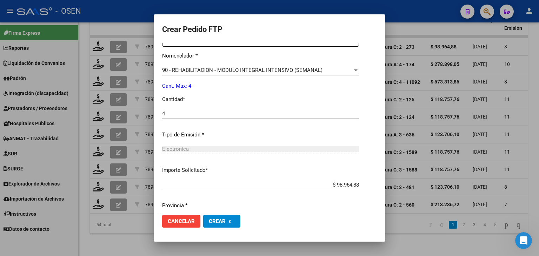
scroll to position [0, 0]
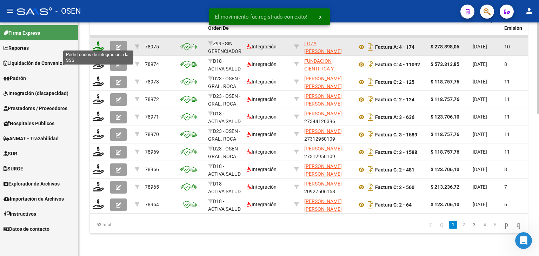
click at [97, 41] on icon at bounding box center [98, 46] width 11 height 10
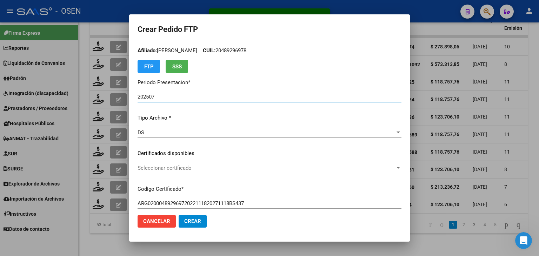
scroll to position [70, 0]
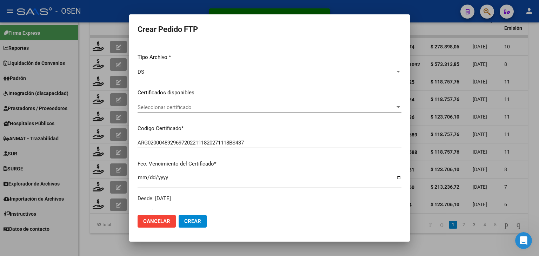
click at [208, 106] on span "Seleccionar certificado" at bounding box center [267, 107] width 258 height 6
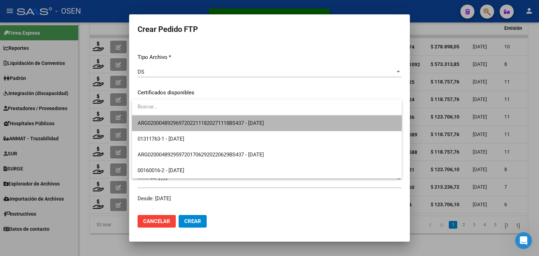
click at [211, 117] on span "ARG02000489296972022111820271118BS437 - [DATE]" at bounding box center [267, 123] width 259 height 16
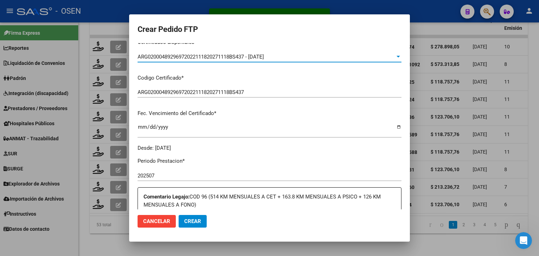
scroll to position [0, 0]
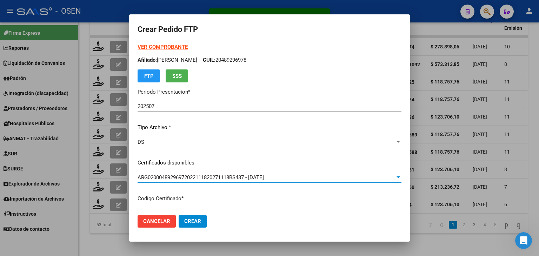
click at [170, 45] on strong "VER COMPROBANTE" at bounding box center [163, 47] width 50 height 6
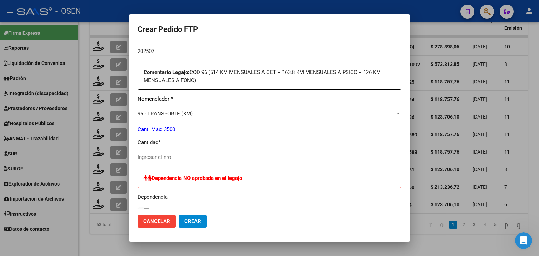
scroll to position [246, 0]
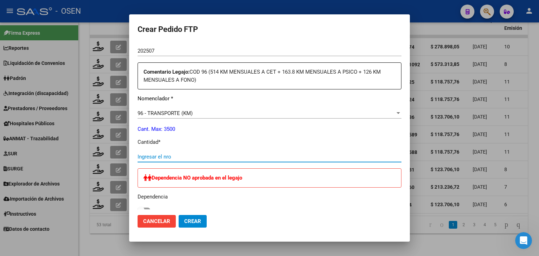
click at [179, 154] on input "Ingresar el nro" at bounding box center [270, 157] width 264 height 6
click at [195, 220] on span "Crear" at bounding box center [192, 221] width 17 height 6
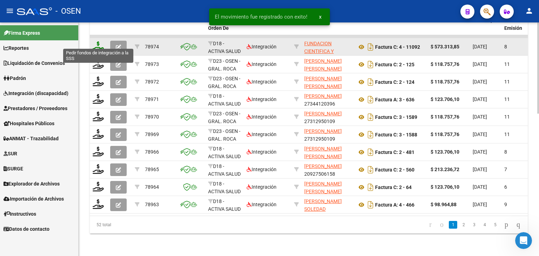
click at [100, 41] on icon at bounding box center [98, 46] width 11 height 10
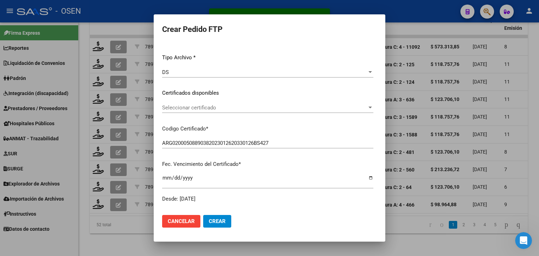
scroll to position [70, 0]
click at [197, 106] on span "Seleccionar certificado" at bounding box center [264, 107] width 205 height 6
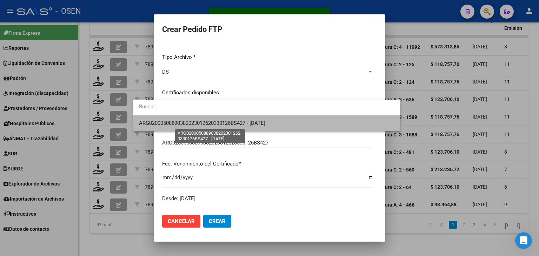
click at [201, 120] on span "ARG02000508890382023012620330126BS427 - 2033-01-26" at bounding box center [202, 123] width 126 height 6
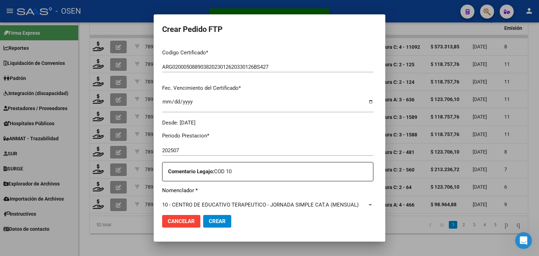
scroll to position [211, 0]
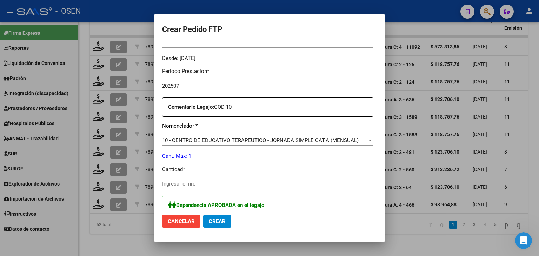
click at [166, 184] on input "Ingresar el nro" at bounding box center [267, 184] width 211 height 6
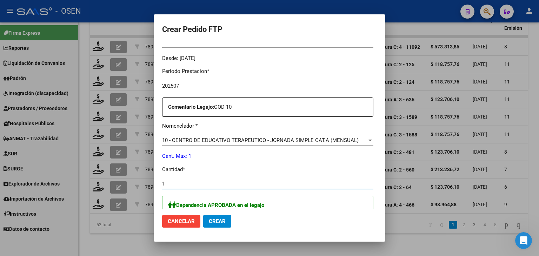
scroll to position [0, 0]
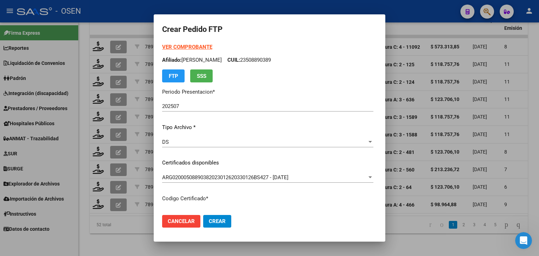
click at [165, 44] on strong "VER COMPROBANTE" at bounding box center [187, 47] width 50 height 6
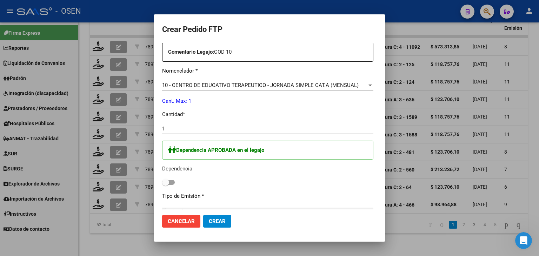
scroll to position [281, 0]
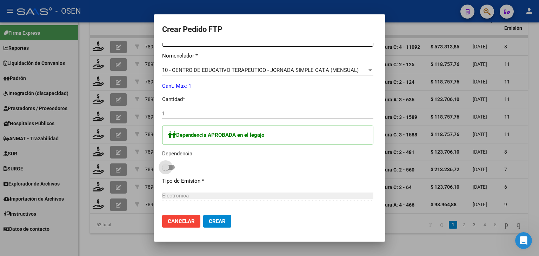
drag, startPoint x: 148, startPoint y: 167, endPoint x: 166, endPoint y: 184, distance: 24.6
click at [162, 167] on span at bounding box center [168, 167] width 13 height 5
click at [165, 170] on input "checkbox" at bounding box center [165, 170] width 0 height 0
click at [209, 224] on span "Crear" at bounding box center [217, 221] width 17 height 6
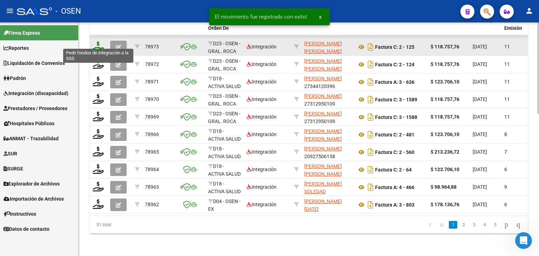
click at [99, 41] on icon at bounding box center [98, 46] width 11 height 10
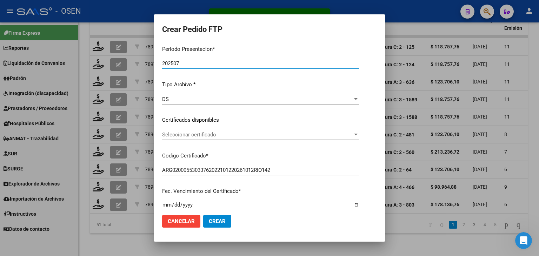
scroll to position [70, 0]
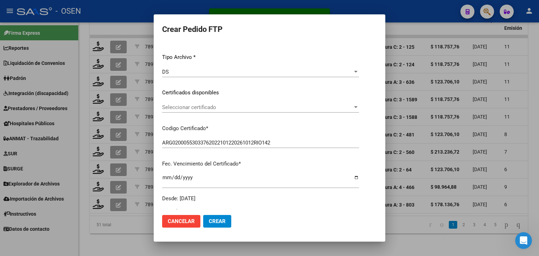
click at [210, 109] on span "Seleccionar certificado" at bounding box center [257, 107] width 191 height 6
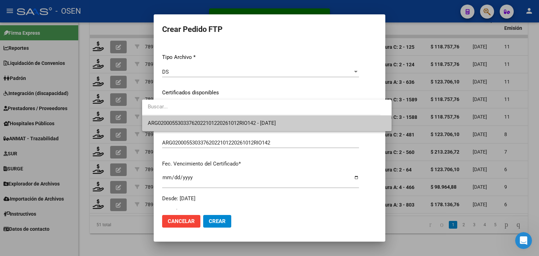
click at [214, 119] on span "ARG02000553033762022101220261012RIO142 - 2026-10-12" at bounding box center [267, 123] width 238 height 16
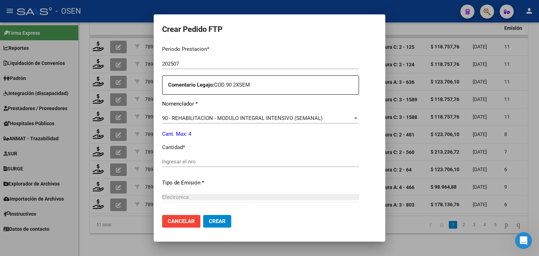
scroll to position [246, 0]
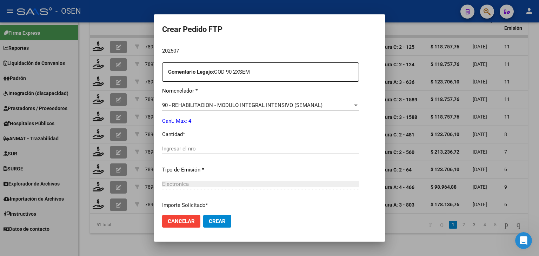
click at [184, 147] on input "Ingresar el nro" at bounding box center [260, 149] width 197 height 6
click at [209, 219] on span "Crear" at bounding box center [217, 221] width 17 height 6
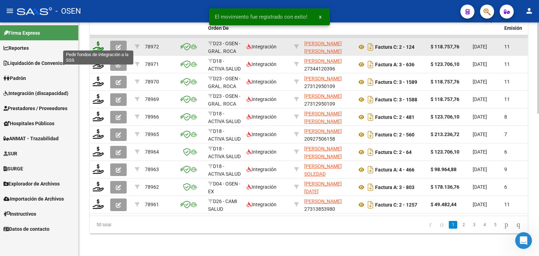
click at [97, 41] on icon at bounding box center [98, 46] width 11 height 10
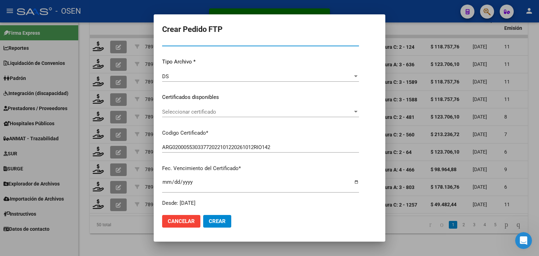
scroll to position [70, 0]
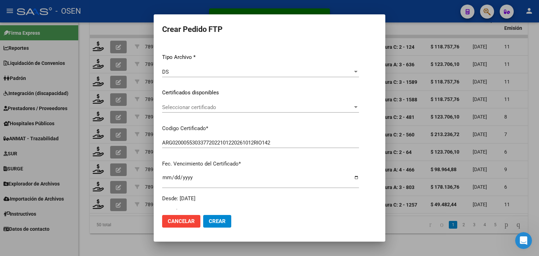
click at [219, 106] on span "Seleccionar certificado" at bounding box center [257, 107] width 191 height 6
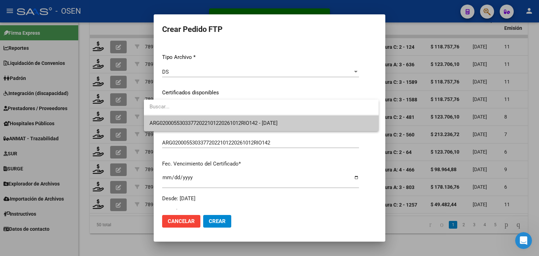
click at [220, 116] on span "ARG02000553033772022101220261012RIO142 - 2026-10-12" at bounding box center [262, 123] width 224 height 16
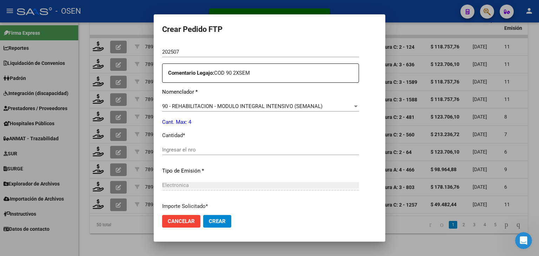
scroll to position [246, 0]
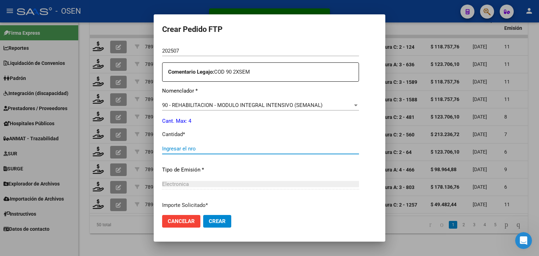
click at [195, 146] on input "Ingresar el nro" at bounding box center [260, 149] width 197 height 6
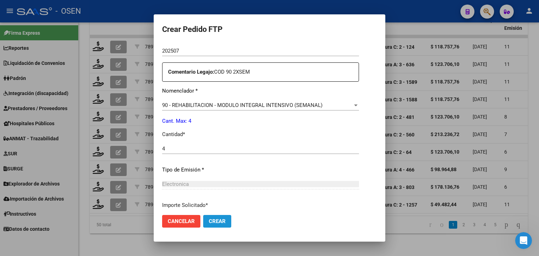
click at [209, 223] on span "Crear" at bounding box center [217, 221] width 17 height 6
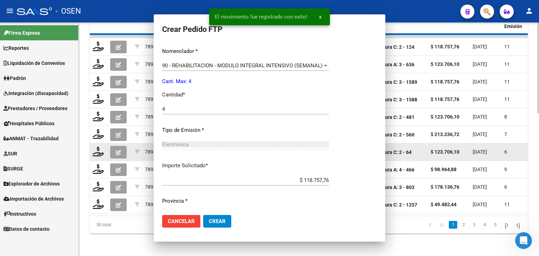
scroll to position [0, 0]
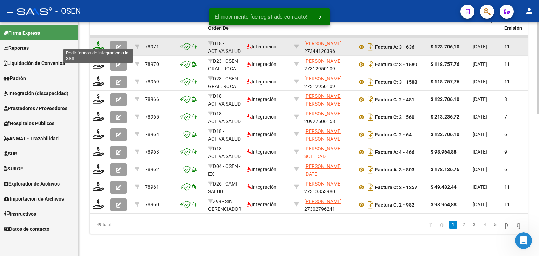
click at [103, 45] on icon at bounding box center [98, 46] width 11 height 10
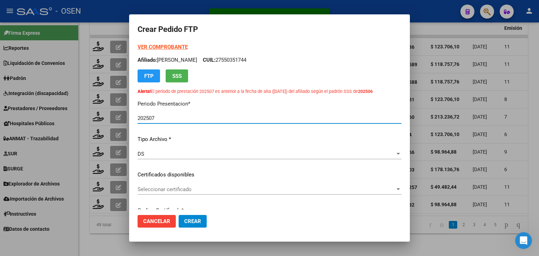
scroll to position [70, 0]
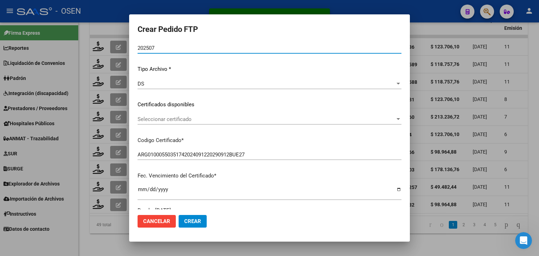
click at [202, 120] on span "Seleccionar certificado" at bounding box center [267, 119] width 258 height 6
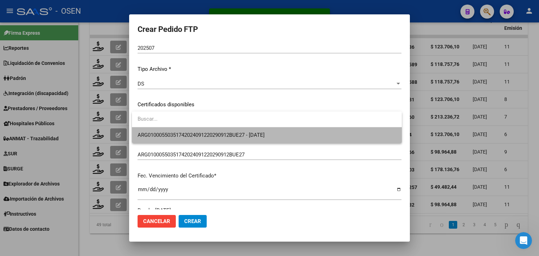
click at [204, 130] on span "ARG01000550351742024091220290912BUE27 - [DATE]" at bounding box center [267, 135] width 259 height 16
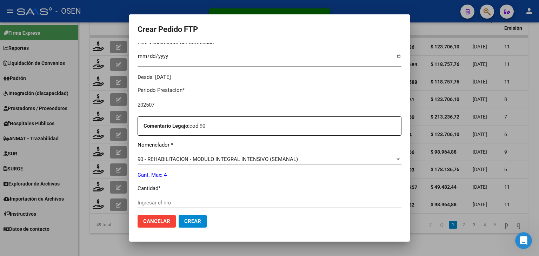
scroll to position [246, 0]
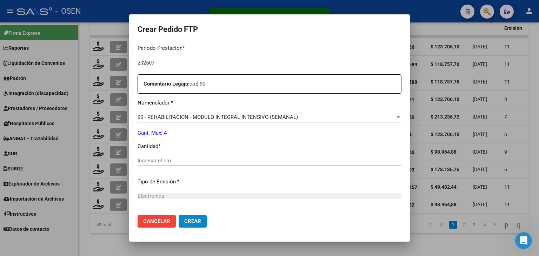
click at [187, 160] on input "Ingresar el nro" at bounding box center [270, 161] width 264 height 6
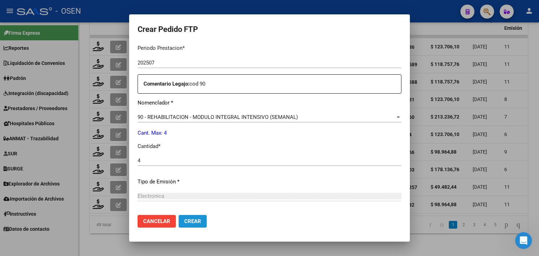
click at [197, 226] on button "Crear" at bounding box center [193, 221] width 28 height 13
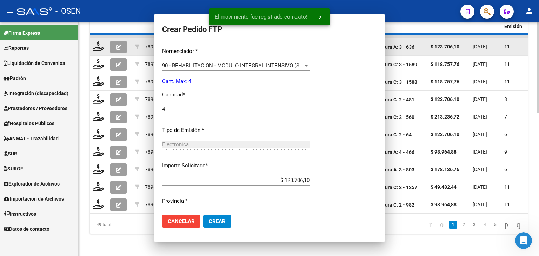
scroll to position [0, 0]
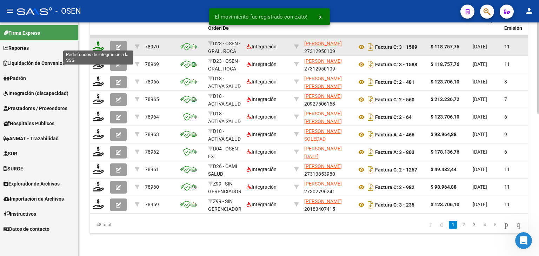
click at [98, 43] on icon at bounding box center [98, 46] width 11 height 10
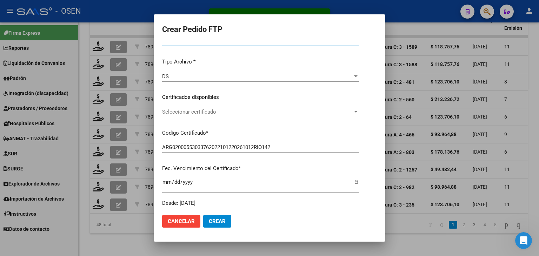
scroll to position [70, 0]
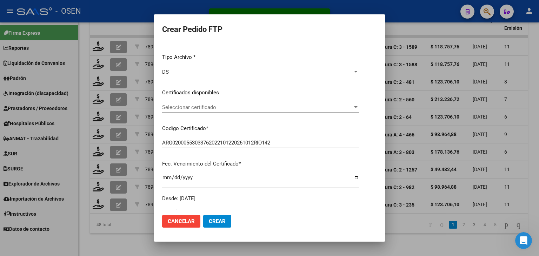
click at [220, 106] on span "Seleccionar certificado" at bounding box center [257, 107] width 191 height 6
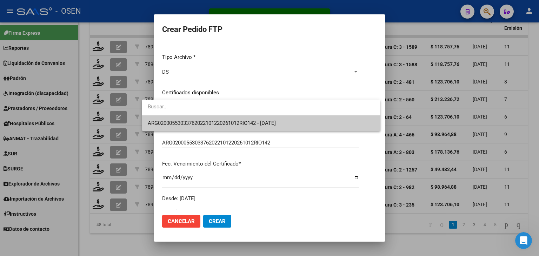
click at [223, 121] on span "ARG02000553033762022101220261012RIO142 - 2026-10-12" at bounding box center [212, 123] width 128 height 6
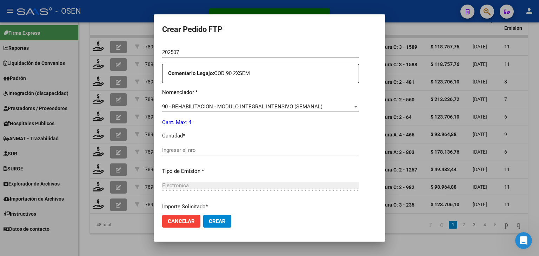
scroll to position [246, 0]
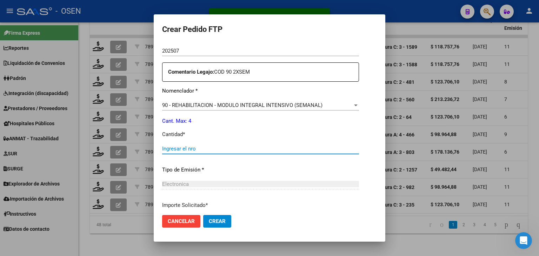
click at [195, 151] on input "Ingresar el nro" at bounding box center [260, 149] width 197 height 6
drag, startPoint x: 212, startPoint y: 221, endPoint x: 205, endPoint y: 172, distance: 49.6
click at [212, 221] on button "Crear" at bounding box center [217, 221] width 28 height 13
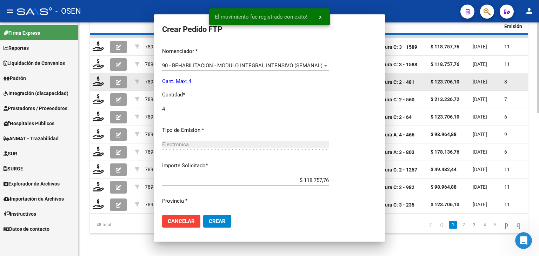
scroll to position [0, 0]
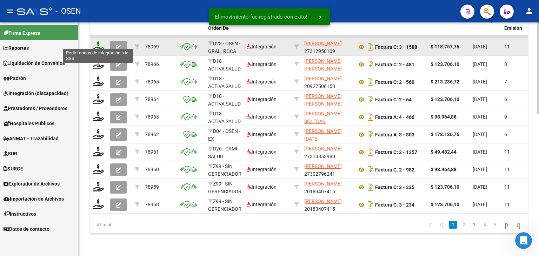
click at [97, 41] on icon at bounding box center [98, 46] width 11 height 10
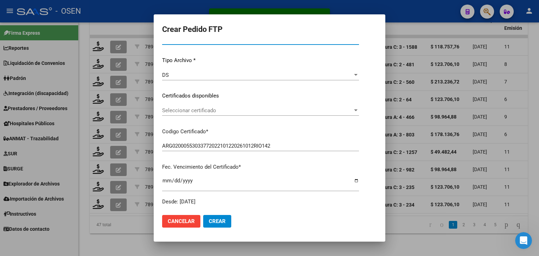
scroll to position [70, 0]
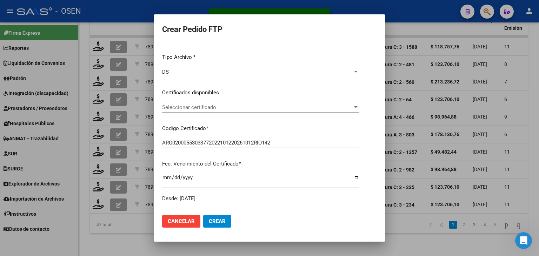
click at [211, 111] on div "Seleccionar certificado Seleccionar certificado" at bounding box center [260, 107] width 197 height 11
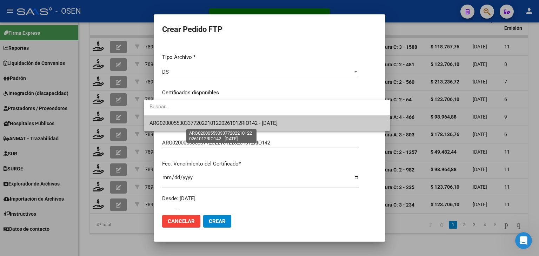
click at [214, 124] on span "ARG02000553033772022101220261012RIO142 - 2026-10-12" at bounding box center [214, 123] width 128 height 6
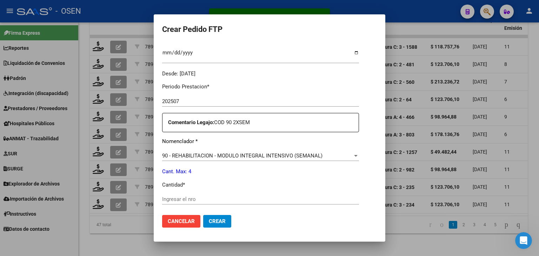
scroll to position [211, 0]
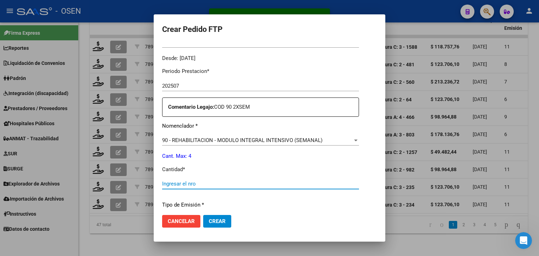
click at [177, 181] on input "Ingresar el nro" at bounding box center [260, 184] width 197 height 6
click at [207, 225] on button "Crear" at bounding box center [217, 221] width 28 height 13
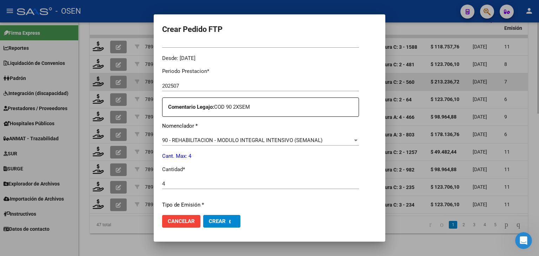
scroll to position [171, 0]
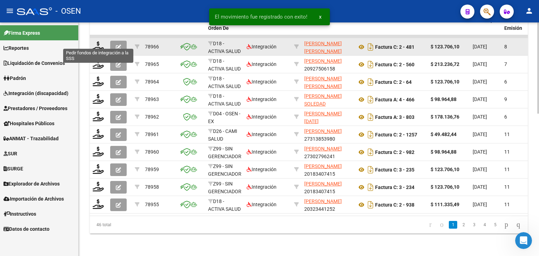
click at [99, 41] on icon at bounding box center [98, 46] width 11 height 10
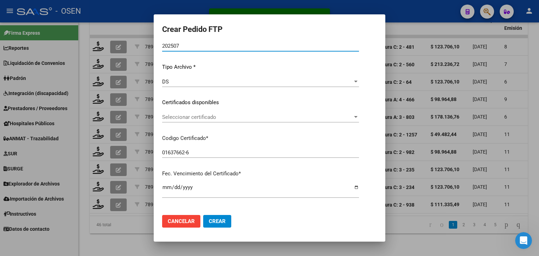
scroll to position [70, 0]
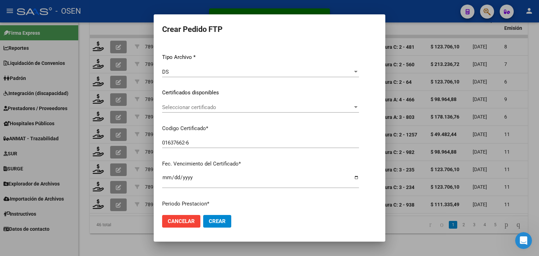
click at [226, 108] on span "Seleccionar certificado" at bounding box center [257, 107] width 191 height 6
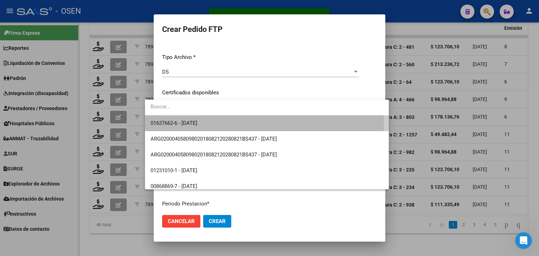
drag, startPoint x: 232, startPoint y: 123, endPoint x: 229, endPoint y: 108, distance: 14.6
click at [232, 117] on span "01637662-6 - [DATE]" at bounding box center [267, 123] width 233 height 16
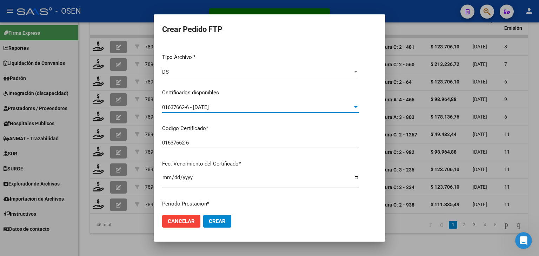
click at [229, 108] on div "01637662-6 - [DATE]" at bounding box center [257, 107] width 191 height 6
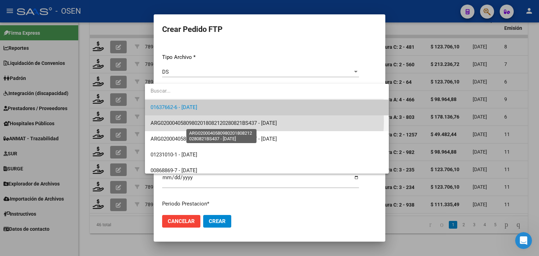
click at [253, 121] on span "ARG02000405809802018082120280821BS437 - [DATE]" at bounding box center [214, 123] width 126 height 6
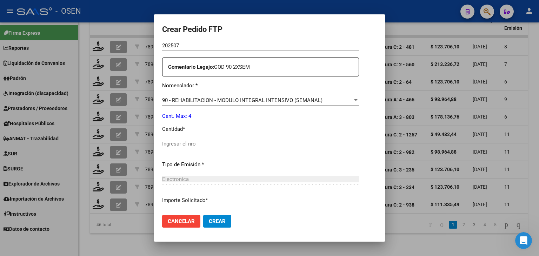
scroll to position [246, 0]
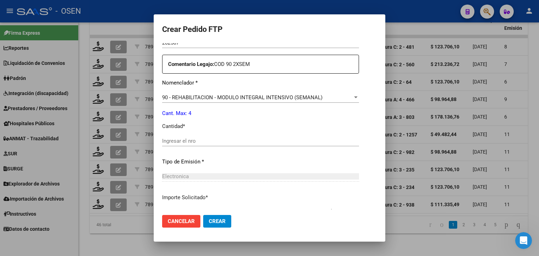
click at [182, 142] on input "Ingresar el nro" at bounding box center [260, 141] width 197 height 6
click at [209, 220] on span "Crear" at bounding box center [217, 221] width 17 height 6
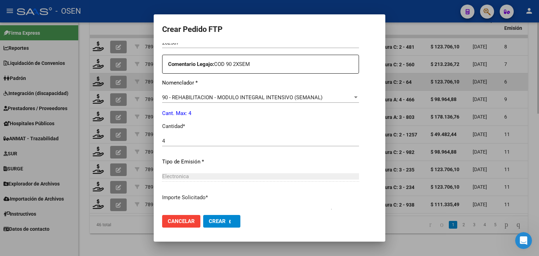
scroll to position [0, 0]
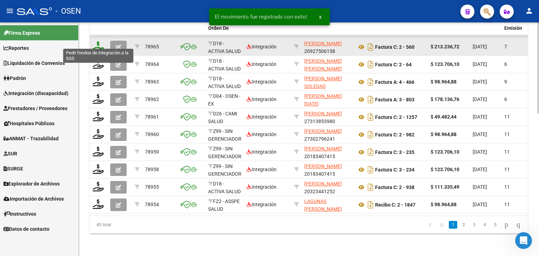
click at [100, 41] on icon at bounding box center [98, 46] width 11 height 10
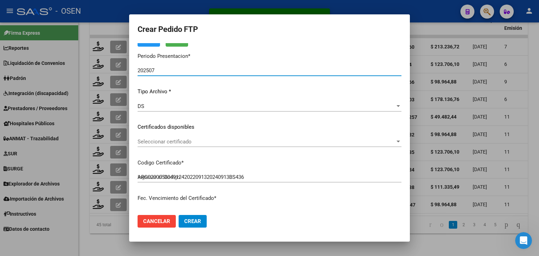
scroll to position [70, 0]
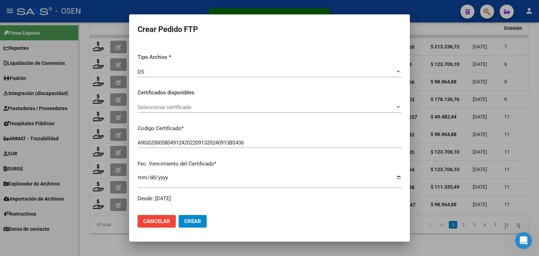
click at [178, 110] on span "Seleccionar certificado" at bounding box center [267, 107] width 258 height 6
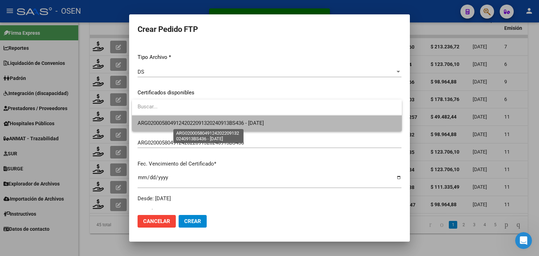
click at [187, 120] on span "ARG02000580491242022091320240913BS436 - [DATE]" at bounding box center [201, 123] width 126 height 6
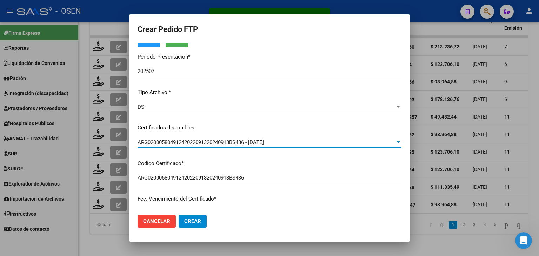
scroll to position [0, 0]
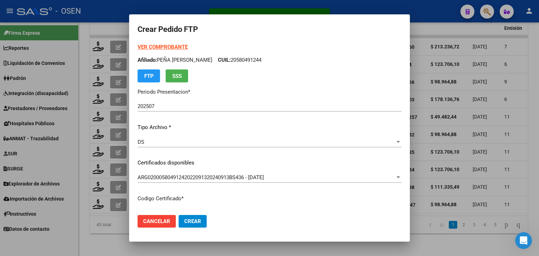
click at [154, 46] on strong "VER COMPROBANTE" at bounding box center [163, 47] width 50 height 6
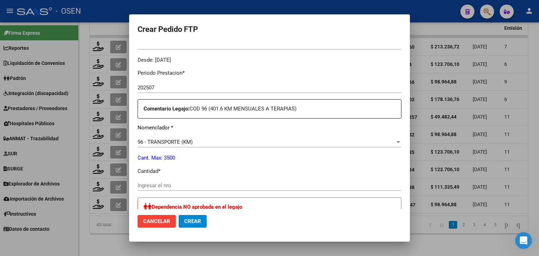
scroll to position [211, 0]
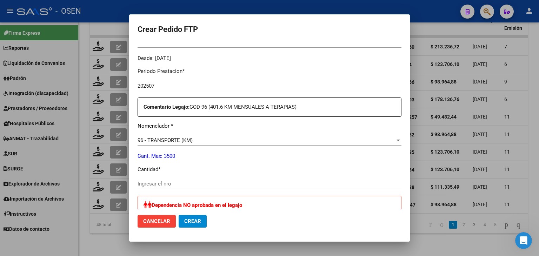
click at [174, 182] on input "Ingresar el nro" at bounding box center [270, 184] width 264 height 6
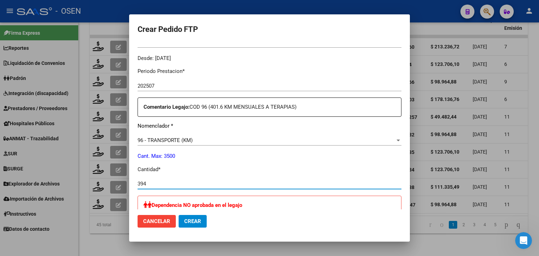
scroll to position [281, 0]
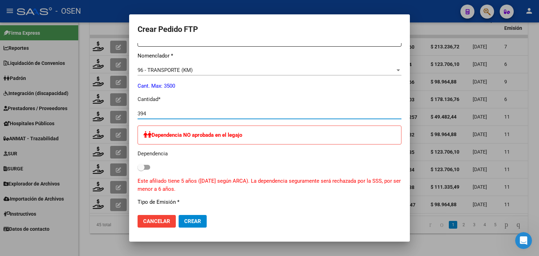
click at [197, 223] on span "Crear" at bounding box center [192, 221] width 17 height 6
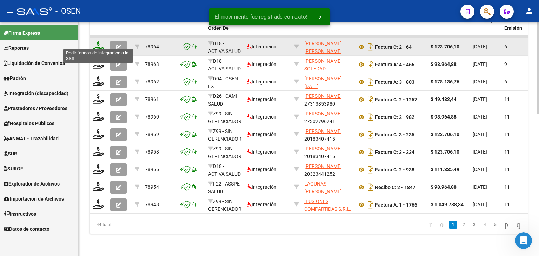
click at [99, 41] on icon at bounding box center [98, 46] width 11 height 10
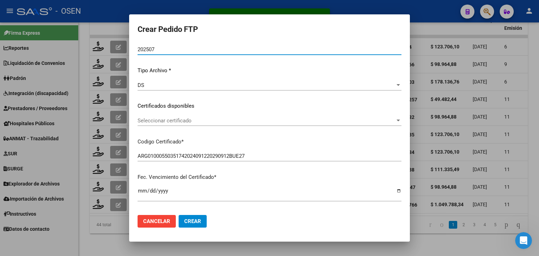
scroll to position [70, 0]
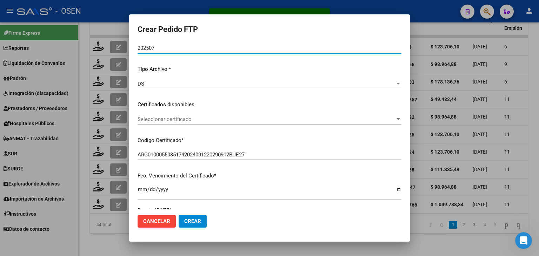
click at [191, 118] on span "Seleccionar certificado" at bounding box center [267, 119] width 258 height 6
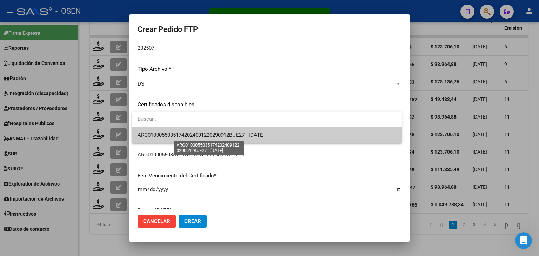
drag, startPoint x: 193, startPoint y: 134, endPoint x: 196, endPoint y: 125, distance: 9.3
click at [193, 134] on span "ARG01000550351742024091220290912BUE27 - [DATE]" at bounding box center [201, 135] width 127 height 6
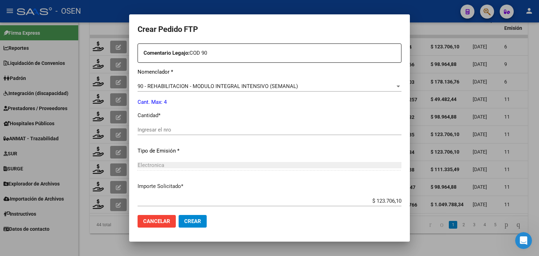
scroll to position [281, 0]
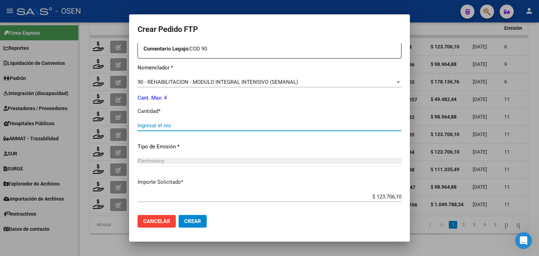
click at [200, 125] on input "Ingresar el nro" at bounding box center [270, 126] width 264 height 6
click at [200, 223] on span "Crear" at bounding box center [192, 221] width 17 height 6
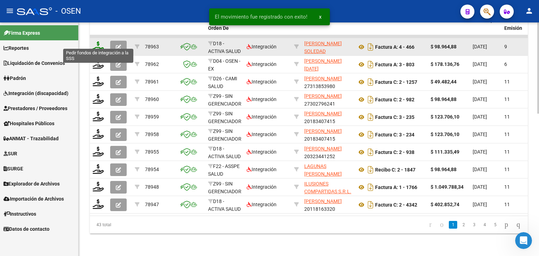
click at [96, 43] on icon at bounding box center [98, 46] width 11 height 10
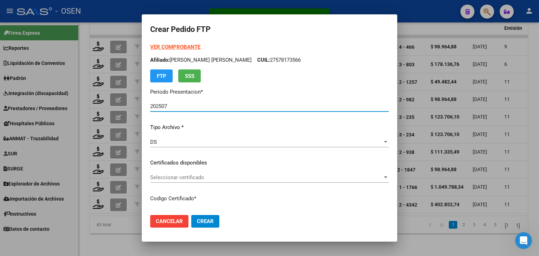
click at [181, 177] on span "Seleccionar certificado" at bounding box center [266, 177] width 232 height 6
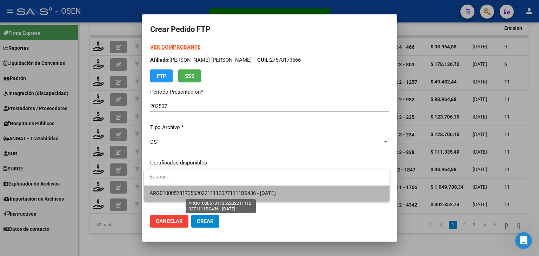
drag, startPoint x: 188, startPoint y: 191, endPoint x: 190, endPoint y: 184, distance: 7.2
click at [188, 191] on span "ARG01000578173562022111120271111BS436 - [DATE]" at bounding box center [213, 193] width 126 height 6
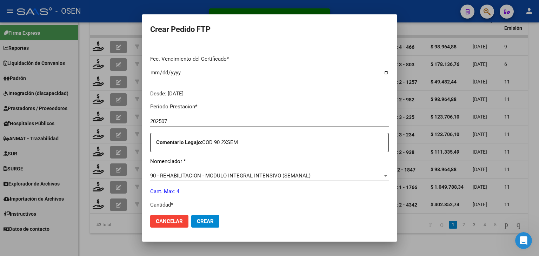
scroll to position [246, 0]
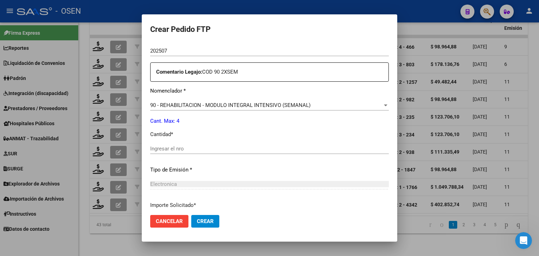
click at [188, 146] on input "Ingresar el nro" at bounding box center [269, 149] width 239 height 6
click at [213, 224] on button "Crear" at bounding box center [205, 221] width 28 height 13
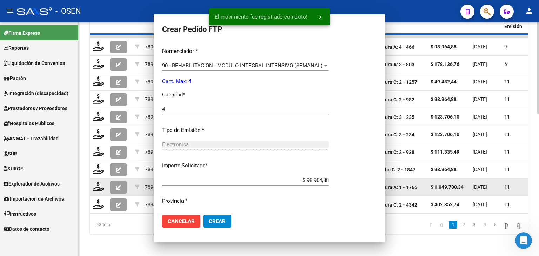
scroll to position [206, 0]
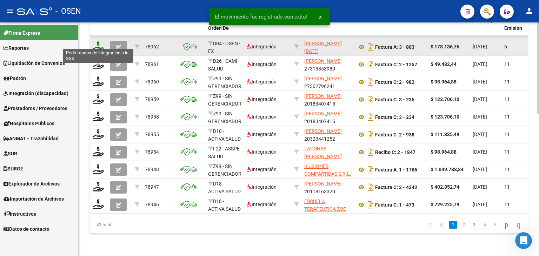
click at [100, 42] on icon at bounding box center [98, 46] width 11 height 10
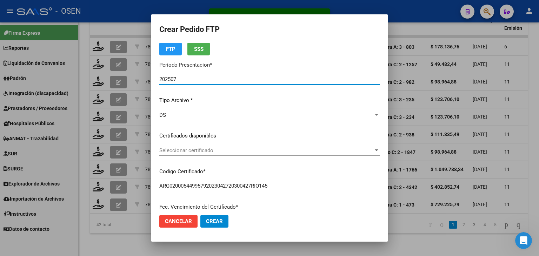
scroll to position [35, 0]
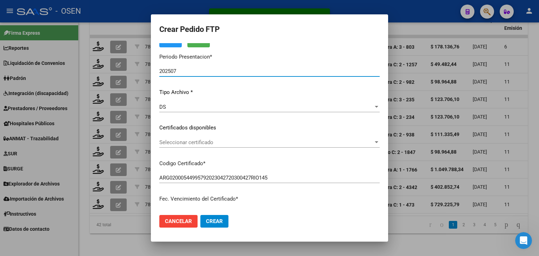
click at [219, 145] on span "Seleccionar certificado" at bounding box center [266, 142] width 214 height 6
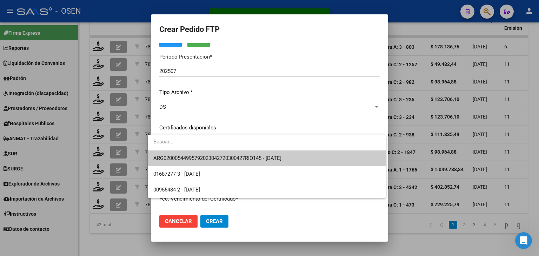
click at [224, 153] on span "ARG02000544995792023042720300427RIO145 - [DATE]" at bounding box center [266, 159] width 227 height 16
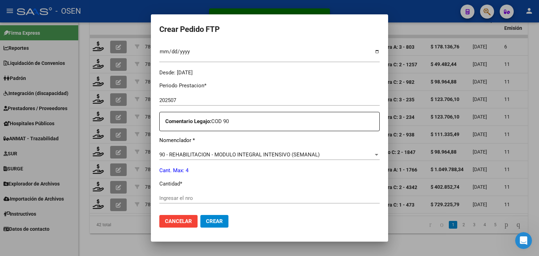
scroll to position [246, 0]
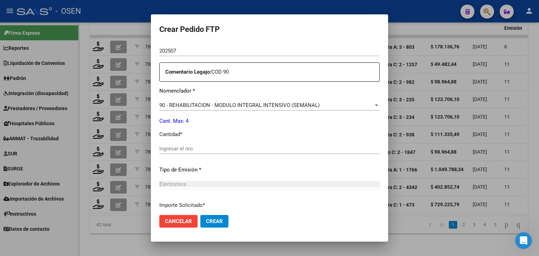
click at [212, 145] on div "Ingresar el nro" at bounding box center [269, 149] width 220 height 11
click at [212, 224] on span "Crear" at bounding box center [214, 221] width 17 height 6
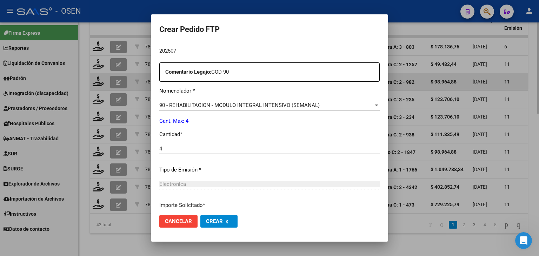
scroll to position [0, 0]
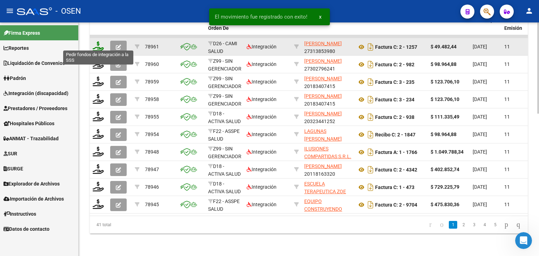
click at [95, 41] on icon at bounding box center [98, 46] width 11 height 10
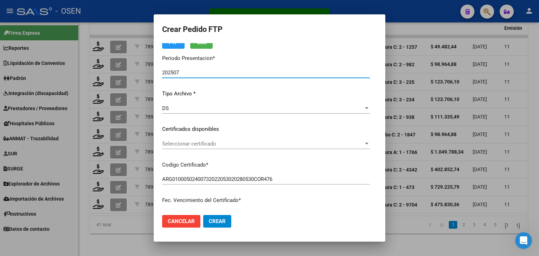
scroll to position [35, 0]
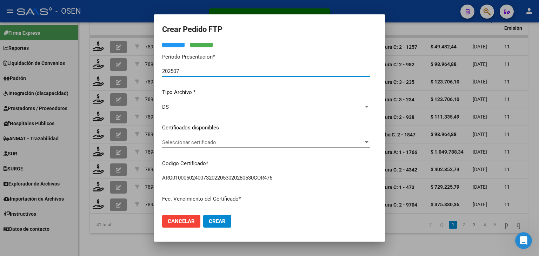
click at [197, 144] on span "Seleccionar certificado" at bounding box center [262, 142] width 201 height 6
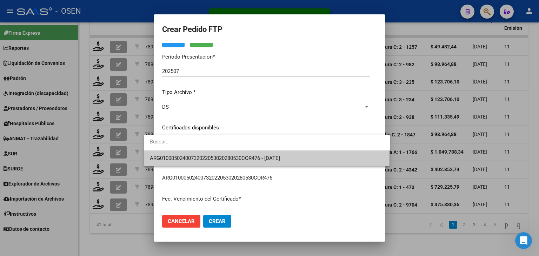
click at [200, 150] on div at bounding box center [267, 143] width 246 height 16
click at [202, 154] on span "ARG01000502400732022053020280530COR476 - 2028-05-30" at bounding box center [267, 159] width 234 height 16
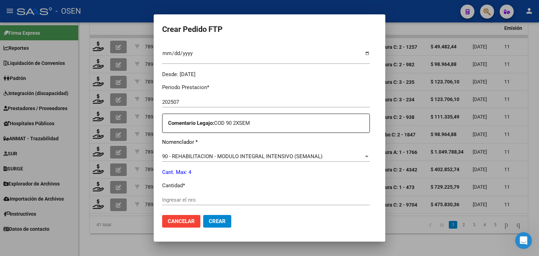
scroll to position [211, 0]
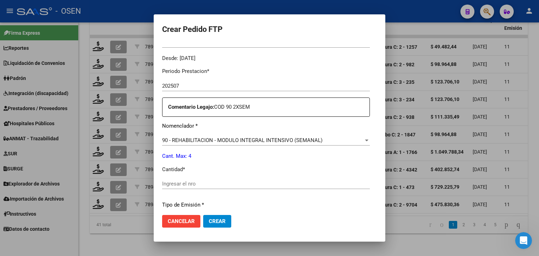
click at [187, 184] on input "Ingresar el nro" at bounding box center [266, 184] width 208 height 6
drag, startPoint x: 215, startPoint y: 221, endPoint x: 213, endPoint y: 218, distance: 4.0
click at [215, 222] on button "Crear" at bounding box center [217, 221] width 28 height 13
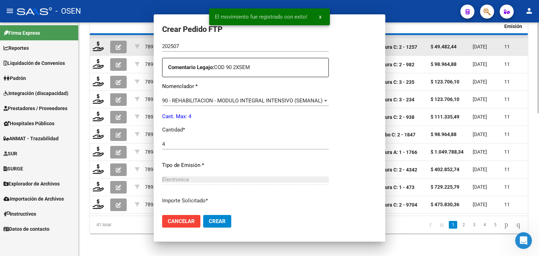
scroll to position [0, 0]
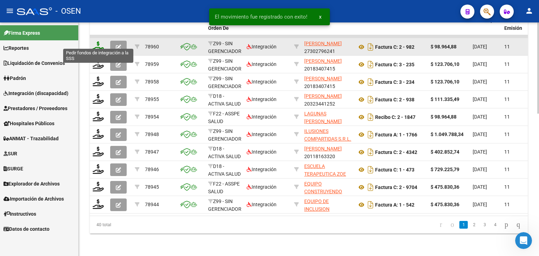
click at [99, 41] on icon at bounding box center [98, 46] width 11 height 10
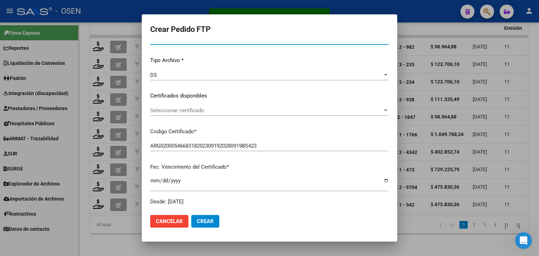
scroll to position [70, 0]
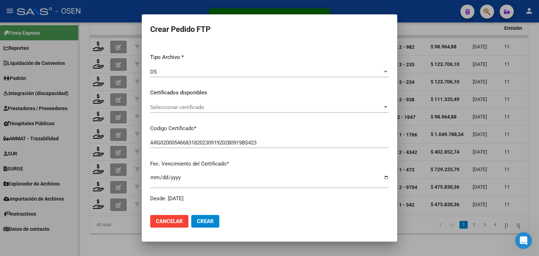
click at [196, 108] on span "Seleccionar certificado" at bounding box center [266, 107] width 232 height 6
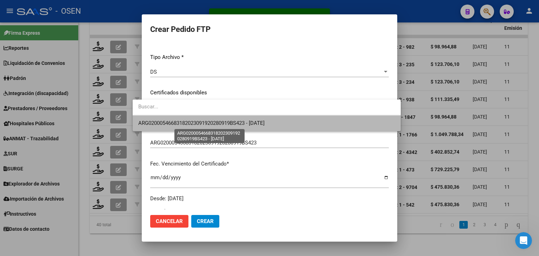
click at [198, 120] on span "ARG02000546683182023091920280919BS423 - 2028-09-19" at bounding box center [201, 123] width 126 height 6
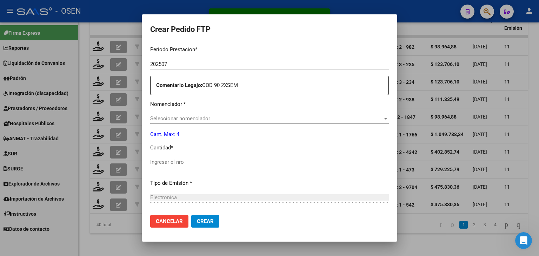
scroll to position [246, 0]
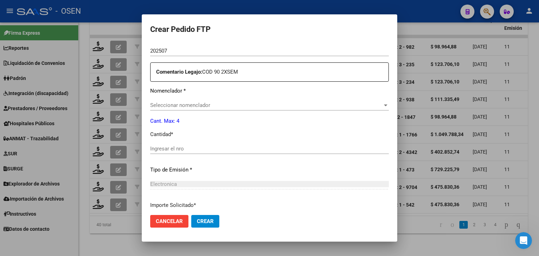
click at [199, 103] on span "Seleccionar nomenclador" at bounding box center [266, 105] width 232 height 6
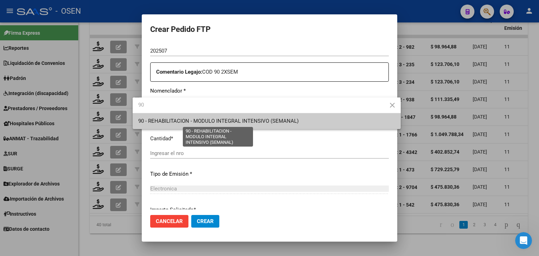
click at [196, 121] on span "90 - REHABILITACION - MODULO INTEGRAL INTENSIVO (SEMANAL)" at bounding box center [218, 121] width 160 height 6
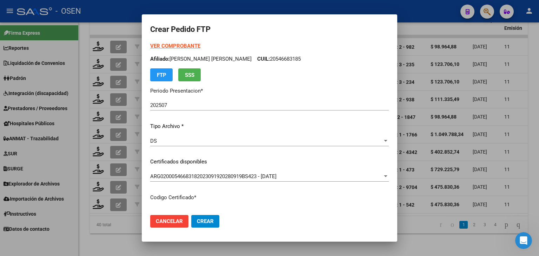
scroll to position [0, 0]
click at [173, 49] on strong "VER COMPROBANTE" at bounding box center [175, 47] width 50 height 6
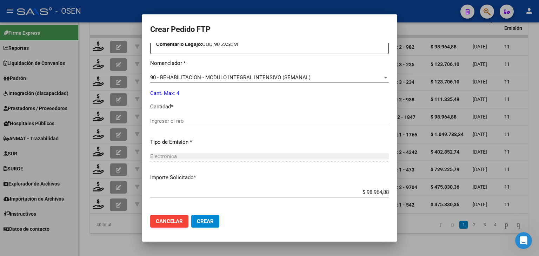
scroll to position [281, 0]
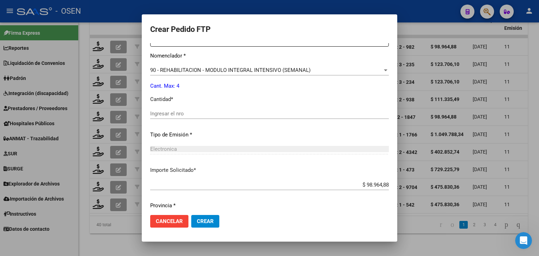
click at [177, 114] on input "Ingresar el nro" at bounding box center [269, 114] width 239 height 6
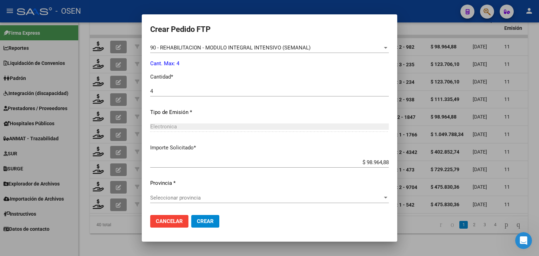
click at [178, 199] on span "Seleccionar provincia" at bounding box center [266, 198] width 232 height 6
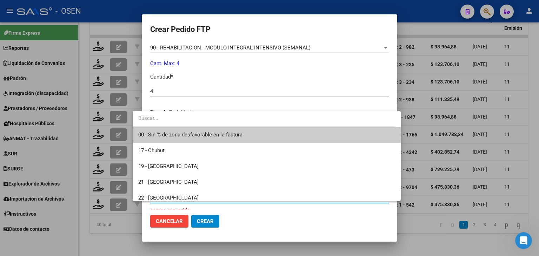
click at [192, 130] on span "00 - Sin % de zona desfavorable en la factura" at bounding box center [266, 135] width 257 height 16
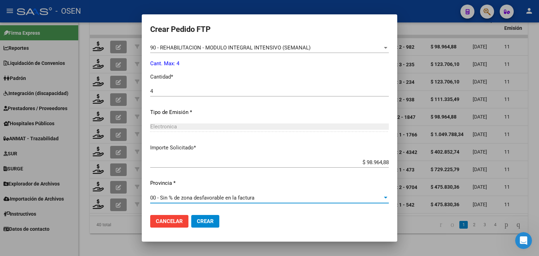
click at [200, 220] on span "Crear" at bounding box center [205, 221] width 17 height 6
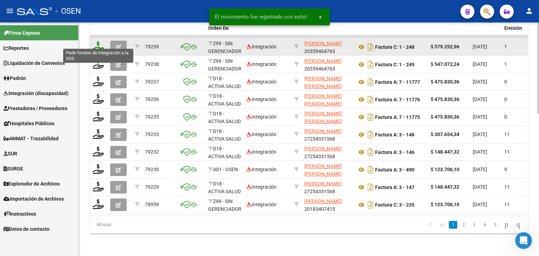
click at [99, 41] on icon at bounding box center [98, 46] width 11 height 10
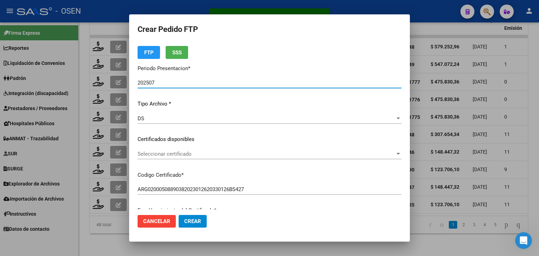
scroll to position [35, 0]
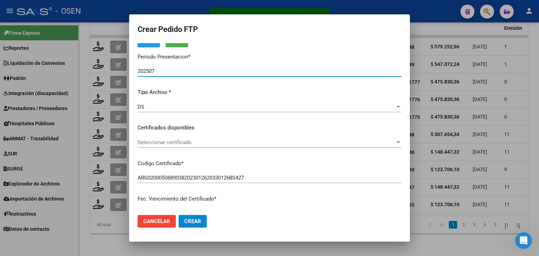
click at [174, 145] on span "Seleccionar certificado" at bounding box center [267, 142] width 258 height 6
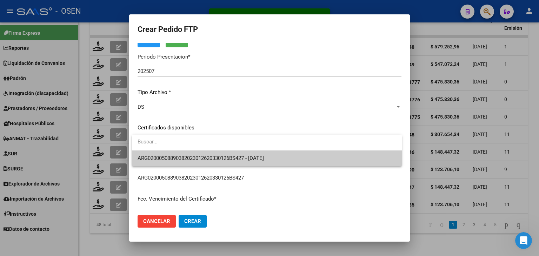
click at [226, 155] on span "ARG02000508890382023012620330126BS427 - 2033-01-26" at bounding box center [201, 158] width 126 height 6
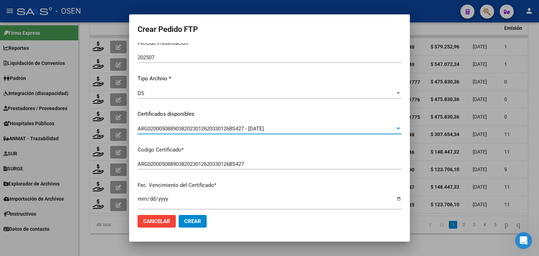
scroll to position [0, 0]
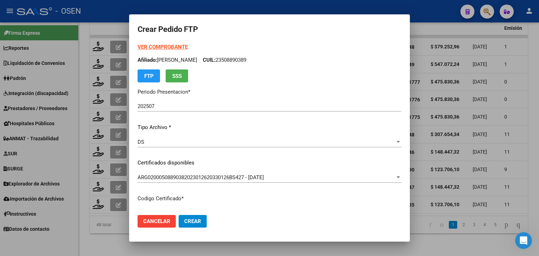
click at [163, 45] on strong "VER COMPROBANTE" at bounding box center [163, 47] width 50 height 6
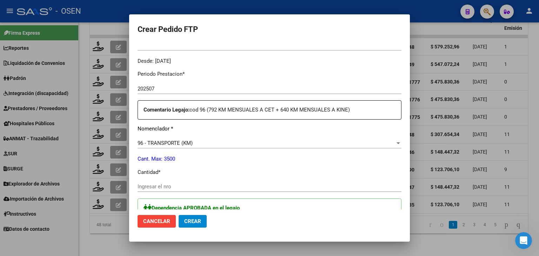
scroll to position [211, 0]
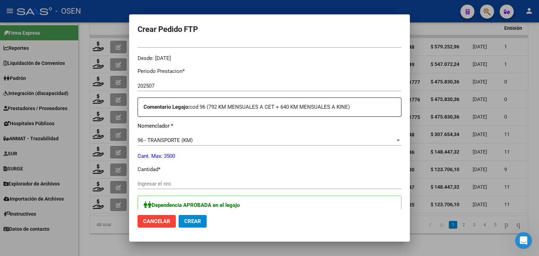
click at [168, 181] on input "Ingresar el nro" at bounding box center [270, 184] width 264 height 6
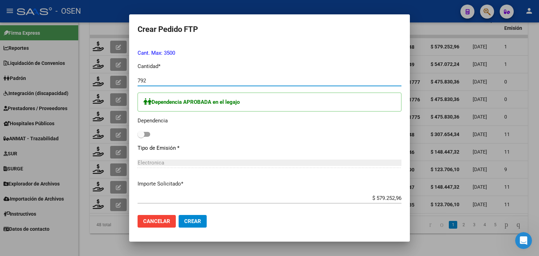
scroll to position [316, 0]
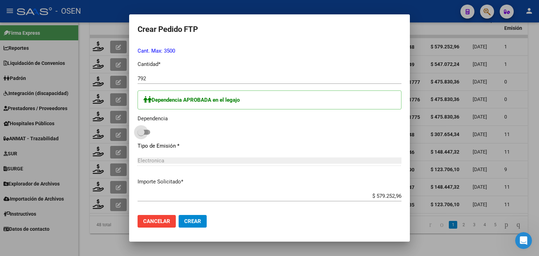
click at [148, 131] on span at bounding box center [144, 132] width 13 height 5
click at [141, 135] on input "checkbox" at bounding box center [141, 135] width 0 height 0
click at [202, 220] on button "Crear" at bounding box center [193, 221] width 28 height 13
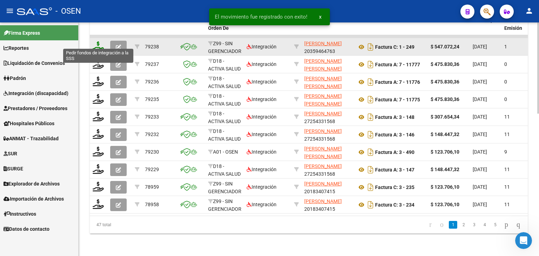
click at [100, 41] on icon at bounding box center [98, 46] width 11 height 10
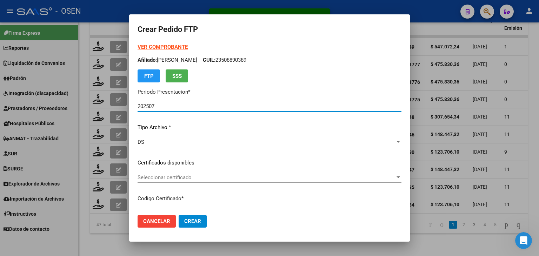
click at [183, 176] on span "Seleccionar certificado" at bounding box center [267, 177] width 258 height 6
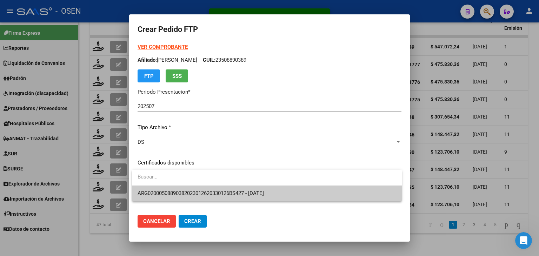
click at [190, 190] on span "ARG02000508890382023012620330126BS427 - 2033-01-26" at bounding box center [201, 193] width 126 height 6
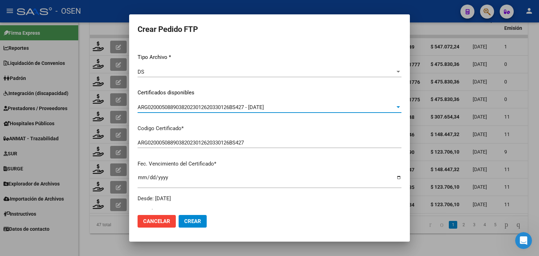
scroll to position [0, 0]
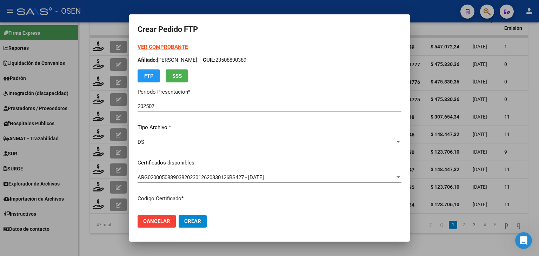
click at [153, 47] on strong "VER COMPROBANTE" at bounding box center [163, 47] width 50 height 6
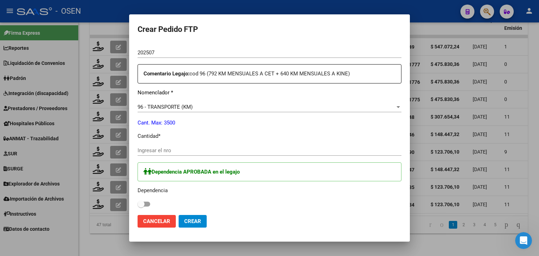
scroll to position [246, 0]
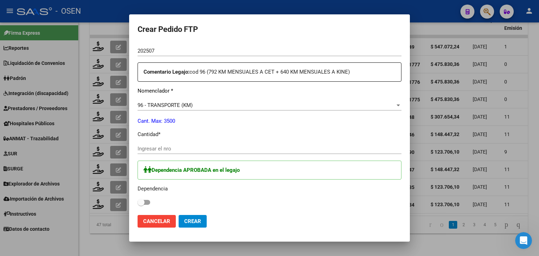
click at [159, 147] on input "Ingresar el nro" at bounding box center [270, 149] width 264 height 6
click at [151, 201] on div "Dependencia APROBADA en el legajo Dependencia" at bounding box center [270, 184] width 264 height 47
click at [147, 201] on span at bounding box center [144, 202] width 13 height 5
click at [141, 205] on input "checkbox" at bounding box center [141, 205] width 0 height 0
click at [191, 219] on span "Crear" at bounding box center [192, 221] width 17 height 6
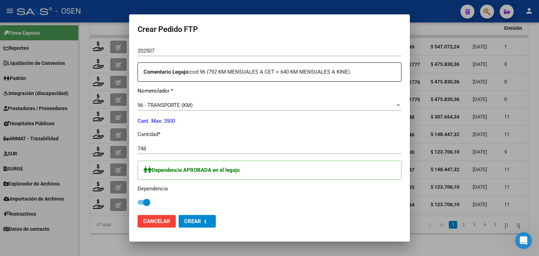
scroll to position [0, 0]
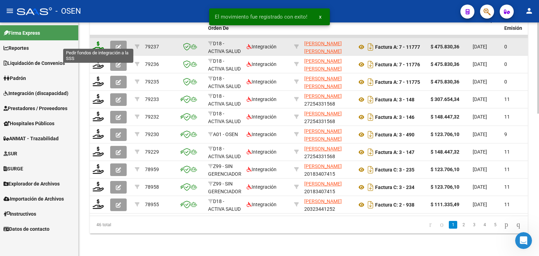
click at [94, 41] on icon at bounding box center [98, 46] width 11 height 10
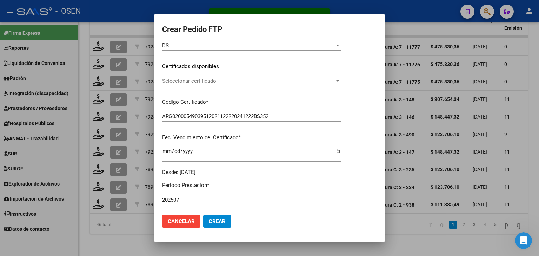
scroll to position [105, 0]
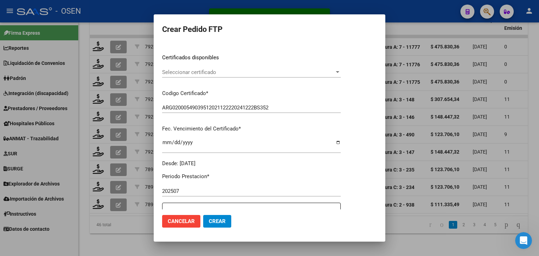
click at [212, 76] on div "Seleccionar certificado Seleccionar certificado" at bounding box center [251, 72] width 179 height 11
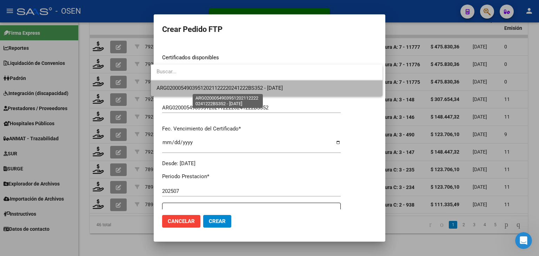
click at [213, 90] on span "ARG02000549039512021122220241222BS352 - 2024-12-22" at bounding box center [220, 88] width 126 height 6
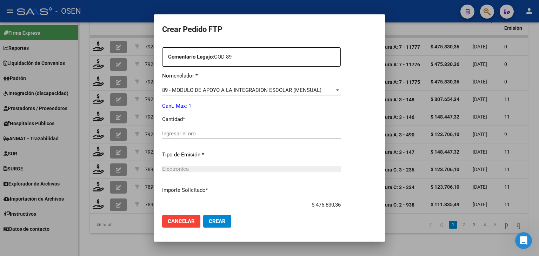
scroll to position [281, 0]
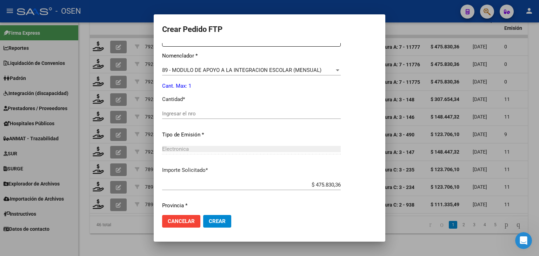
click at [192, 117] on input "Ingresar el nro" at bounding box center [251, 114] width 179 height 6
click at [216, 225] on button "Crear" at bounding box center [217, 221] width 28 height 13
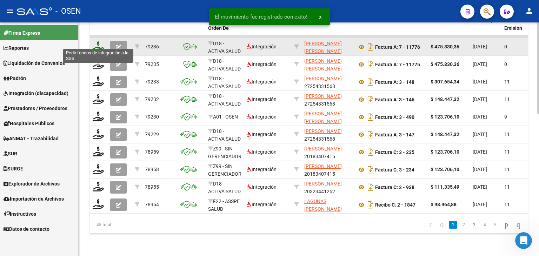
click at [97, 41] on icon at bounding box center [98, 46] width 11 height 10
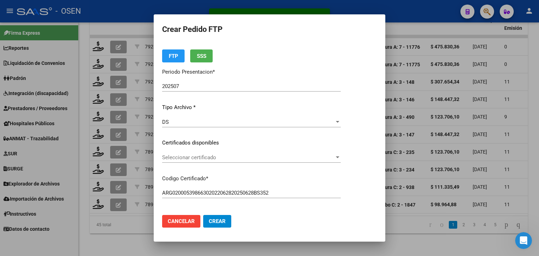
scroll to position [35, 0]
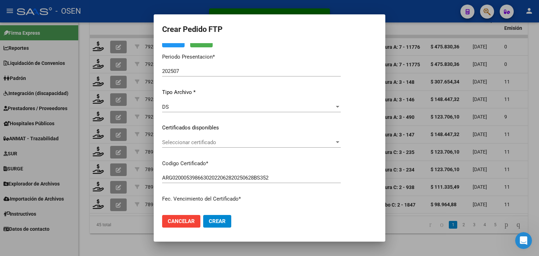
click at [220, 140] on span "Seleccionar certificado" at bounding box center [248, 142] width 172 height 6
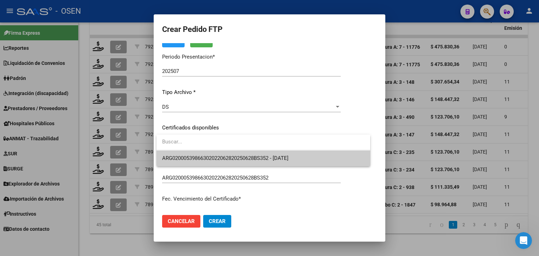
click at [222, 154] on span "ARG02000539866302022062820250628BS352 - 2025-06-28" at bounding box center [263, 159] width 203 height 16
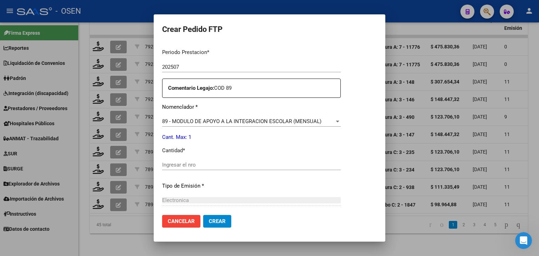
scroll to position [246, 0]
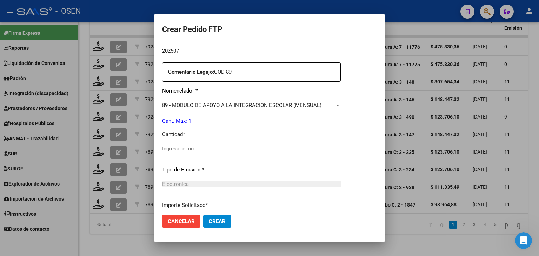
click at [190, 148] on input "Ingresar el nro" at bounding box center [251, 149] width 179 height 6
click at [222, 218] on button "Crear" at bounding box center [217, 221] width 28 height 13
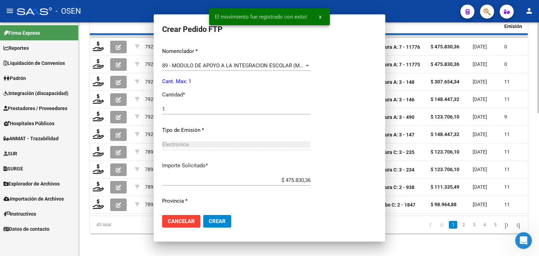
scroll to position [0, 0]
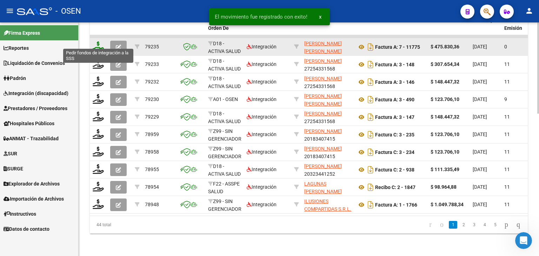
click at [97, 43] on icon at bounding box center [98, 46] width 11 height 10
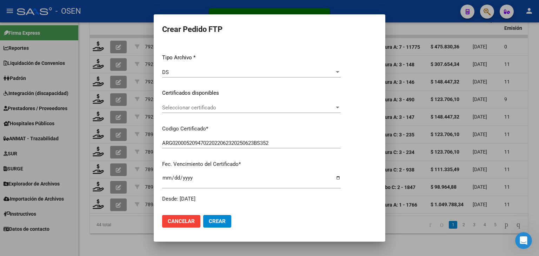
scroll to position [70, 0]
click at [208, 106] on span "Seleccionar certificado" at bounding box center [248, 107] width 172 height 6
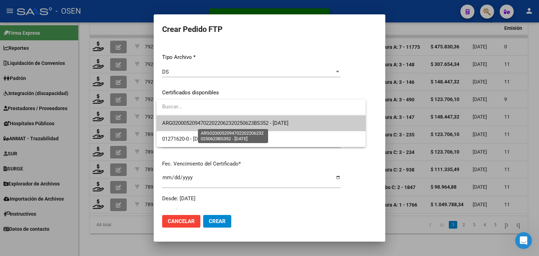
click at [213, 121] on span "ARG02000520947022022062320250623BS352 - 2025-06-23" at bounding box center [225, 123] width 126 height 6
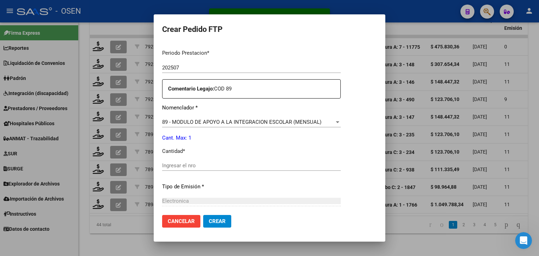
scroll to position [246, 0]
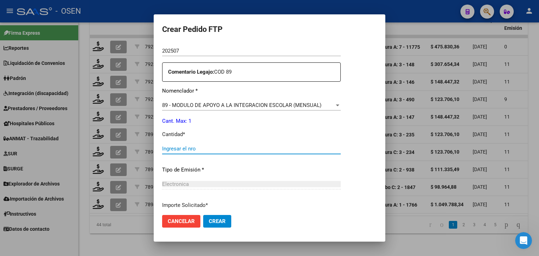
click at [198, 149] on input "Ingresar el nro" at bounding box center [251, 149] width 179 height 6
click at [218, 221] on span "Crear" at bounding box center [217, 221] width 17 height 6
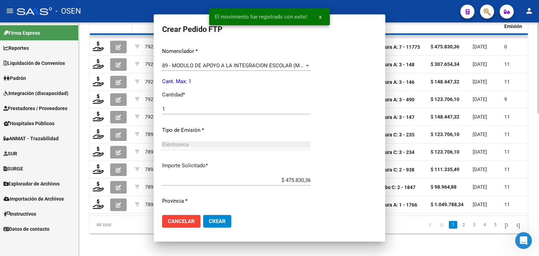
scroll to position [0, 0]
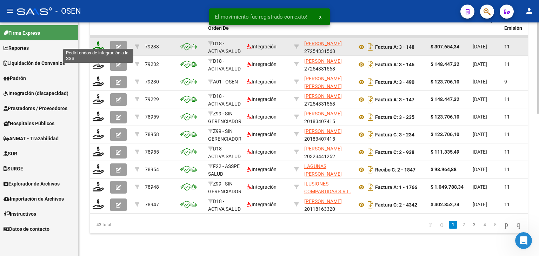
click at [96, 41] on icon at bounding box center [98, 46] width 11 height 10
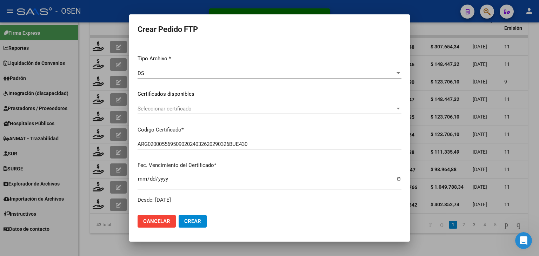
scroll to position [70, 0]
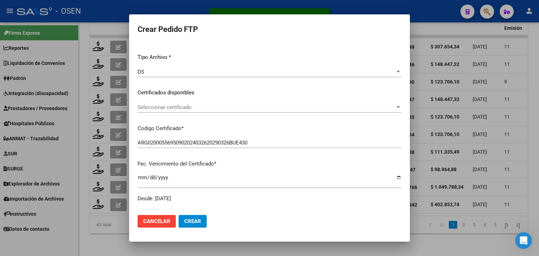
click at [185, 108] on span "Seleccionar certificado" at bounding box center [267, 107] width 258 height 6
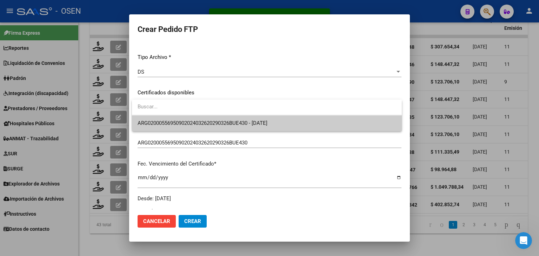
click at [190, 117] on span "ARG02000556950902024032620290326BUE430 - 2029-03-26" at bounding box center [267, 123] width 259 height 16
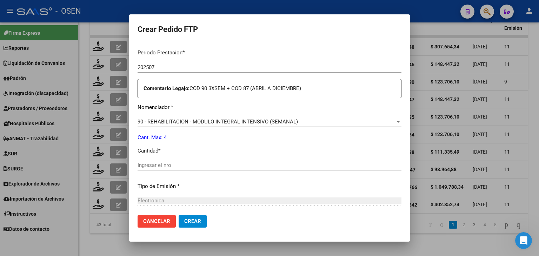
scroll to position [246, 0]
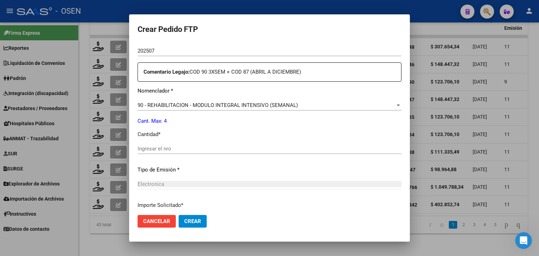
click at [161, 149] on input "Ingresar el nro" at bounding box center [270, 149] width 264 height 6
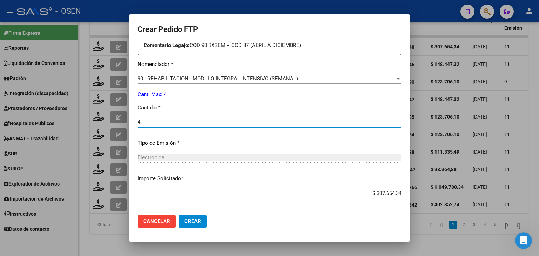
scroll to position [303, 0]
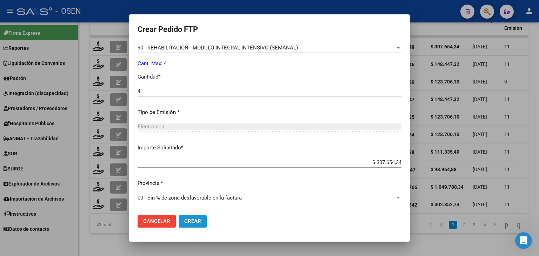
click at [195, 221] on span "Crear" at bounding box center [192, 221] width 17 height 6
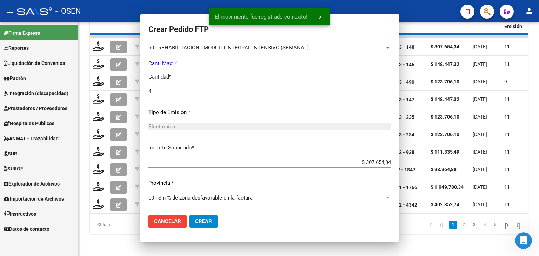
scroll to position [264, 0]
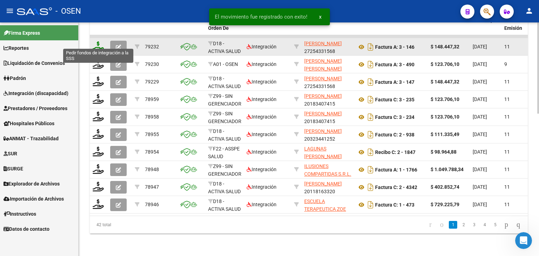
click at [96, 41] on icon at bounding box center [98, 46] width 11 height 10
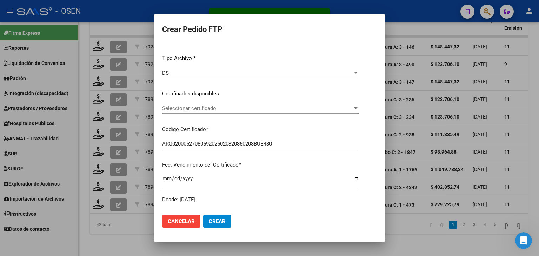
scroll to position [70, 0]
click at [191, 107] on span "Seleccionar certificado" at bounding box center [257, 107] width 191 height 6
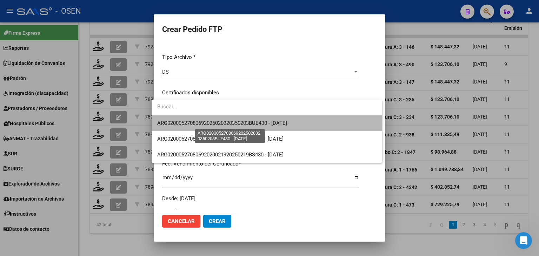
click at [196, 123] on span "ARG02000527080692025020320350203BUE430 - 2035-02-03" at bounding box center [222, 123] width 130 height 6
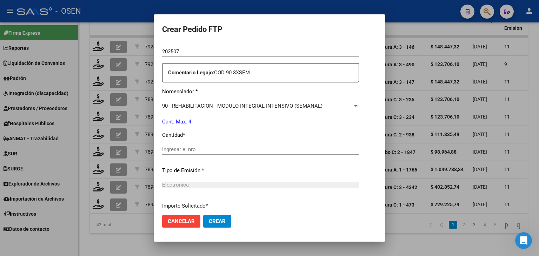
scroll to position [246, 0]
drag, startPoint x: 186, startPoint y: 152, endPoint x: 188, endPoint y: 156, distance: 5.0
click at [186, 152] on div "Ingresar el nro" at bounding box center [260, 149] width 197 height 11
click at [209, 220] on span "Crear" at bounding box center [217, 221] width 17 height 6
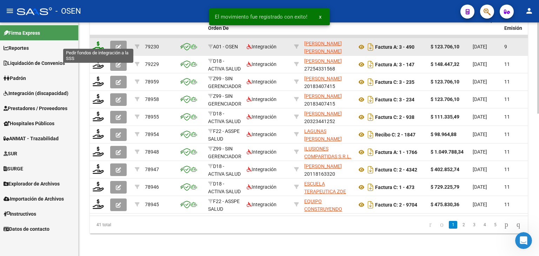
click at [100, 41] on icon at bounding box center [98, 46] width 11 height 10
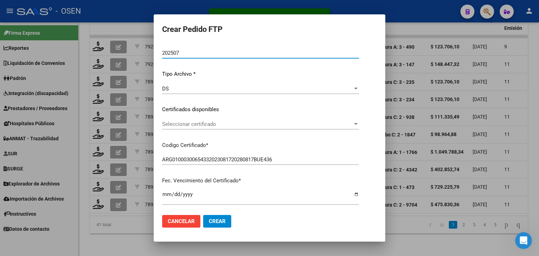
scroll to position [70, 0]
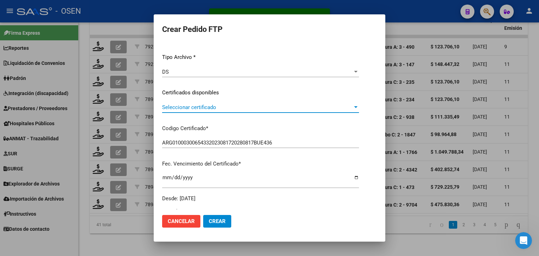
click at [222, 107] on span "Seleccionar certificado" at bounding box center [257, 107] width 191 height 6
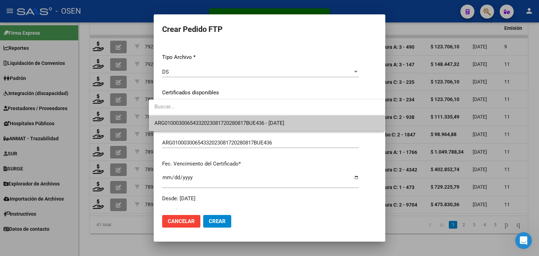
click at [225, 117] on span "ARG01000300654332023081720280817BUE436 - 2028-08-17" at bounding box center [266, 123] width 225 height 16
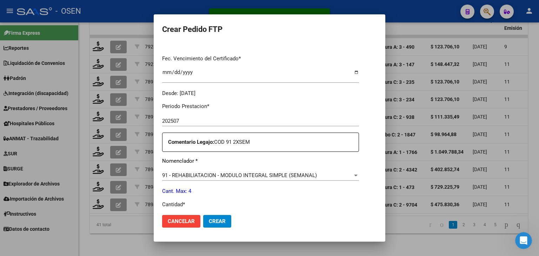
scroll to position [246, 0]
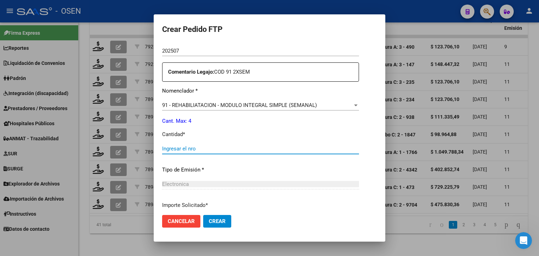
click at [181, 148] on input "Ingresar el nro" at bounding box center [260, 149] width 197 height 6
click at [212, 226] on button "Crear" at bounding box center [217, 221] width 28 height 13
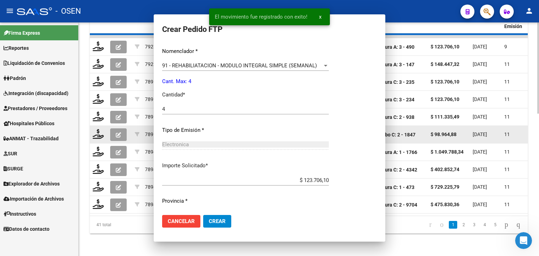
scroll to position [206, 0]
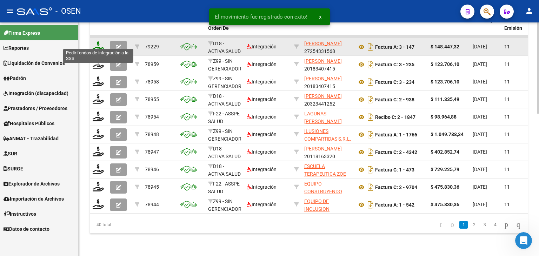
click at [98, 42] on icon at bounding box center [98, 46] width 11 height 10
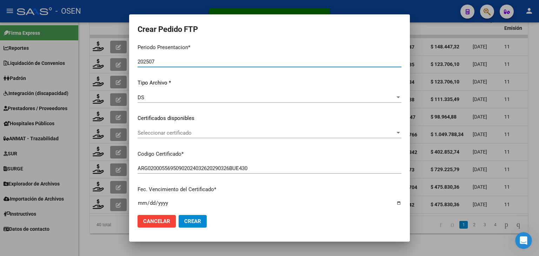
scroll to position [70, 0]
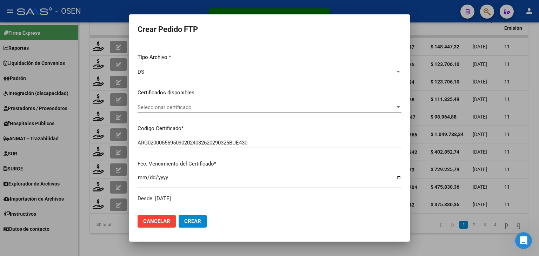
click at [195, 107] on span "Seleccionar certificado" at bounding box center [267, 107] width 258 height 6
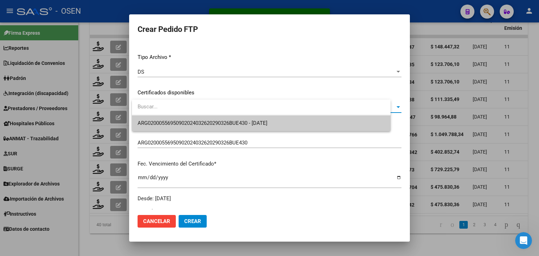
click at [201, 122] on span "ARG02000556950902024032620290326BUE430 - 2029-03-26" at bounding box center [203, 123] width 130 height 6
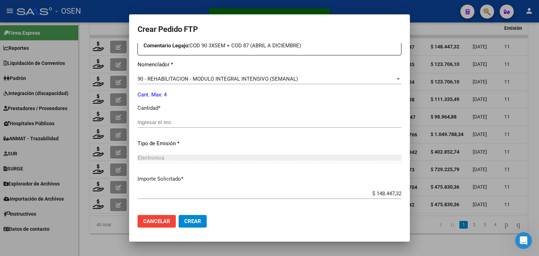
scroll to position [281, 0]
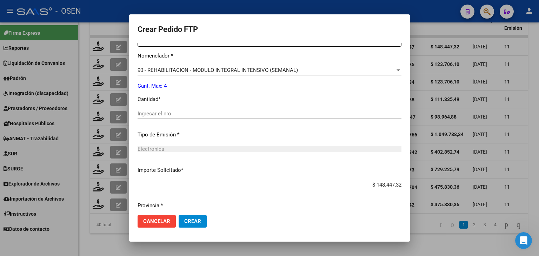
click at [176, 114] on input "Ingresar el nro" at bounding box center [270, 114] width 264 height 6
click at [198, 222] on span "Crear" at bounding box center [192, 221] width 17 height 6
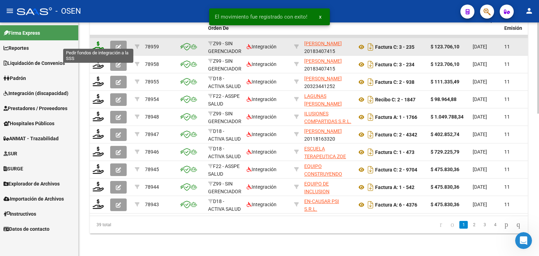
click at [98, 41] on icon at bounding box center [98, 46] width 11 height 10
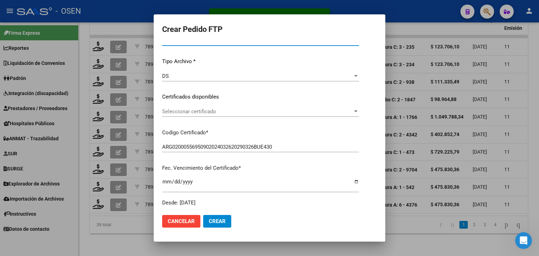
scroll to position [70, 0]
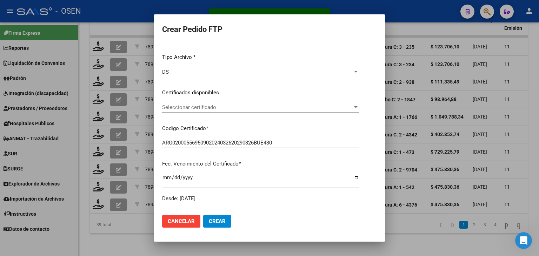
click at [210, 106] on span "Seleccionar certificado" at bounding box center [257, 107] width 191 height 6
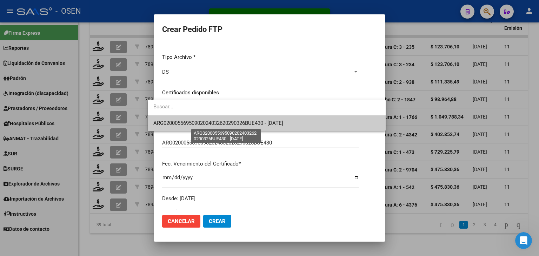
click at [213, 123] on span "ARG02000556950902024032620290326BUE430 - 2029-03-26" at bounding box center [218, 123] width 130 height 6
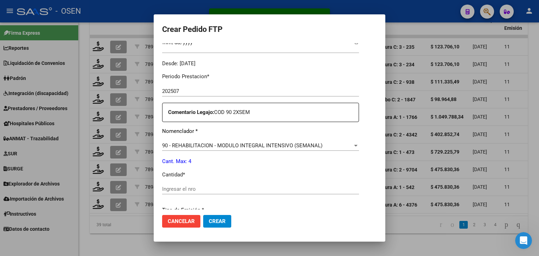
scroll to position [246, 0]
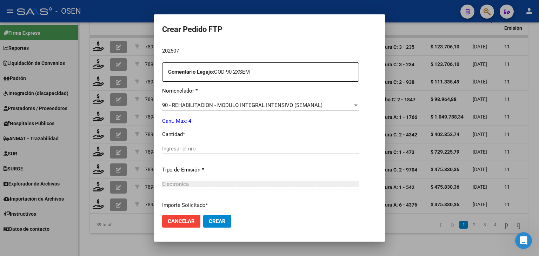
click at [168, 149] on input "Ingresar el nro" at bounding box center [260, 149] width 197 height 6
click at [215, 222] on span "Crear" at bounding box center [217, 221] width 17 height 6
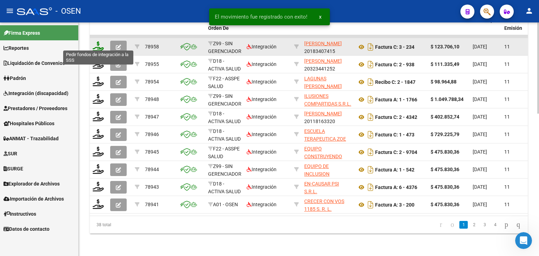
click at [99, 42] on icon at bounding box center [98, 46] width 11 height 10
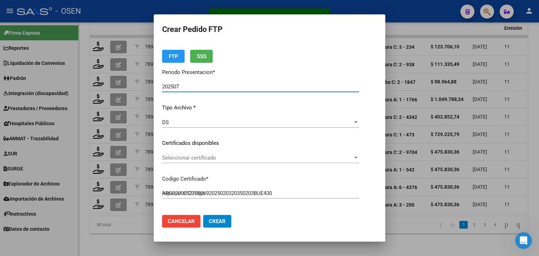
scroll to position [35, 0]
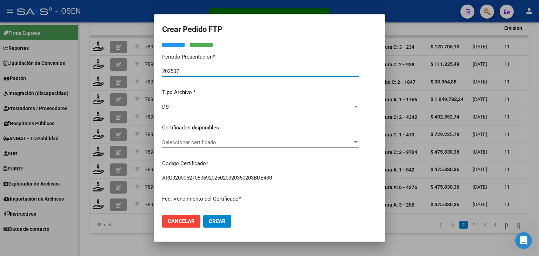
click at [208, 144] on span "Seleccionar certificado" at bounding box center [257, 142] width 191 height 6
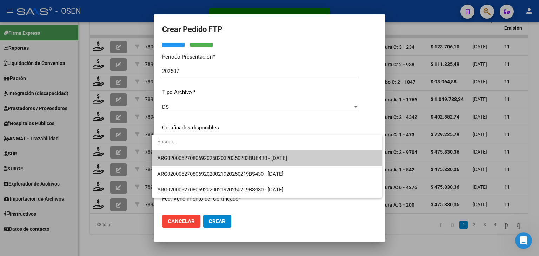
click at [212, 153] on span "ARG02000527080692025020320350203BUE430 - 2035-02-03" at bounding box center [266, 159] width 219 height 16
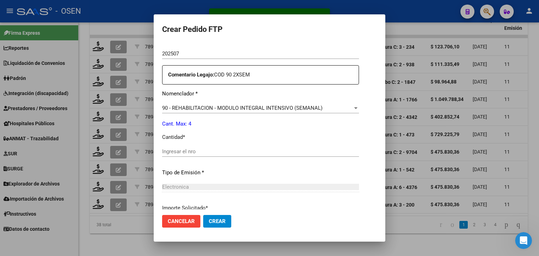
scroll to position [246, 0]
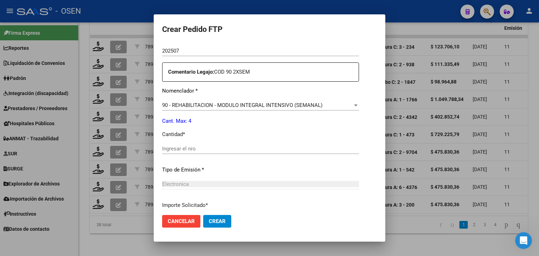
click at [199, 150] on input "Ingresar el nro" at bounding box center [260, 149] width 197 height 6
click at [223, 219] on button "Crear" at bounding box center [217, 221] width 28 height 13
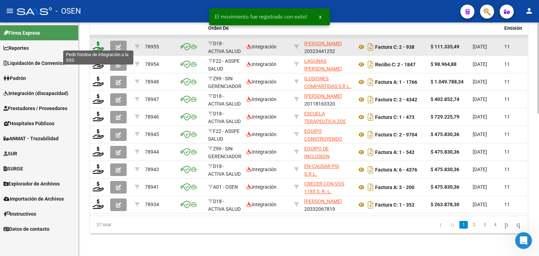
click at [97, 42] on icon at bounding box center [98, 46] width 11 height 10
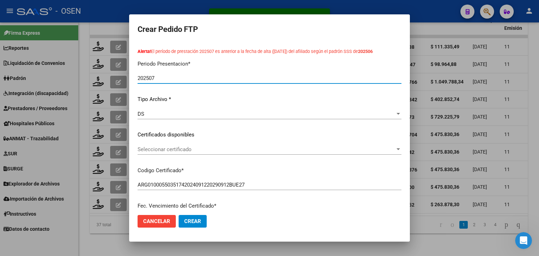
scroll to position [70, 0]
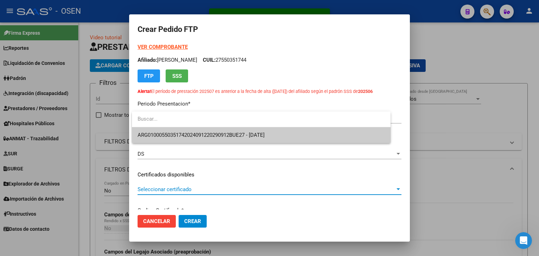
scroll to position [70, 0]
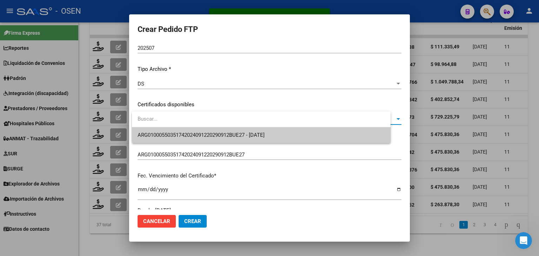
click at [191, 131] on span "ARG01000550351742024091220290912BUE27 - [DATE]" at bounding box center [261, 135] width 247 height 16
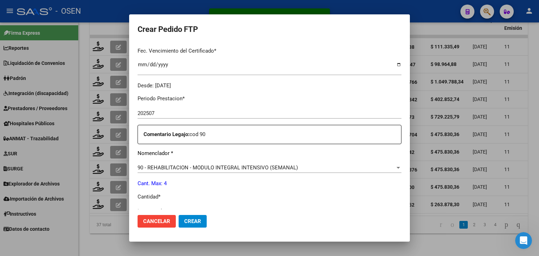
scroll to position [211, 0]
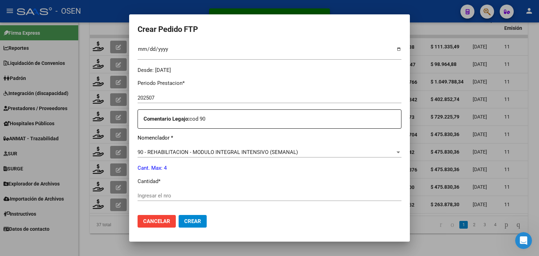
click at [168, 197] on input "Ingresar el nro" at bounding box center [270, 196] width 264 height 6
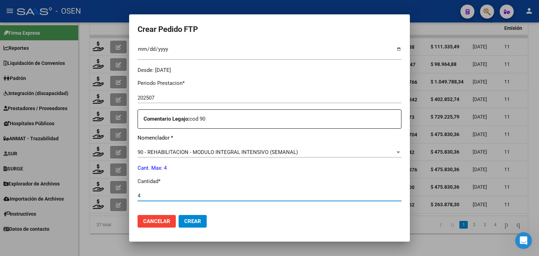
type input "4"
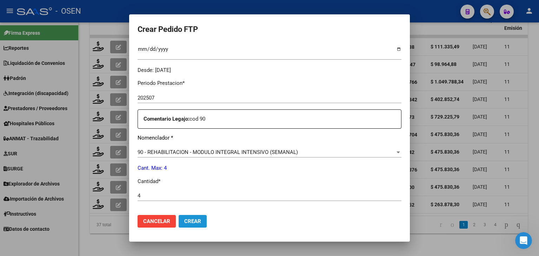
click at [193, 221] on span "Crear" at bounding box center [192, 221] width 17 height 6
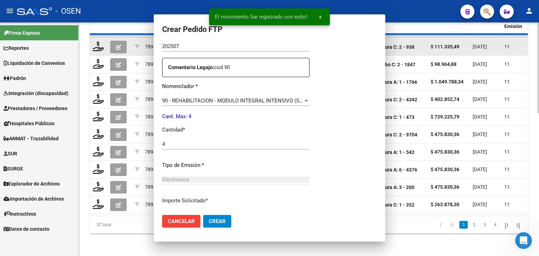
scroll to position [0, 0]
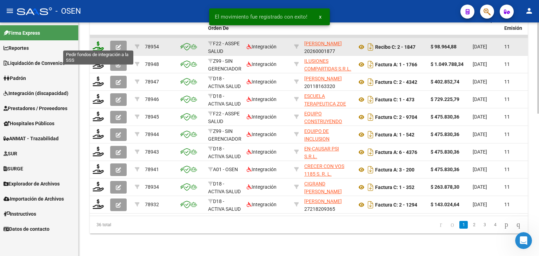
click at [98, 42] on icon at bounding box center [98, 46] width 11 height 10
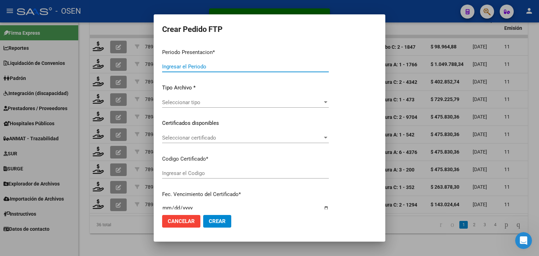
type input "202507"
type input "$ 98.964,88"
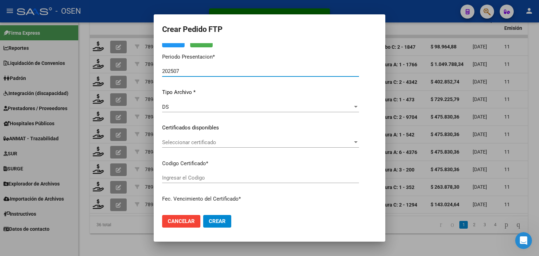
type input "ARG02000536039162023070620280706BS413"
type input "[DATE]"
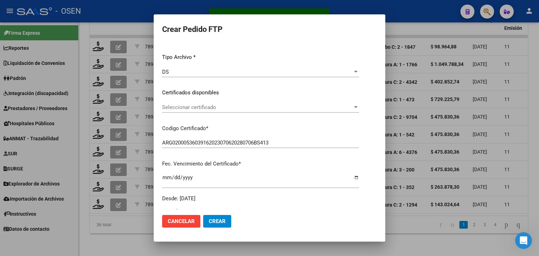
click at [213, 107] on span "Seleccionar certificado" at bounding box center [257, 107] width 191 height 6
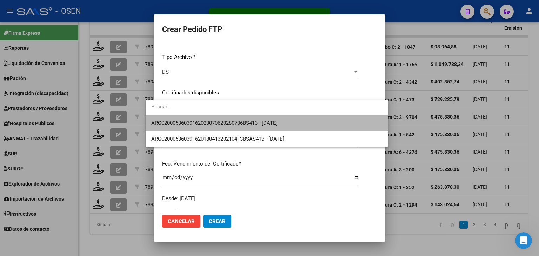
click at [218, 119] on span "ARG02000536039162023070620280706BS413 - [DATE]" at bounding box center [267, 123] width 232 height 16
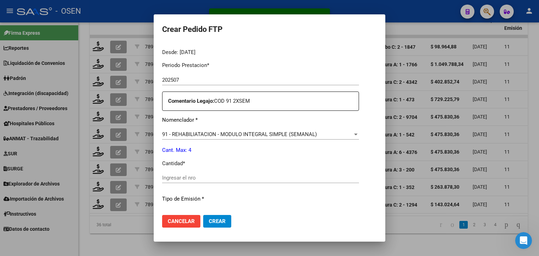
scroll to position [246, 0]
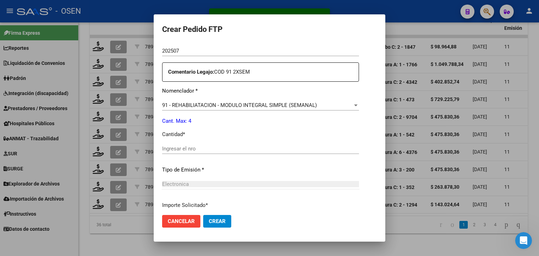
click at [192, 154] on div "Ingresar el nro" at bounding box center [260, 149] width 197 height 11
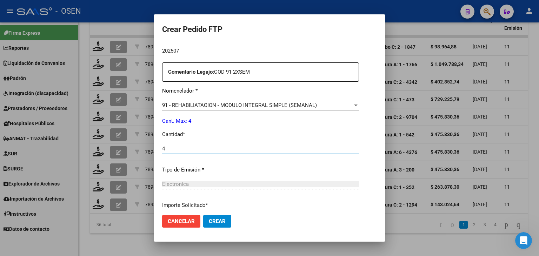
type input "4"
click at [215, 224] on button "Crear" at bounding box center [217, 221] width 28 height 13
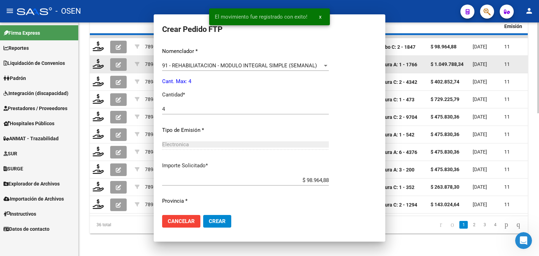
scroll to position [0, 0]
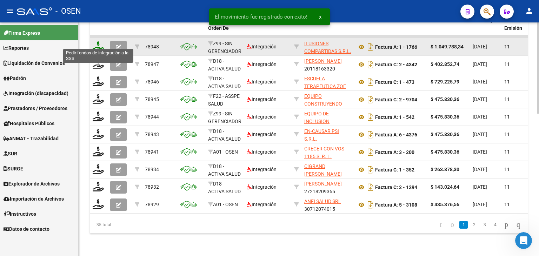
click at [97, 41] on icon at bounding box center [98, 46] width 11 height 10
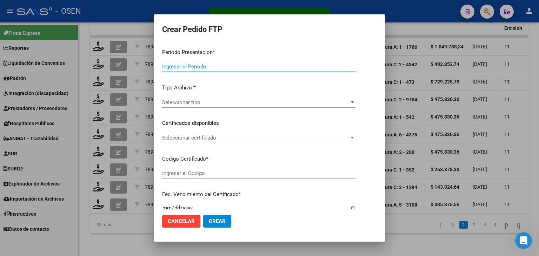
type input "202507"
type input "$ 1.049.788,34"
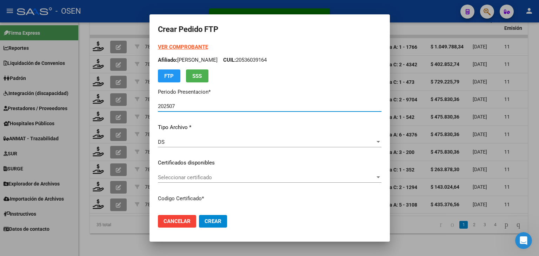
type input "0179487-5"
type input "[DATE]"
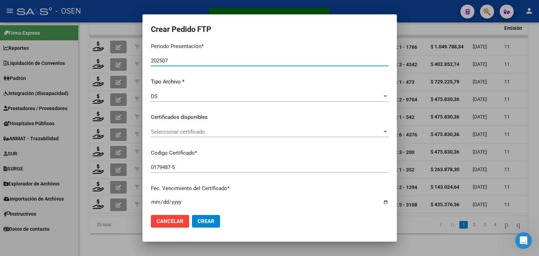
scroll to position [70, 0]
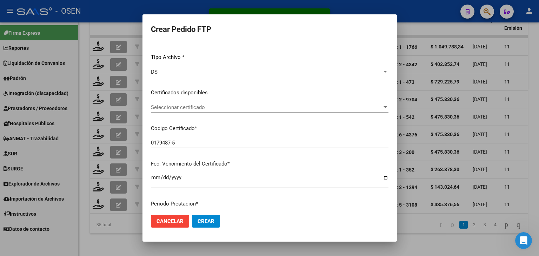
click at [205, 103] on div "Seleccionar certificado Seleccionar certificado" at bounding box center [270, 107] width 238 height 11
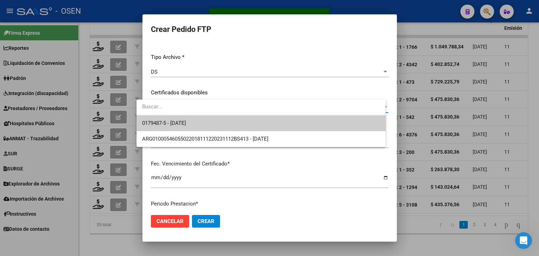
click at [207, 114] on input "dropdown search" at bounding box center [261, 107] width 249 height 16
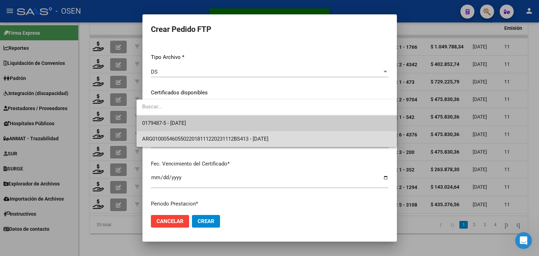
click at [217, 133] on span "ARG01000546055022018111220231112BS413 - [DATE]" at bounding box center [266, 139] width 249 height 16
type input "ARG01000546055022018111220231112BS413"
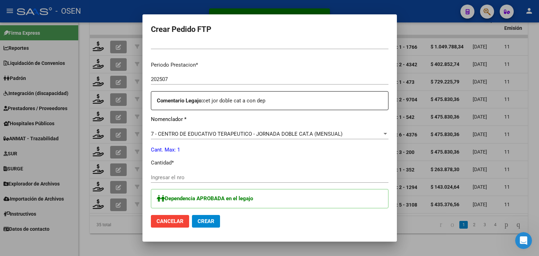
scroll to position [211, 0]
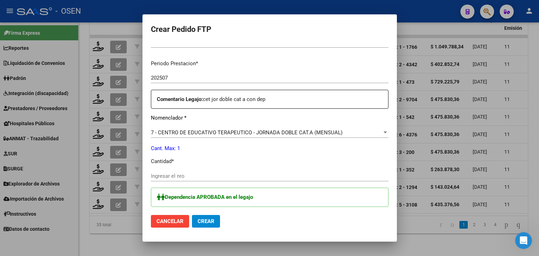
click at [178, 174] on input "Ingresar el nro" at bounding box center [270, 176] width 238 height 6
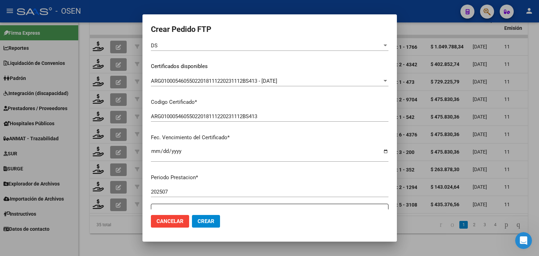
scroll to position [0, 0]
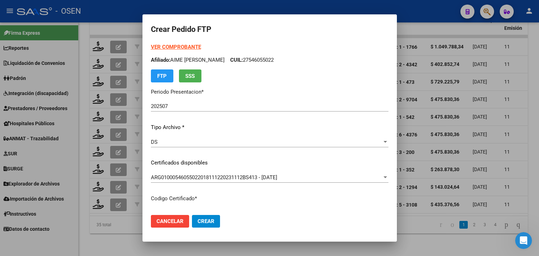
type input "1"
click at [172, 47] on strong "VER COMPROBANTE" at bounding box center [176, 47] width 50 height 6
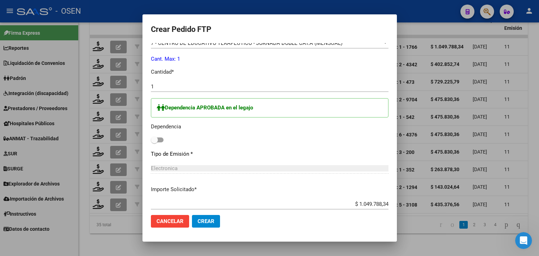
scroll to position [316, 0]
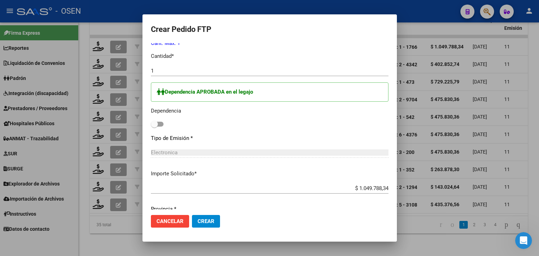
click at [153, 125] on span at bounding box center [157, 124] width 13 height 5
click at [154, 127] on input "checkbox" at bounding box center [154, 127] width 0 height 0
checkbox input "true"
click at [204, 222] on span "Crear" at bounding box center [206, 221] width 17 height 6
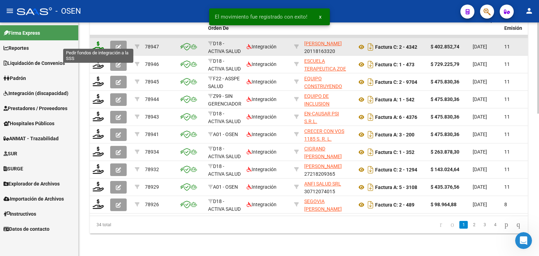
click at [93, 41] on icon at bounding box center [98, 46] width 11 height 10
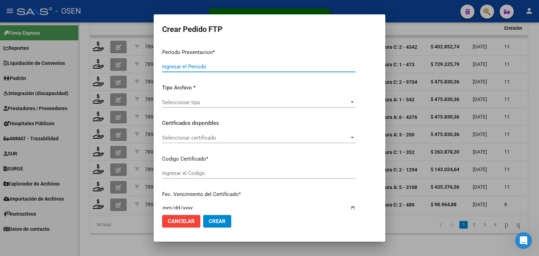
type input "202507"
type input "$ 402.852,74"
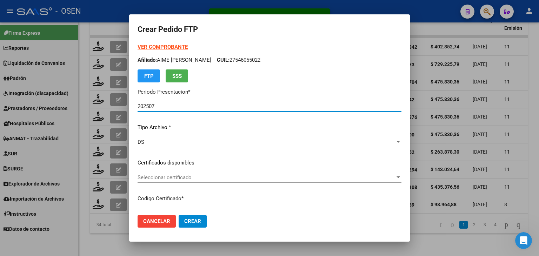
type input "ARG02000512701942024020620340206CIU536"
type input "[DATE]"
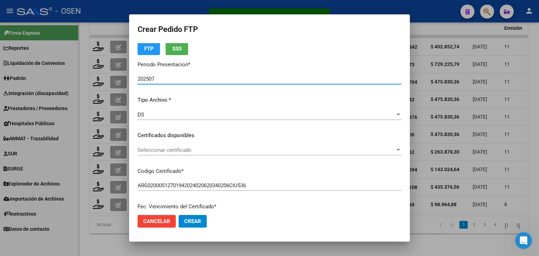
scroll to position [70, 0]
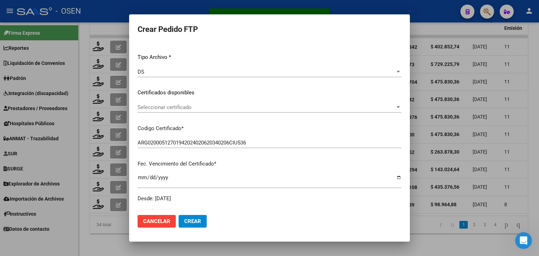
click at [176, 108] on span "Seleccionar certificado" at bounding box center [267, 107] width 258 height 6
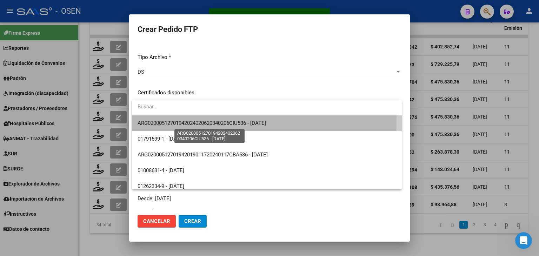
click at [177, 123] on span "ARG02000512701942024020620340206CIU536 - [DATE]" at bounding box center [202, 123] width 128 height 6
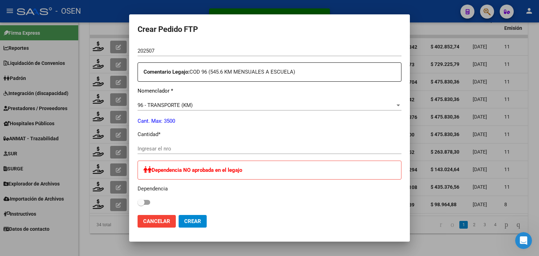
scroll to position [0, 0]
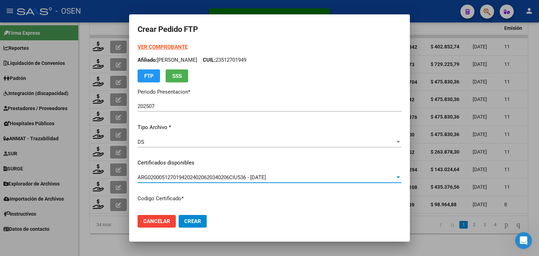
click at [167, 44] on strong "VER COMPROBANTE" at bounding box center [163, 47] width 50 height 6
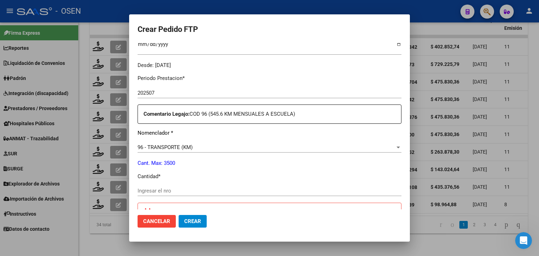
scroll to position [246, 0]
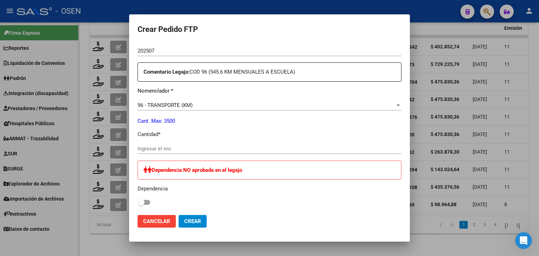
click at [168, 145] on div "Ingresar el nro" at bounding box center [270, 149] width 264 height 11
type input "744"
click at [202, 224] on button "Crear" at bounding box center [193, 221] width 28 height 13
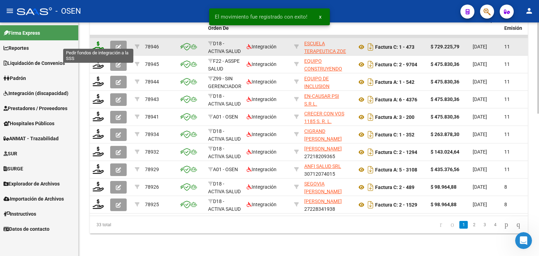
click at [98, 41] on icon at bounding box center [98, 46] width 11 height 10
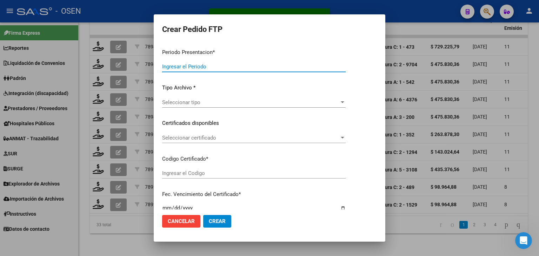
type input "202507"
type input "$ 729.225,79"
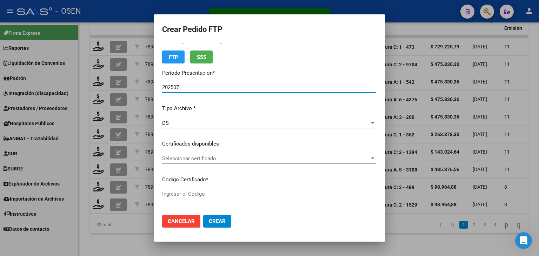
type input "ARG02000512701942024020620340206CIU536"
type input "[DATE]"
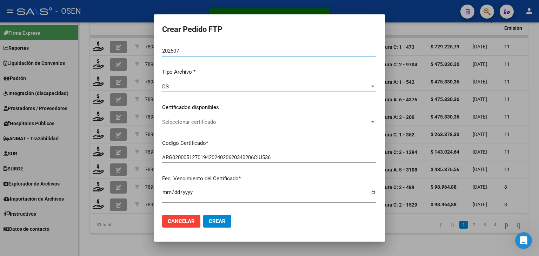
scroll to position [70, 0]
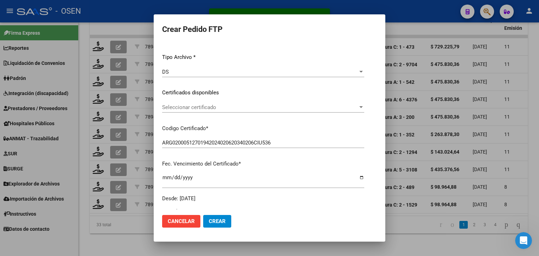
click at [203, 107] on span "Seleccionar certificado" at bounding box center [260, 107] width 196 height 6
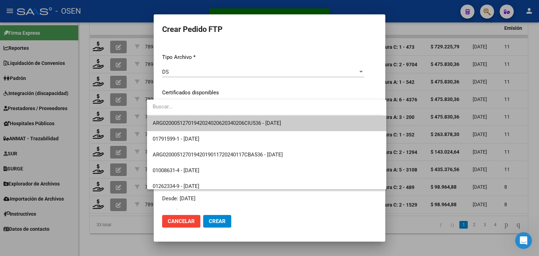
click at [206, 119] on span "ARG02000512701942024020620340206CIU536 - [DATE]" at bounding box center [267, 123] width 228 height 16
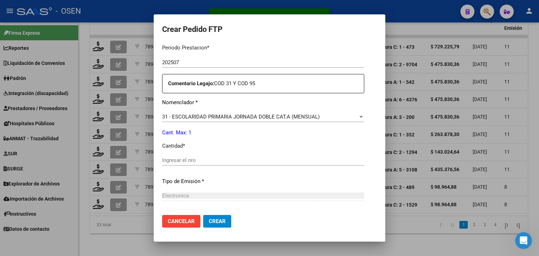
scroll to position [246, 0]
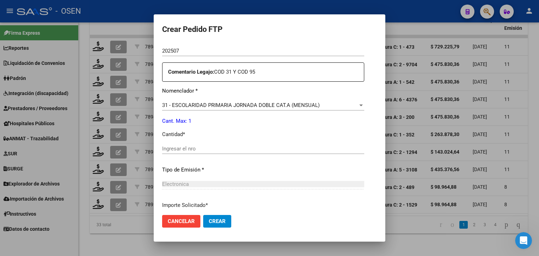
click at [192, 146] on input "Ingresar el nro" at bounding box center [263, 149] width 202 height 6
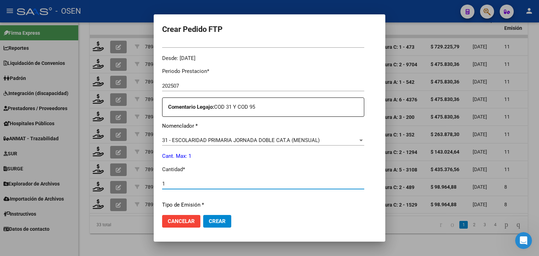
scroll to position [303, 0]
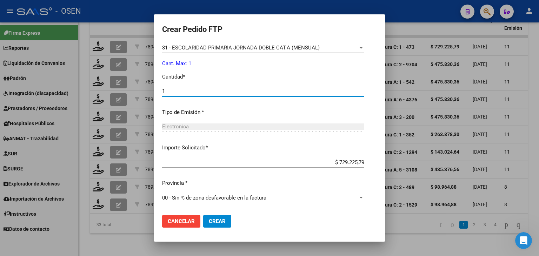
type input "1"
click at [213, 223] on span "Crear" at bounding box center [217, 221] width 17 height 6
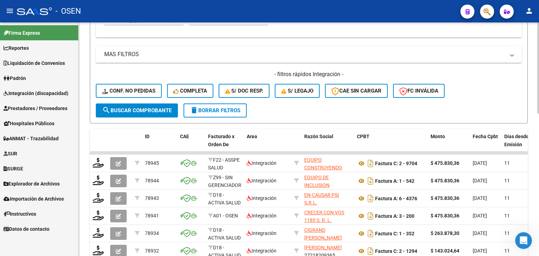
scroll to position [351, 0]
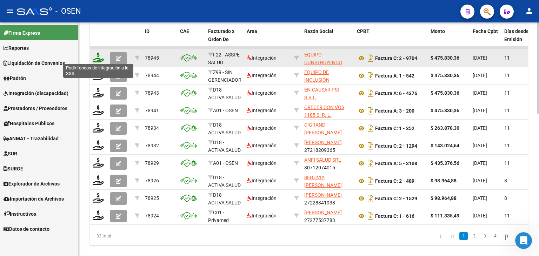
click at [98, 55] on icon at bounding box center [98, 58] width 11 height 10
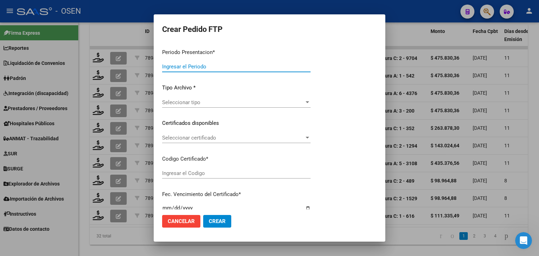
type input "202507"
type input "$ 475.830,36"
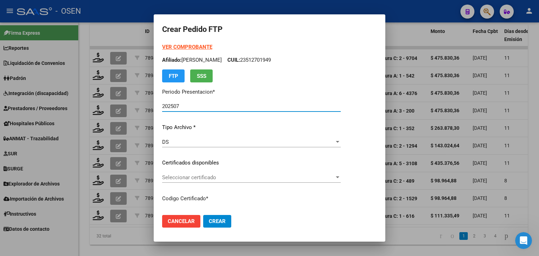
type input "ARG02000547948012023121920281219CBA536"
type input "[DATE]"
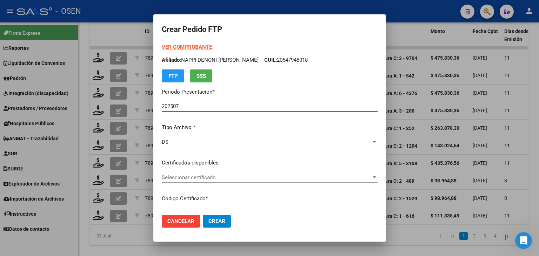
scroll to position [35, 0]
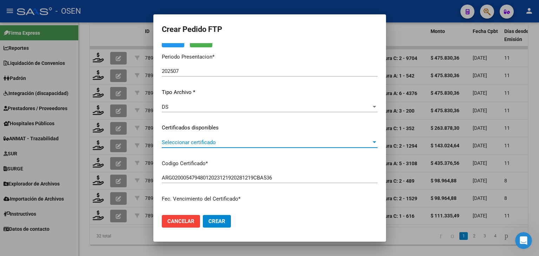
click at [232, 143] on span "Seleccionar certificado" at bounding box center [267, 142] width 210 height 6
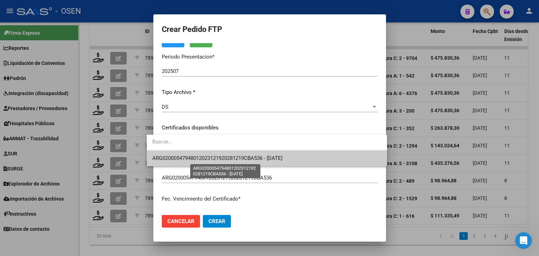
click at [236, 156] on span "ARG02000547948012023121920281219CBA536 - [DATE]" at bounding box center [217, 158] width 130 height 6
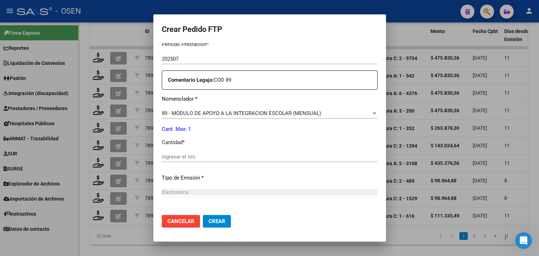
scroll to position [246, 0]
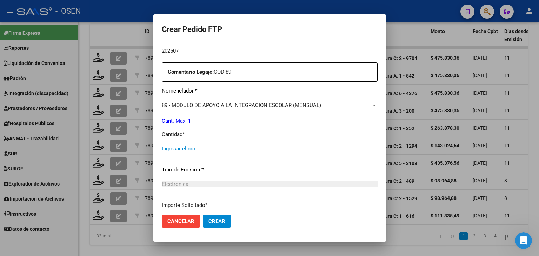
click at [180, 149] on input "Ingresar el nro" at bounding box center [270, 149] width 216 height 6
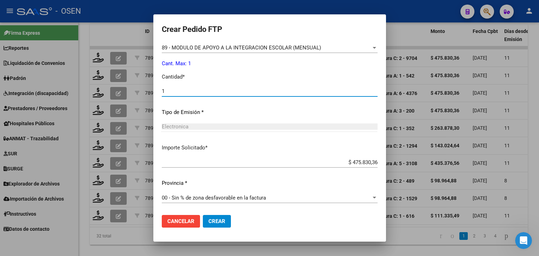
type input "1"
click at [209, 223] on span "Crear" at bounding box center [217, 221] width 17 height 6
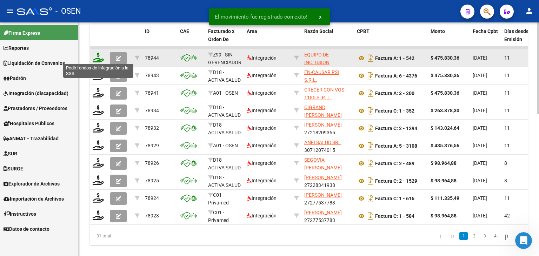
click at [98, 58] on icon at bounding box center [98, 58] width 11 height 10
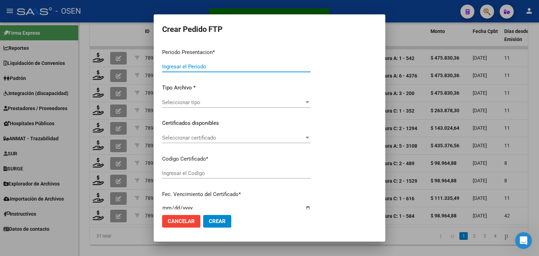
type input "202507"
type input "$ 475.830,36"
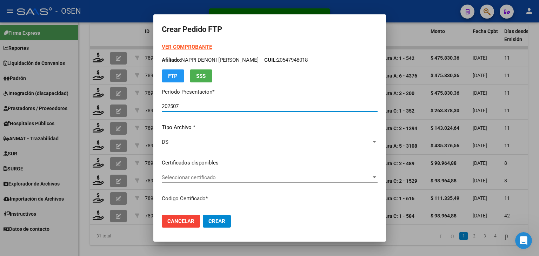
type input "ARG01000562057992023101820281018BUE450"
type input "[DATE]"
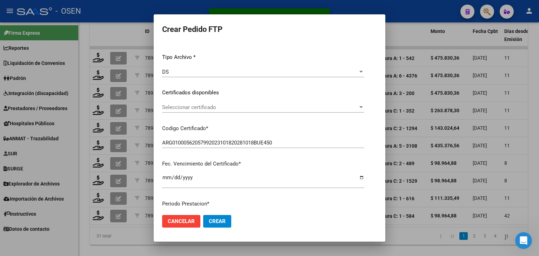
click at [226, 106] on span "Seleccionar certificado" at bounding box center [260, 107] width 196 height 6
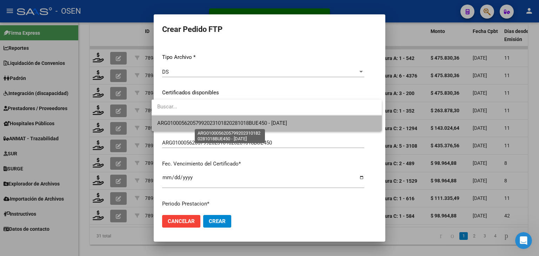
click at [230, 120] on span "ARG01000562057992023101820281018BUE450 - [DATE]" at bounding box center [222, 123] width 130 height 6
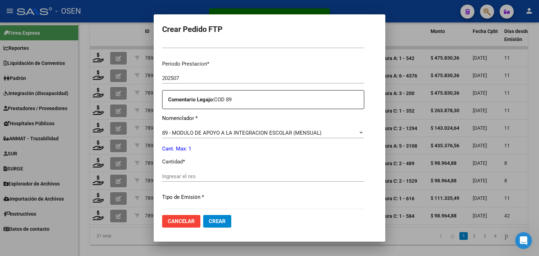
scroll to position [211, 0]
click at [205, 175] on input "Ingresar el nro" at bounding box center [263, 176] width 202 height 6
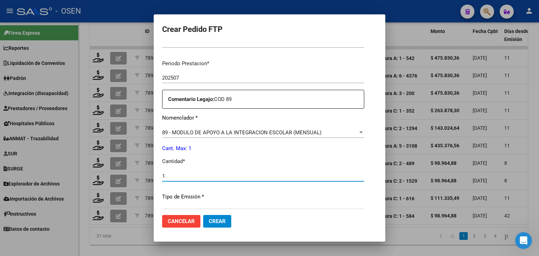
type input "1"
drag, startPoint x: 214, startPoint y: 225, endPoint x: 209, endPoint y: 214, distance: 12.1
click at [213, 225] on button "Crear" at bounding box center [217, 221] width 28 height 13
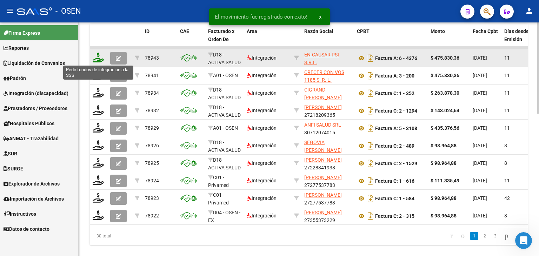
click at [96, 55] on icon at bounding box center [98, 58] width 11 height 10
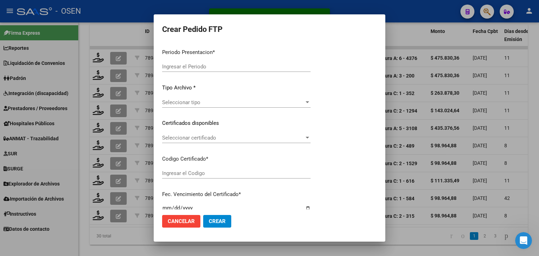
type input "202507"
type input "$ 475.830,36"
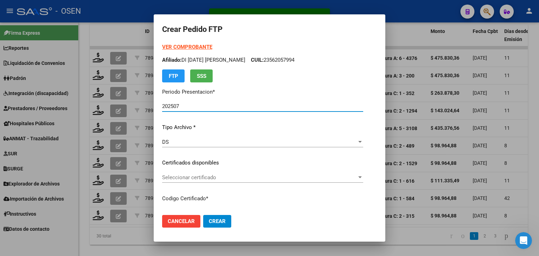
type input "ARG01000558738712025012120300121BUE430"
type input "[DATE]"
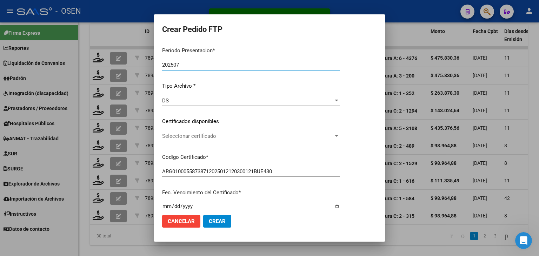
scroll to position [70, 0]
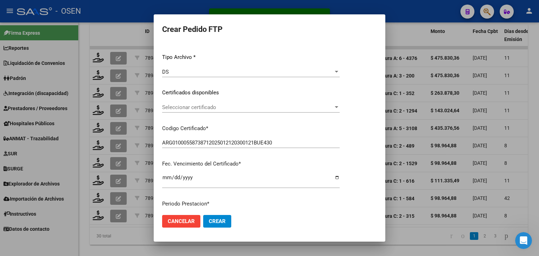
click at [213, 108] on span "Seleccionar certificado" at bounding box center [247, 107] width 171 height 6
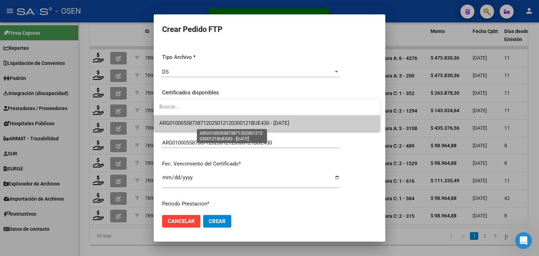
click at [219, 123] on span "ARG01000558738712025012120300121BUE430 - [DATE]" at bounding box center [224, 123] width 130 height 6
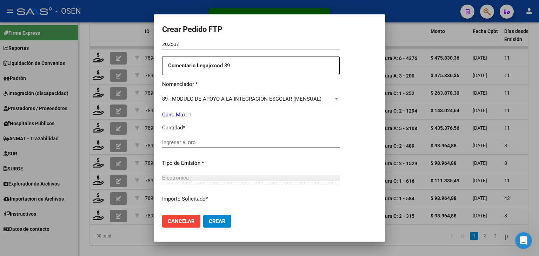
scroll to position [246, 0]
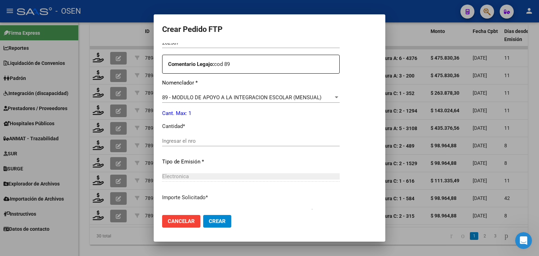
click at [190, 139] on input "Ingresar el nro" at bounding box center [251, 141] width 178 height 6
type input "1"
click at [216, 219] on span "Crear" at bounding box center [217, 221] width 17 height 6
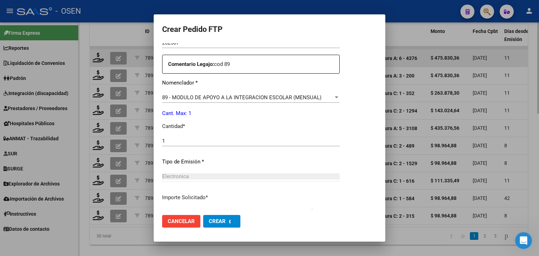
scroll to position [0, 0]
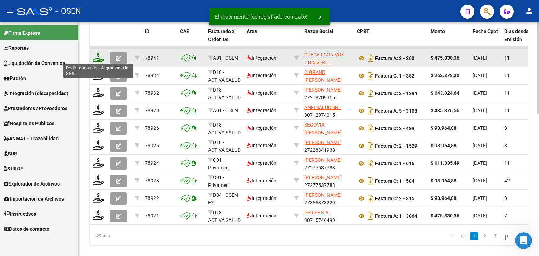
click at [97, 55] on icon at bounding box center [98, 58] width 11 height 10
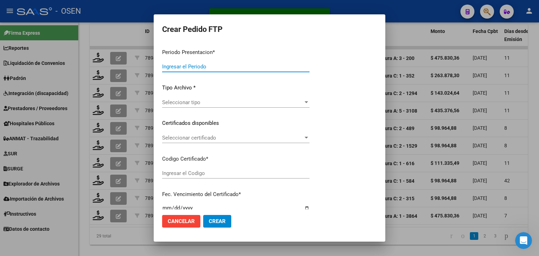
type input "202507"
type input "$ 475.830,36"
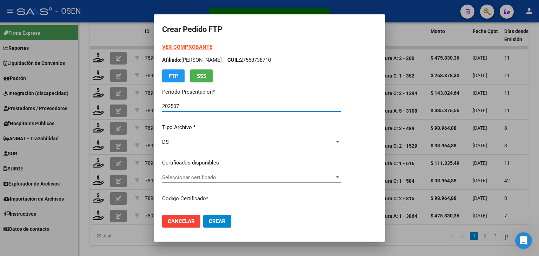
type input "ARG020005824668420240524 20270524BUE413"
type input "[DATE]"
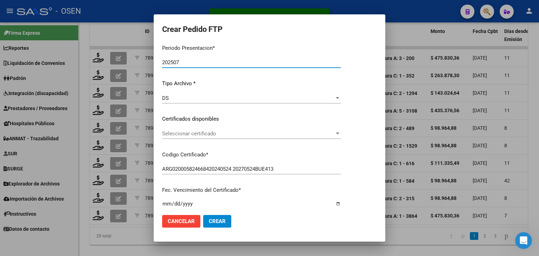
scroll to position [105, 0]
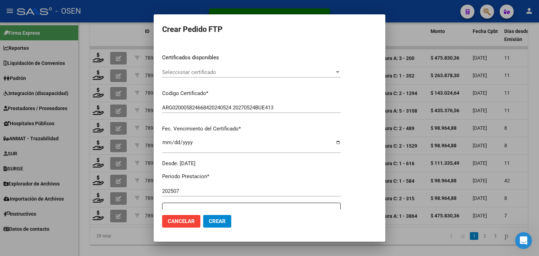
click at [224, 73] on span "Seleccionar certificado" at bounding box center [248, 72] width 172 height 6
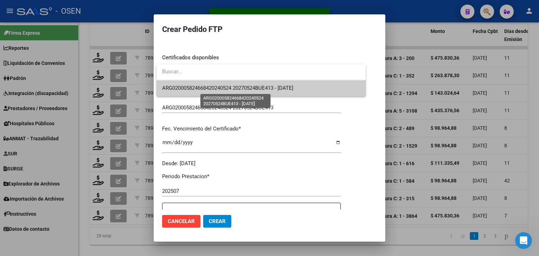
click at [227, 86] on span "ARG020005824668420240524 20270524BUE413 - [DATE]" at bounding box center [227, 88] width 131 height 6
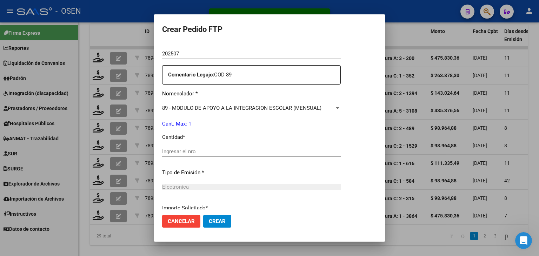
scroll to position [246, 0]
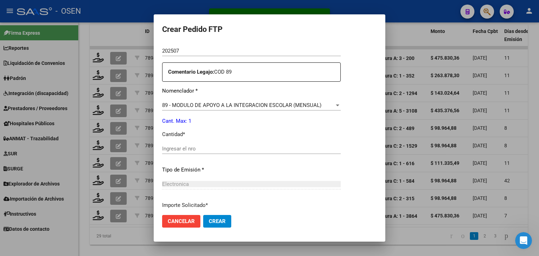
click at [206, 146] on input "Ingresar el nro" at bounding box center [251, 149] width 179 height 6
type input "1"
click at [221, 219] on span "Crear" at bounding box center [217, 221] width 17 height 6
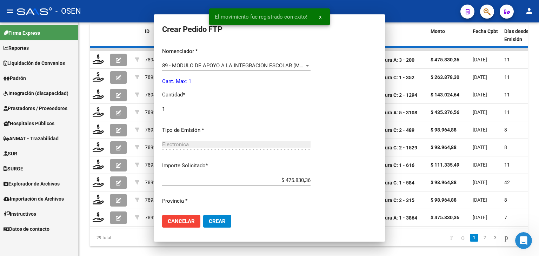
scroll to position [0, 0]
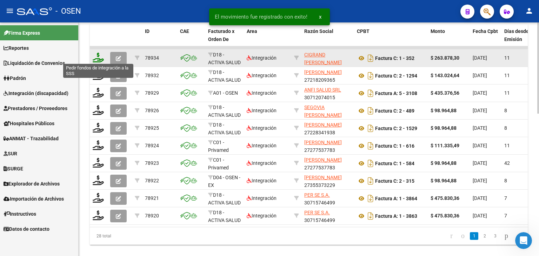
click at [94, 55] on icon at bounding box center [98, 58] width 11 height 10
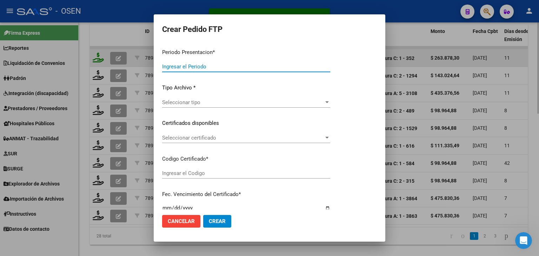
type input "202507"
type input "$ 263.878,30"
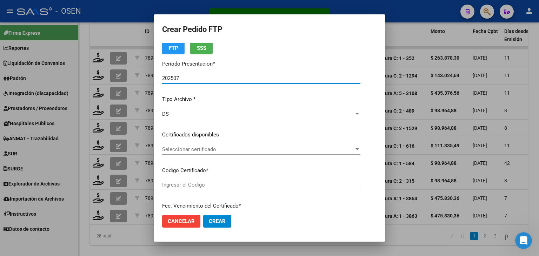
type input "0179487-5"
type input "[DATE]"
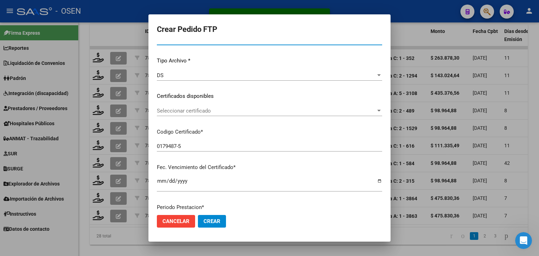
scroll to position [70, 0]
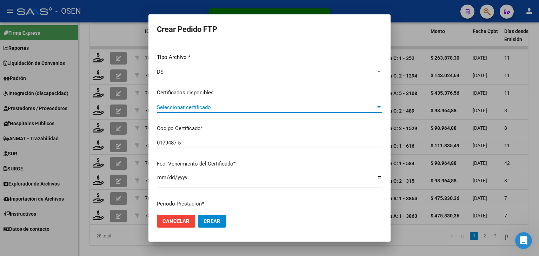
click at [225, 108] on span "Seleccionar certificado" at bounding box center [266, 107] width 219 height 6
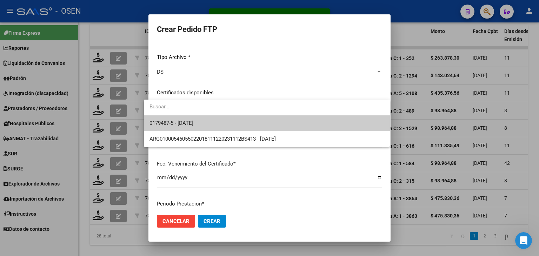
click at [228, 123] on span "0179487-5 - [DATE]" at bounding box center [267, 123] width 235 height 16
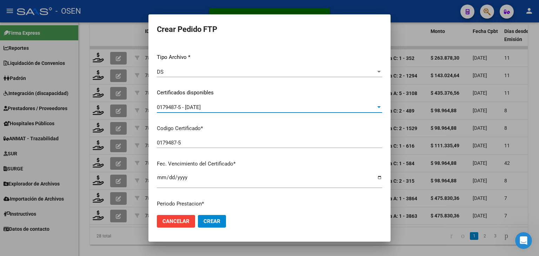
click at [224, 107] on div "0179487-5 - [DATE]" at bounding box center [266, 107] width 219 height 6
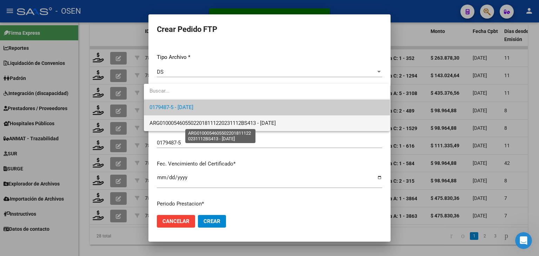
click at [227, 124] on span "ARG01000546055022018111220231112BS413 - [DATE]" at bounding box center [213, 123] width 126 height 6
type input "ARG01000546055022018111220231112BS413"
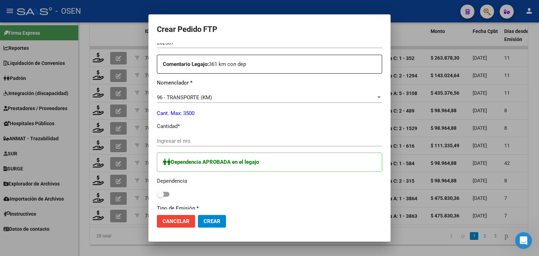
scroll to position [0, 0]
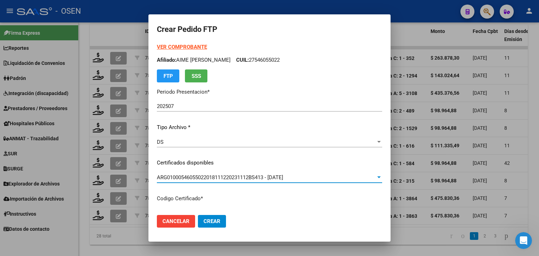
click at [193, 47] on strong "VER COMPROBANTE" at bounding box center [182, 47] width 50 height 6
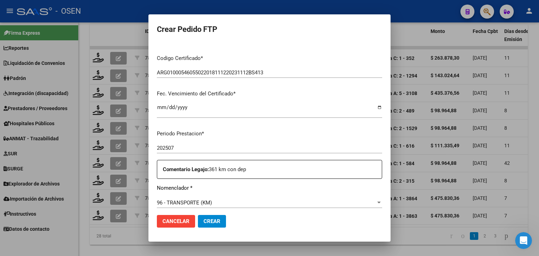
scroll to position [211, 0]
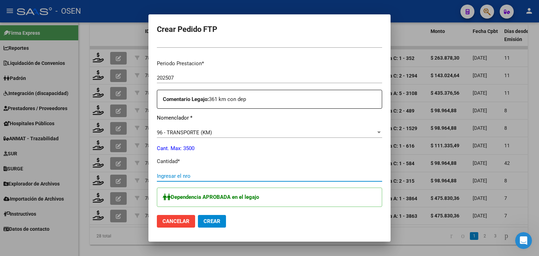
click at [171, 177] on input "Ingresar el nro" at bounding box center [269, 176] width 225 height 6
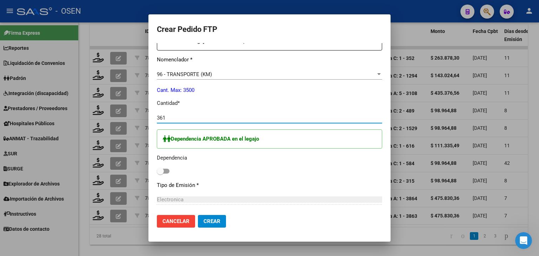
scroll to position [316, 0]
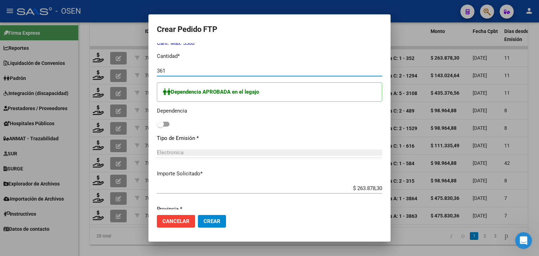
type input "361"
click at [159, 124] on span at bounding box center [163, 124] width 13 height 5
click at [160, 127] on input "checkbox" at bounding box center [160, 127] width 0 height 0
checkbox input "true"
click at [212, 224] on span "Crear" at bounding box center [212, 221] width 17 height 6
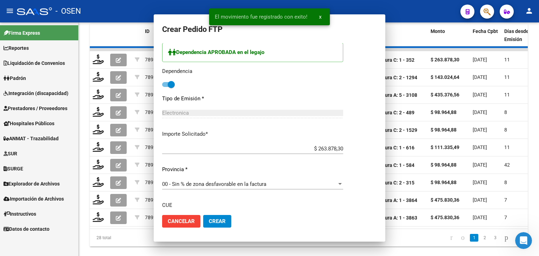
scroll to position [0, 0]
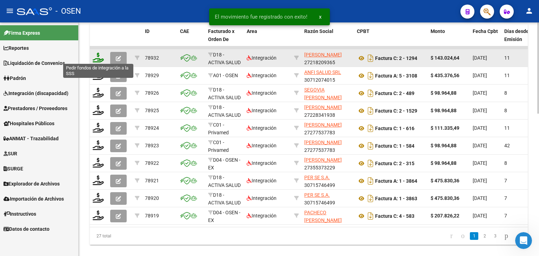
click at [101, 61] on icon at bounding box center [98, 58] width 11 height 10
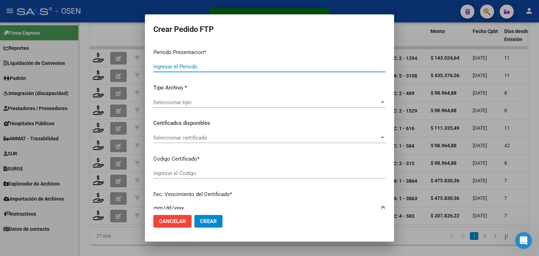
type input "202507"
type input "$ 143.024,64"
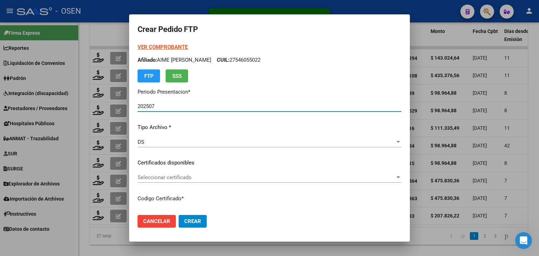
type input "ARG02000549548082023120620281206BUE427"
type input "[DATE]"
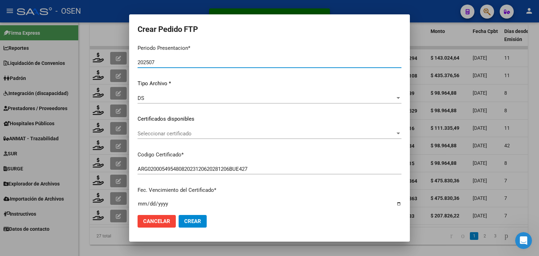
scroll to position [70, 0]
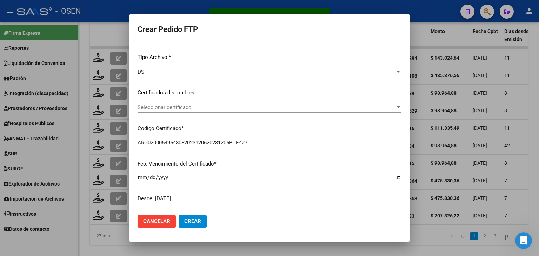
click at [206, 105] on span "Seleccionar certificado" at bounding box center [267, 107] width 258 height 6
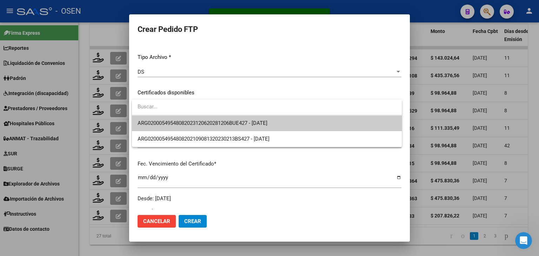
click at [210, 115] on span "ARG02000549548082023120620281206BUE427 - [DATE]" at bounding box center [267, 123] width 259 height 16
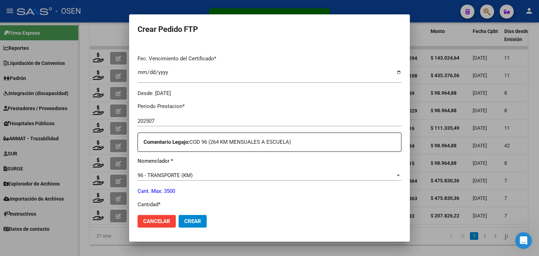
scroll to position [0, 0]
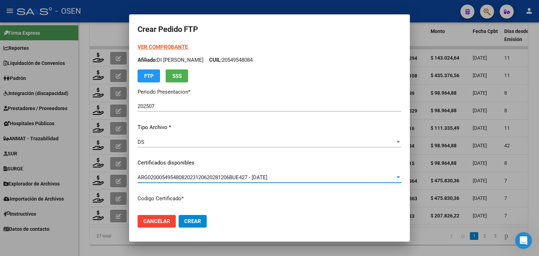
click at [167, 50] on strong "VER COMPROBANTE" at bounding box center [163, 47] width 50 height 6
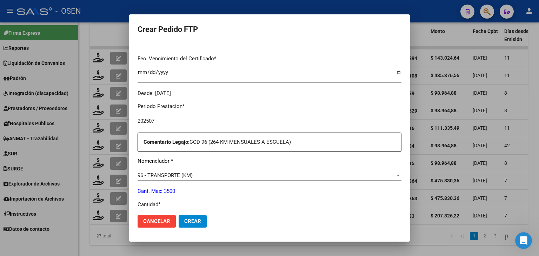
scroll to position [246, 0]
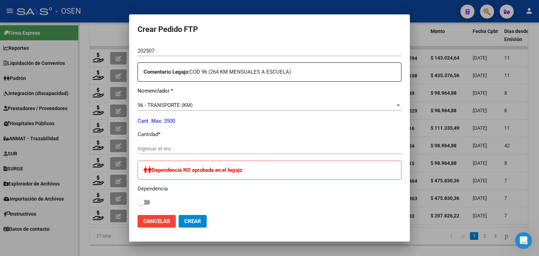
click at [170, 149] on input "Ingresar el nro" at bounding box center [270, 149] width 264 height 6
type input "264"
click at [194, 224] on span "Crear" at bounding box center [192, 221] width 17 height 6
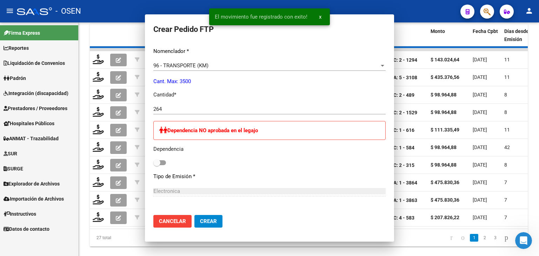
scroll to position [0, 0]
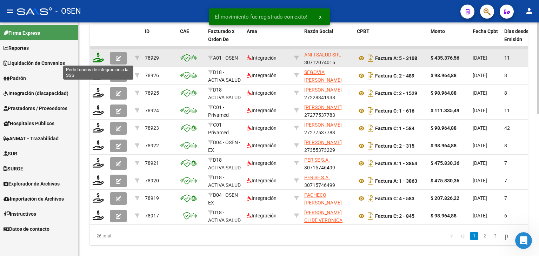
click at [97, 56] on icon at bounding box center [98, 58] width 11 height 10
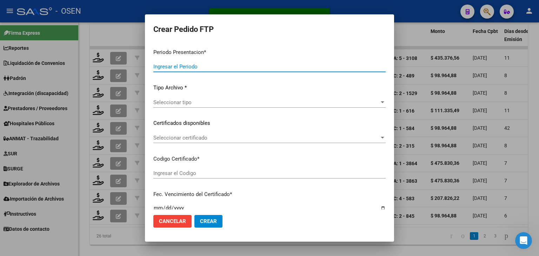
type input "202507"
type input "$ 435.376,56"
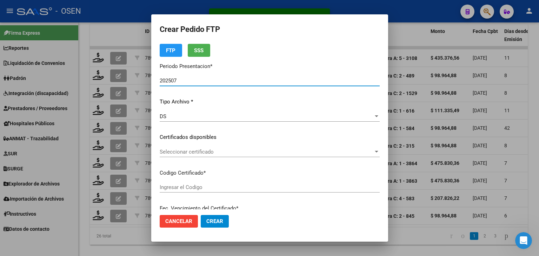
type input "ARG01000572448212022102120271021BS436"
type input "[DATE]"
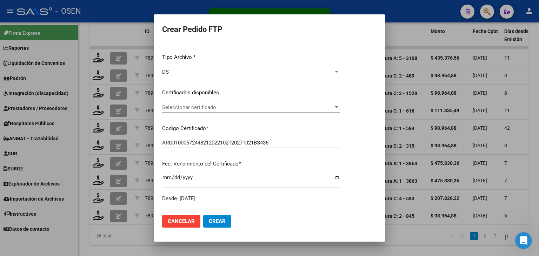
click at [191, 111] on div "Seleccionar certificado Seleccionar certificado" at bounding box center [251, 107] width 178 height 11
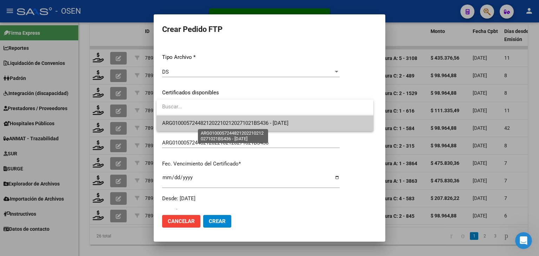
click at [194, 123] on span "ARG01000572448212022102120271021BS436 - [DATE]" at bounding box center [225, 123] width 126 height 6
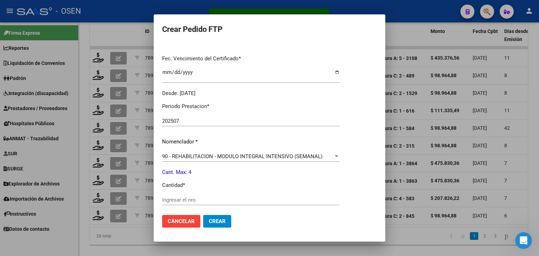
scroll to position [211, 0]
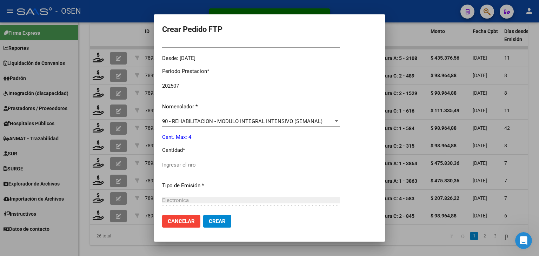
click at [179, 165] on input "Ingresar el nro" at bounding box center [251, 165] width 178 height 6
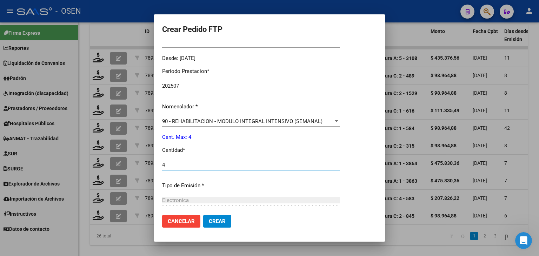
type input "4"
click at [213, 219] on span "Crear" at bounding box center [217, 221] width 17 height 6
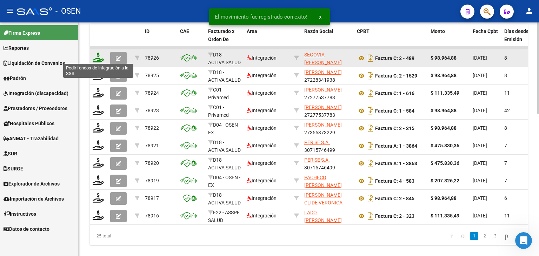
click at [100, 57] on icon at bounding box center [98, 58] width 11 height 10
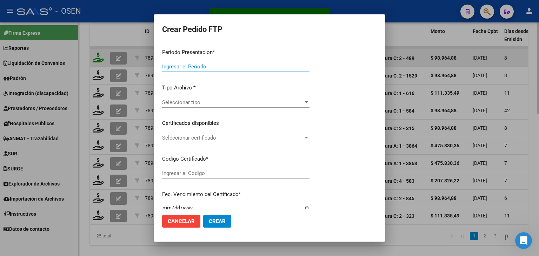
type input "202507"
type input "$ 98.964,88"
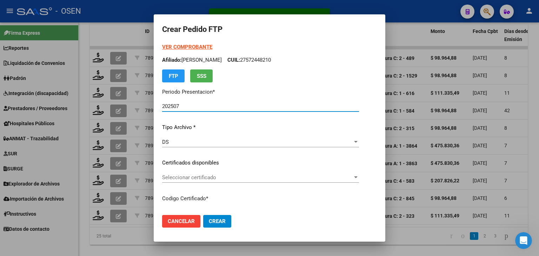
type input "ARG02000489296972022111820271118BS437"
type input "[DATE]"
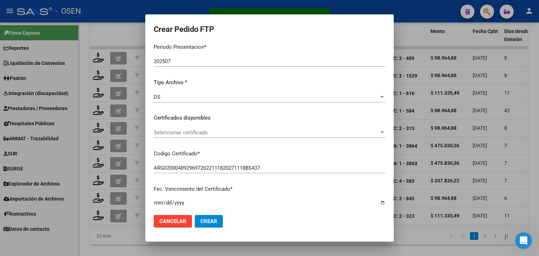
scroll to position [70, 0]
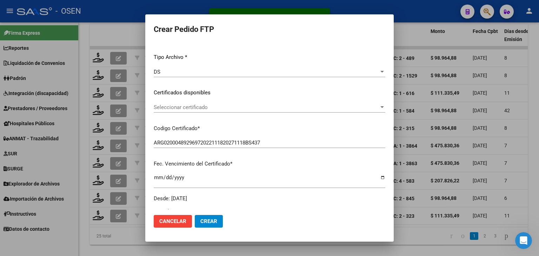
click at [196, 108] on span "Seleccionar certificado" at bounding box center [266, 107] width 225 height 6
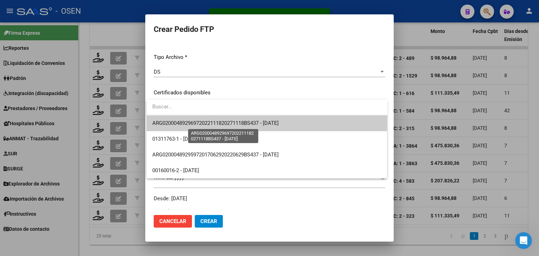
click at [200, 121] on span "ARG02000489296972022111820271118BS437 - [DATE]" at bounding box center [215, 123] width 126 height 6
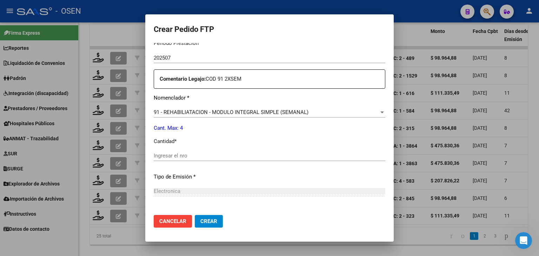
scroll to position [246, 0]
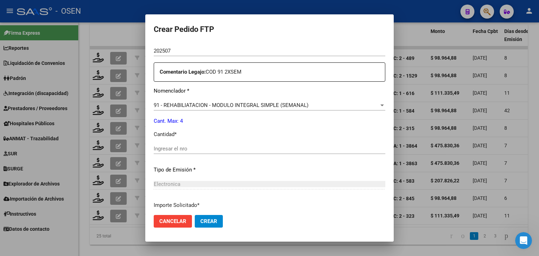
click at [167, 152] on div "Ingresar el nro" at bounding box center [270, 149] width 232 height 11
type input "4"
click at [207, 226] on button "Crear" at bounding box center [209, 221] width 28 height 13
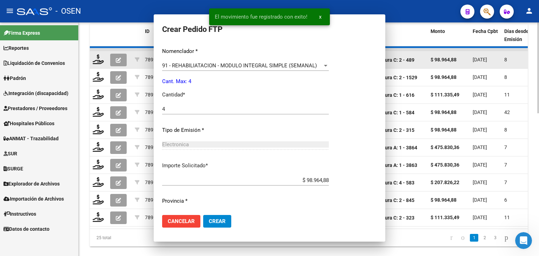
scroll to position [0, 0]
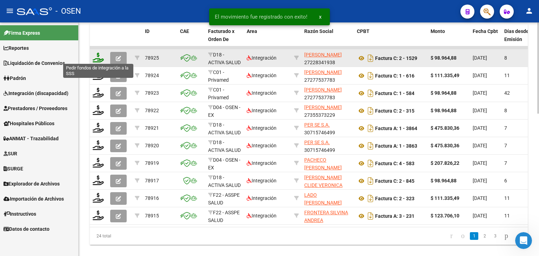
click at [100, 56] on icon at bounding box center [98, 58] width 11 height 10
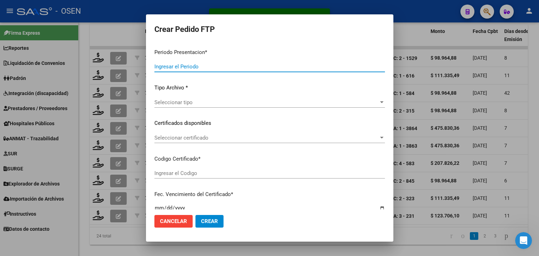
type input "202507"
type input "$ 98.964,88"
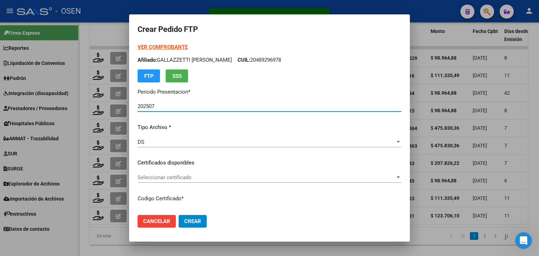
scroll to position [35, 0]
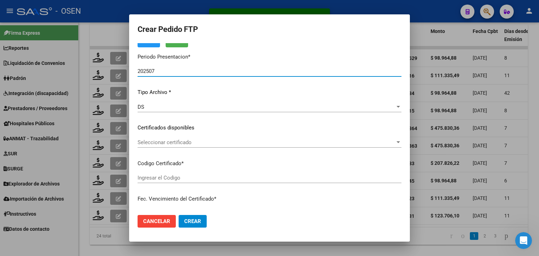
type input "ARG02000580491242022091320240913BS436"
type input "[DATE]"
click at [218, 141] on span "Seleccionar certificado" at bounding box center [267, 142] width 258 height 6
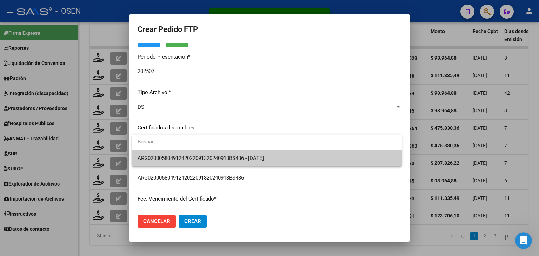
click at [219, 153] on span "ARG02000580491242022091320240913BS436 - [DATE]" at bounding box center [267, 159] width 259 height 16
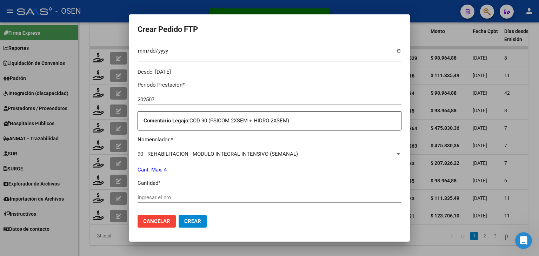
scroll to position [211, 0]
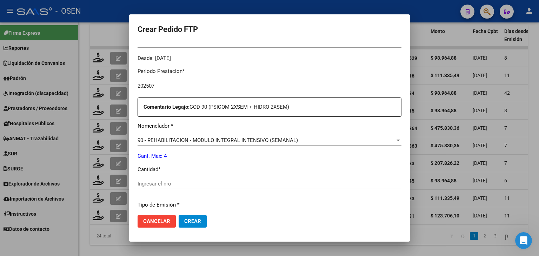
click at [175, 181] on input "Ingresar el nro" at bounding box center [270, 184] width 264 height 6
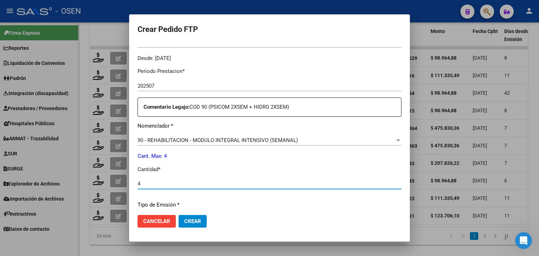
type input "4"
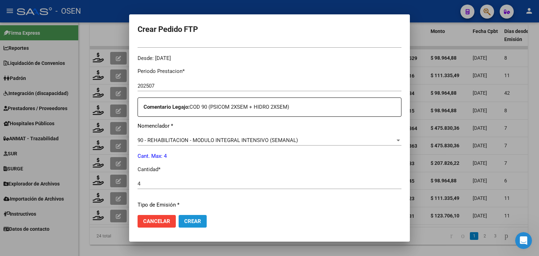
click at [195, 219] on span "Crear" at bounding box center [192, 221] width 17 height 6
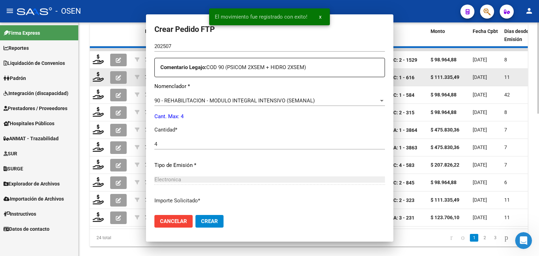
scroll to position [171, 0]
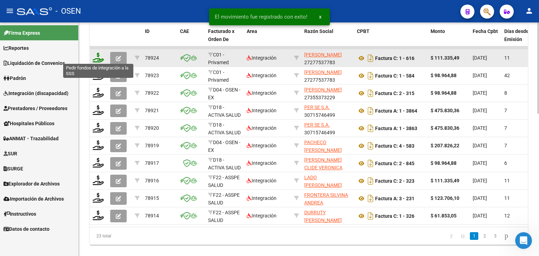
click at [97, 54] on icon at bounding box center [98, 58] width 11 height 10
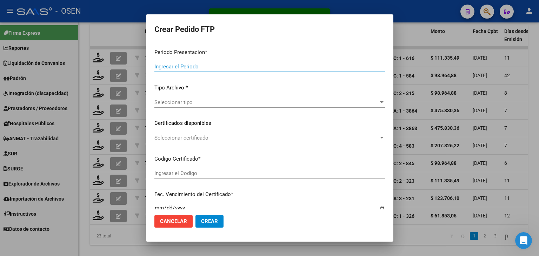
click at [212, 100] on span "Seleccionar tipo" at bounding box center [266, 102] width 224 height 6
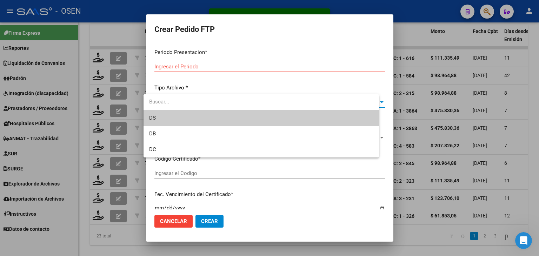
type input "202507"
type input "$ 111.335,49"
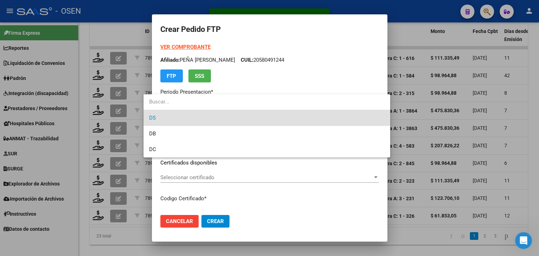
click at [209, 120] on span "DS" at bounding box center [267, 118] width 236 height 16
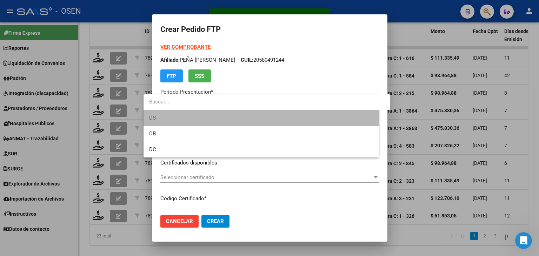
type input "ARG01000503953862016033120190331BS430"
type input "[DATE]"
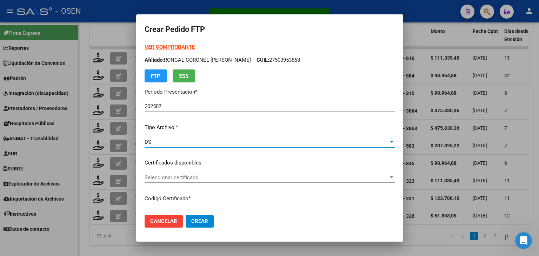
click at [164, 224] on span "Cancelar" at bounding box center [163, 221] width 27 height 6
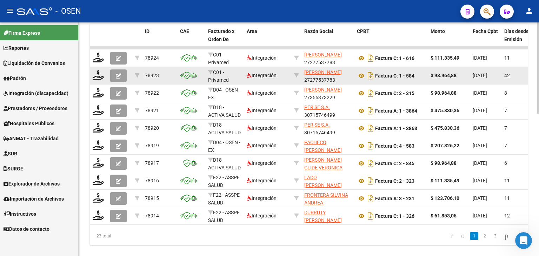
click at [94, 79] on div at bounding box center [99, 75] width 12 height 11
click at [96, 73] on icon at bounding box center [98, 75] width 11 height 10
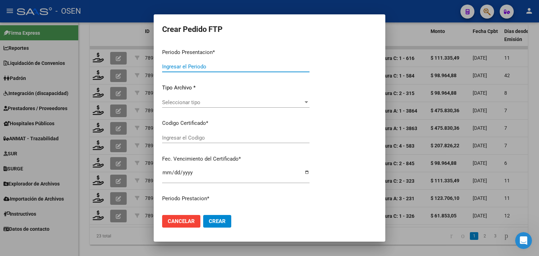
type input "202507"
type input "202506"
type input "$ 98.964,88"
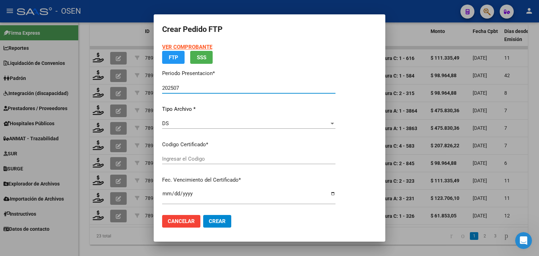
type input "ARG01000503953862016033120190331BS430"
type input "[DATE]"
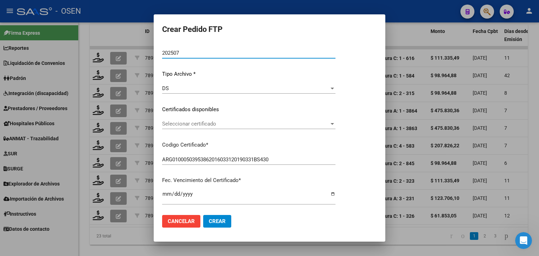
scroll to position [53, 0]
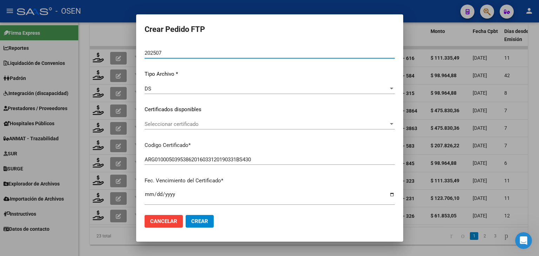
click at [186, 128] on div "Seleccionar certificado Seleccionar certificado" at bounding box center [270, 124] width 250 height 11
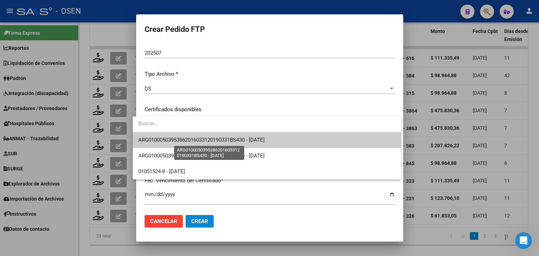
click at [187, 138] on span "ARG01000503953862016033120190331BS430 - [DATE]" at bounding box center [201, 140] width 126 height 6
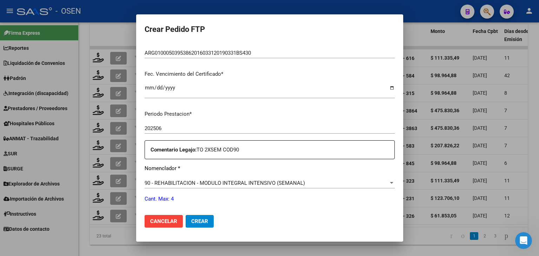
scroll to position [194, 0]
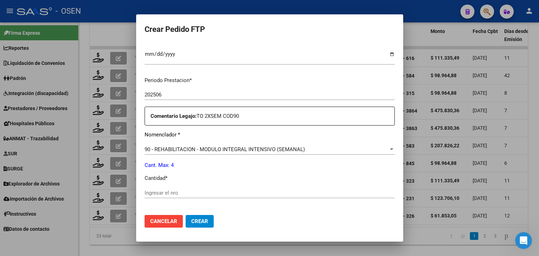
click at [155, 194] on input "Ingresar el nro" at bounding box center [270, 193] width 250 height 6
type input "4"
click at [192, 222] on span "Crear" at bounding box center [199, 221] width 17 height 6
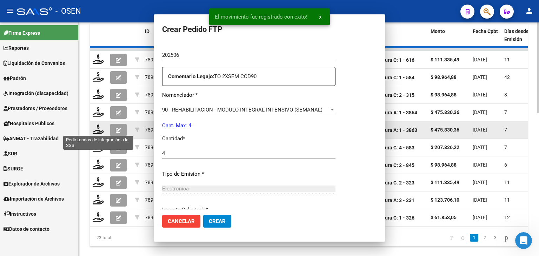
scroll to position [0, 0]
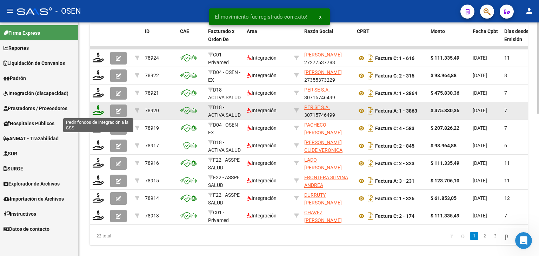
click at [97, 110] on icon at bounding box center [98, 110] width 11 height 10
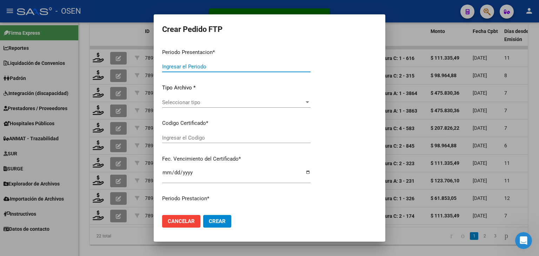
type input "202507"
type input "$ 475.830,36"
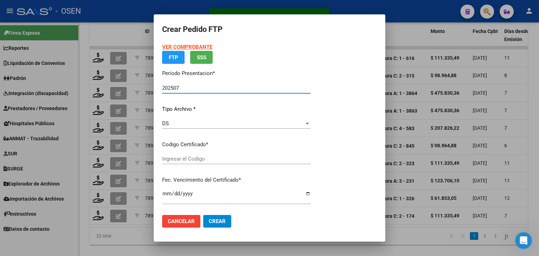
type input "ARG01000578173562022111120271111BS436"
type input "[DATE]"
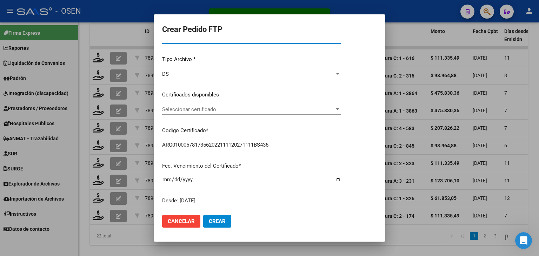
scroll to position [70, 0]
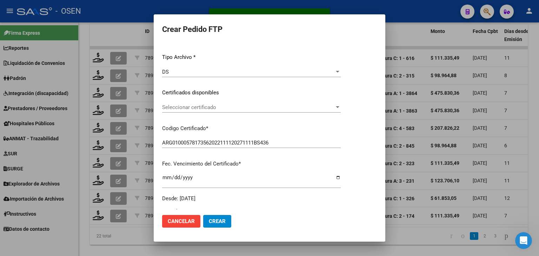
click at [224, 108] on span "Seleccionar certificado" at bounding box center [248, 107] width 172 height 6
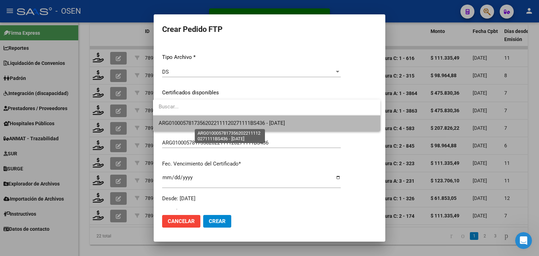
click at [225, 120] on span "ARG01000578173562022111120271111BS436 - [DATE]" at bounding box center [222, 123] width 126 height 6
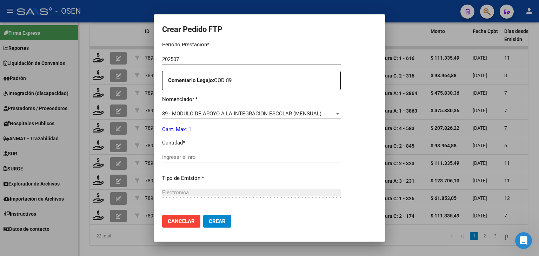
scroll to position [246, 0]
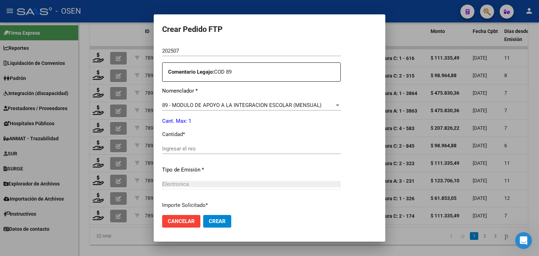
click at [183, 148] on input "Ingresar el nro" at bounding box center [251, 149] width 179 height 6
type input "1"
drag, startPoint x: 207, startPoint y: 225, endPoint x: 196, endPoint y: 225, distance: 11.6
click at [205, 225] on button "Crear" at bounding box center [217, 221] width 28 height 13
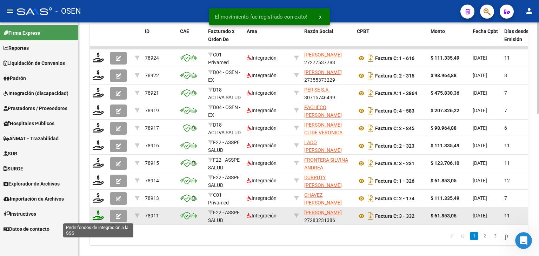
click at [97, 216] on icon at bounding box center [98, 216] width 11 height 10
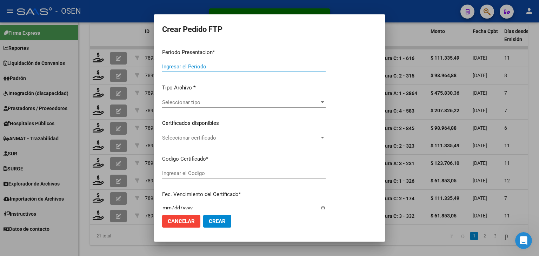
type input "202507"
type input "$ 61.853,05"
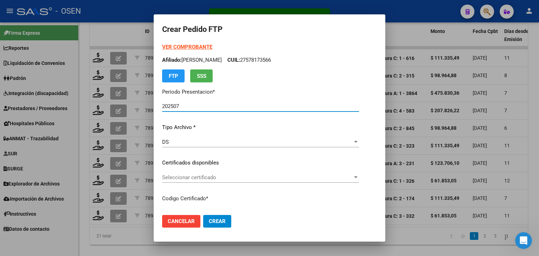
type input "ARG02000547948012023121920281219CBA536"
type input "[DATE]"
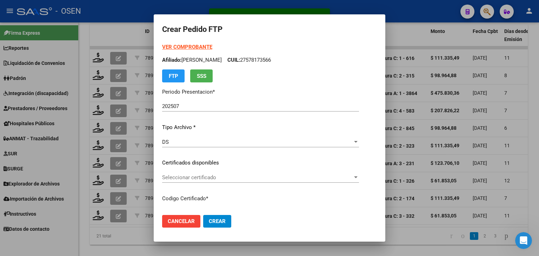
scroll to position [70, 0]
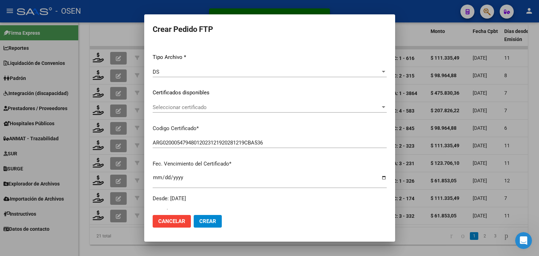
click at [191, 115] on div "Seleccionar certificado Seleccionar certificado" at bounding box center [270, 110] width 234 height 17
click at [192, 107] on span "Seleccionar certificado" at bounding box center [267, 107] width 228 height 6
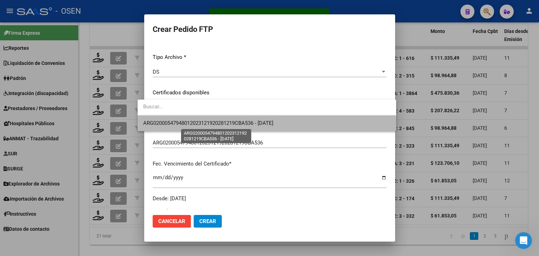
click at [193, 120] on span "ARG02000547948012023121920281219CBA536 - [DATE]" at bounding box center [208, 123] width 130 height 6
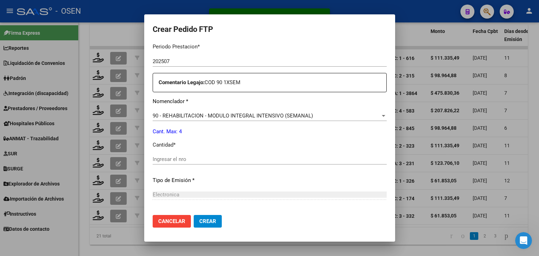
scroll to position [246, 0]
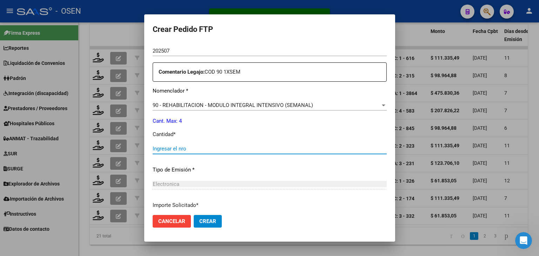
click at [164, 149] on input "Ingresar el nro" at bounding box center [270, 149] width 234 height 6
type input "4"
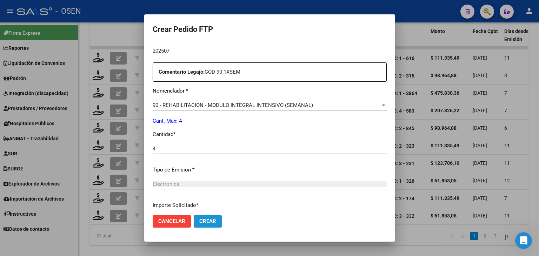
click at [199, 224] on span "Crear" at bounding box center [207, 221] width 17 height 6
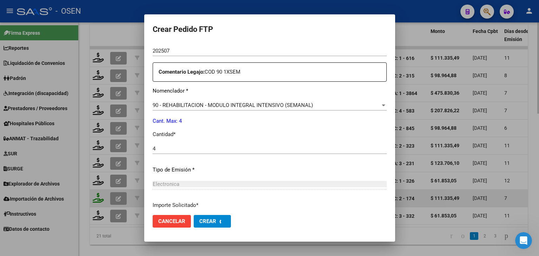
scroll to position [0, 0]
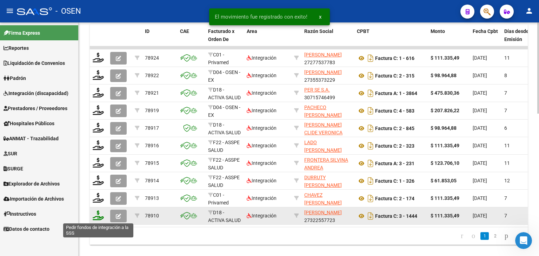
click at [97, 216] on icon at bounding box center [98, 216] width 11 height 10
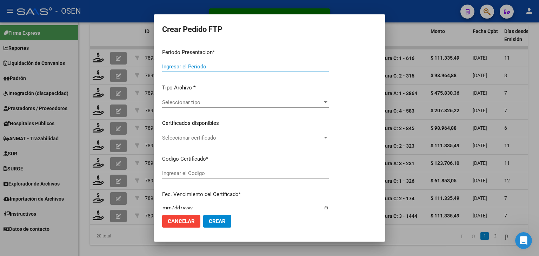
type input "202507"
type input "$ 111.335,49"
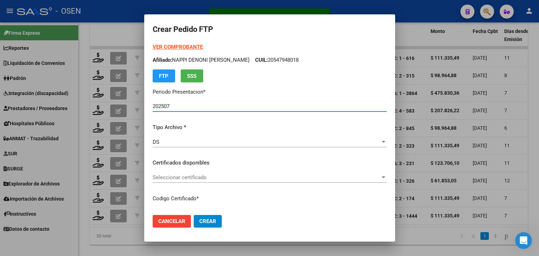
type input "01637662-6"
type input "[DATE]"
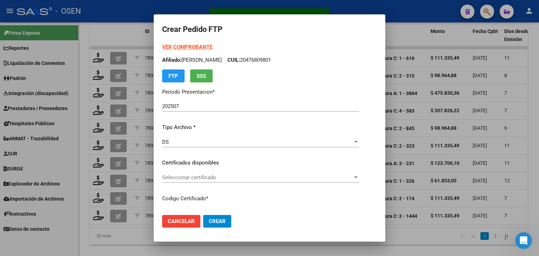
scroll to position [70, 0]
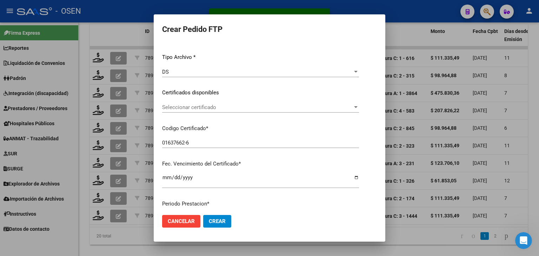
click at [197, 108] on span "Seleccionar certificado" at bounding box center [257, 107] width 191 height 6
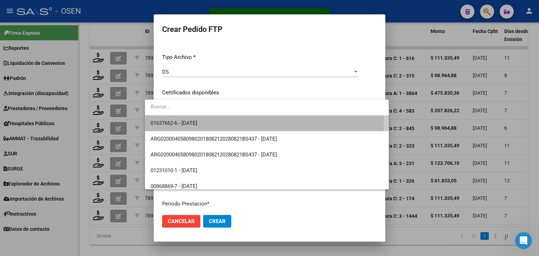
click at [199, 118] on span "01637662-6 - [DATE]" at bounding box center [267, 123] width 233 height 16
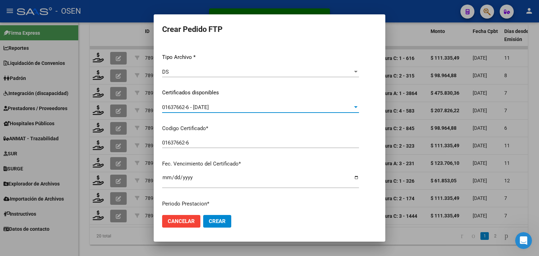
click at [202, 107] on span "01637662-6 - [DATE]" at bounding box center [185, 107] width 47 height 6
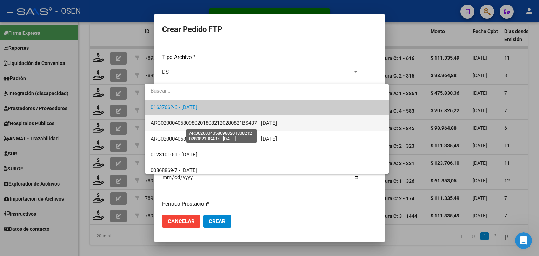
click at [245, 125] on span "ARG02000405809802018082120280821BS437 - [DATE]" at bounding box center [214, 123] width 126 height 6
type input "ARG02000405809802018082120280821BS437"
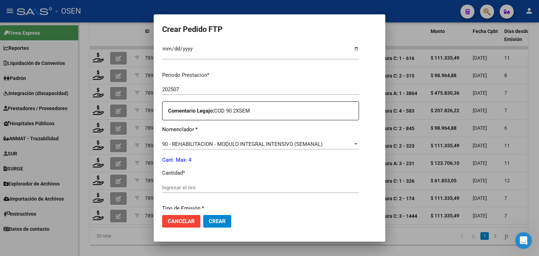
scroll to position [211, 0]
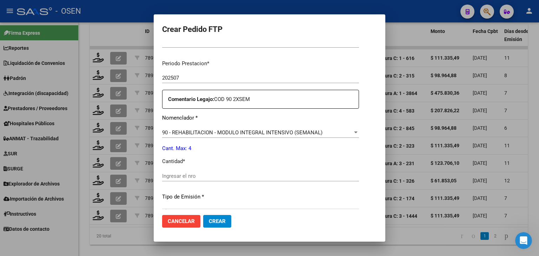
click at [170, 175] on input "Ingresar el nro" at bounding box center [260, 176] width 197 height 6
type input "4"
click at [212, 221] on span "Crear" at bounding box center [217, 221] width 17 height 6
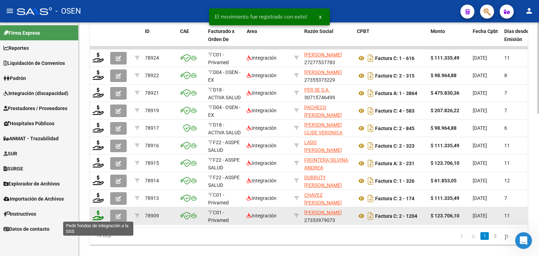
click at [96, 215] on icon at bounding box center [98, 216] width 11 height 10
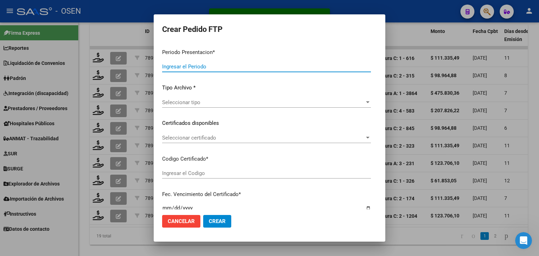
type input "202507"
type input "$ 123.706,10"
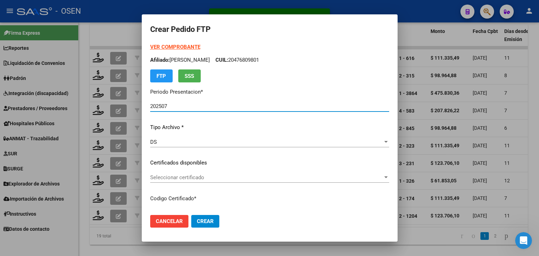
type input "ARG01000503953862016033120190331BS430"
type input "[DATE]"
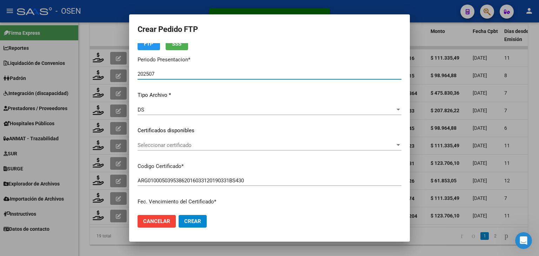
scroll to position [70, 0]
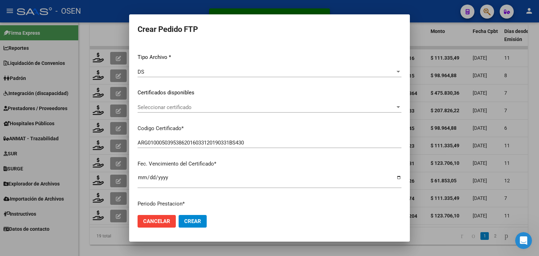
click at [217, 110] on span "Seleccionar certificado" at bounding box center [267, 107] width 258 height 6
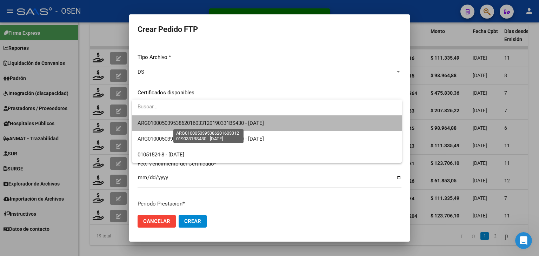
click at [218, 120] on span "ARG01000503953862016033120190331BS430 - [DATE]" at bounding box center [201, 123] width 126 height 6
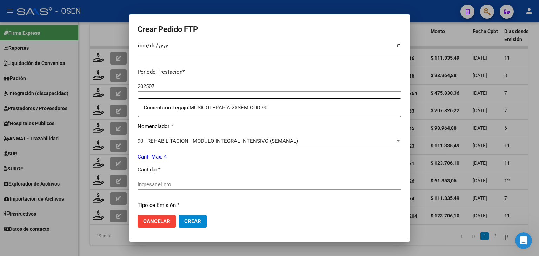
scroll to position [246, 0]
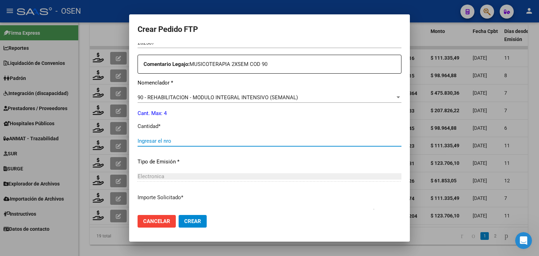
click at [190, 142] on input "Ingresar el nro" at bounding box center [270, 141] width 264 height 6
type input "4"
click at [197, 224] on span "Crear" at bounding box center [192, 221] width 17 height 6
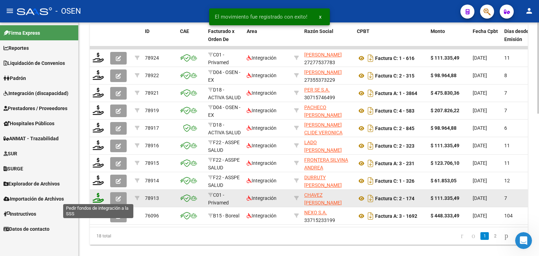
click at [97, 193] on icon at bounding box center [98, 198] width 11 height 10
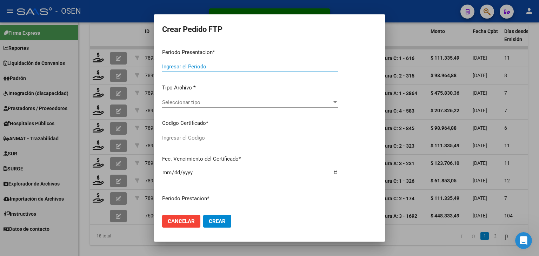
type input "202507"
type input "$ 111.335,49"
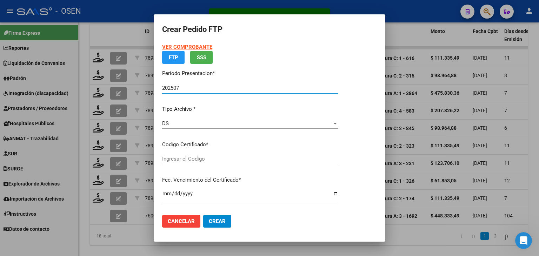
type input "ARG01000503953862016033120190331BS430"
type input "[DATE]"
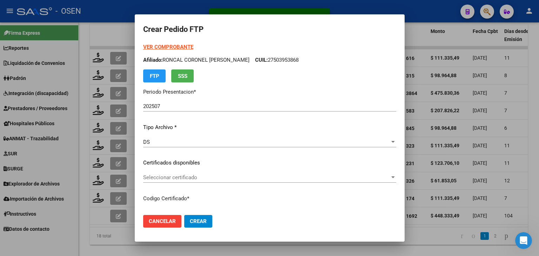
scroll to position [35, 0]
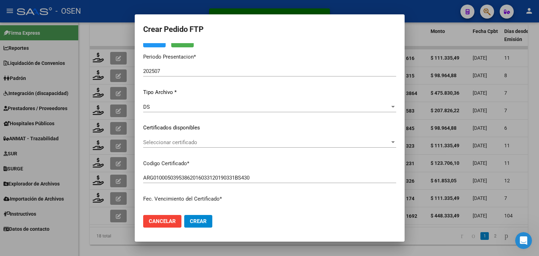
click at [191, 140] on span "Seleccionar certificado" at bounding box center [266, 142] width 247 height 6
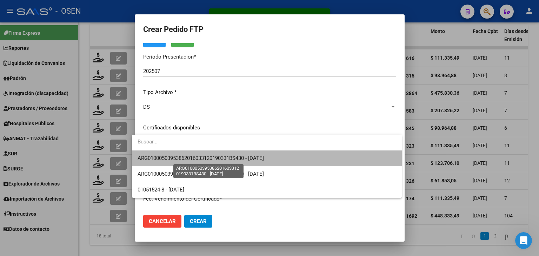
click at [200, 156] on span "ARG01000503953862016033120190331BS430 - [DATE]" at bounding box center [201, 158] width 126 height 6
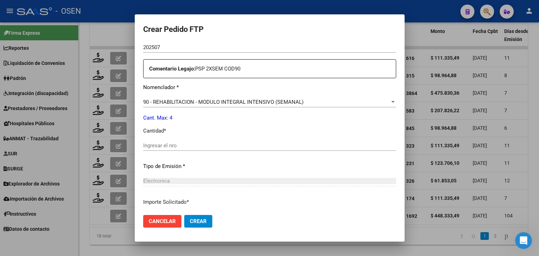
scroll to position [246, 0]
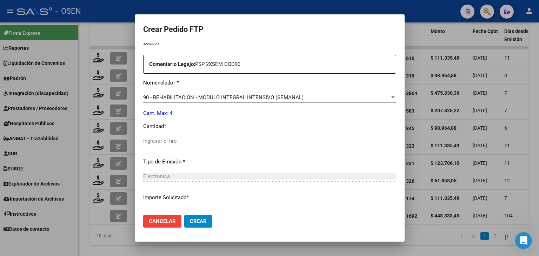
click at [172, 135] on div "Periodo Prestacion * 202507 Ingresar el Periodo Prestacion Comentario Legajo: P…" at bounding box center [269, 139] width 253 height 240
click at [172, 139] on input "Ingresar el nro" at bounding box center [269, 141] width 253 height 6
type input "4"
click at [198, 222] on span "Crear" at bounding box center [198, 221] width 17 height 6
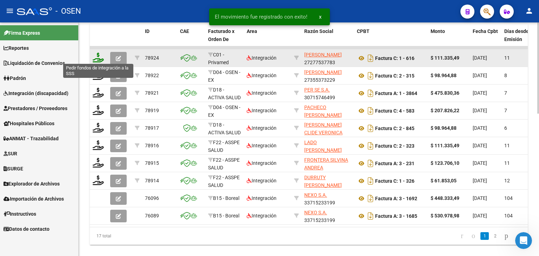
click at [98, 56] on icon at bounding box center [98, 58] width 11 height 10
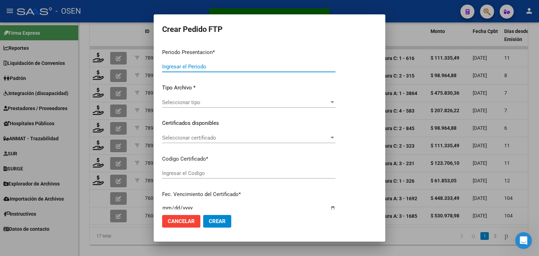
type input "202507"
type input "$ 111.335,49"
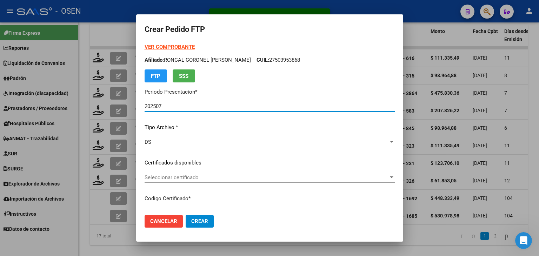
type input "ARG01000503953862016033120190331BS430"
type input "[DATE]"
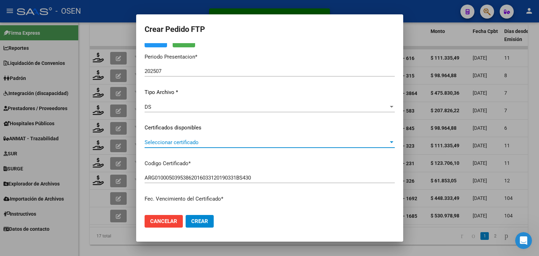
click at [214, 141] on span "Seleccionar certificado" at bounding box center [267, 142] width 244 height 6
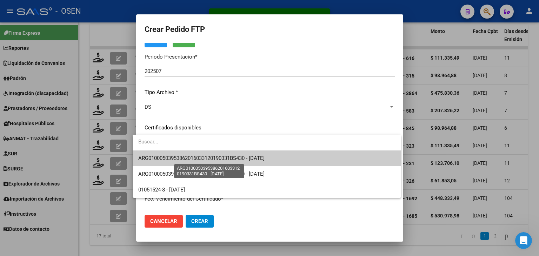
click at [218, 155] on span "ARG01000503953862016033120190331BS430 - [DATE]" at bounding box center [201, 158] width 126 height 6
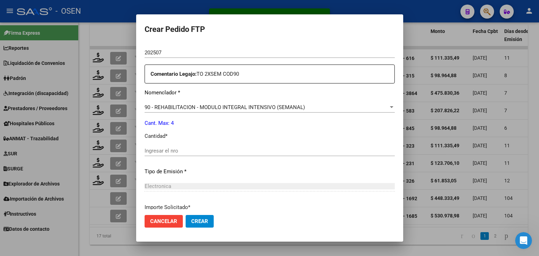
scroll to position [246, 0]
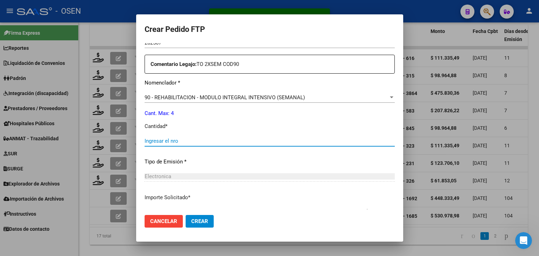
click at [185, 144] on input "Ingresar el nro" at bounding box center [270, 141] width 250 height 6
type input "4"
click at [195, 221] on span "Crear" at bounding box center [199, 221] width 17 height 6
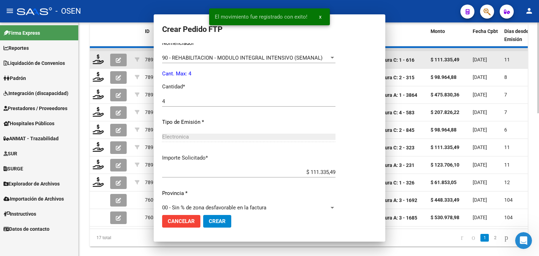
scroll to position [0, 0]
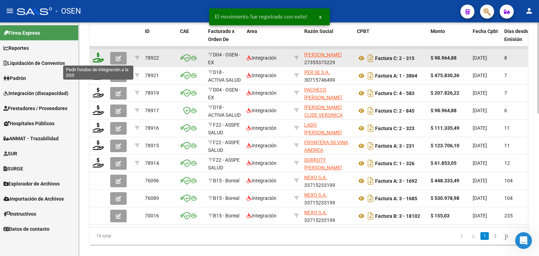
click at [97, 55] on icon at bounding box center [98, 58] width 11 height 10
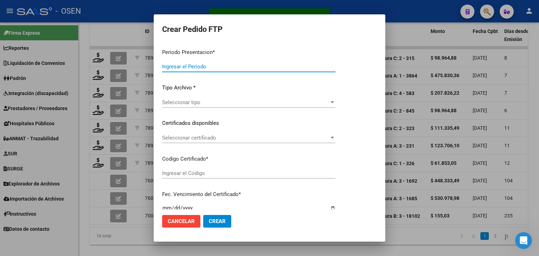
type input "202507"
type input "$ 98.964,88"
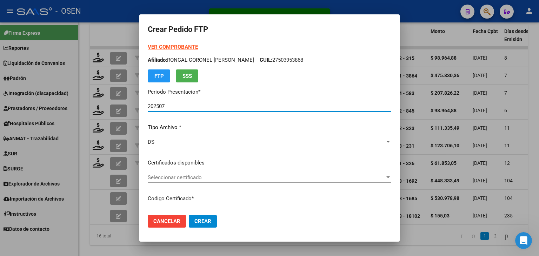
type input "ARG02000576846342024022620290226BS436"
type input "[DATE]"
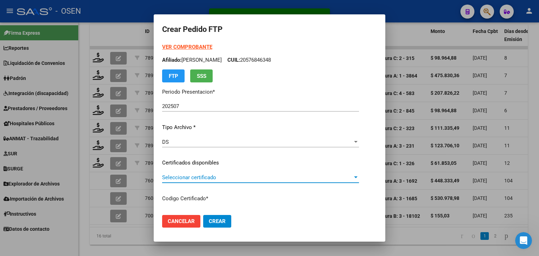
click at [197, 176] on span "Seleccionar certificado" at bounding box center [257, 177] width 191 height 6
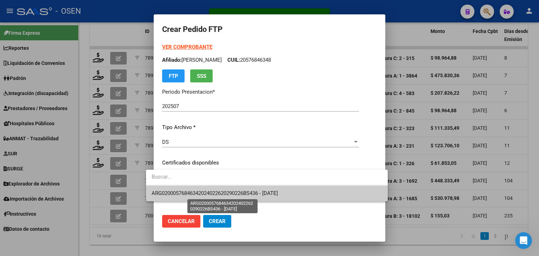
drag, startPoint x: 205, startPoint y: 192, endPoint x: 212, endPoint y: 160, distance: 32.4
click at [205, 192] on span "ARG02000576846342024022620290226BS436 - [DATE]" at bounding box center [215, 193] width 126 height 6
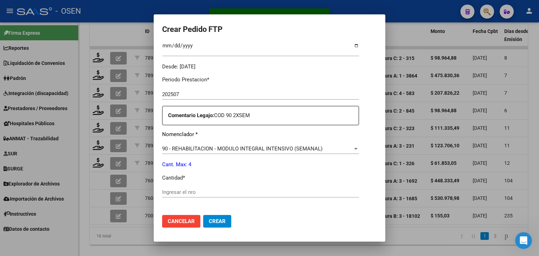
scroll to position [211, 0]
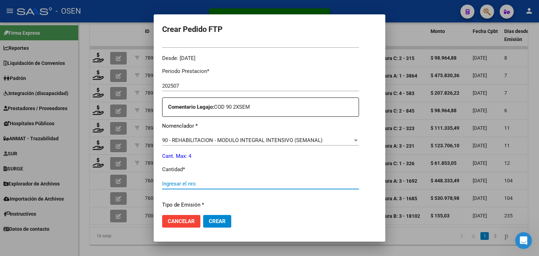
click at [206, 187] on input "Ingresar el nro" at bounding box center [260, 184] width 197 height 6
type input "4"
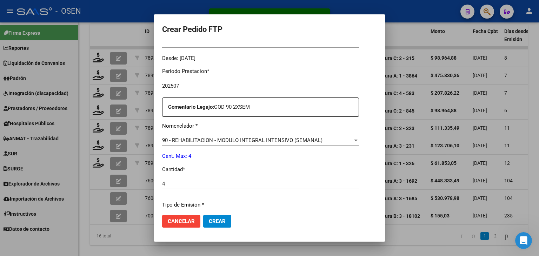
click at [210, 229] on mat-dialog-actions "Cancelar Crear" at bounding box center [269, 222] width 215 height 24
click at [210, 223] on span "Crear" at bounding box center [217, 221] width 17 height 6
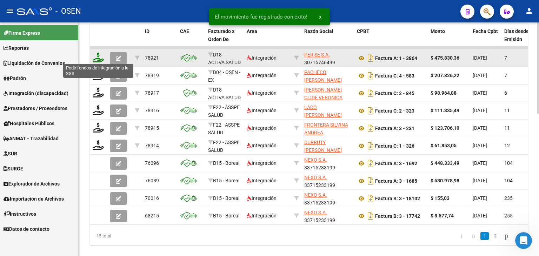
click at [100, 58] on icon at bounding box center [98, 58] width 11 height 10
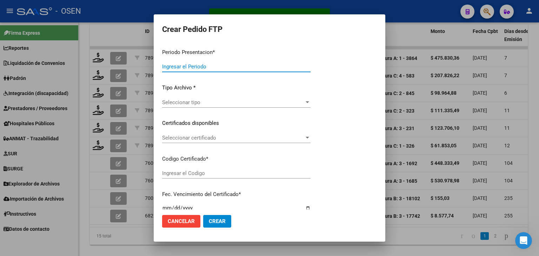
type input "202507"
type input "$ 475.830,36"
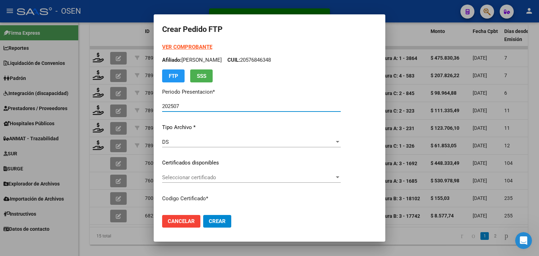
type input "ARG02000580491242022091320240913BS436"
type input "[DATE]"
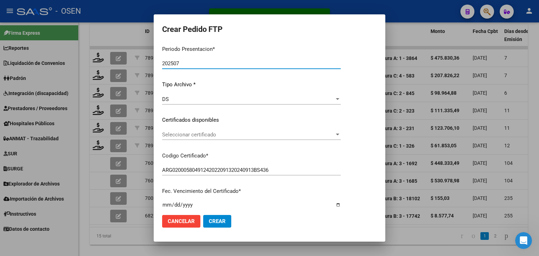
scroll to position [70, 0]
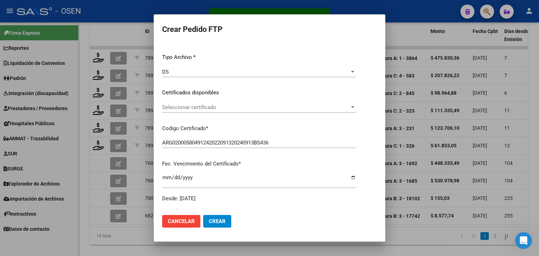
click at [225, 107] on span "Seleccionar certificado" at bounding box center [255, 107] width 187 height 6
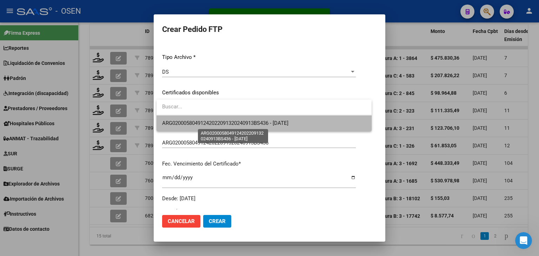
click at [230, 121] on span "ARG02000580491242022091320240913BS436 - [DATE]" at bounding box center [225, 123] width 126 height 6
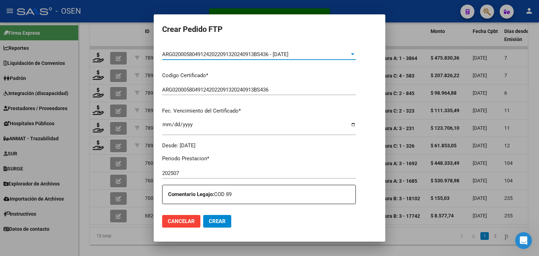
scroll to position [211, 0]
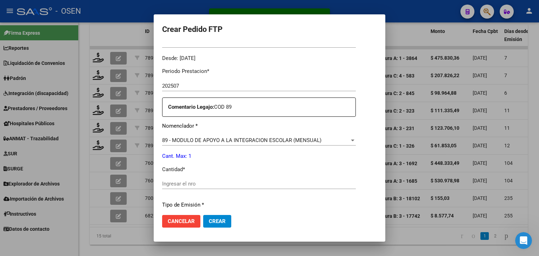
click at [214, 187] on div "Ingresar el nro" at bounding box center [259, 184] width 194 height 11
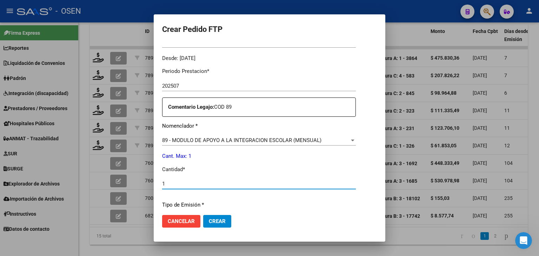
type input "1"
click at [224, 219] on span "Crear" at bounding box center [217, 221] width 17 height 6
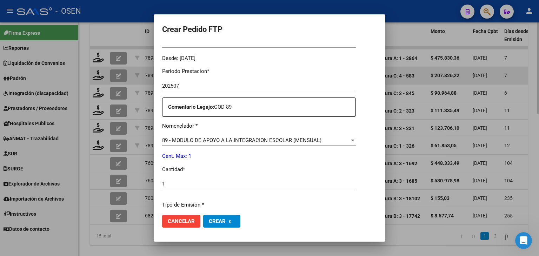
scroll to position [0, 0]
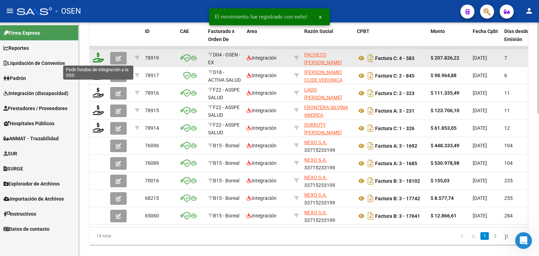
click at [98, 54] on icon at bounding box center [98, 58] width 11 height 10
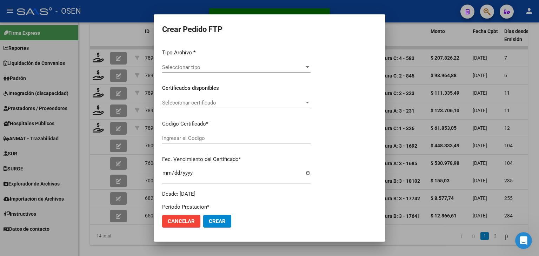
type input "202507"
type input "$ 207.826,22"
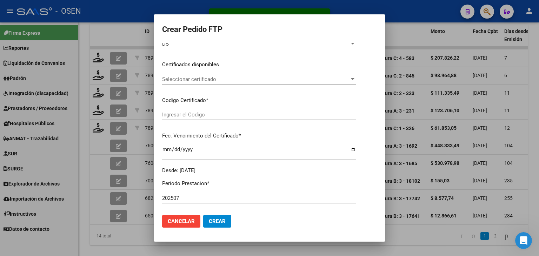
scroll to position [110, 0]
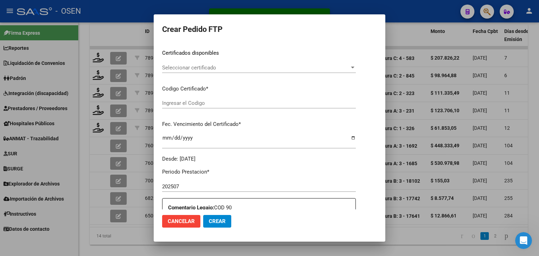
type input "ARG02000544995792023042720300427RIO145"
type input "[DATE]"
click at [234, 65] on span "Seleccionar certificado" at bounding box center [248, 68] width 172 height 6
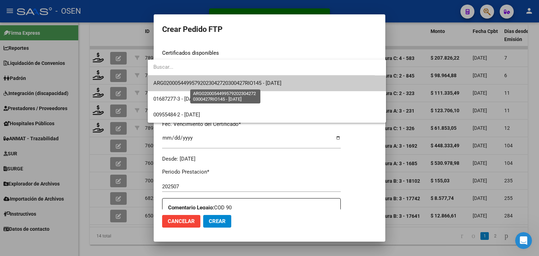
click at [236, 83] on span "ARG02000544995792023042720300427RIO145 - [DATE]" at bounding box center [217, 83] width 128 height 6
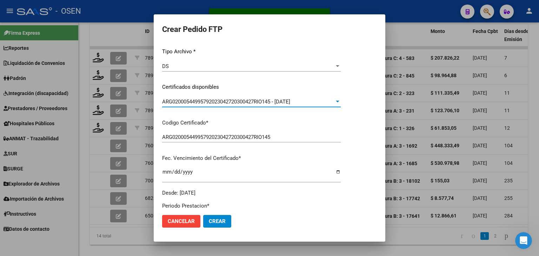
scroll to position [215, 0]
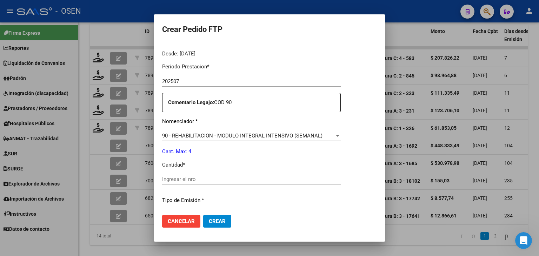
click at [187, 180] on input "Ingresar el nro" at bounding box center [251, 179] width 179 height 6
type input "4"
click at [209, 224] on span "Crear" at bounding box center [217, 221] width 17 height 6
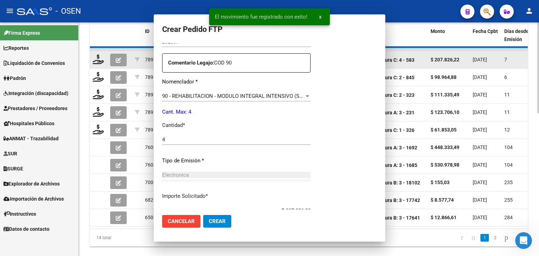
scroll to position [0, 0]
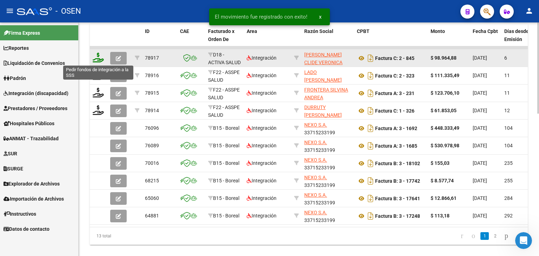
click at [98, 57] on icon at bounding box center [98, 58] width 11 height 10
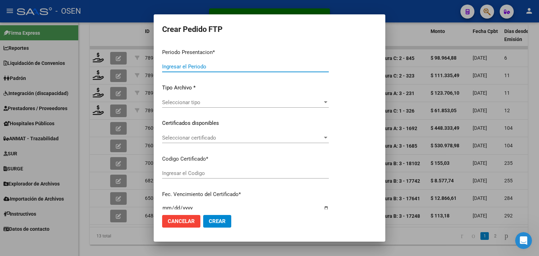
type input "202507"
type input "$ 98.964,88"
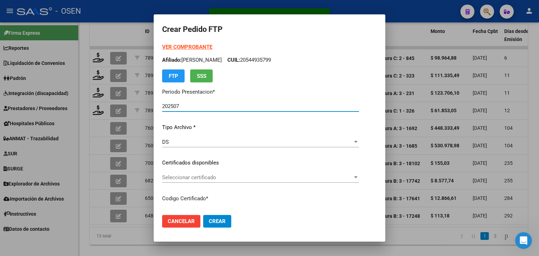
type input "ARG01000282113172022020720320207BS315"
type input "[DATE]"
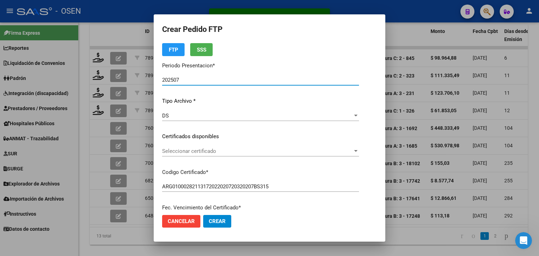
scroll to position [70, 0]
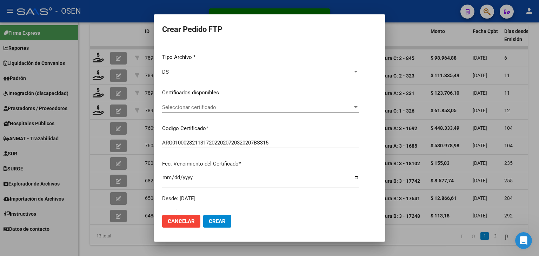
click at [220, 107] on span "Seleccionar certificado" at bounding box center [257, 107] width 191 height 6
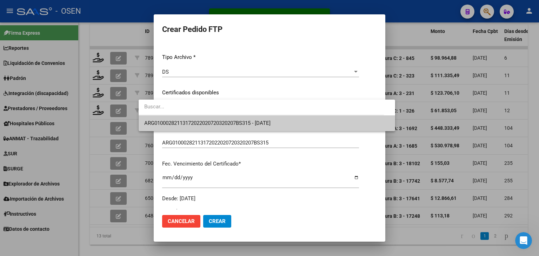
drag, startPoint x: 220, startPoint y: 107, endPoint x: 221, endPoint y: 125, distance: 18.0
click at [222, 119] on div "ARG01000282113172022020720320207BS315 - [DATE]" at bounding box center [267, 116] width 257 height 32
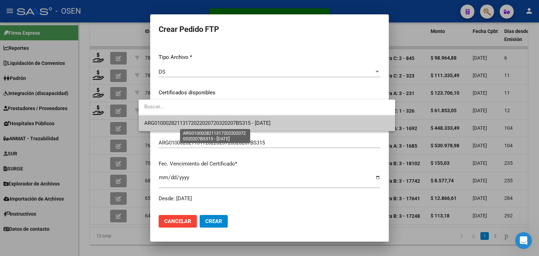
click at [220, 123] on span "ARG01000282113172022020720320207BS315 - [DATE]" at bounding box center [207, 123] width 126 height 6
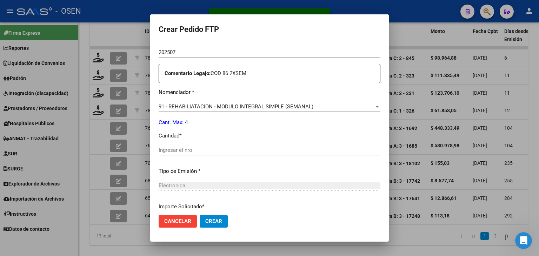
scroll to position [246, 0]
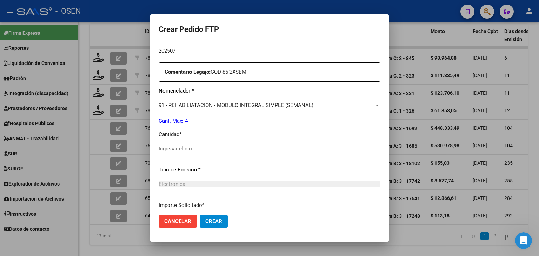
drag, startPoint x: 204, startPoint y: 148, endPoint x: 214, endPoint y: 159, distance: 15.4
click at [204, 148] on input "Ingresar el nro" at bounding box center [270, 149] width 222 height 6
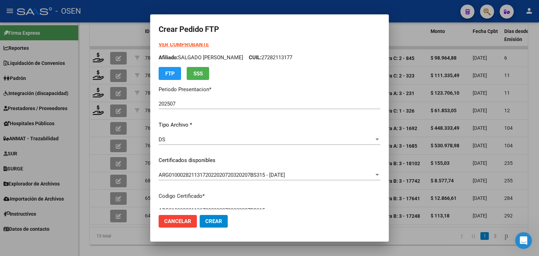
scroll to position [0, 0]
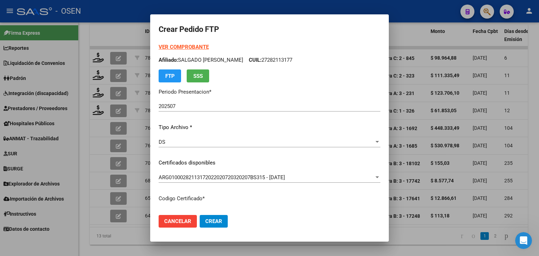
type input "4"
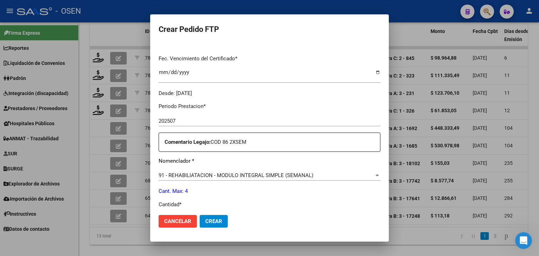
scroll to position [211, 0]
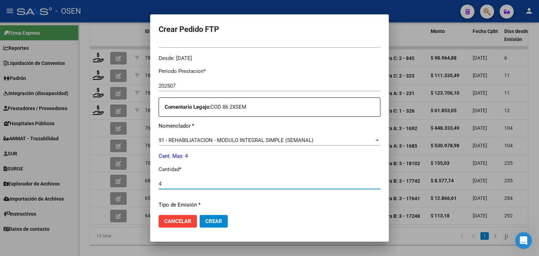
click at [221, 221] on span "Crear" at bounding box center [213, 221] width 17 height 6
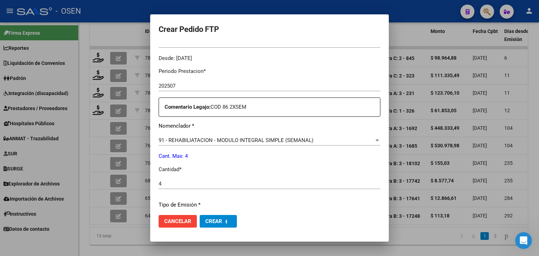
scroll to position [0, 0]
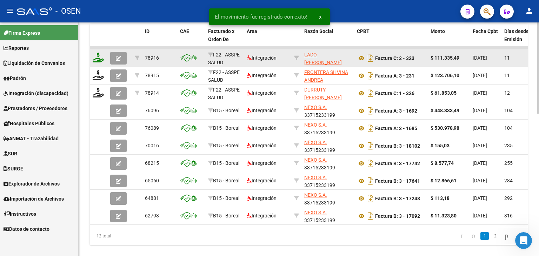
click at [98, 59] on icon at bounding box center [98, 58] width 11 height 10
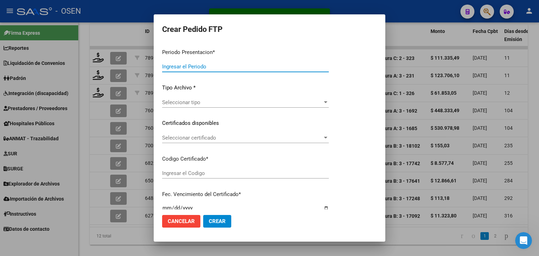
type input "202507"
type input "$ 111.335,49"
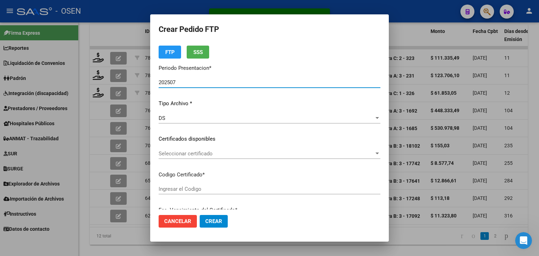
type input "ARG02000547948012023121920281219CBA536"
type input "[DATE]"
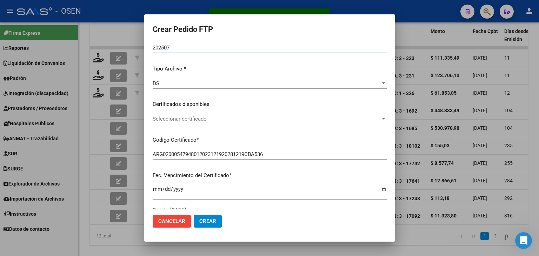
scroll to position [105, 0]
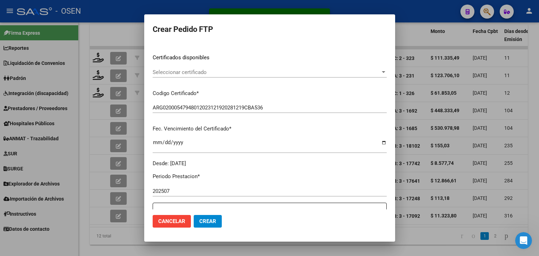
click at [223, 71] on span "Seleccionar certificado" at bounding box center [267, 72] width 228 height 6
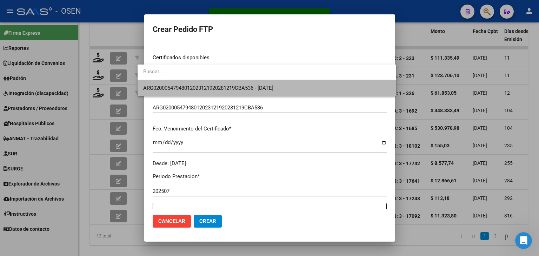
click at [225, 84] on span "ARG02000547948012023121920281219CBA536 - [DATE]" at bounding box center [266, 88] width 247 height 16
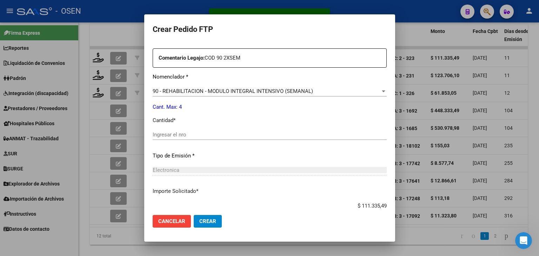
scroll to position [281, 0]
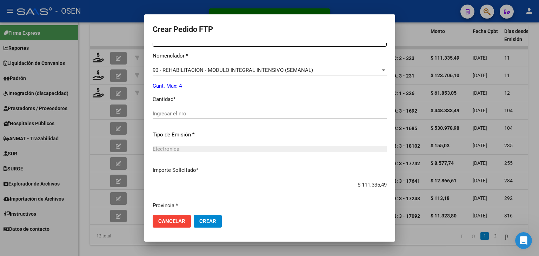
click at [180, 113] on input "Ingresar el nro" at bounding box center [270, 114] width 234 height 6
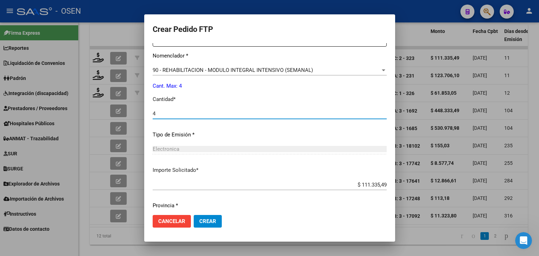
type input "4"
click at [197, 228] on mat-dialog-actions "Cancelar Crear" at bounding box center [270, 222] width 234 height 24
click at [205, 219] on span "Crear" at bounding box center [207, 221] width 17 height 6
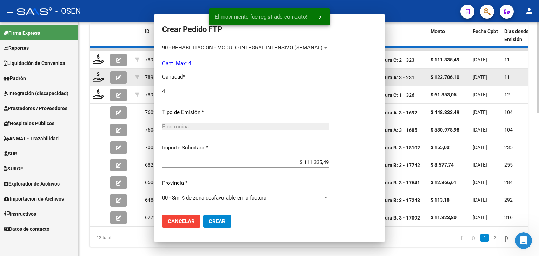
scroll to position [0, 0]
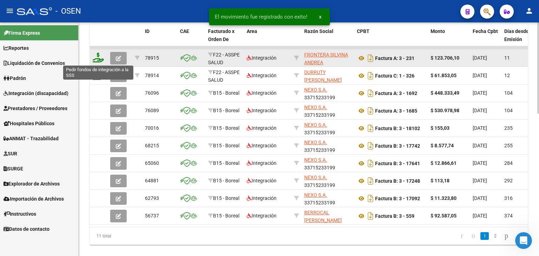
click at [98, 59] on icon at bounding box center [98, 58] width 11 height 10
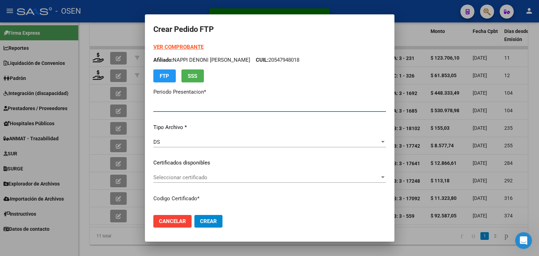
type input "202507"
type input "$ 123.706,10"
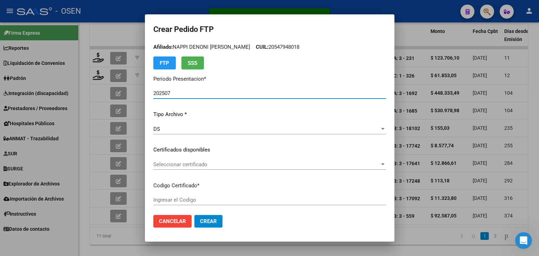
type input "ARG02000547948012023121920281219CBA536"
type input "[DATE]"
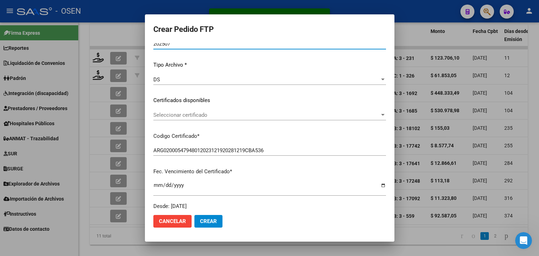
scroll to position [70, 0]
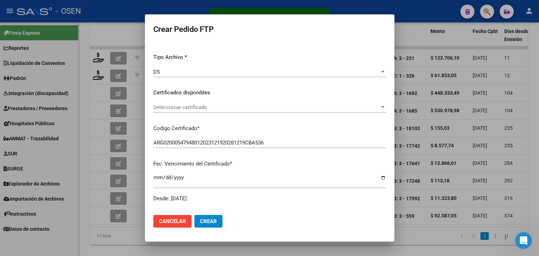
click at [223, 105] on span "Seleccionar certificado" at bounding box center [266, 107] width 226 height 6
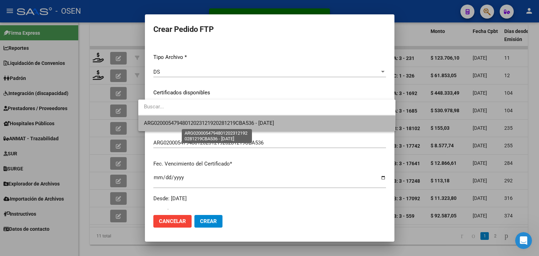
click at [231, 124] on span "ARG02000547948012023121920281219CBA536 - [DATE]" at bounding box center [209, 123] width 130 height 6
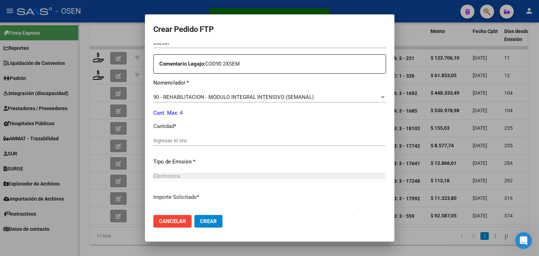
scroll to position [281, 0]
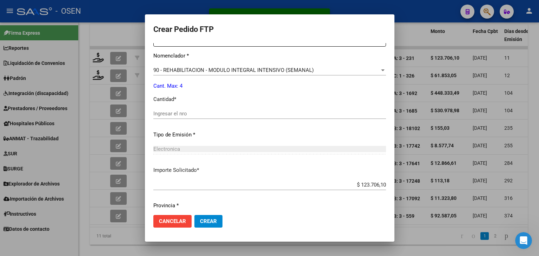
click at [218, 114] on input "Ingresar el nro" at bounding box center [269, 114] width 233 height 6
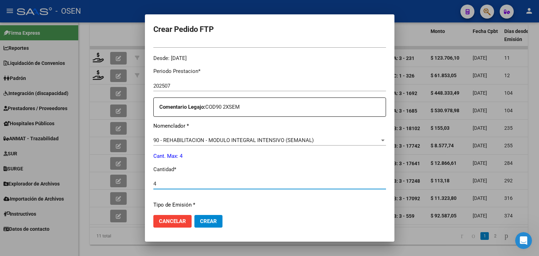
type input "4"
click at [206, 227] on button "Crear" at bounding box center [208, 221] width 28 height 13
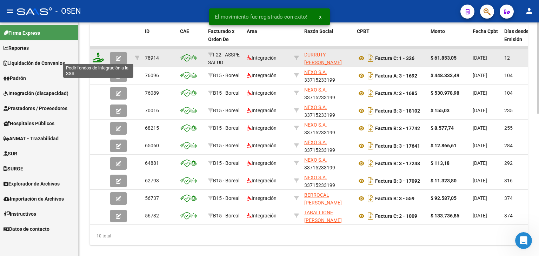
click at [100, 53] on icon at bounding box center [98, 58] width 11 height 10
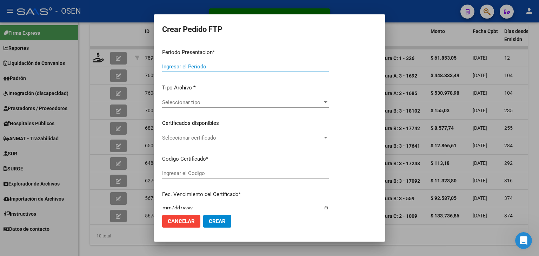
type input "202507"
type input "$ 61.853,05"
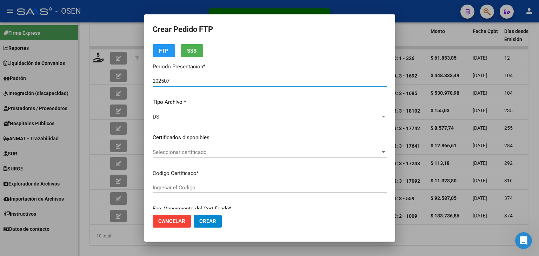
type input "ARG02000547948012023121920281219CBA536"
type input "[DATE]"
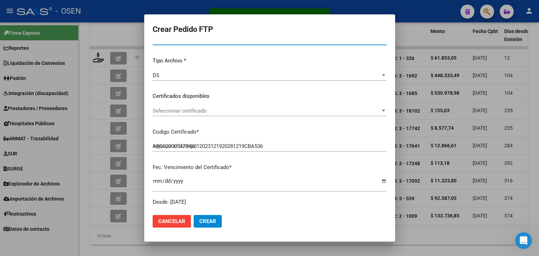
scroll to position [70, 0]
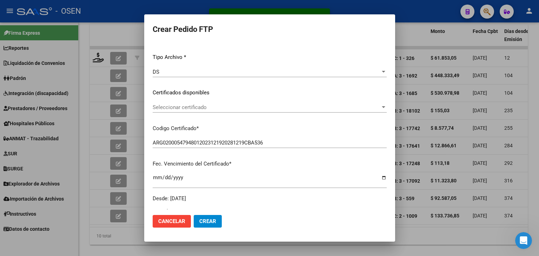
click at [206, 107] on span "Seleccionar certificado" at bounding box center [267, 107] width 228 height 6
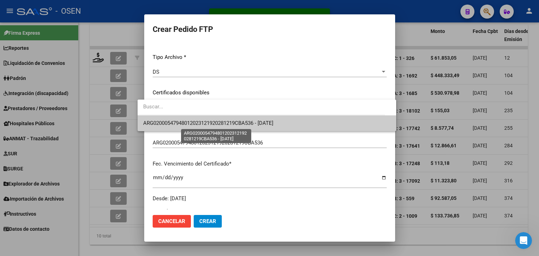
click at [212, 121] on span "ARG02000547948012023121920281219CBA536 - [DATE]" at bounding box center [208, 123] width 130 height 6
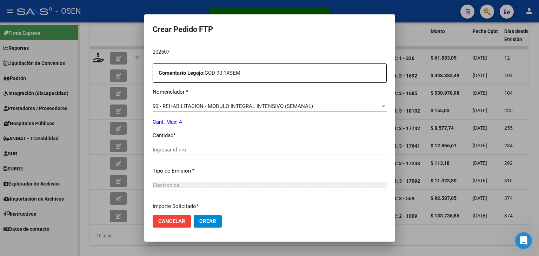
scroll to position [246, 0]
click at [192, 154] on div "Ingresar el nro" at bounding box center [270, 152] width 234 height 17
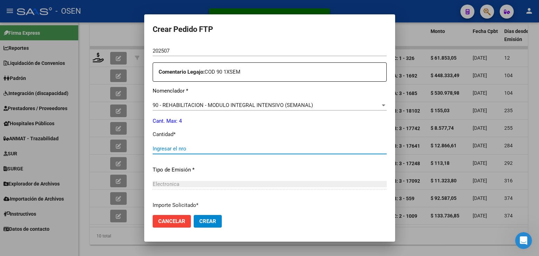
click at [191, 150] on input "Ingresar el nro" at bounding box center [270, 149] width 234 height 6
type input "4"
click at [203, 225] on button "Crear" at bounding box center [208, 221] width 28 height 13
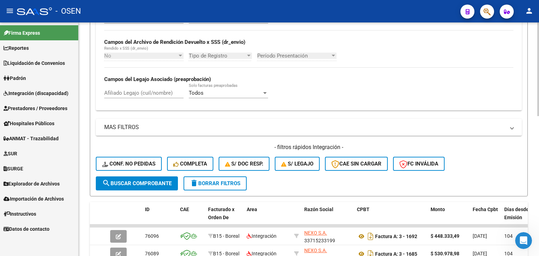
scroll to position [173, 0]
click at [141, 189] on form "Filtros Id Integración Area Seleccionar Gerenciador Seleccionar Gerenciador Si …" at bounding box center [309, 53] width 438 height 286
click at [145, 181] on span "search Buscar Comprobante" at bounding box center [137, 183] width 70 height 6
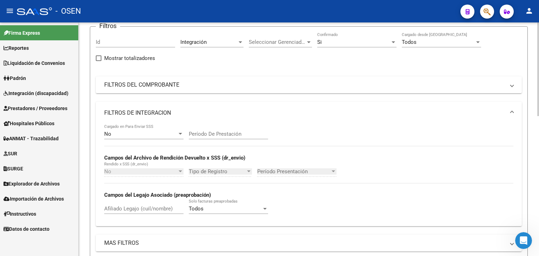
scroll to position [33, 0]
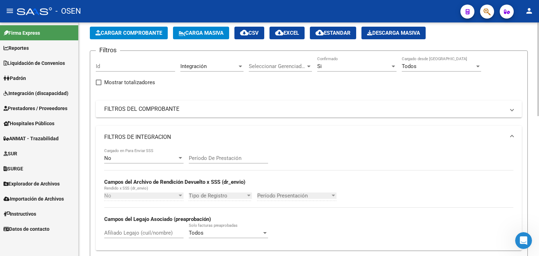
click at [192, 58] on div "Integración Area" at bounding box center [211, 64] width 63 height 15
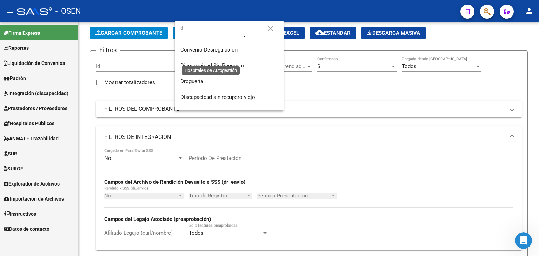
scroll to position [0, 0]
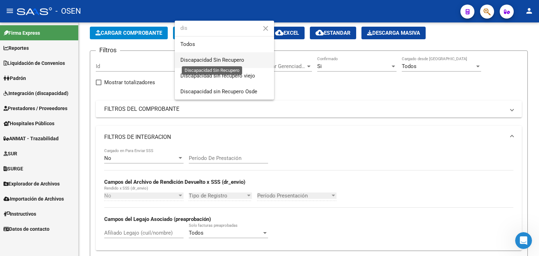
type input "dis"
click at [214, 57] on span "Discapacidad Sin Recupero" at bounding box center [212, 60] width 64 height 6
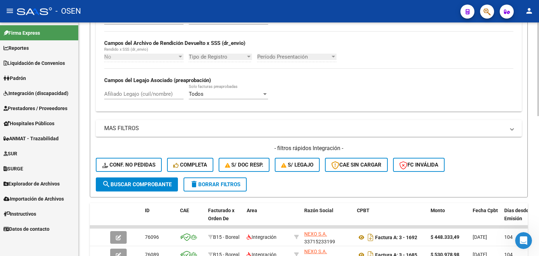
scroll to position [173, 0]
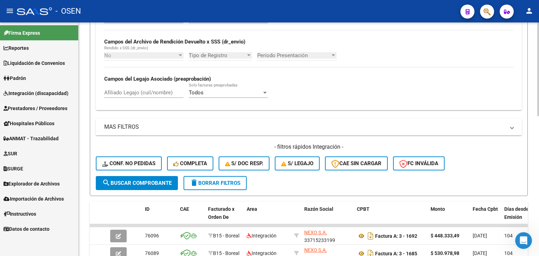
click at [139, 185] on span "search Buscar Comprobante" at bounding box center [137, 183] width 70 height 6
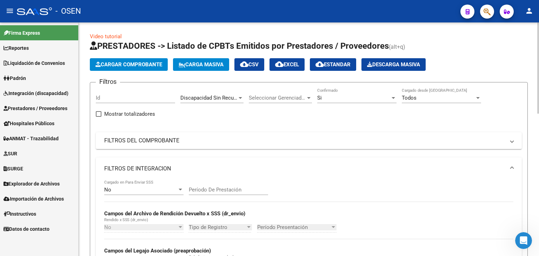
scroll to position [0, 0]
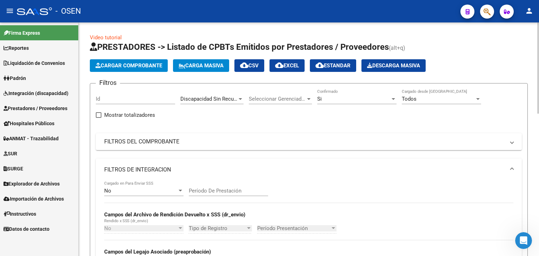
click at [336, 96] on div "Si" at bounding box center [353, 99] width 73 height 6
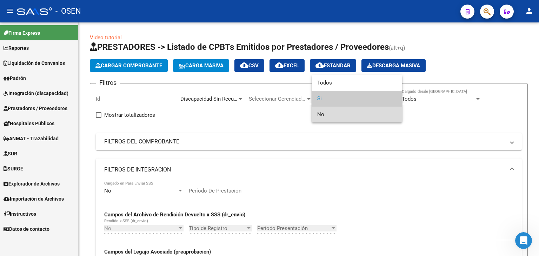
click at [341, 110] on span "No" at bounding box center [356, 115] width 79 height 16
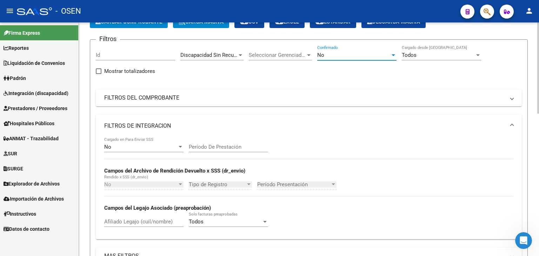
scroll to position [140, 0]
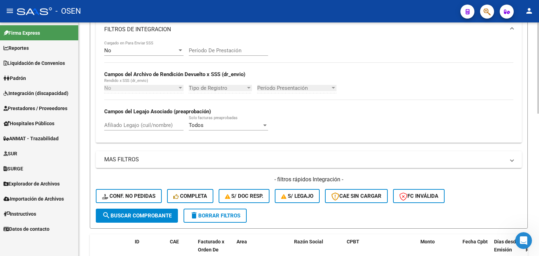
click at [140, 223] on form "Filtros Id Discapacidad Sin Recupero Area Seleccionar Gerenciador Seleccionar G…" at bounding box center [309, 86] width 438 height 286
click at [145, 216] on span "search Buscar Comprobante" at bounding box center [137, 216] width 70 height 6
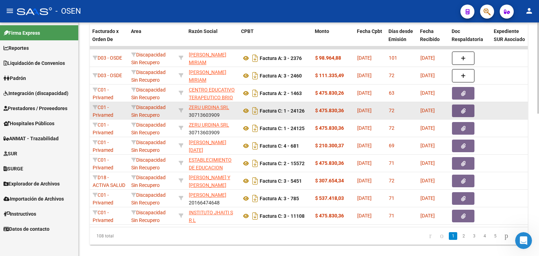
scroll to position [0, 105]
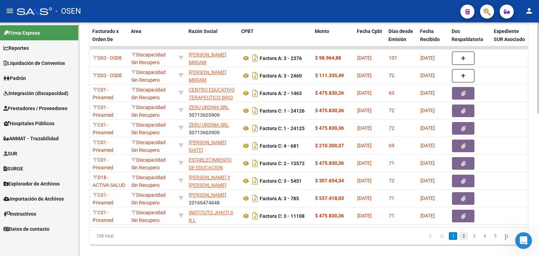
click at [459, 238] on link "2" at bounding box center [463, 236] width 8 height 8
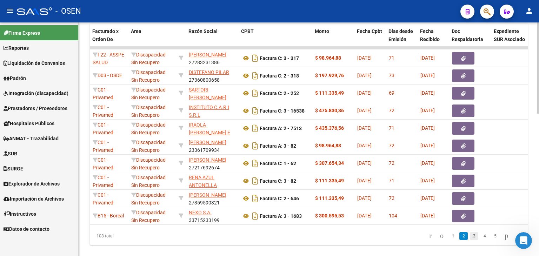
click at [470, 239] on link "3" at bounding box center [474, 236] width 8 height 8
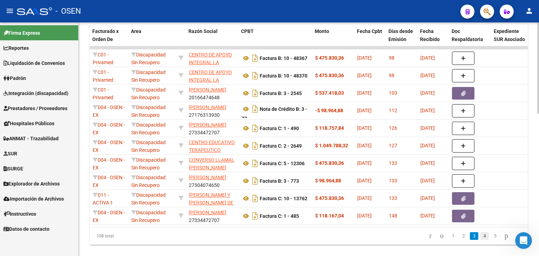
click at [481, 239] on link "4" at bounding box center [485, 236] width 8 height 8
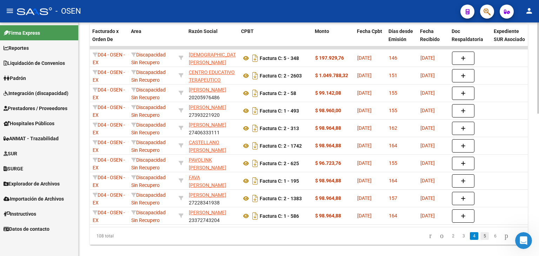
click at [481, 238] on link "5" at bounding box center [485, 236] width 8 height 8
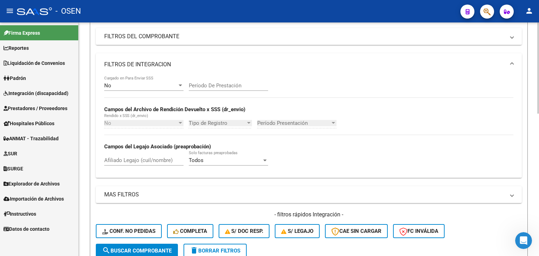
scroll to position [0, 0]
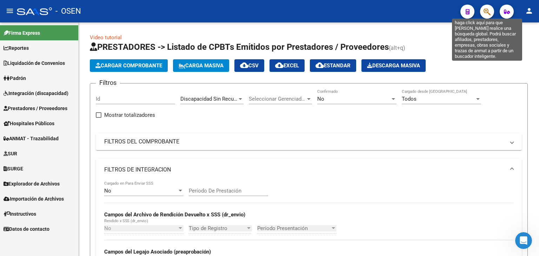
click at [484, 11] on icon "button" at bounding box center [487, 12] width 7 height 8
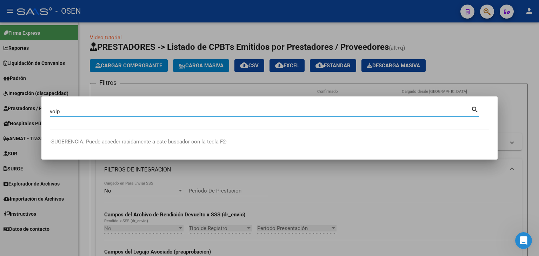
type input "volp"
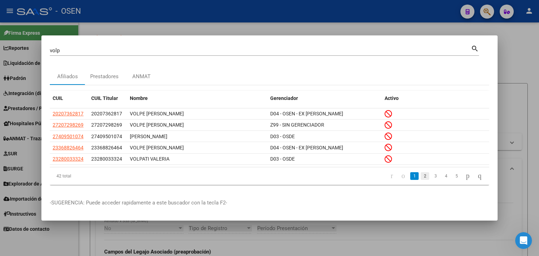
click at [421, 176] on link "2" at bounding box center [425, 176] width 8 height 8
click at [431, 174] on link "3" at bounding box center [435, 176] width 8 height 8
click at [442, 176] on link "4" at bounding box center [446, 176] width 8 height 8
click at [442, 178] on link "5" at bounding box center [446, 176] width 8 height 8
click at [442, 177] on link "6" at bounding box center [446, 176] width 8 height 8
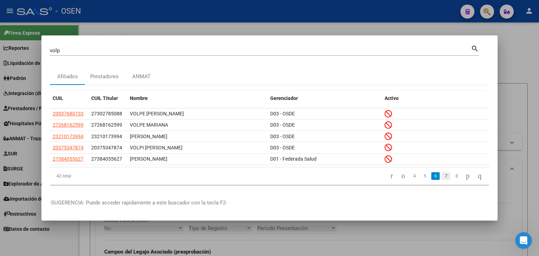
click at [442, 176] on link "7" at bounding box center [446, 176] width 8 height 8
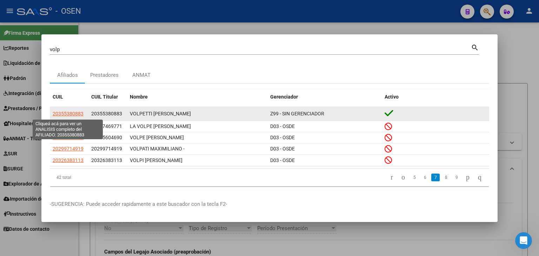
click at [79, 112] on span "20355380883" at bounding box center [68, 114] width 31 height 6
type textarea "20355380883"
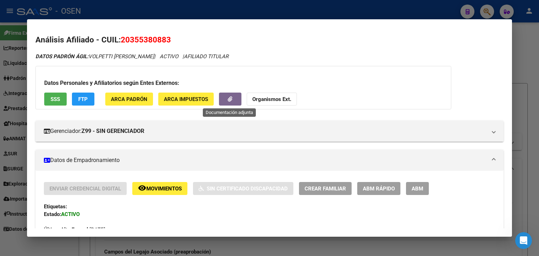
click at [238, 101] on button "button" at bounding box center [230, 99] width 22 height 13
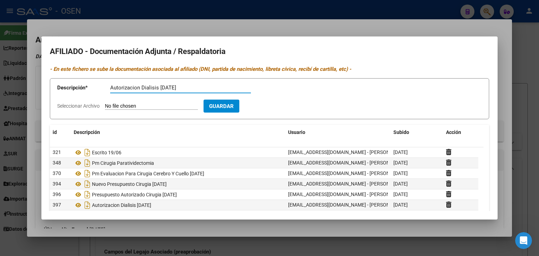
type input "Autorizacion Dialisis [DATE]"
click at [105, 103] on input "Seleccionar Archivo" at bounding box center [151, 106] width 93 height 7
type input "C:\fakepath\MODELO DE AUTORIZACION (12).pdf"
click at [274, 110] on span "Guardar" at bounding box center [262, 106] width 25 height 6
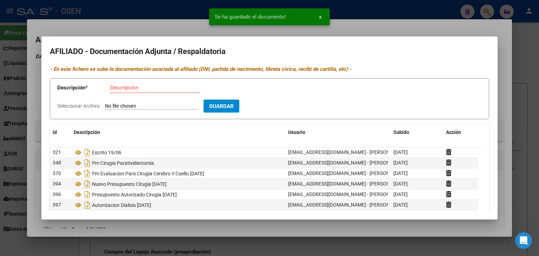
click at [364, 23] on div at bounding box center [269, 128] width 539 height 256
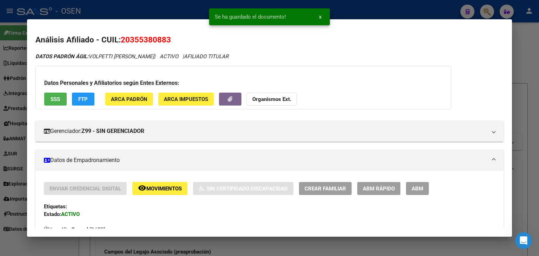
click at [375, 7] on div at bounding box center [269, 128] width 539 height 256
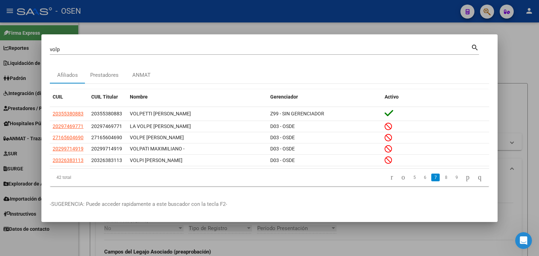
click at [380, 12] on div at bounding box center [269, 128] width 539 height 256
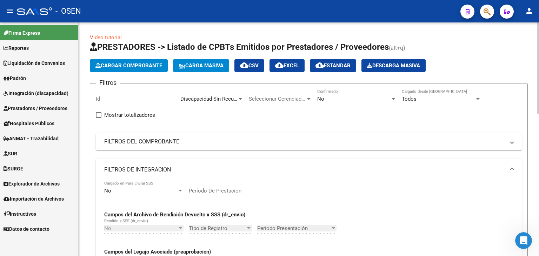
click at [201, 101] on span "Discapacidad Sin Recupero" at bounding box center [212, 99] width 64 height 6
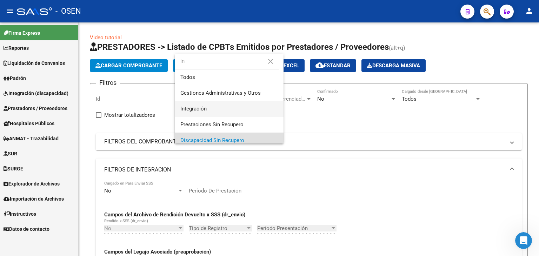
type input "in"
click at [212, 103] on span "Integración" at bounding box center [229, 109] width 98 height 16
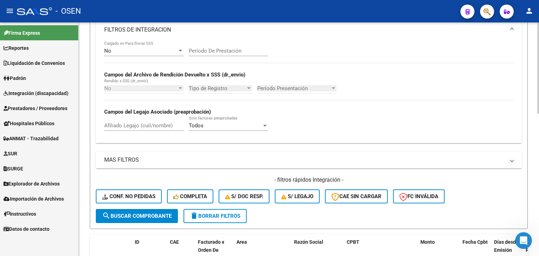
scroll to position [140, 0]
click at [134, 214] on span "search Buscar Comprobante" at bounding box center [137, 216] width 70 height 6
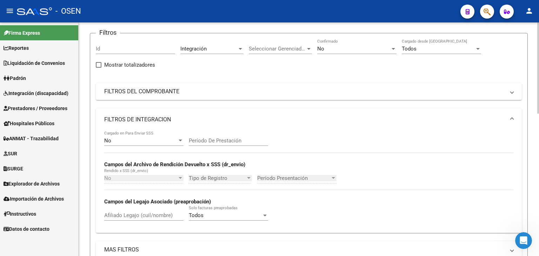
scroll to position [0, 0]
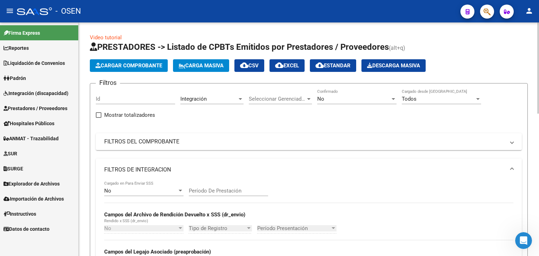
click at [208, 99] on div "Integración" at bounding box center [208, 99] width 57 height 6
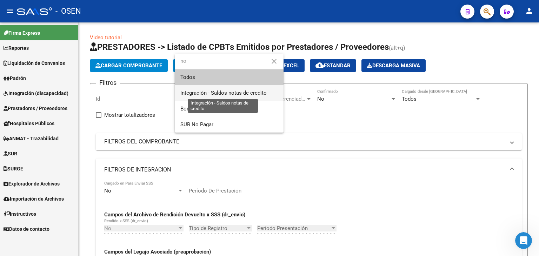
type input "no"
click at [219, 93] on span "Integración - Saldos notas de credito" at bounding box center [223, 93] width 86 height 6
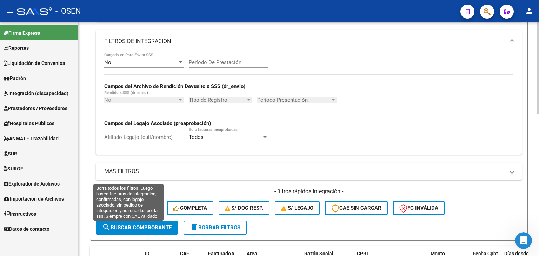
scroll to position [140, 0]
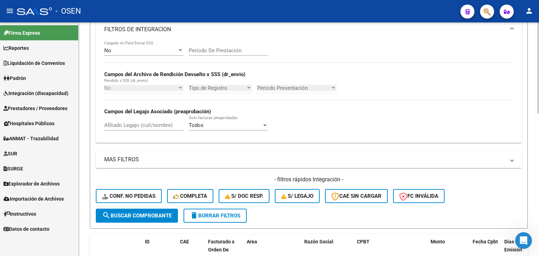
click at [144, 219] on button "search Buscar Comprobante" at bounding box center [137, 216] width 82 height 14
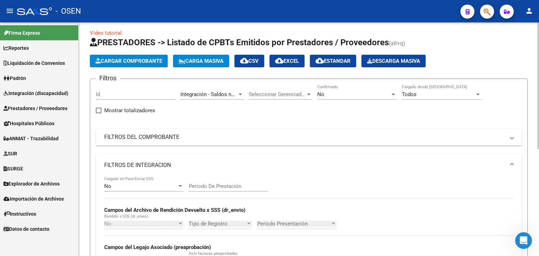
scroll to position [0, 0]
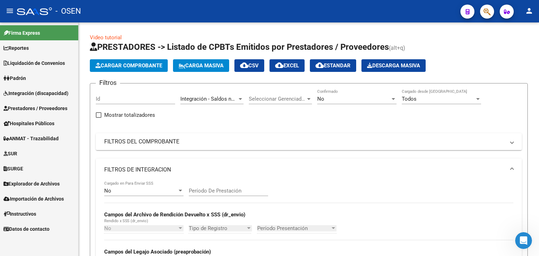
click at [31, 92] on span "Integración (discapacidad)" at bounding box center [36, 94] width 65 height 8
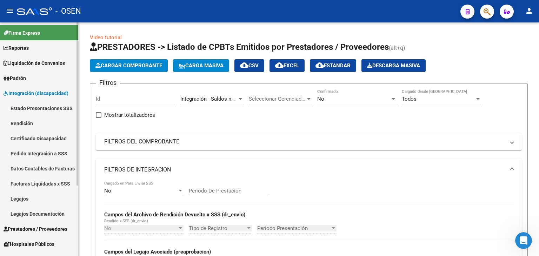
click at [41, 154] on link "Pedido Integración a SSS" at bounding box center [39, 153] width 78 height 15
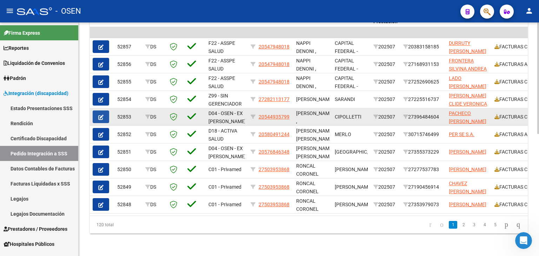
click at [103, 115] on icon "button" at bounding box center [100, 117] width 5 height 5
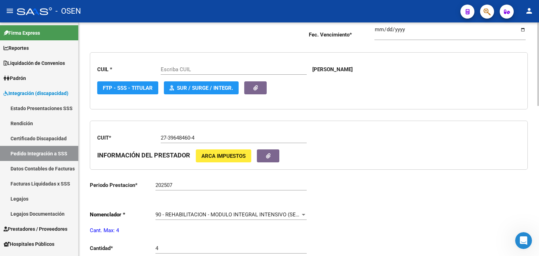
type input "20544935799"
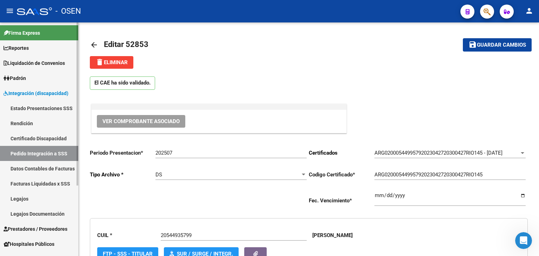
click at [58, 149] on link "Pedido Integración a SSS" at bounding box center [39, 153] width 78 height 15
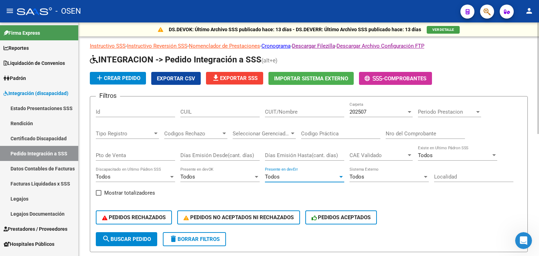
click at [298, 176] on div "Todos" at bounding box center [301, 177] width 73 height 6
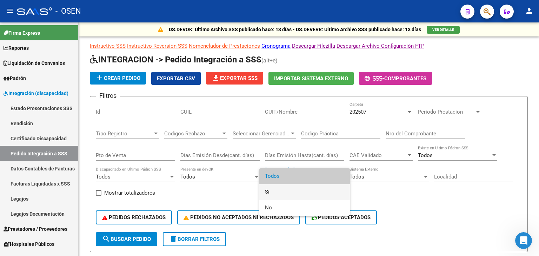
click at [294, 191] on span "Si" at bounding box center [304, 192] width 79 height 16
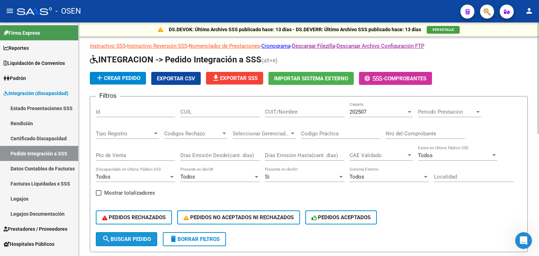
click at [121, 240] on span "search Buscar Pedido" at bounding box center [126, 239] width 49 height 6
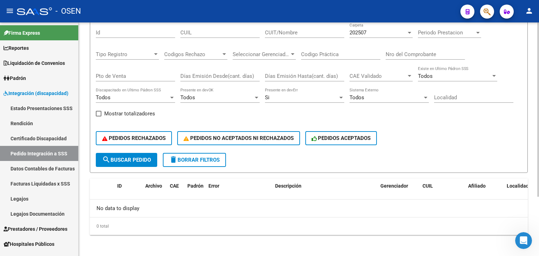
scroll to position [9, 0]
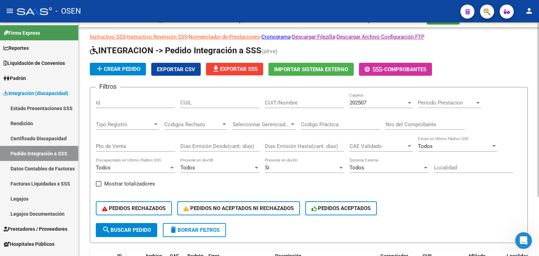
click at [383, 97] on div "202507 Carpeta" at bounding box center [381, 100] width 63 height 15
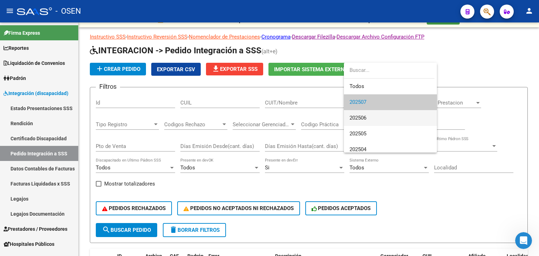
click at [380, 114] on span "202506" at bounding box center [391, 118] width 82 height 16
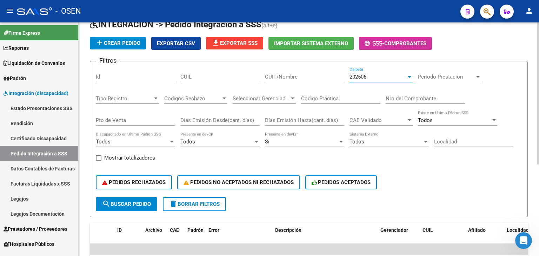
scroll to position [79, 0]
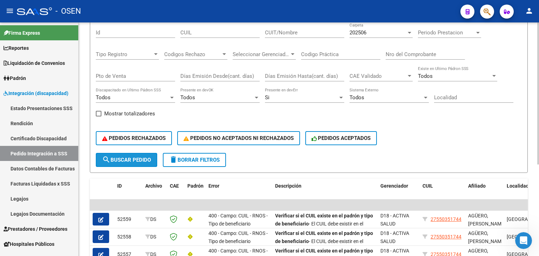
click at [115, 157] on span "search Buscar Pedido" at bounding box center [126, 160] width 49 height 6
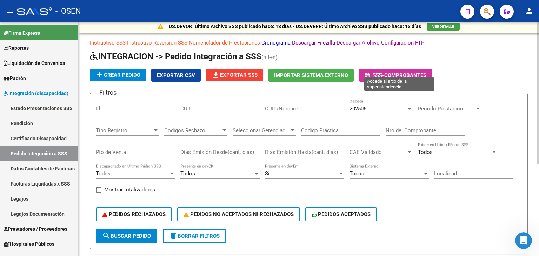
scroll to position [0, 0]
